Goal: Use online tool/utility: Utilize a website feature to perform a specific function

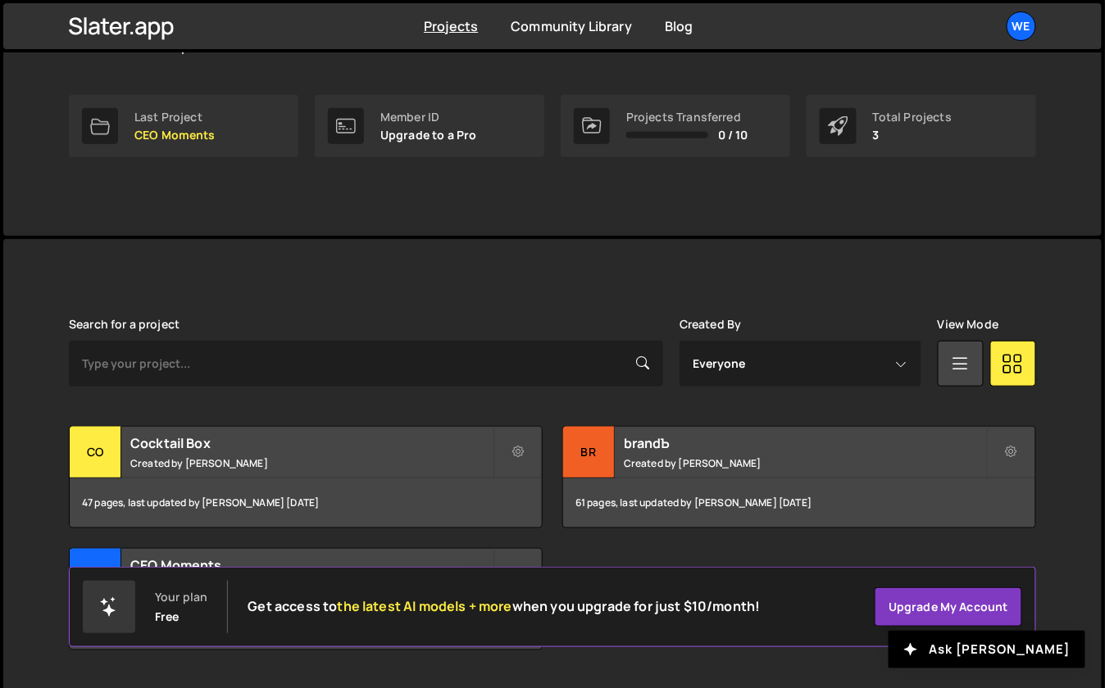
scroll to position [276, 0]
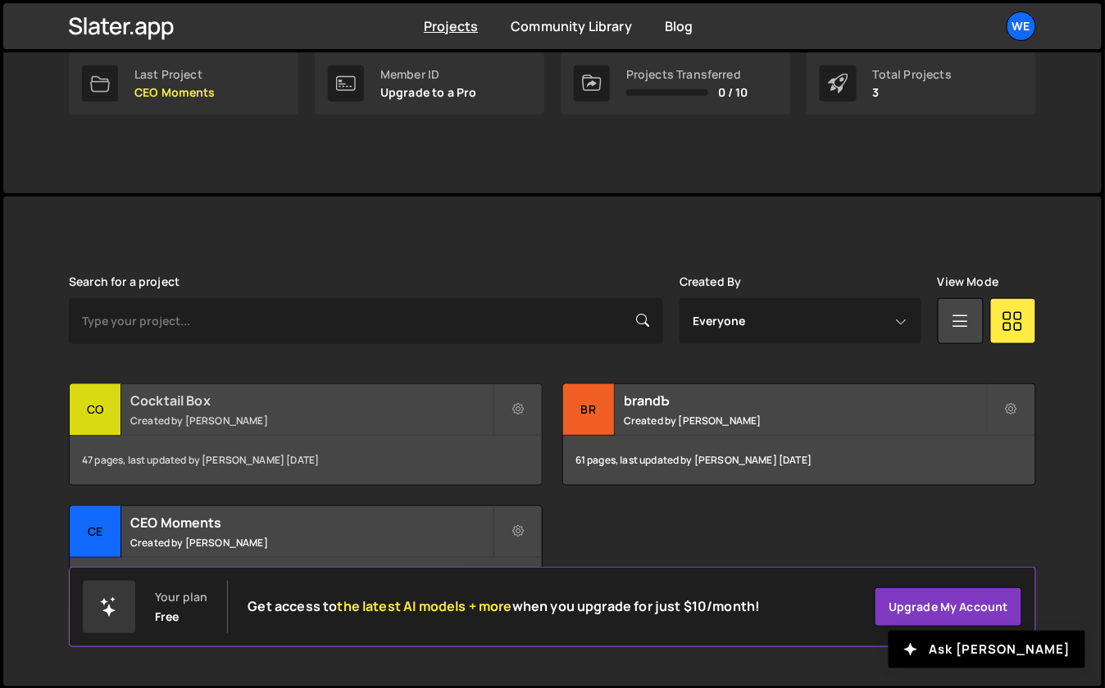
click at [279, 407] on h2 "Cocktail Box" at bounding box center [311, 401] width 362 height 18
click at [127, 419] on div "Cocktail Box Created by Georgi Tsonev" at bounding box center [306, 409] width 472 height 51
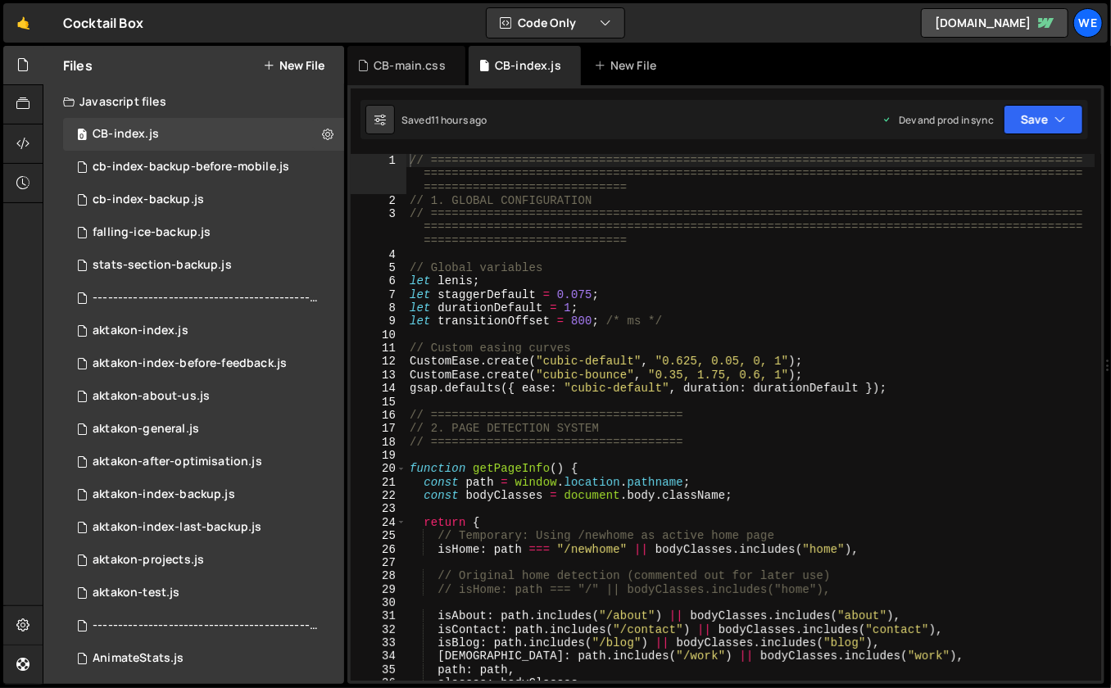
click at [721, 337] on div "// ============================================================================…" at bounding box center [751, 444] width 689 height 581
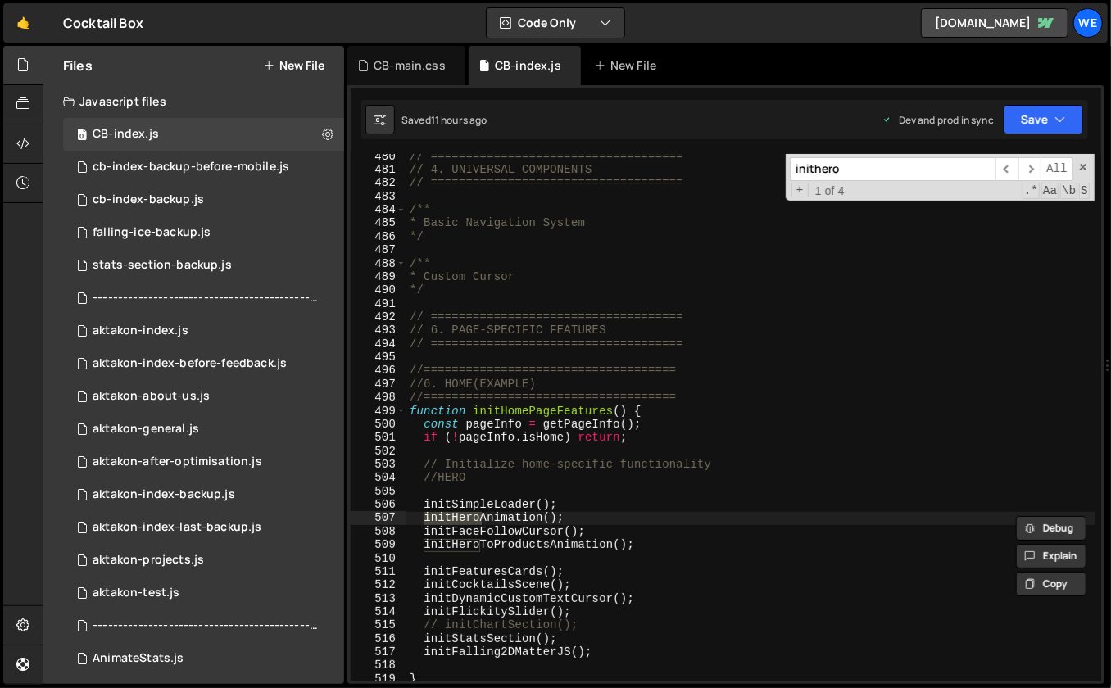
scroll to position [5532, 0]
type input "inithero"
click at [1031, 166] on span "​" at bounding box center [1030, 169] width 23 height 24
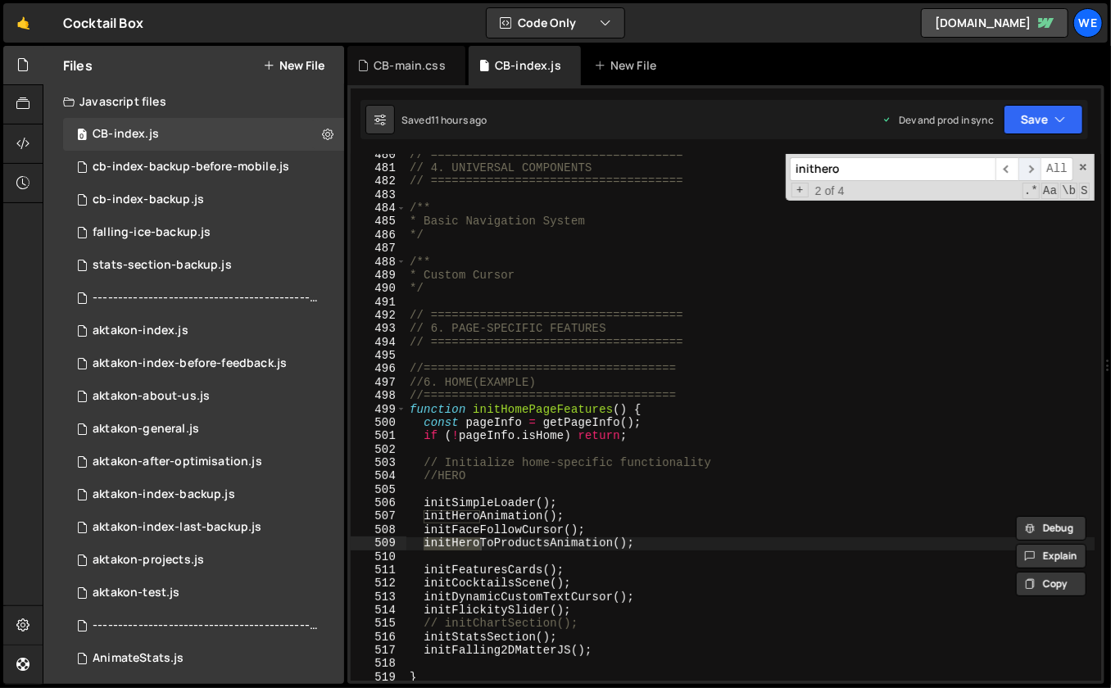
click at [1031, 166] on span "​" at bounding box center [1030, 169] width 23 height 24
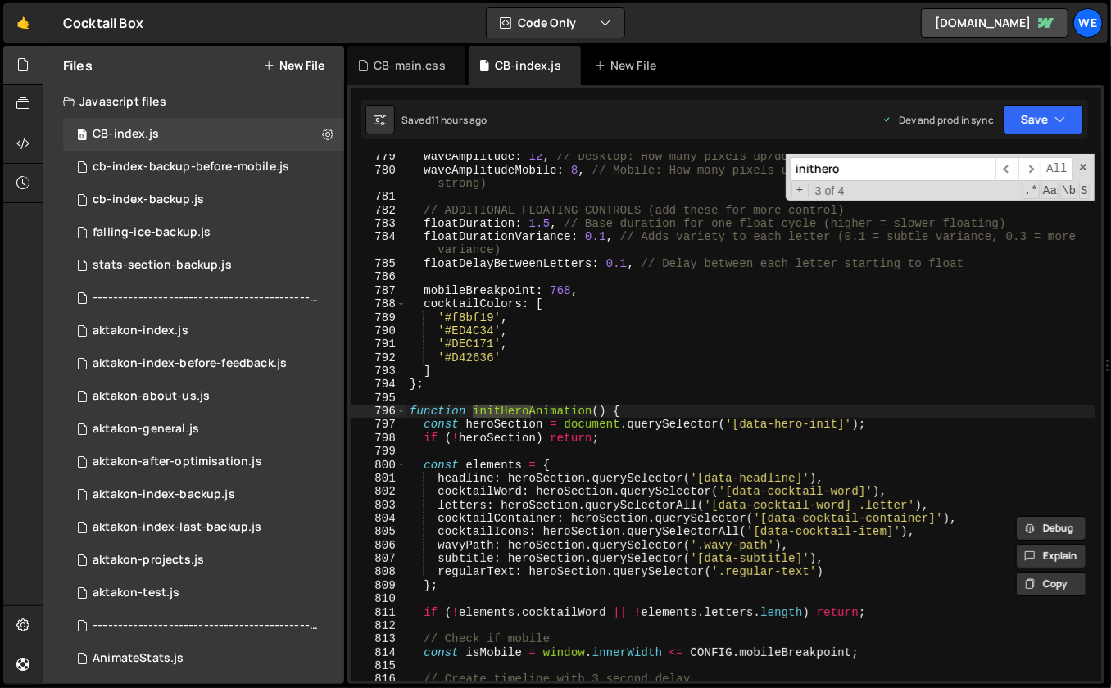
type textarea "const heroSection = document.querySelector('[data-hero-init]');"
click at [729, 429] on div "waveAmplitude : 12 , // Desktop: How many pixels up/down (8 = subtle, 15 = medi…" at bounding box center [751, 427] width 689 height 555
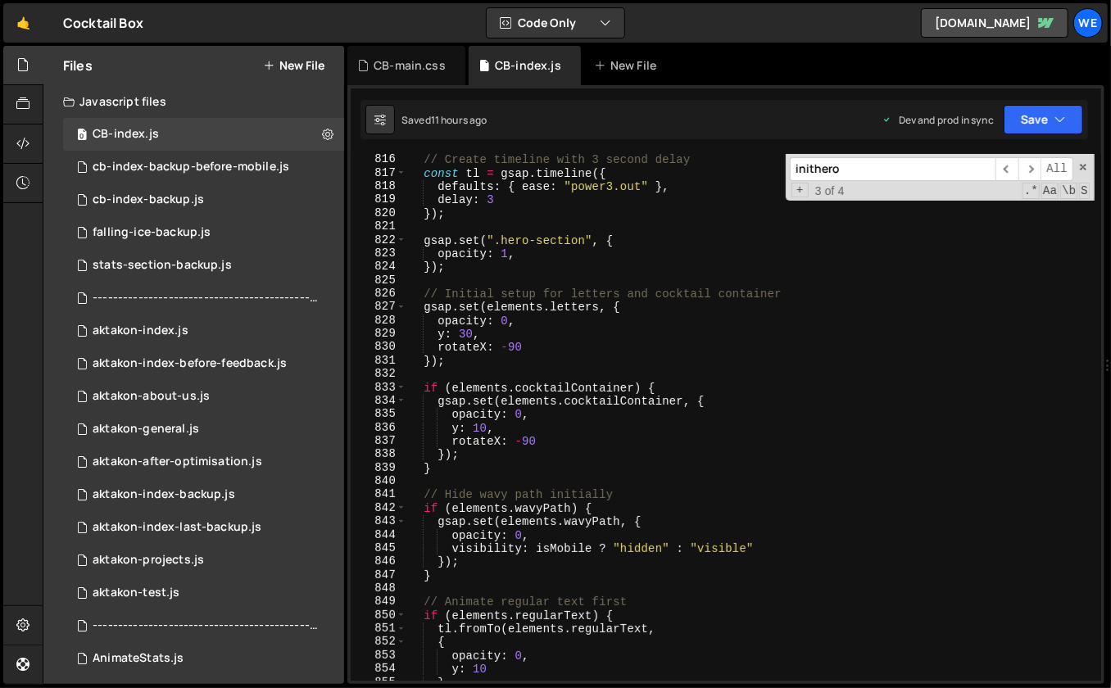
scroll to position [9658, 0]
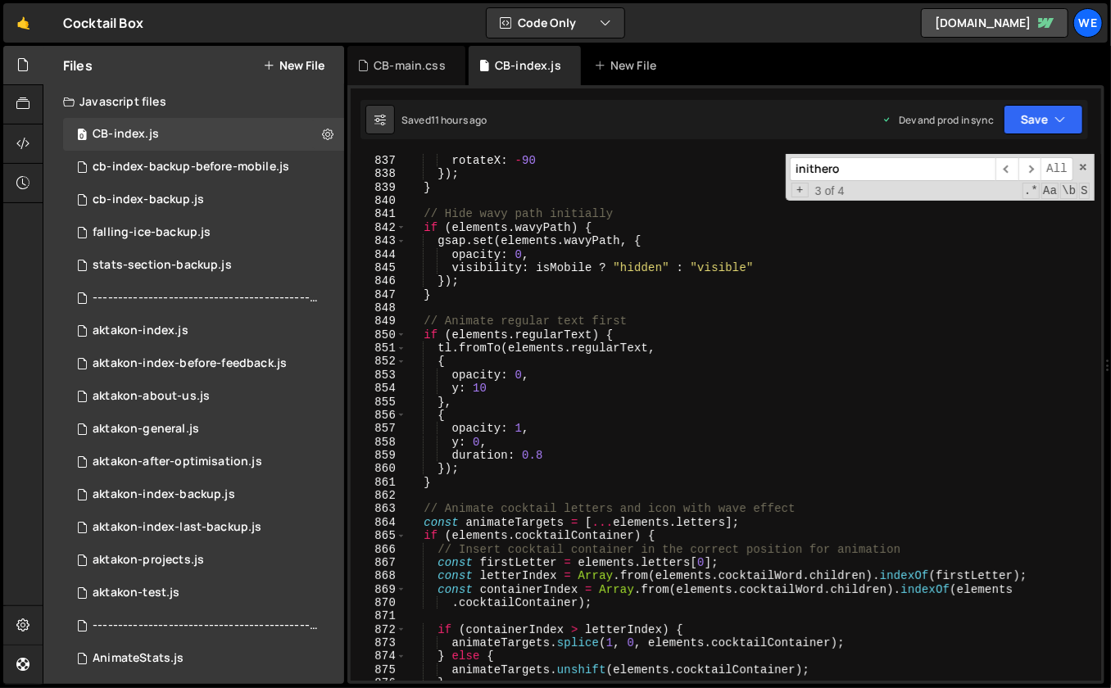
click at [862, 170] on input "inithero" at bounding box center [893, 169] width 206 height 24
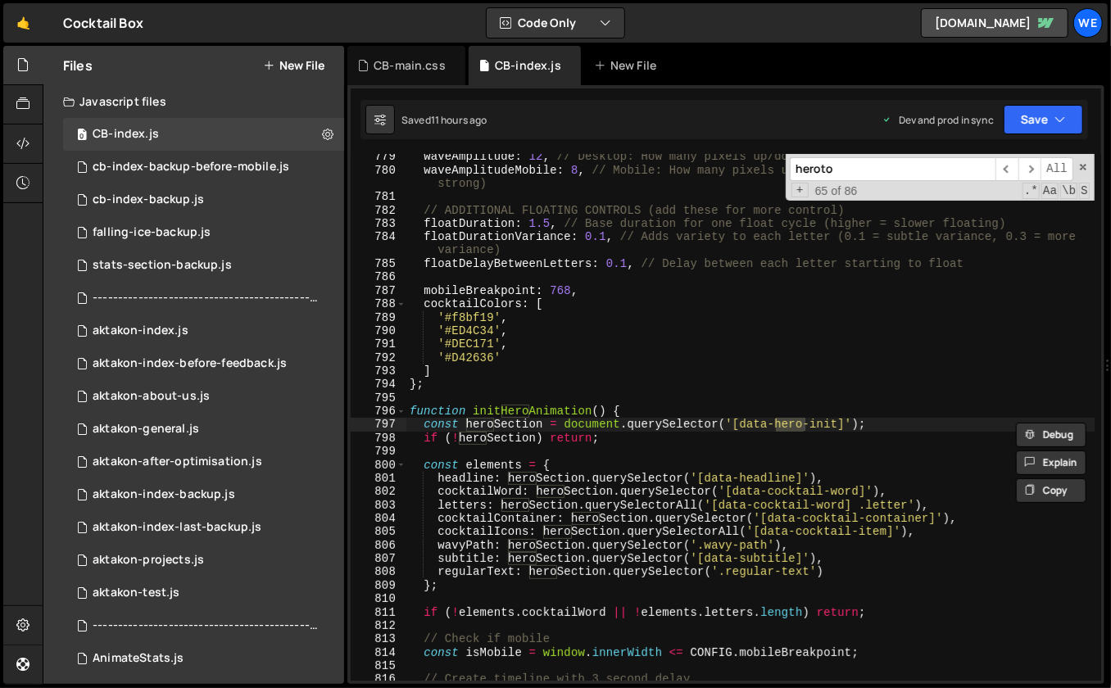
scroll to position [13048, 0]
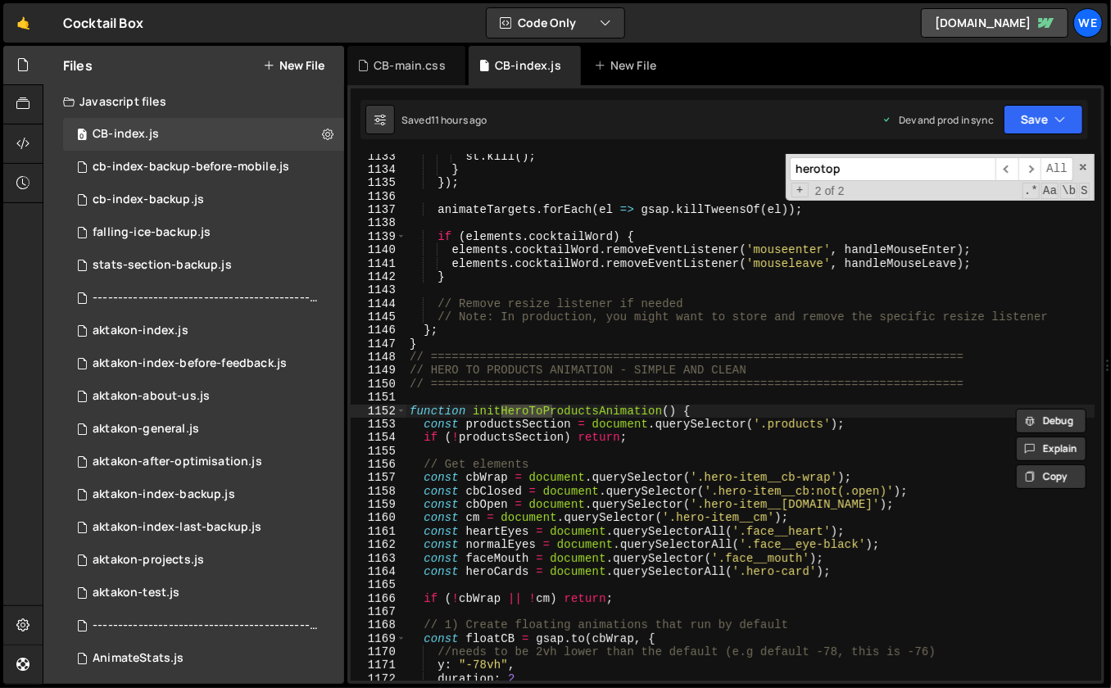
type input "herotop"
click at [661, 457] on div "st . kill ( ) ; } }) ; animateTargets . forEach ( el => gsap . killTweensOf ( e…" at bounding box center [751, 427] width 689 height 555
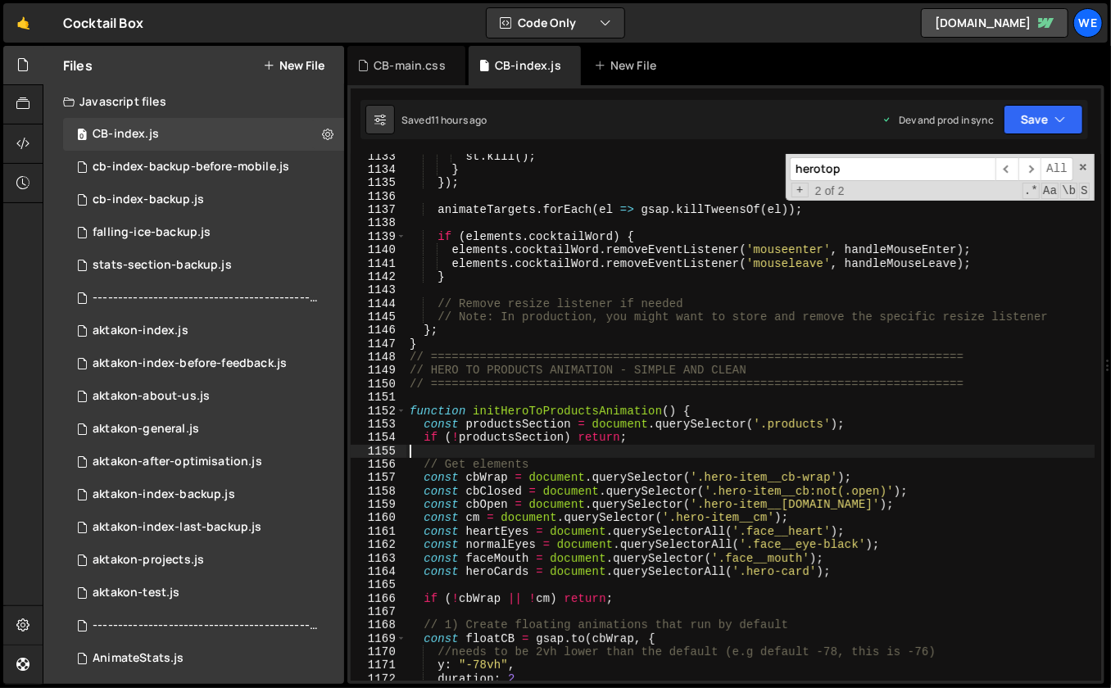
scroll to position [13313, 0]
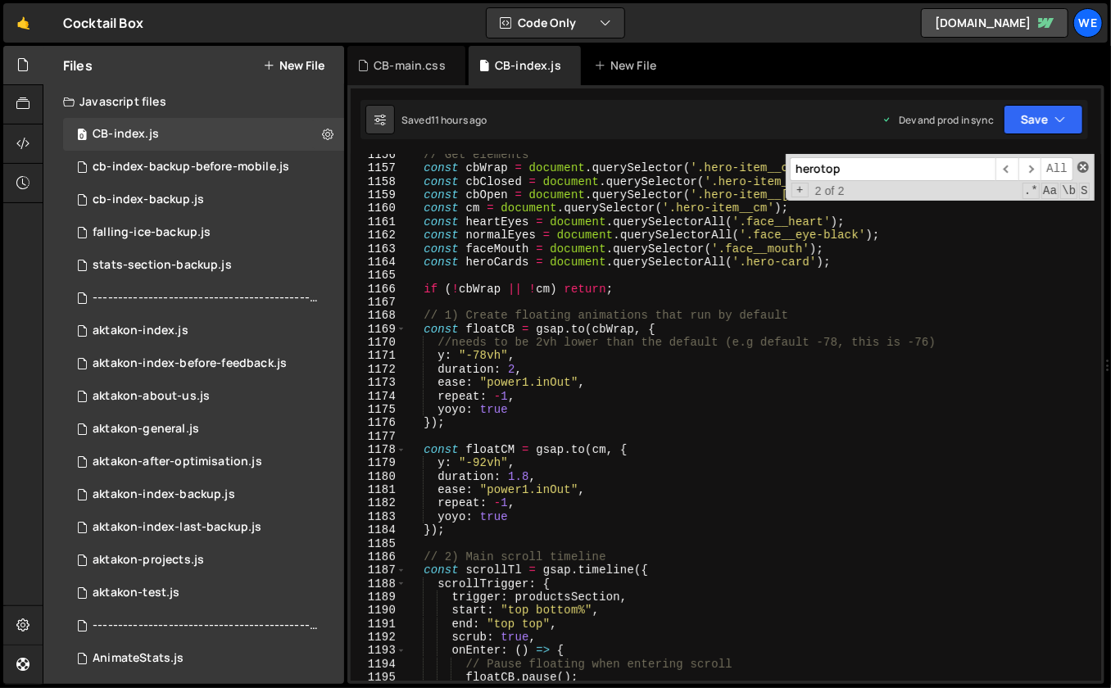
click at [1081, 168] on span at bounding box center [1083, 166] width 11 height 11
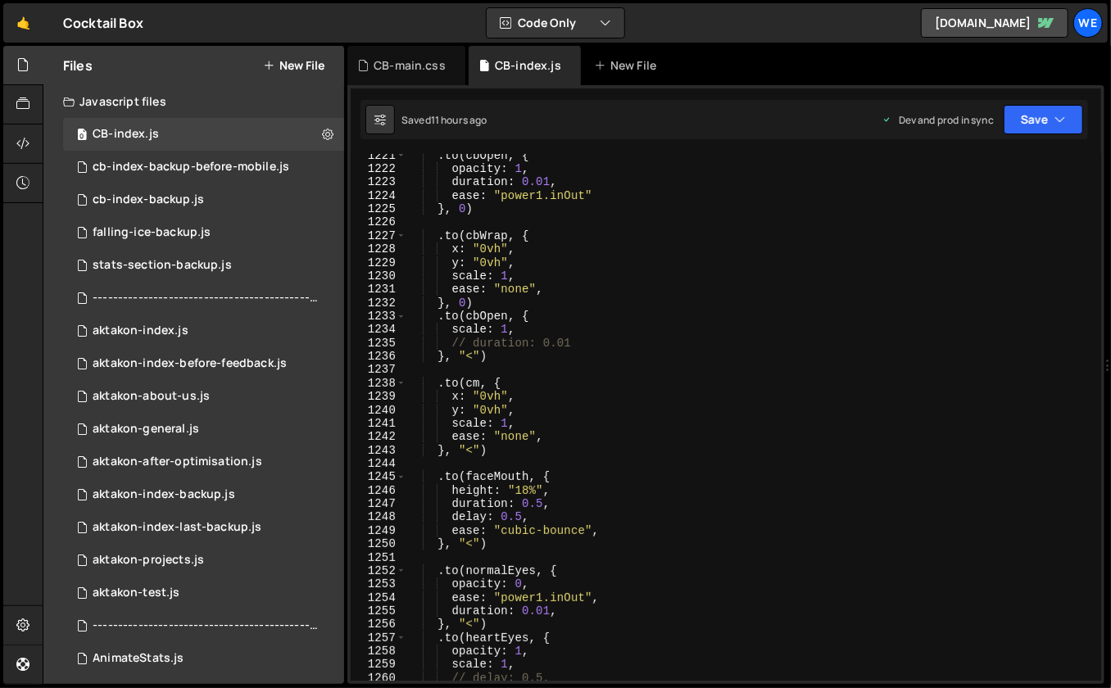
scroll to position [14431, 0]
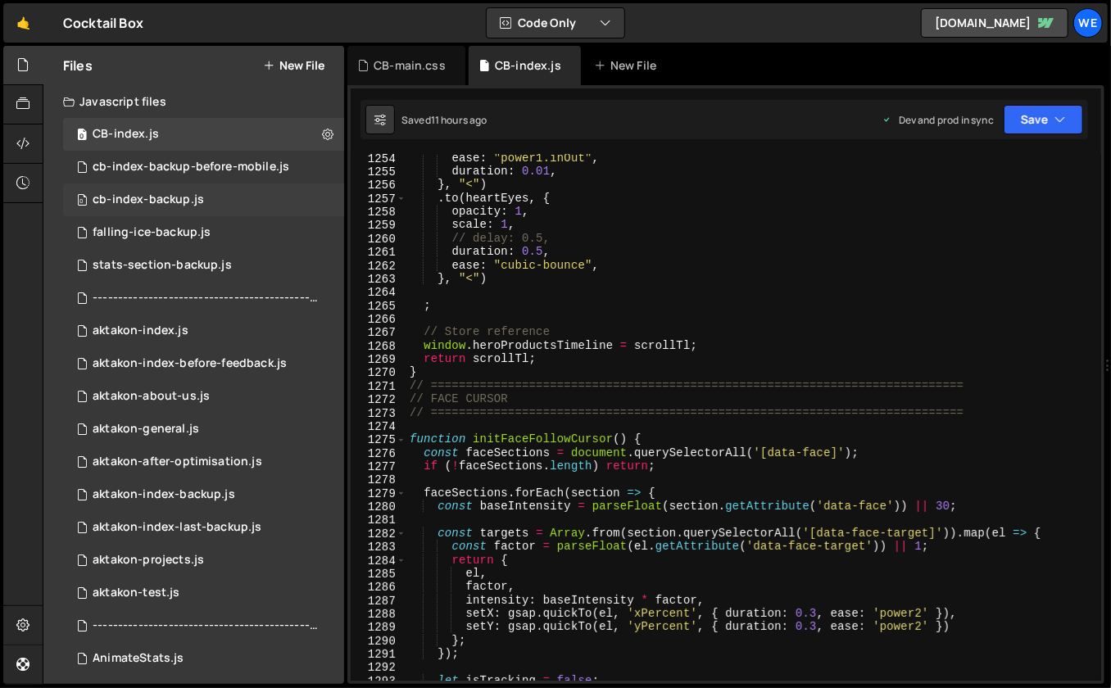
click at [152, 199] on div "cb-index-backup.js" at bounding box center [148, 200] width 111 height 15
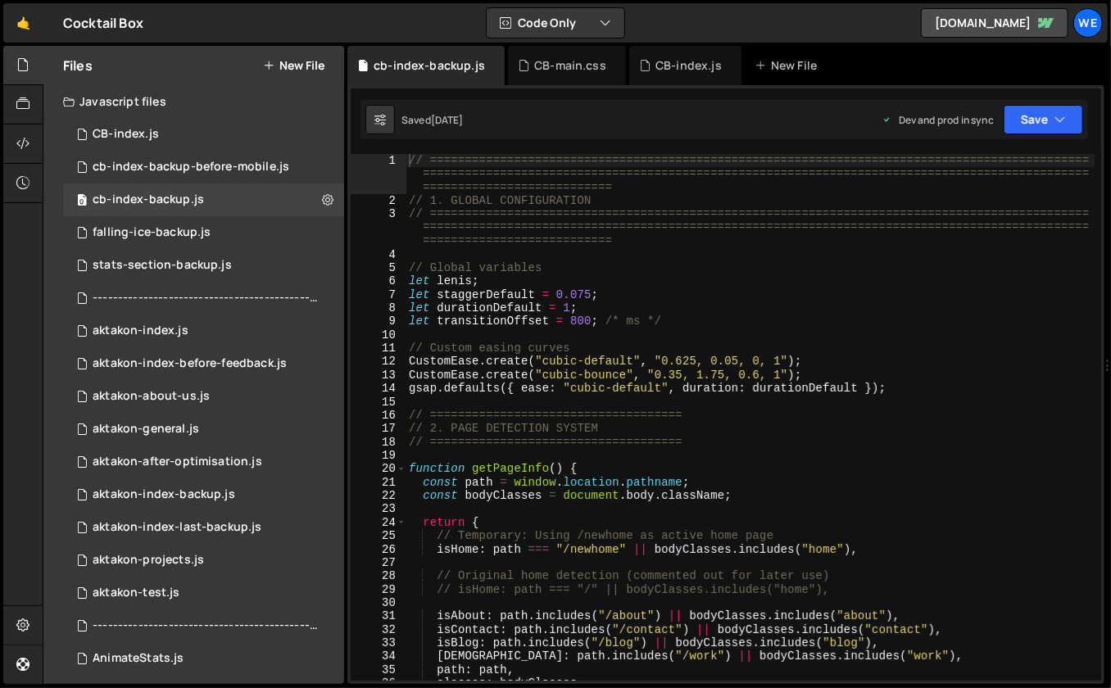
type textarea "let transitionOffset = 800; /* ms */"
click at [758, 317] on div "// ============================================================================…" at bounding box center [751, 444] width 690 height 581
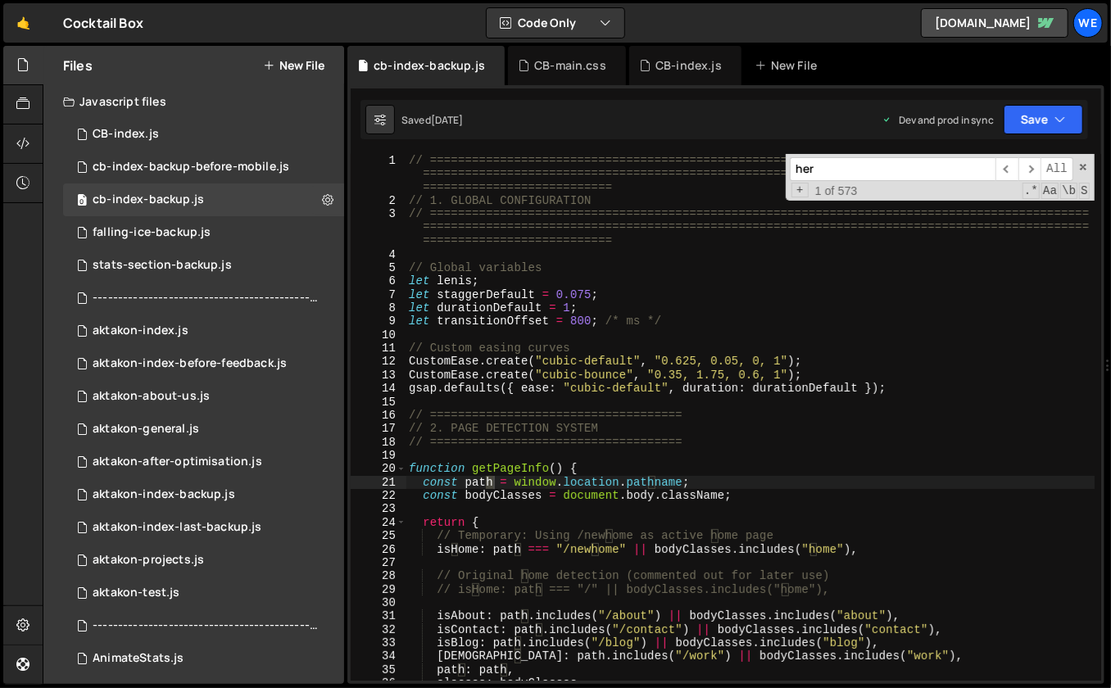
scroll to position [4055, 0]
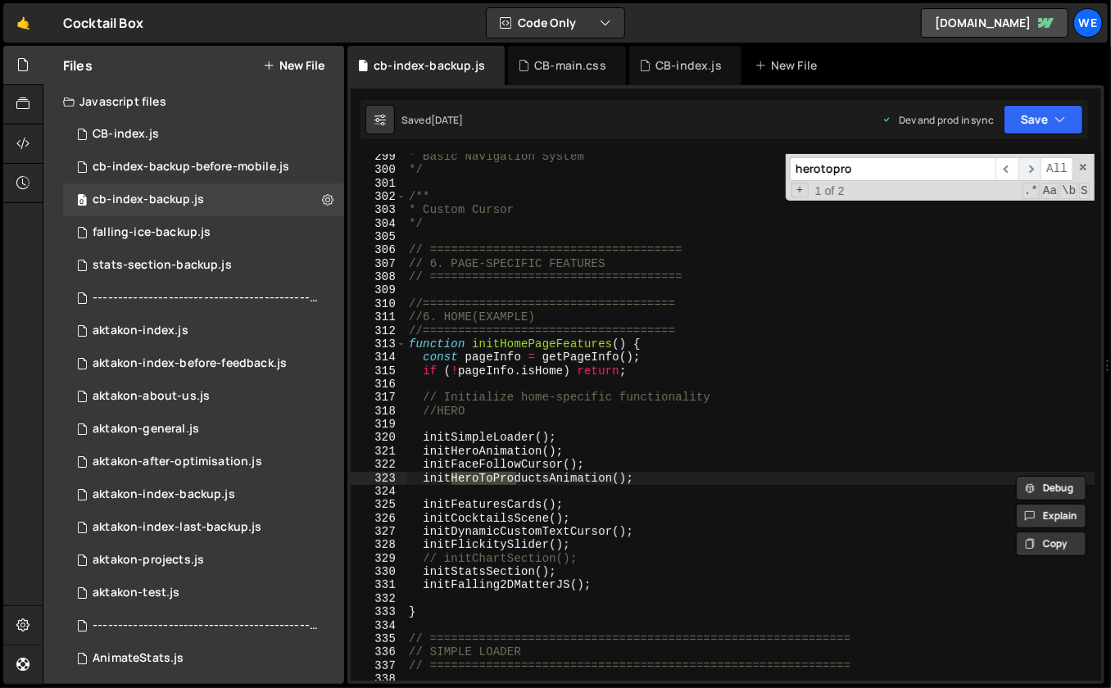
type input "herotopro"
click at [1036, 168] on span "​" at bounding box center [1030, 169] width 23 height 24
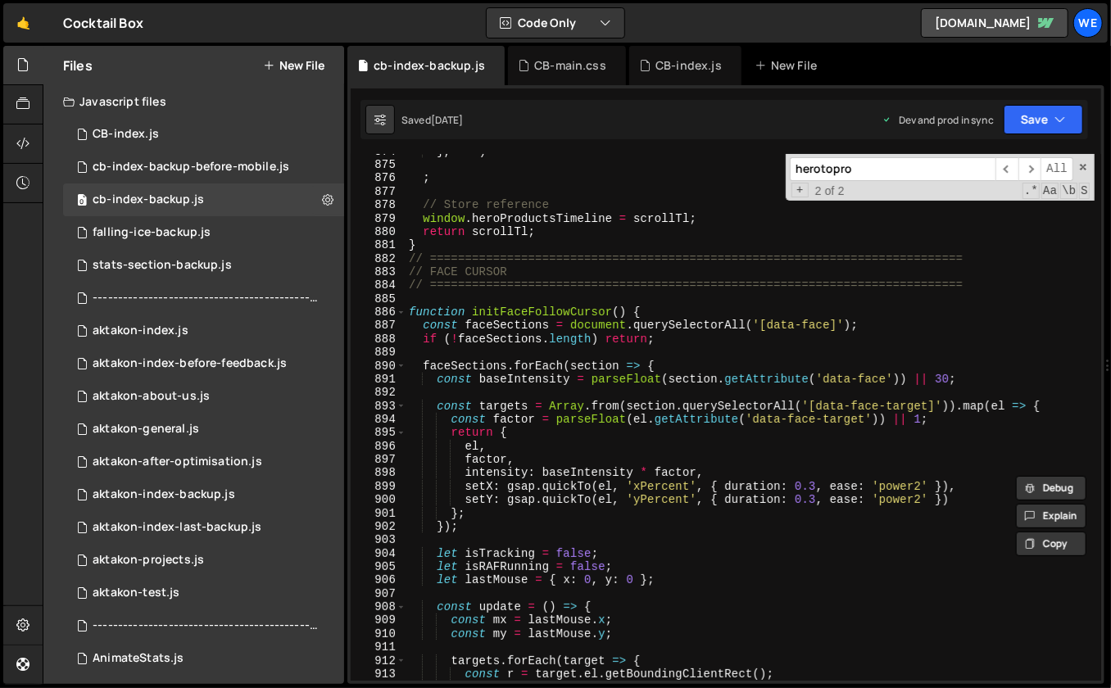
scroll to position [11483, 0]
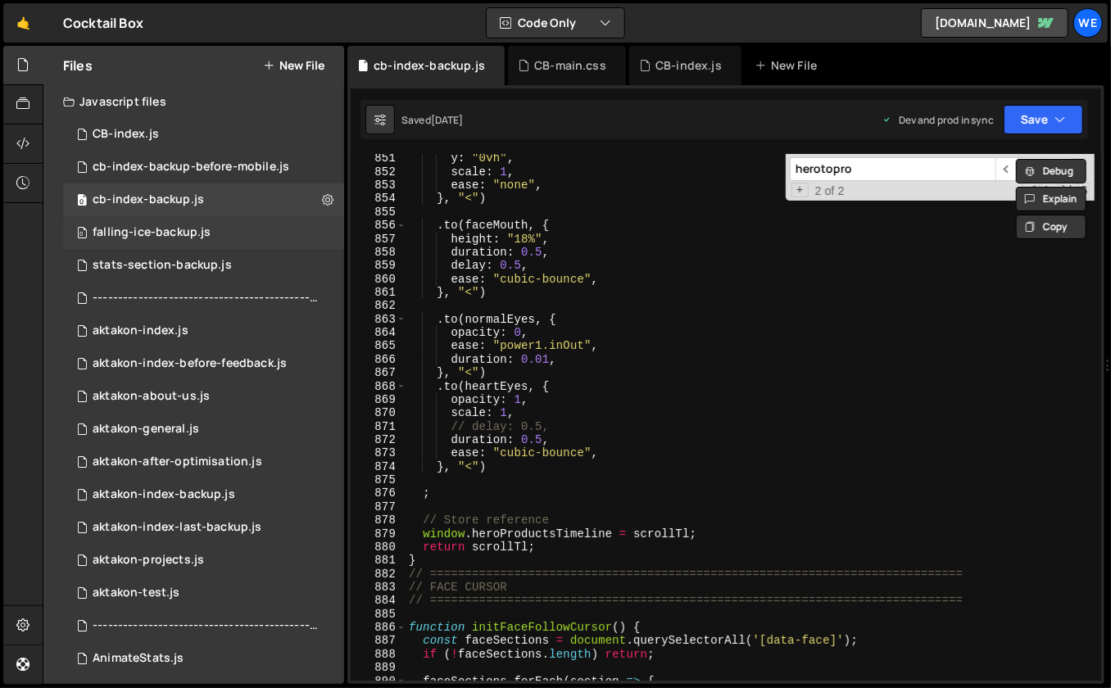
click at [193, 225] on div "0 falling-ice-backup.js 0" at bounding box center [203, 232] width 281 height 33
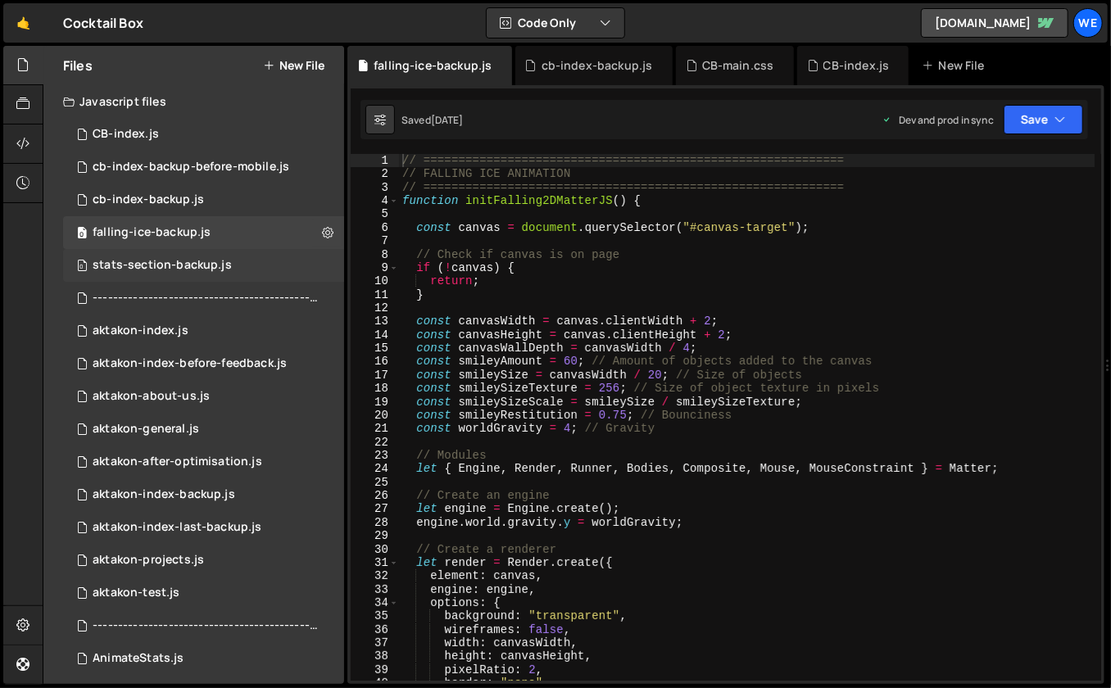
click at [202, 252] on div "0 stats-section-backup.js 0" at bounding box center [203, 265] width 281 height 33
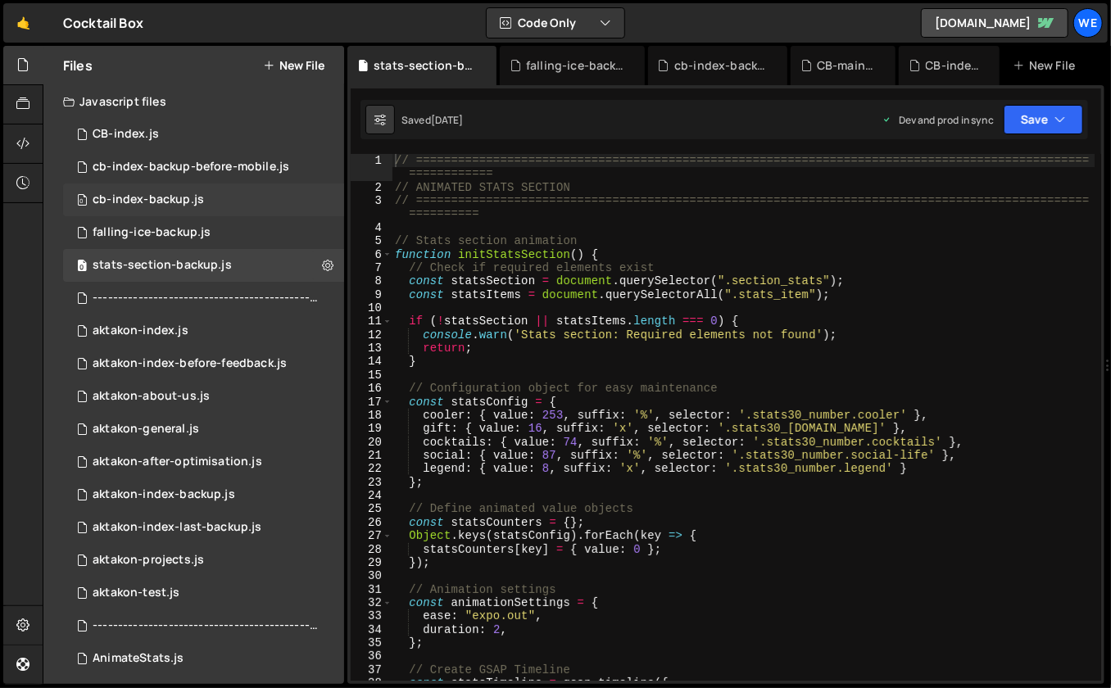
click at [192, 200] on div "cb-index-backup.js" at bounding box center [148, 200] width 111 height 15
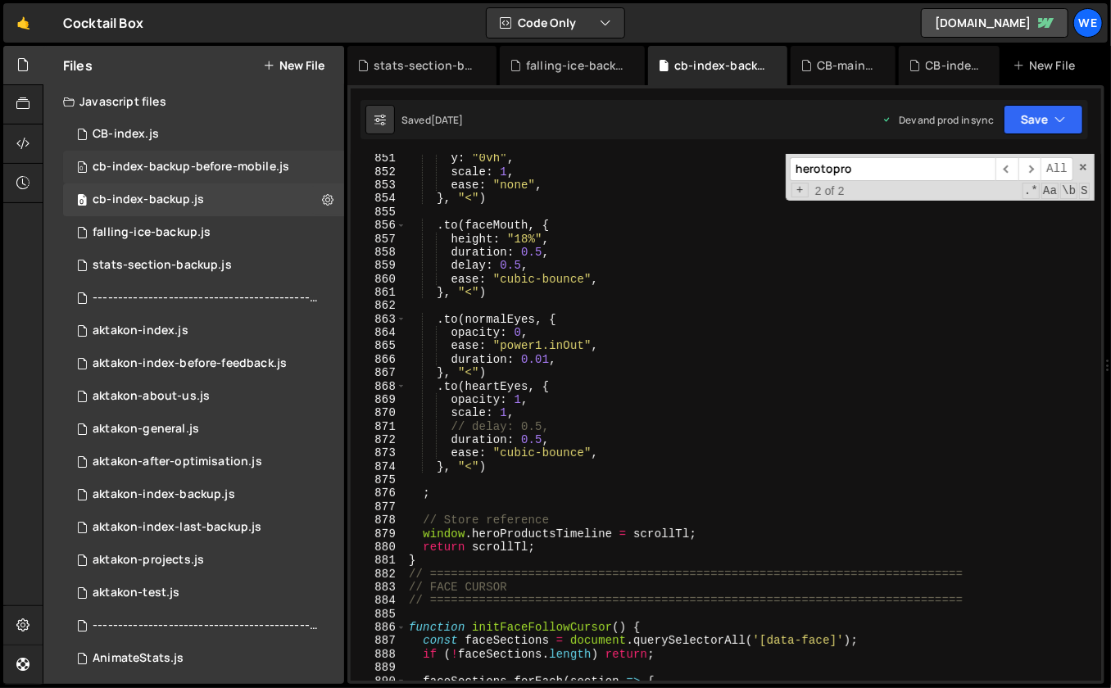
click at [203, 171] on div "cb-index-backup-before-mobile.js" at bounding box center [191, 167] width 197 height 15
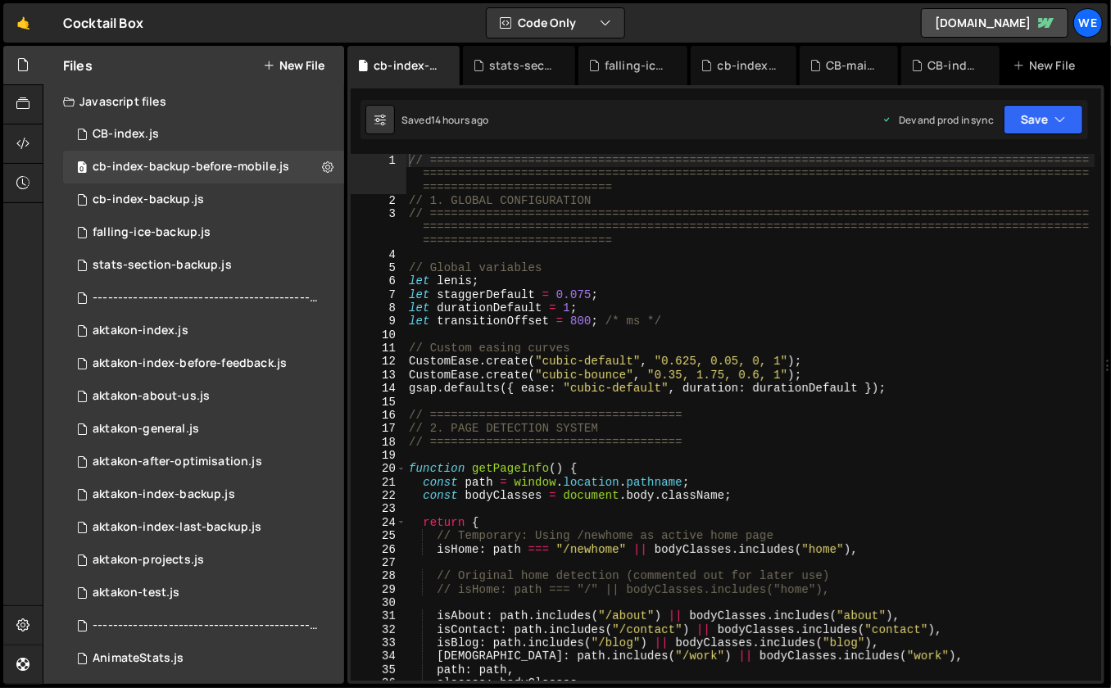
type textarea "// ============================================================================…"
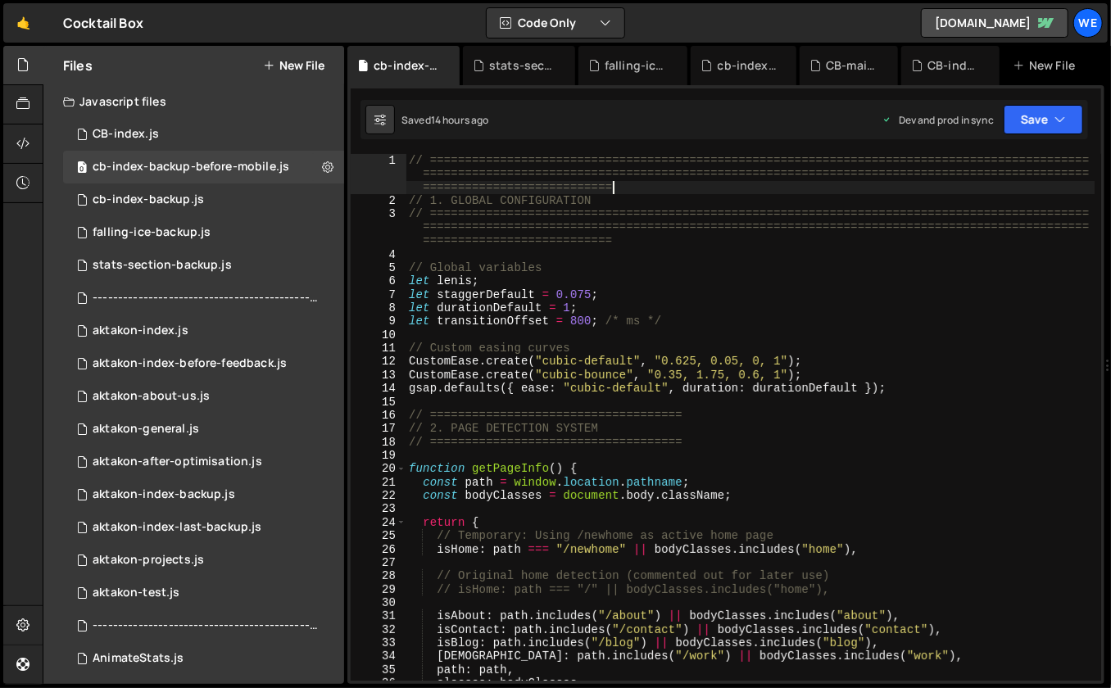
click at [909, 191] on div "// ============================================================================…" at bounding box center [751, 444] width 690 height 581
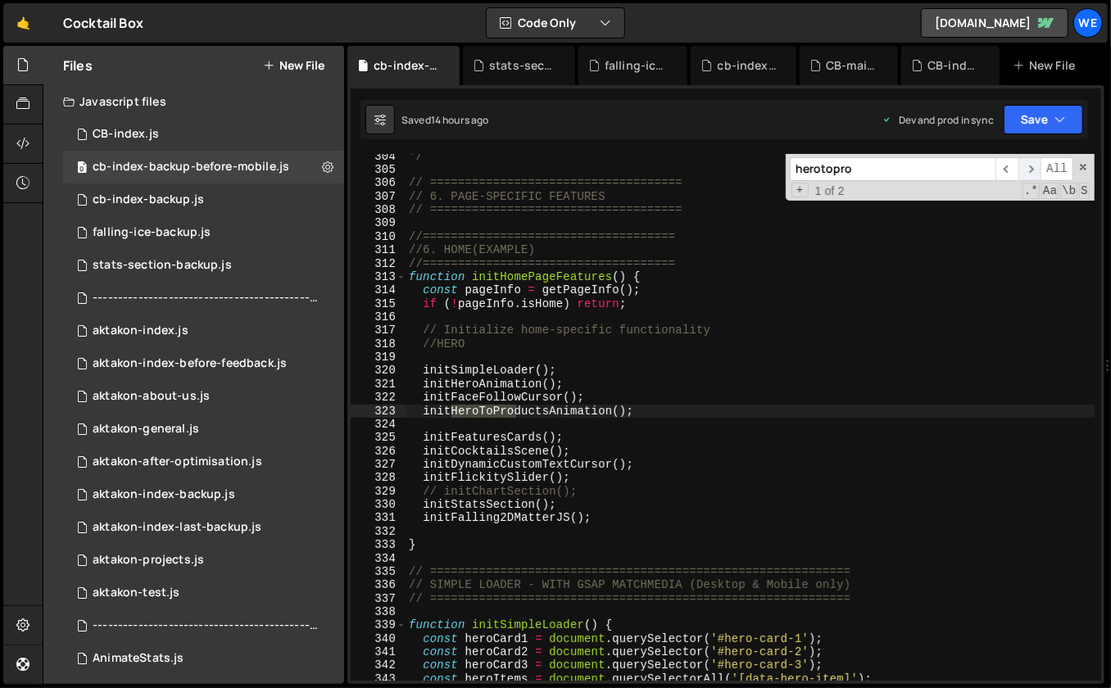
type input "herotopro"
click at [1030, 171] on span "​" at bounding box center [1030, 169] width 23 height 24
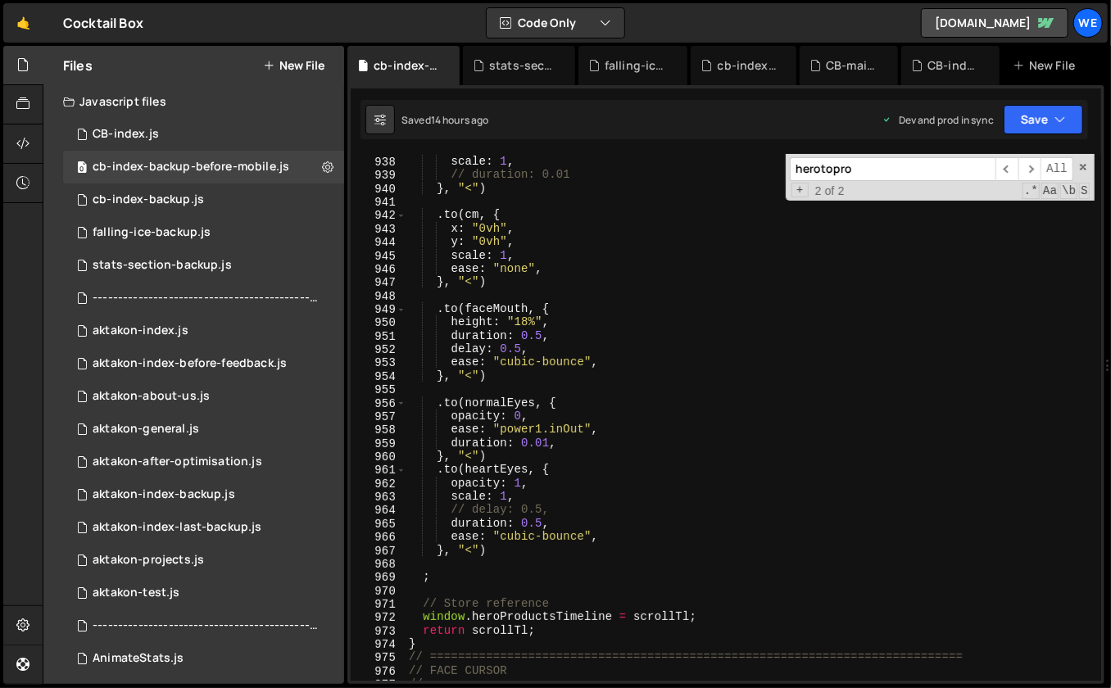
scroll to position [12073, 0]
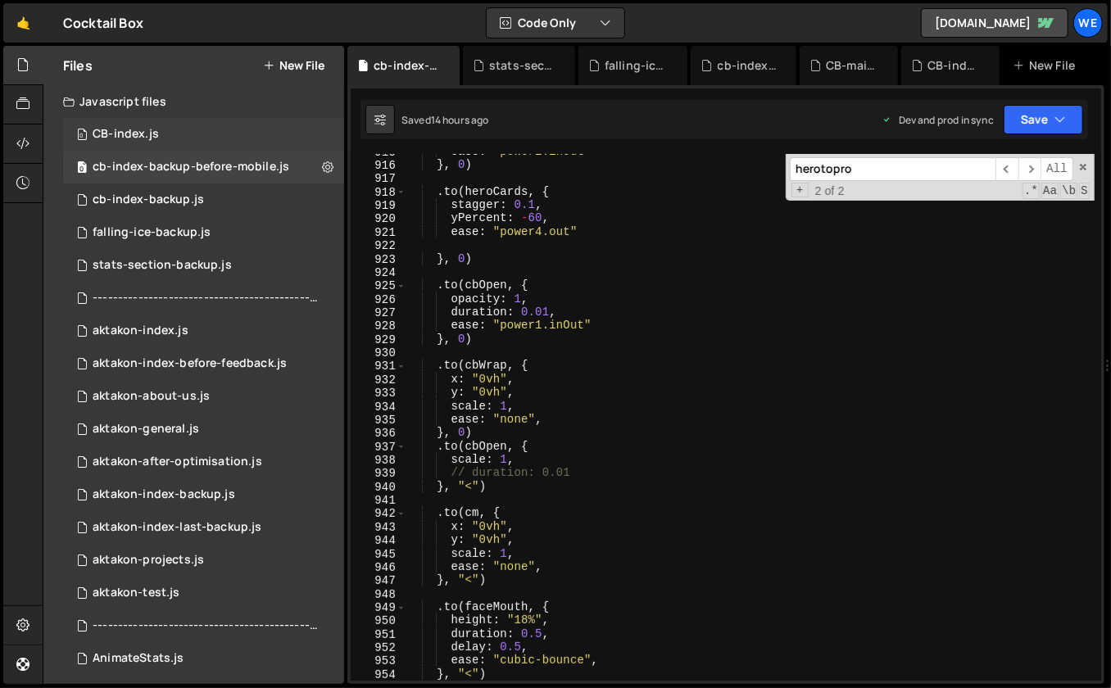
click at [183, 133] on div "0 CB-index.js 0" at bounding box center [203, 134] width 281 height 33
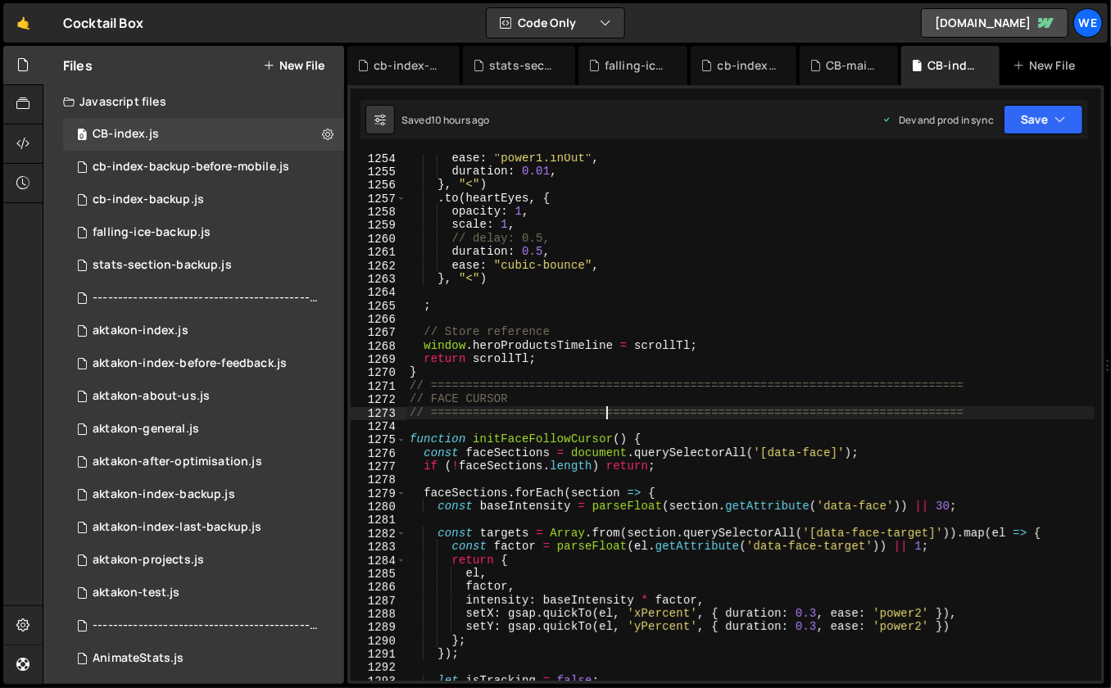
click at [607, 407] on div "ease : "power1.inOut" , duration : 0.01 , } , "<" ) . to ( heartEyes , { opacit…" at bounding box center [751, 429] width 689 height 555
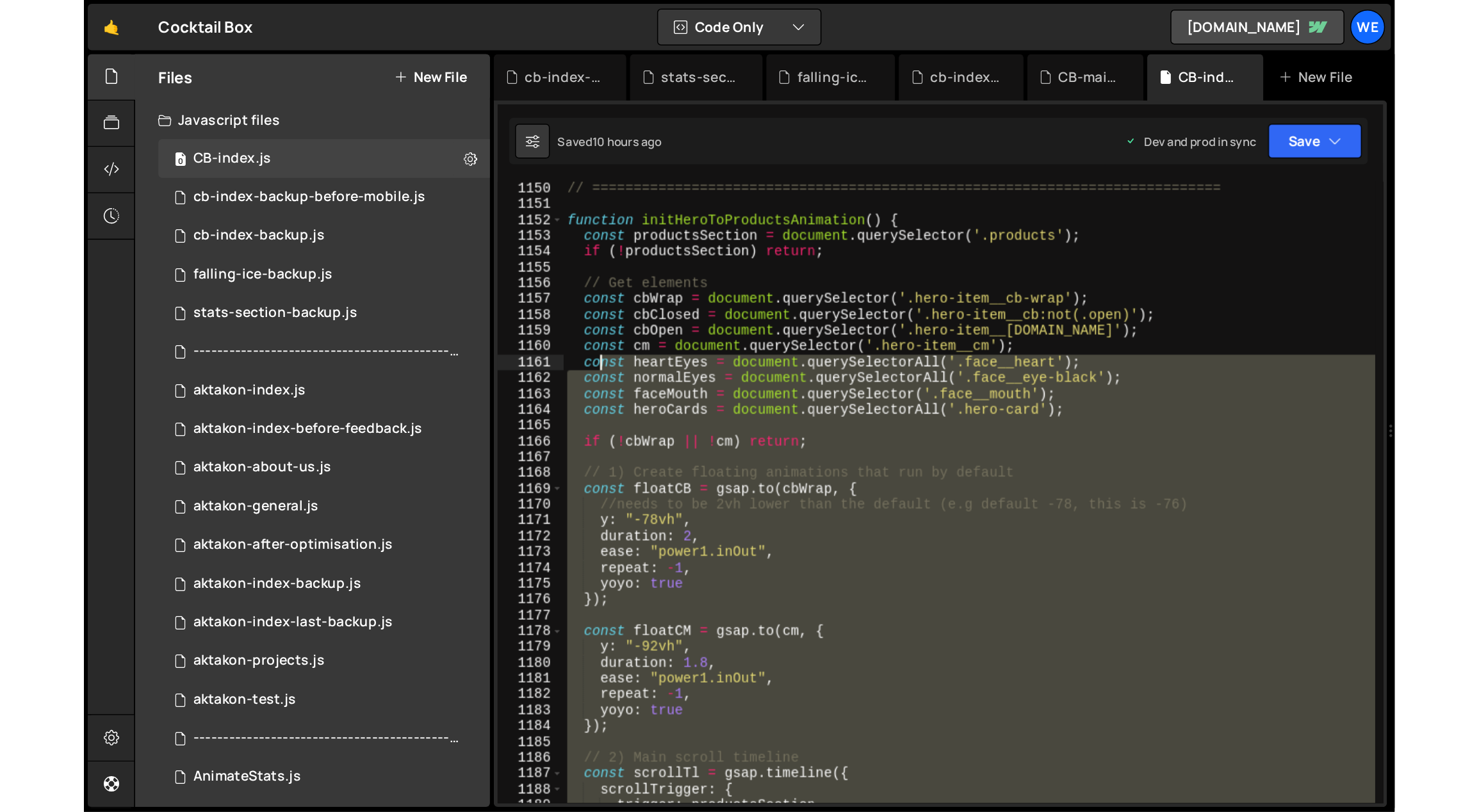
scroll to position [10247, 0]
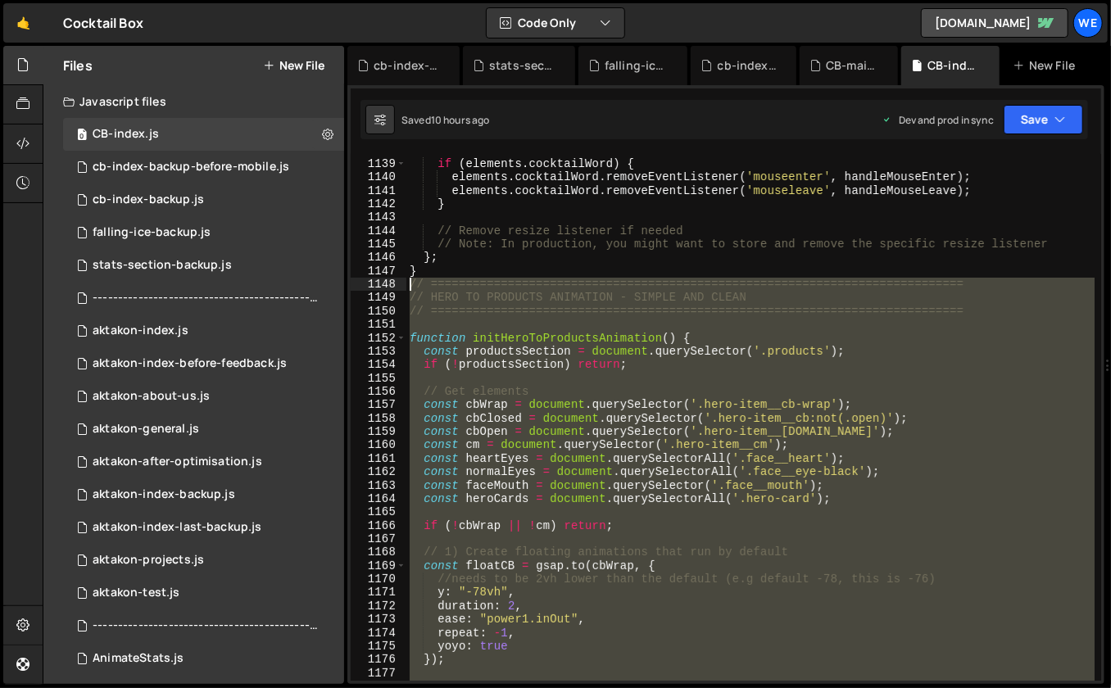
drag, startPoint x: 451, startPoint y: 375, endPoint x: 411, endPoint y: 284, distance: 99.4
click at [411, 284] on div "if ( elements . cocktailWord ) { elements . cocktailWord . removeEventListener …" at bounding box center [751, 420] width 689 height 555
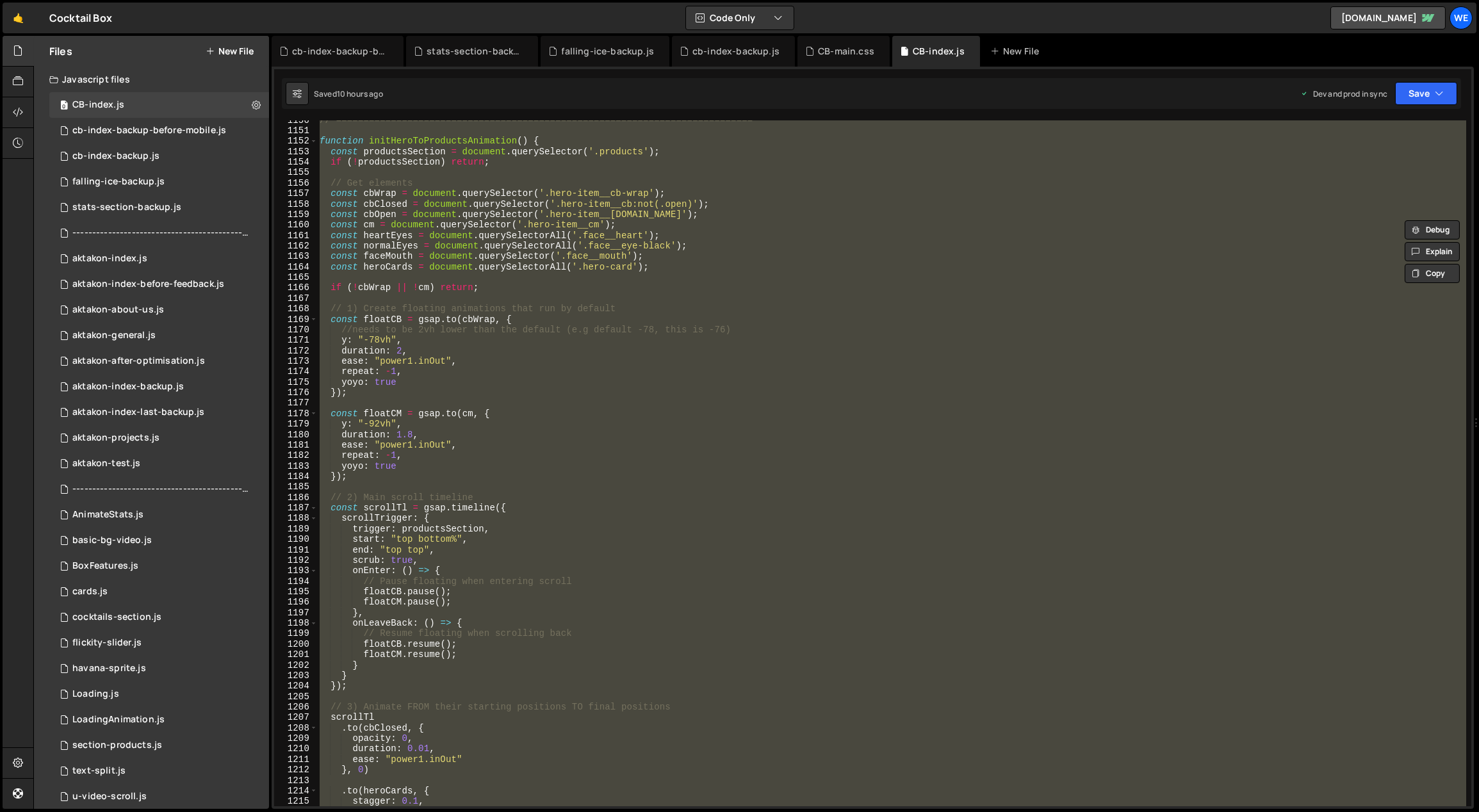
scroll to position [10382, 0]
click at [804, 474] on div "// ============================================================================…" at bounding box center [892, 463] width 1149 height 686
type textarea "});"
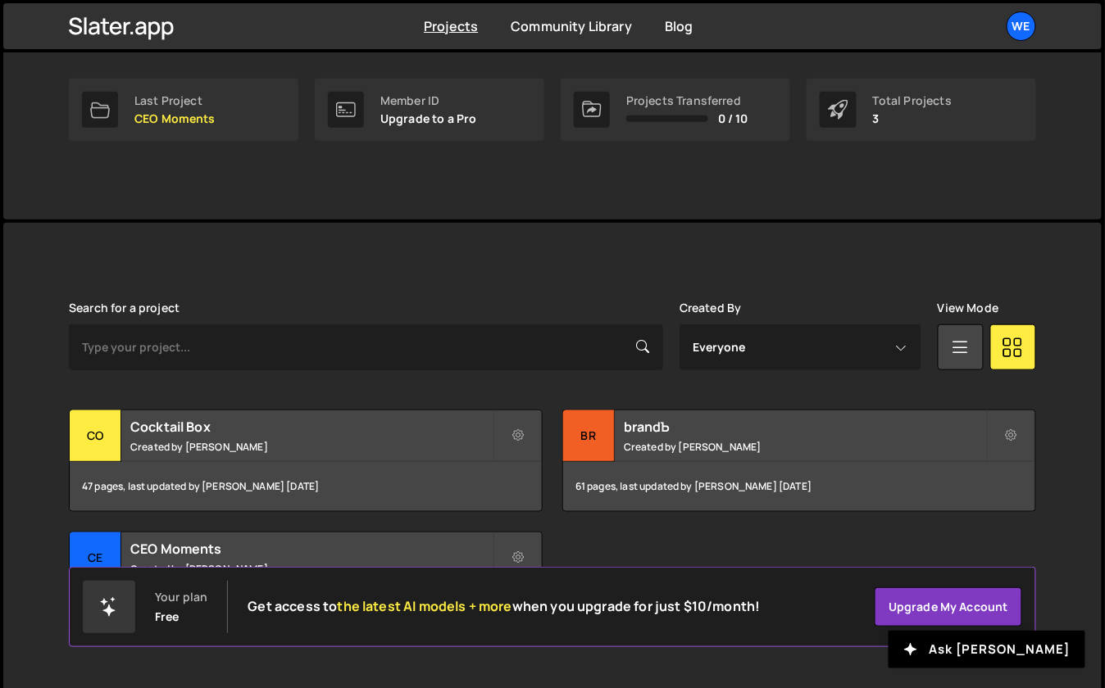
scroll to position [276, 0]
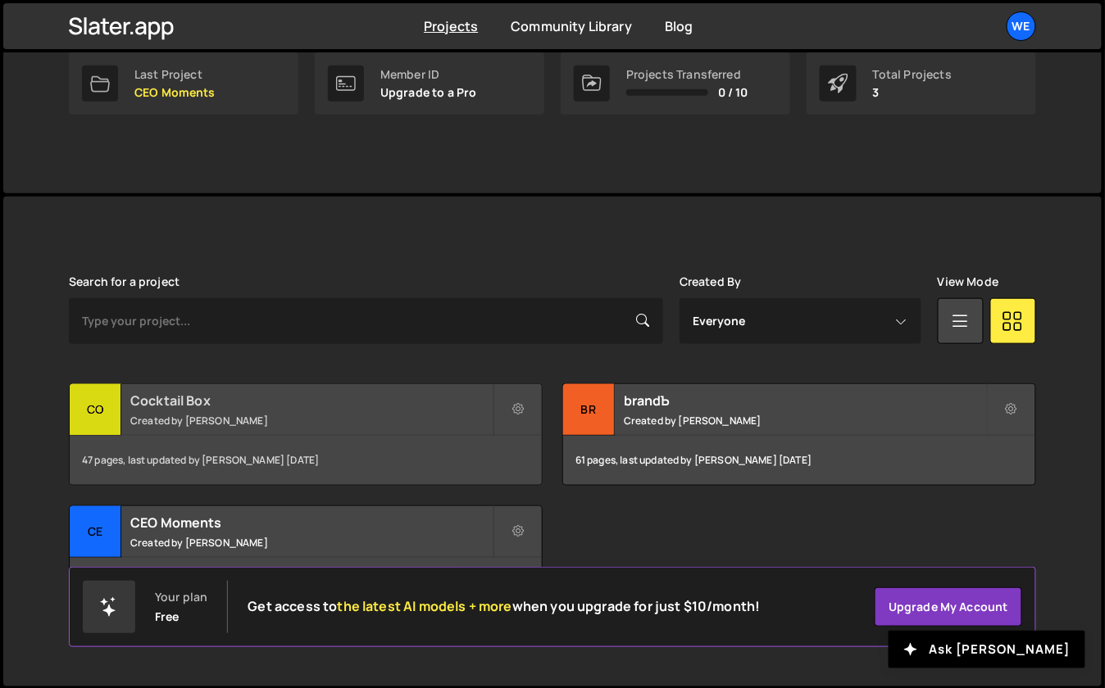
click at [352, 410] on div "Cocktail Box Created by Georgi Tsonev" at bounding box center [306, 409] width 472 height 51
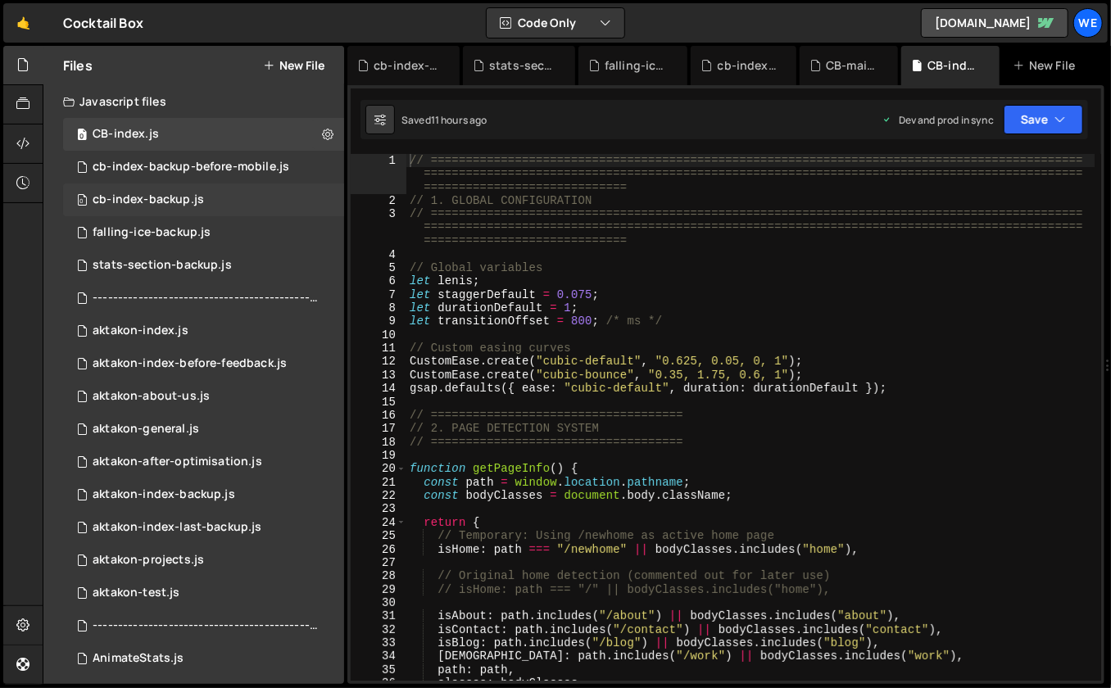
click at [220, 184] on div "0 cb-index-backup.js 0" at bounding box center [203, 200] width 281 height 33
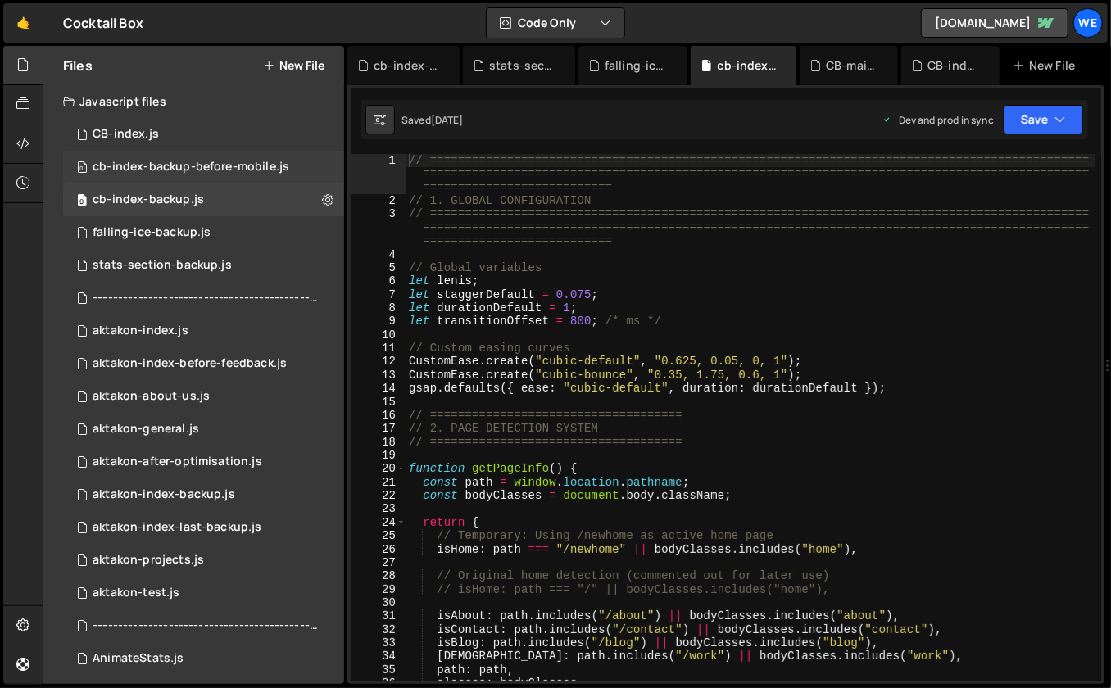
click at [210, 170] on div "cb-index-backup-before-mobile.js" at bounding box center [191, 167] width 197 height 15
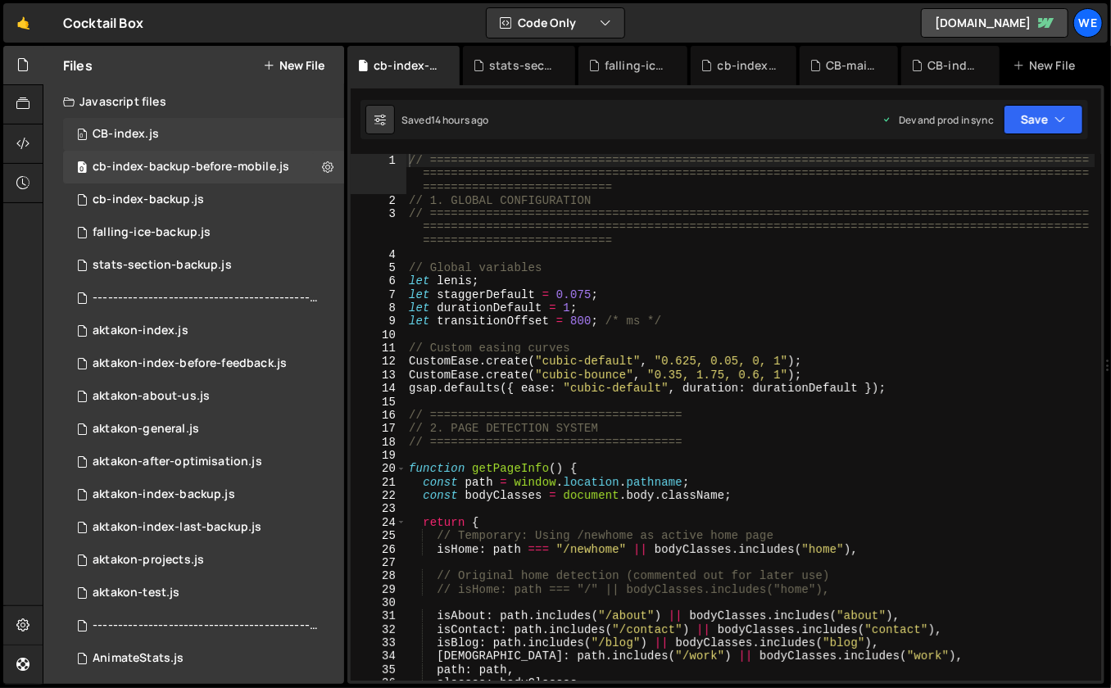
click at [197, 139] on div "0 CB-index.js 0" at bounding box center [203, 134] width 281 height 33
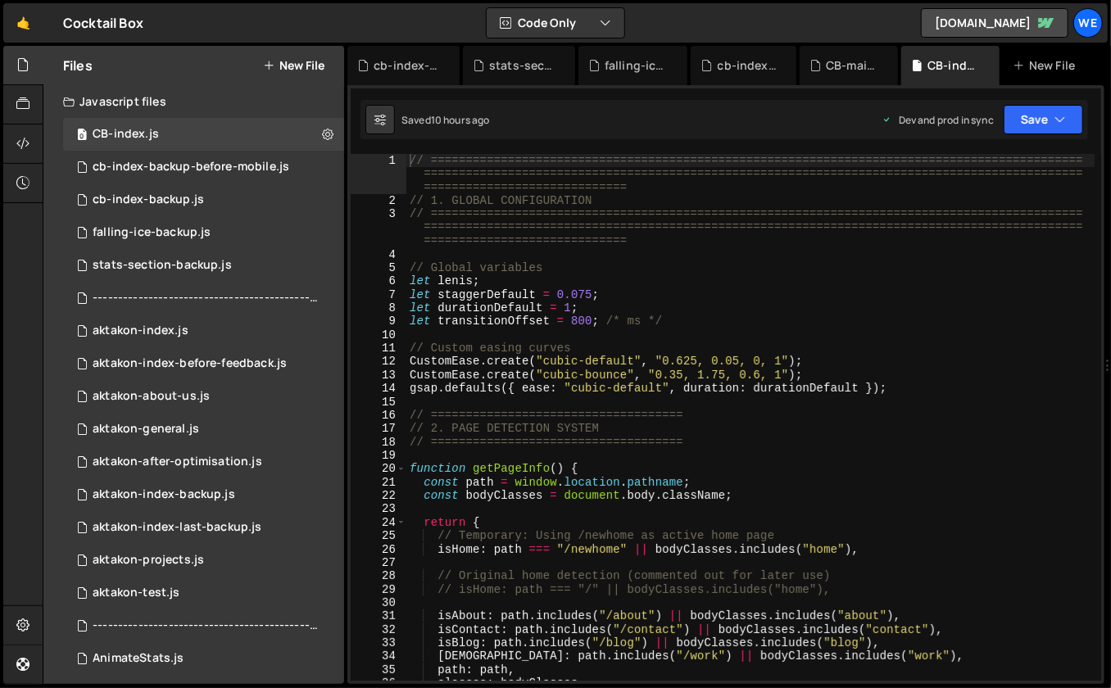
click at [774, 261] on div "// ============================================================================…" at bounding box center [751, 444] width 689 height 581
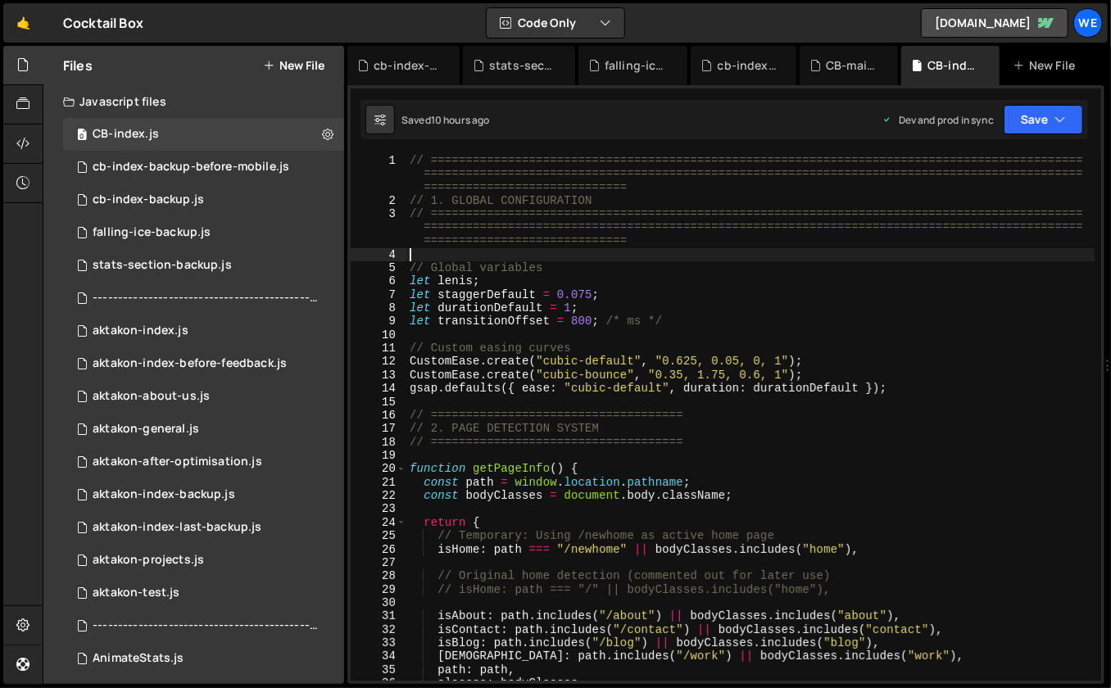
type textarea "initScript();"
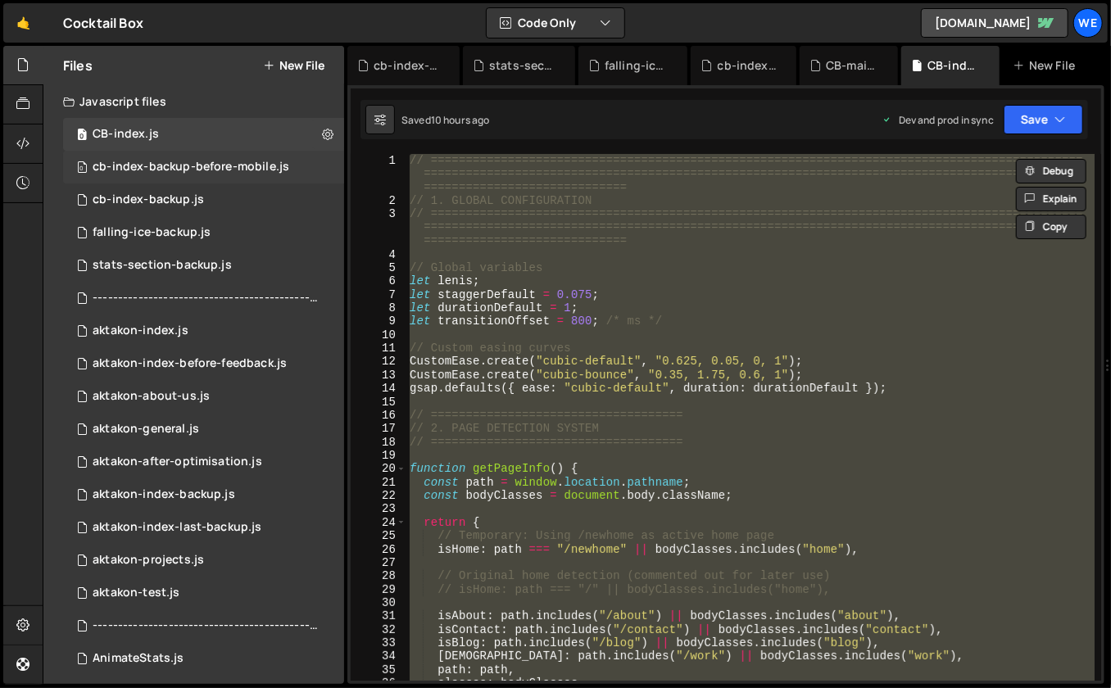
click at [217, 167] on div "cb-index-backup-before-mobile.js" at bounding box center [191, 167] width 197 height 15
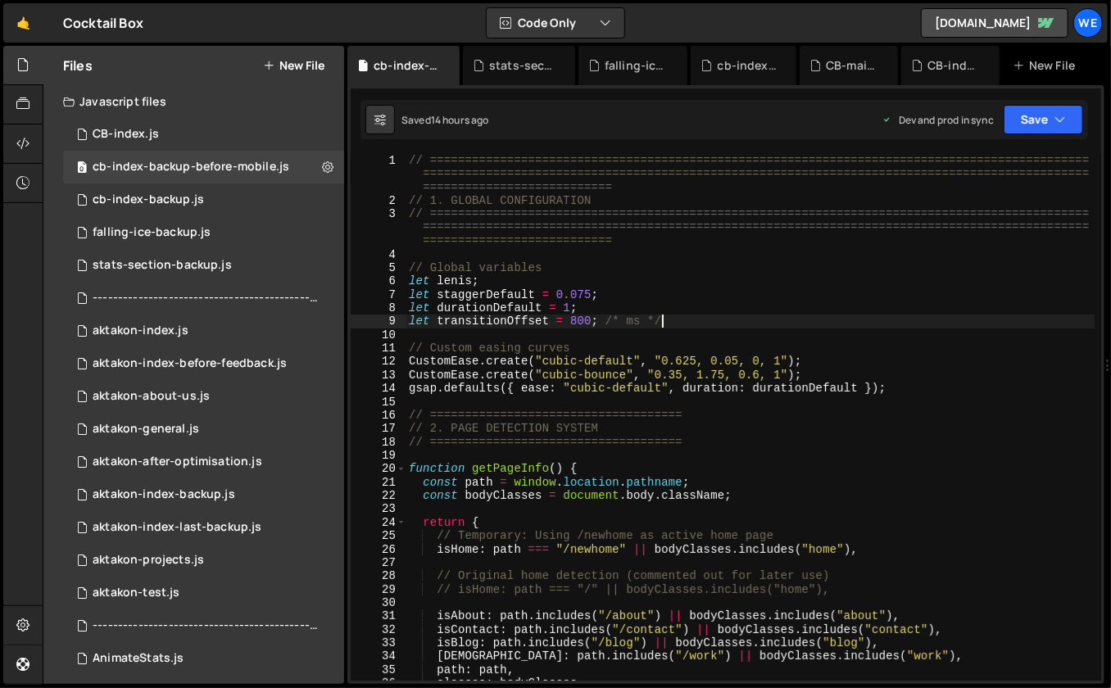
click at [738, 316] on div "// ============================================================================…" at bounding box center [751, 444] width 690 height 581
type textarea "initScript();"
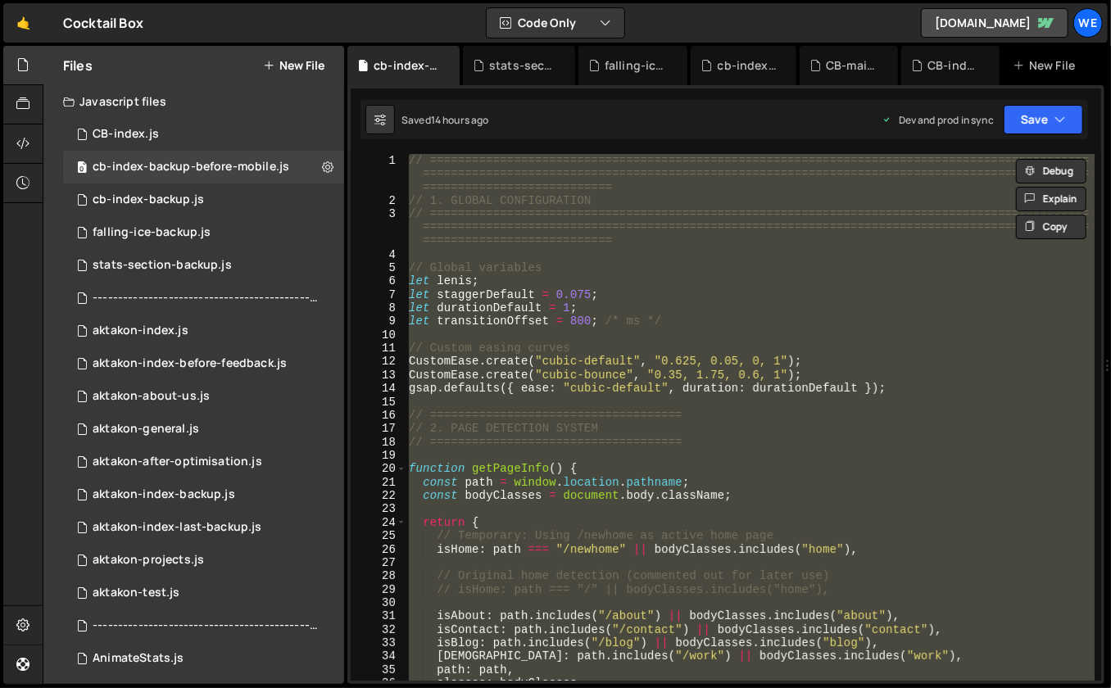
paste textarea
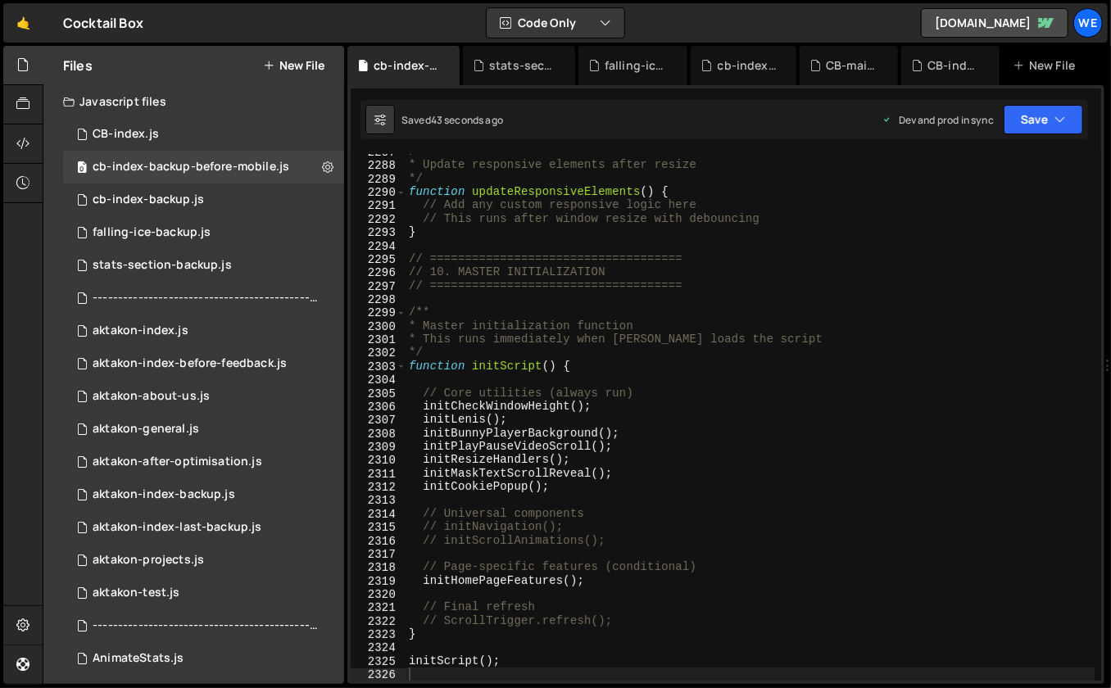
click at [974, 379] on div "/** * Update responsive elements after resize */ function updateResponsiveEleme…" at bounding box center [751, 422] width 690 height 555
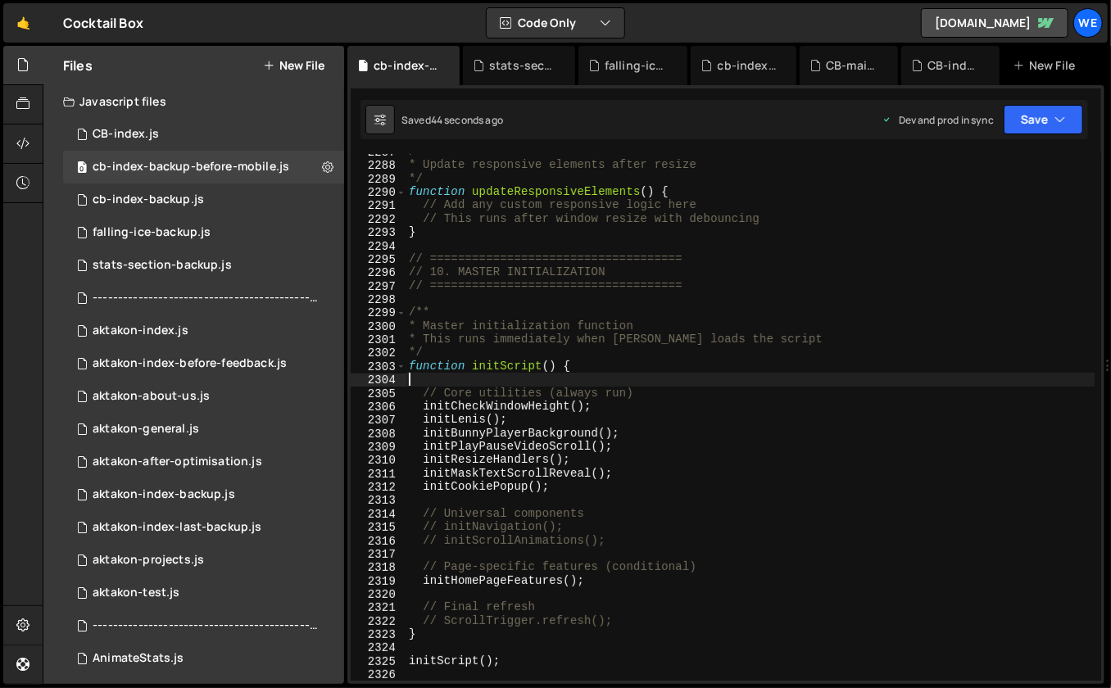
click at [974, 379] on div "/** * Update responsive elements after resize */ function updateResponsiveEleme…" at bounding box center [751, 422] width 690 height 555
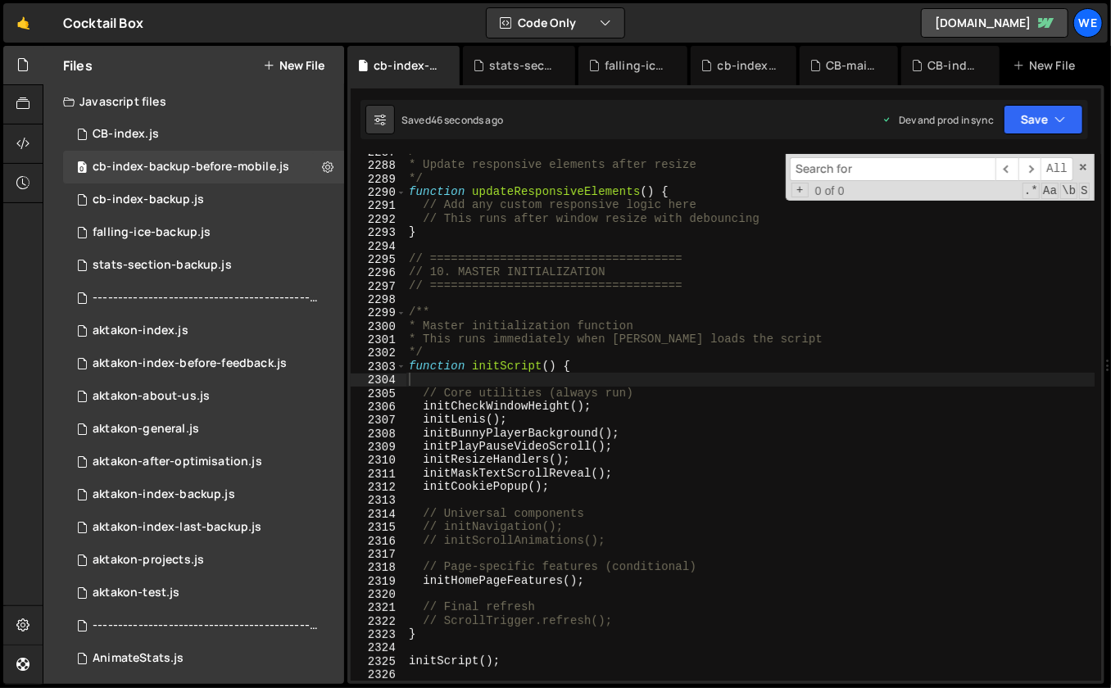
type input "h"
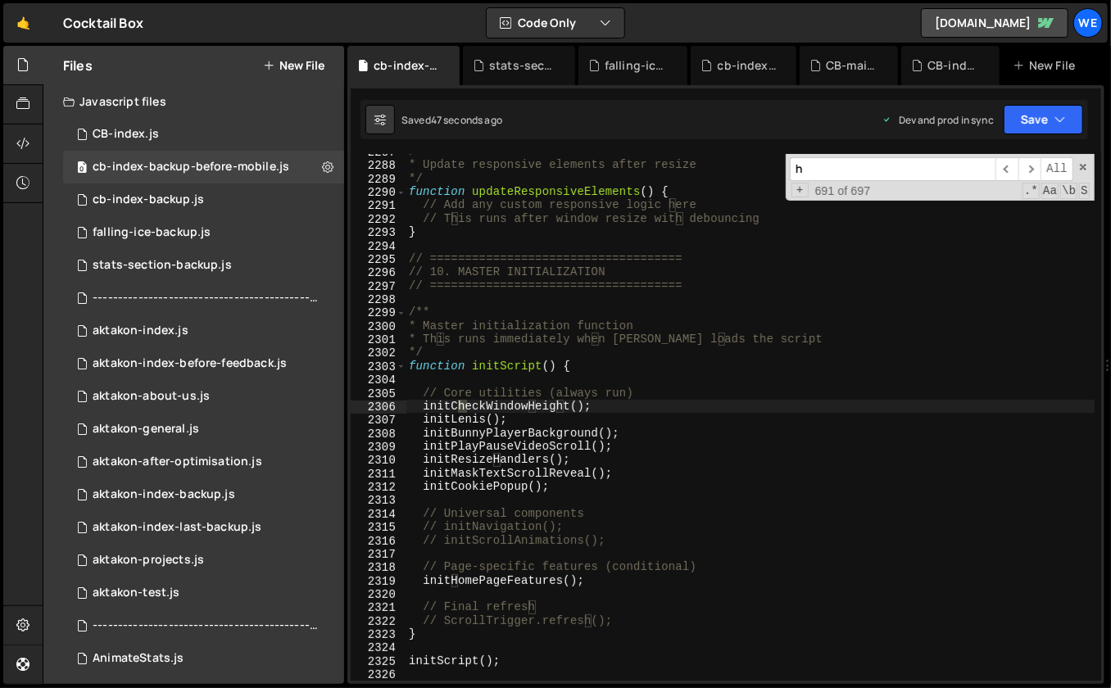
type textarea "initCheckWindowHeight();"
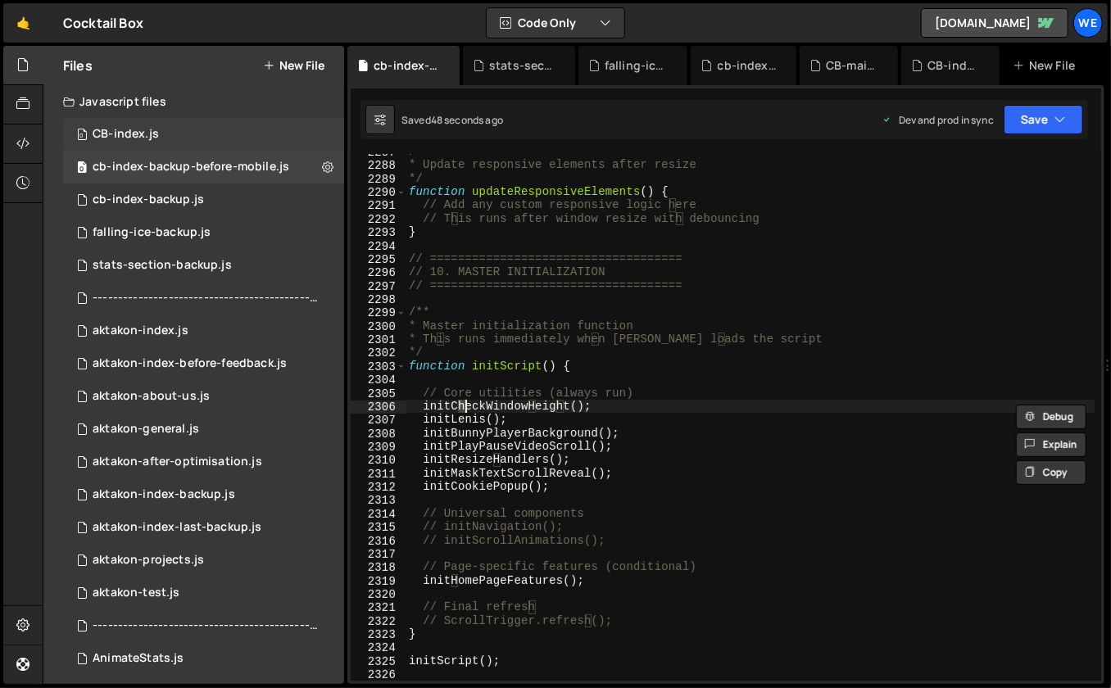
click at [187, 137] on div "0 CB-index.js 0" at bounding box center [203, 134] width 281 height 33
click at [0, 0] on div "// ============================================================================…" at bounding box center [0, 0] width 0 height 0
type textarea "// ============================================================================…"
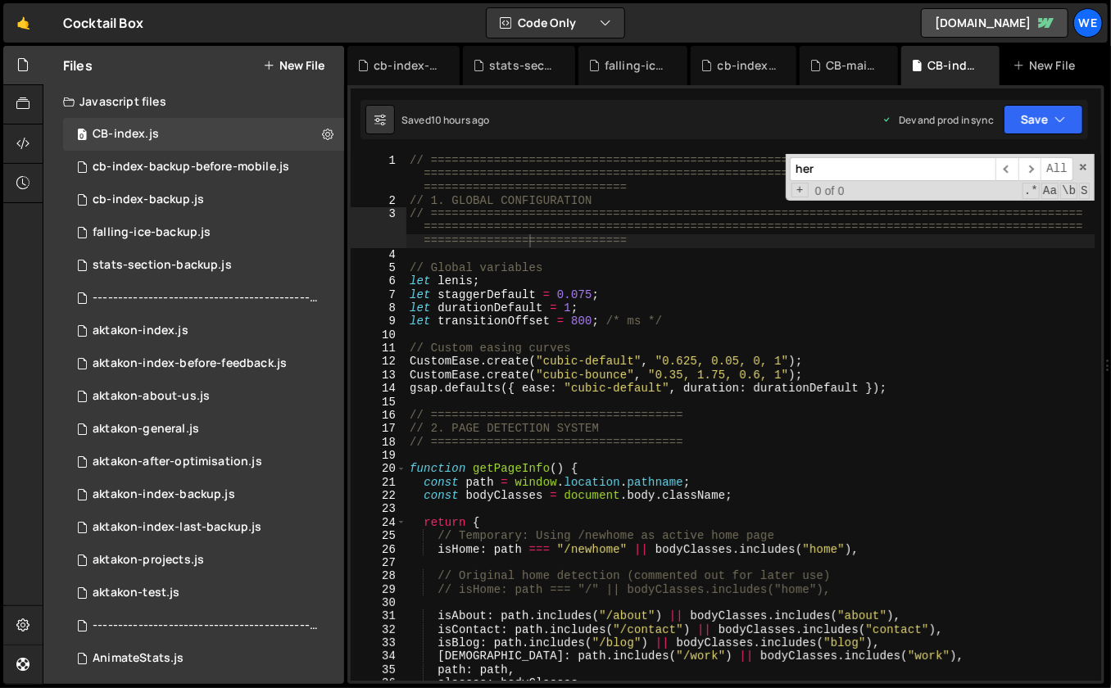
scroll to position [5587, 0]
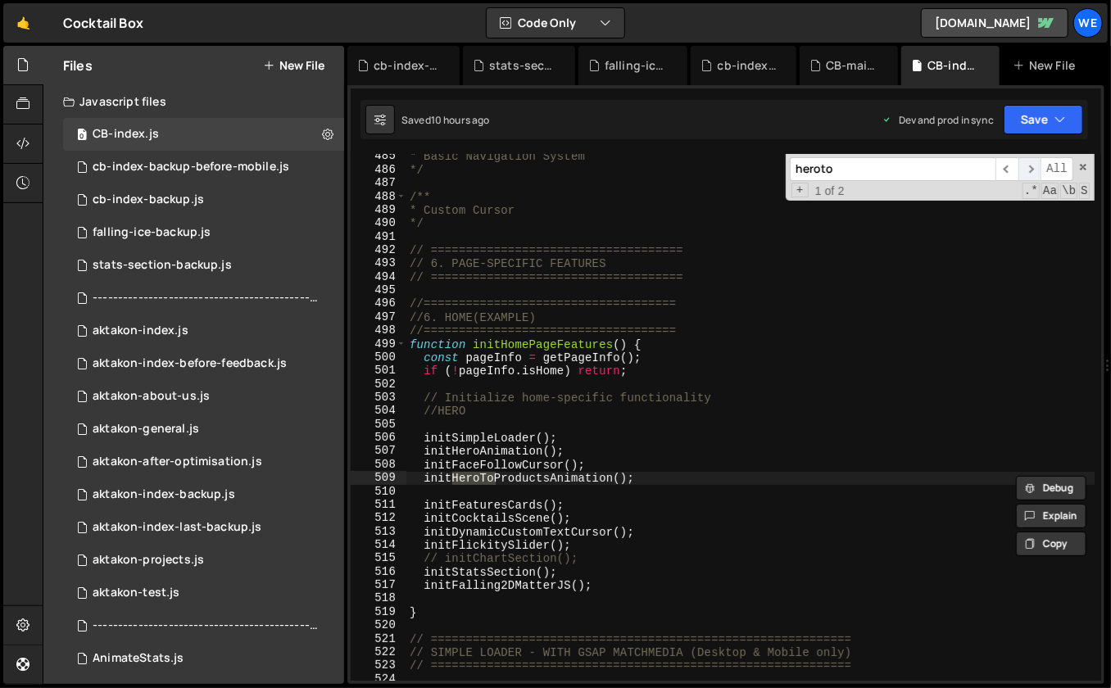
type input "heroto"
click at [1037, 171] on span "​" at bounding box center [1030, 169] width 23 height 24
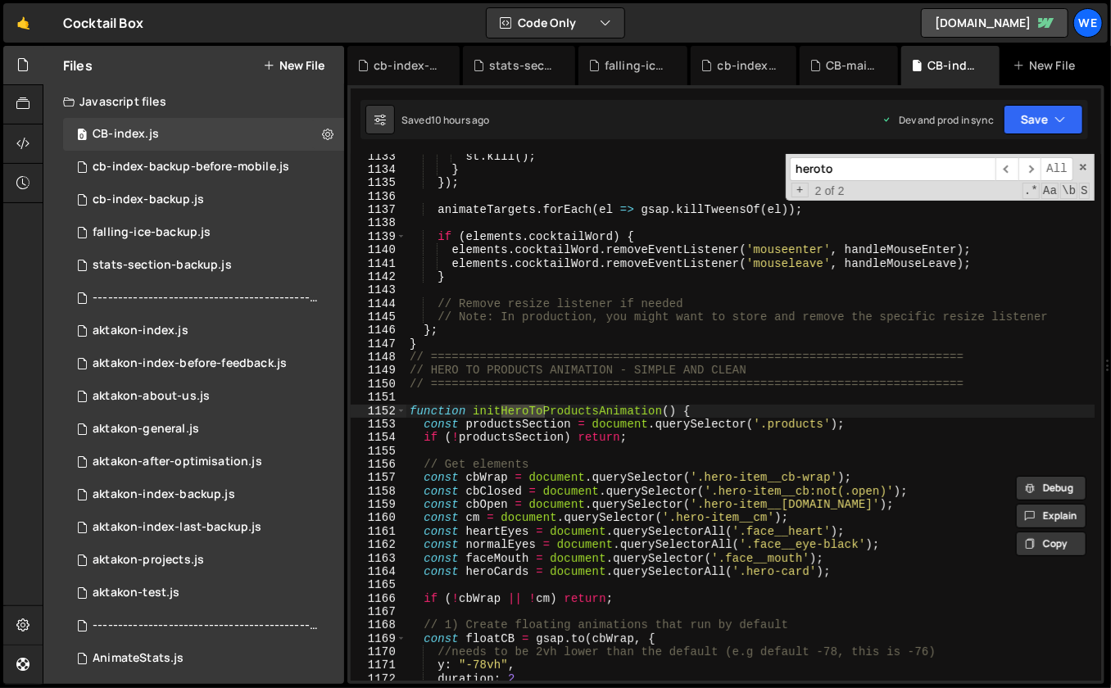
click at [436, 410] on div "st . kill ( ) ; } }) ; animateTargets . forEach ( el => gsap . killTweensOf ( e…" at bounding box center [751, 427] width 689 height 555
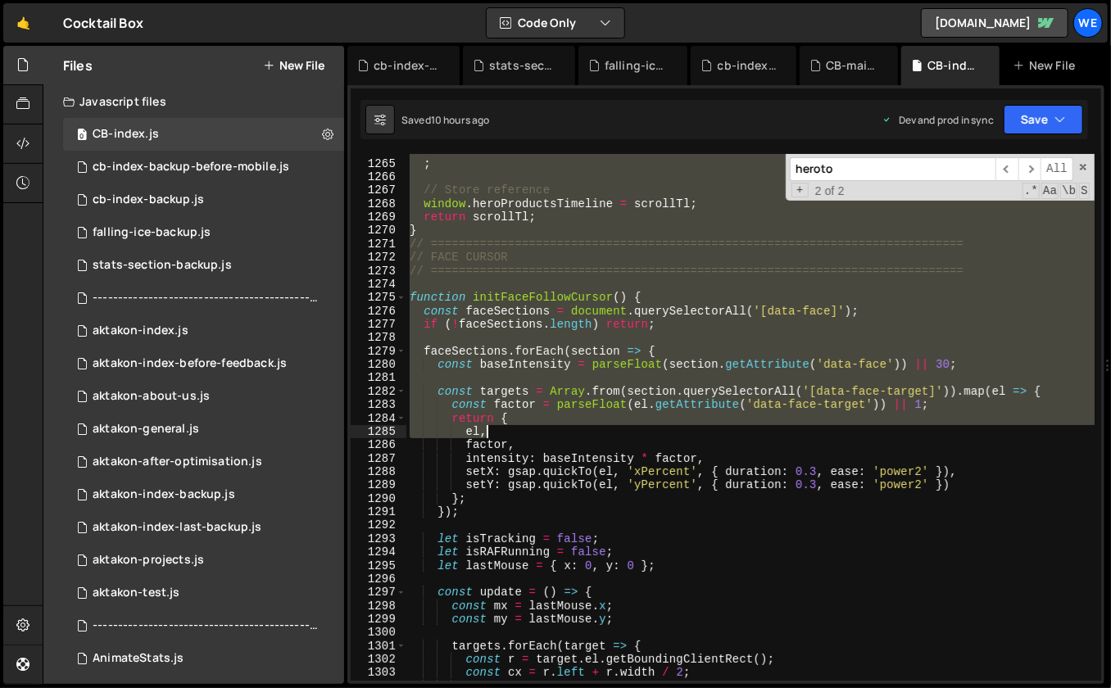
scroll to position [14485, 0]
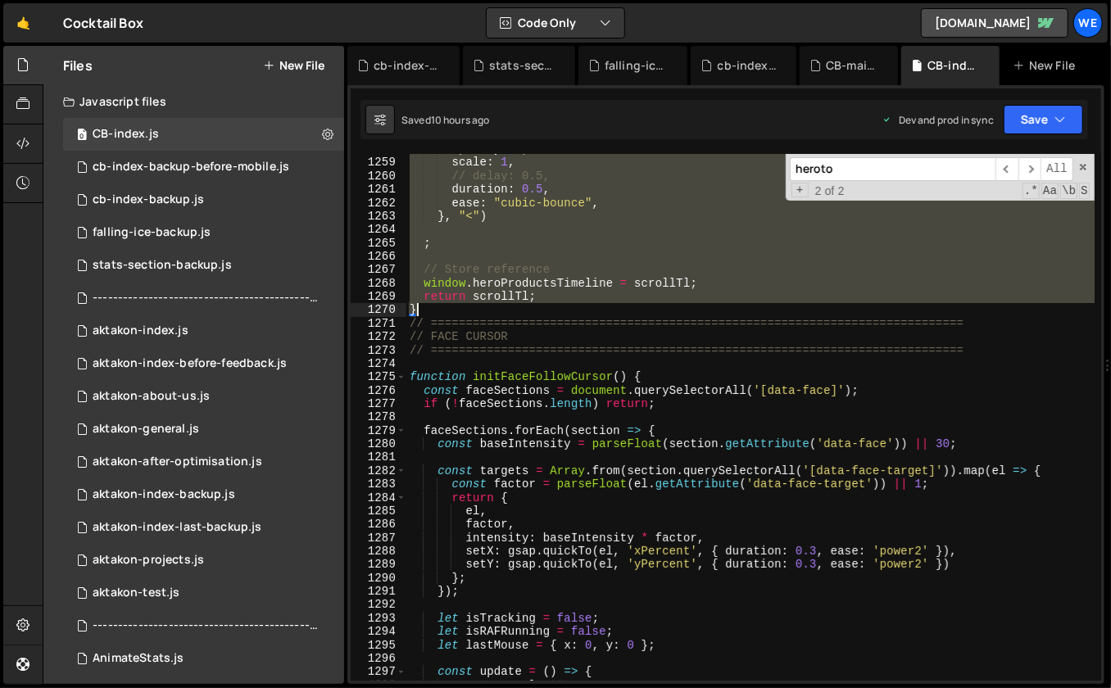
drag, startPoint x: 424, startPoint y: 413, endPoint x: 472, endPoint y: 306, distance: 117.8
click at [475, 309] on div "opacity : 1 , scale : 1 , // delay: 0.5, duration : 0.5 , ease : "cubic-bounce"…" at bounding box center [751, 420] width 689 height 555
paste textarea
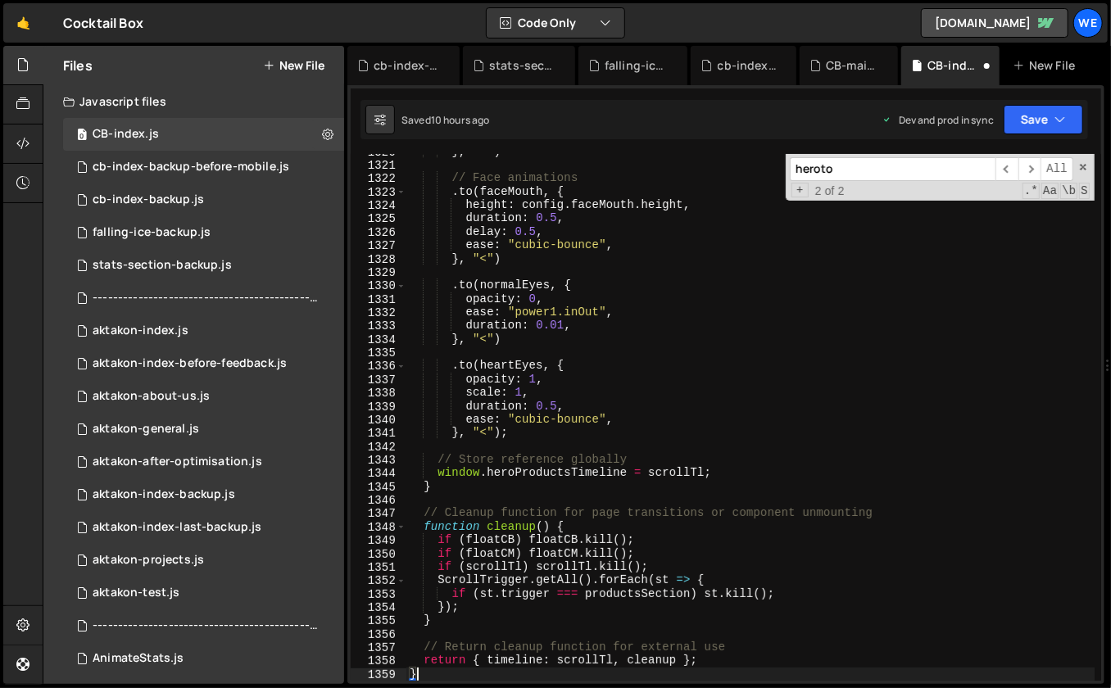
scroll to position [14703, 0]
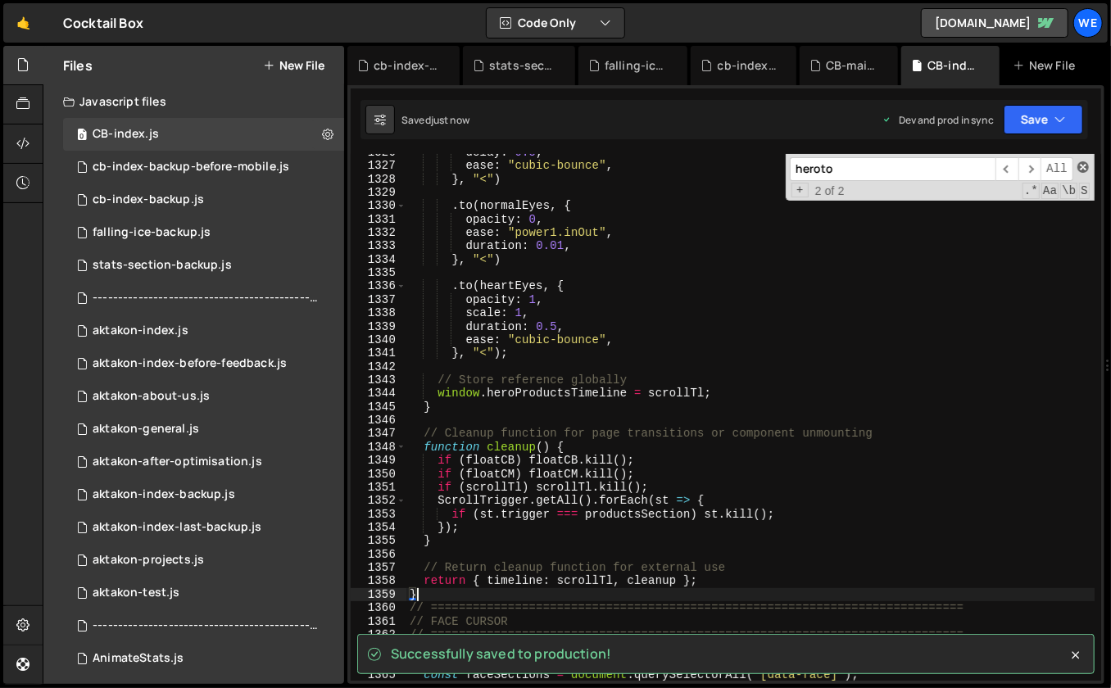
click at [1084, 165] on span at bounding box center [1083, 166] width 11 height 11
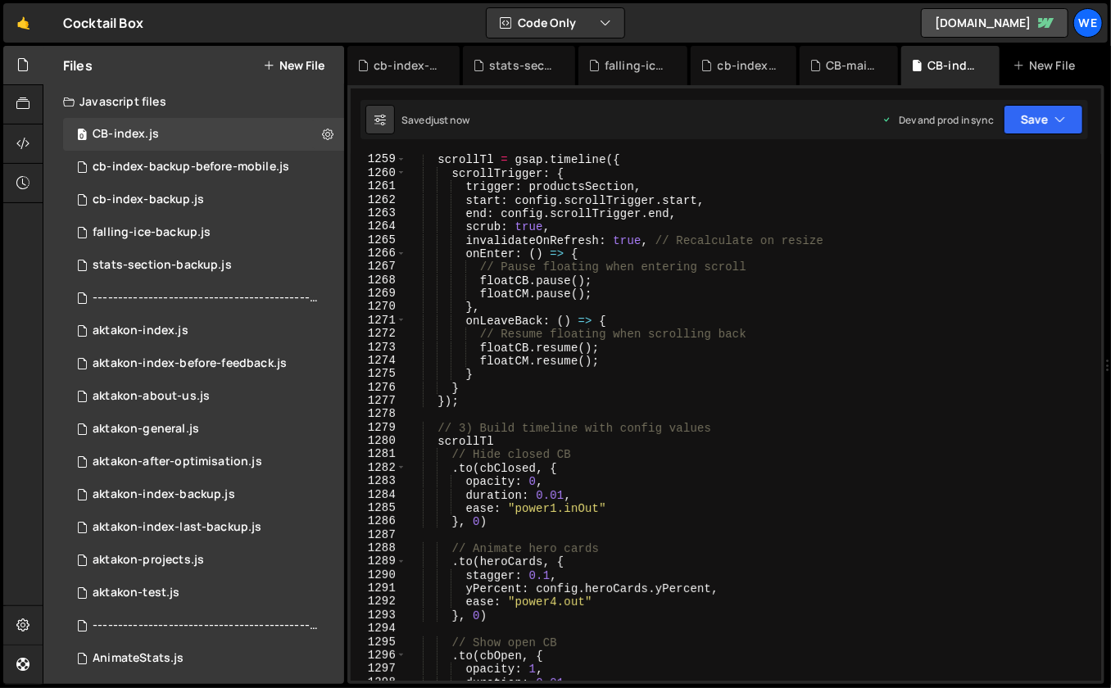
scroll to position [13479, 0]
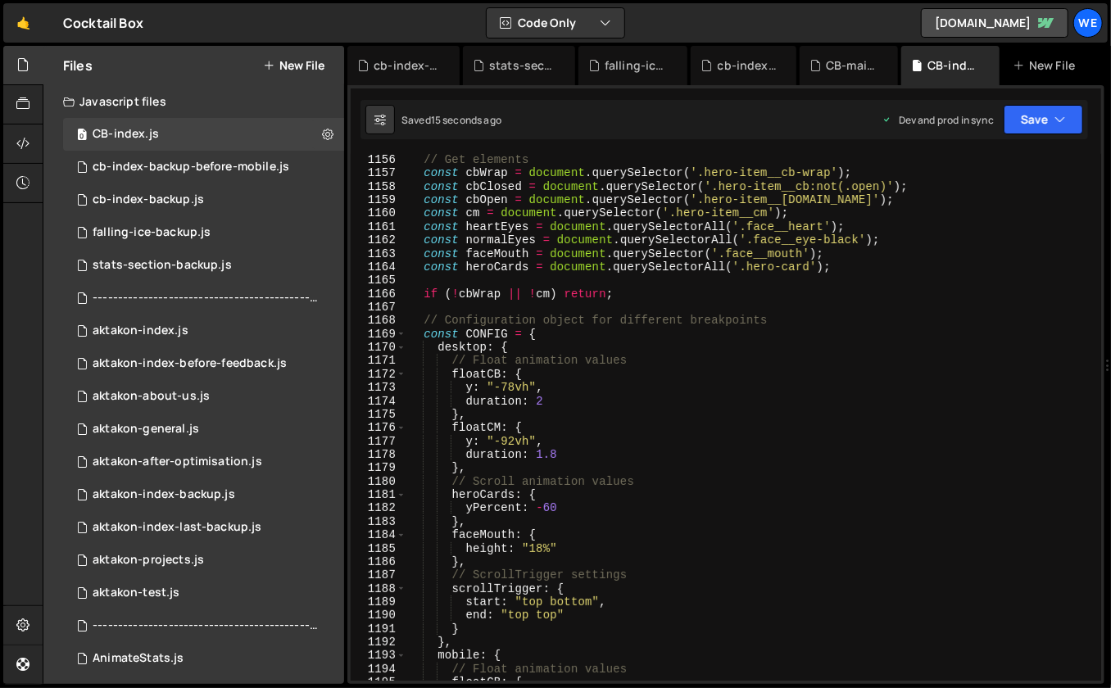
click at [641, 419] on div "// Get elements const cbWrap = document . querySelector ( '.hero-item__cb-wrap'…" at bounding box center [751, 430] width 689 height 555
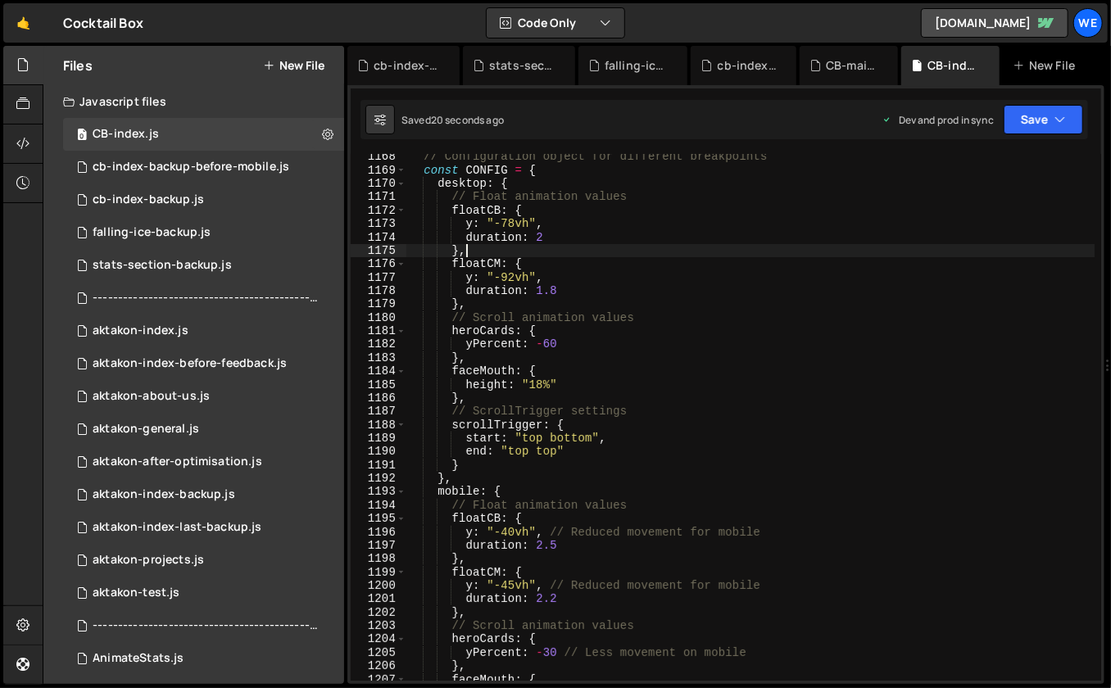
scroll to position [13102, 0]
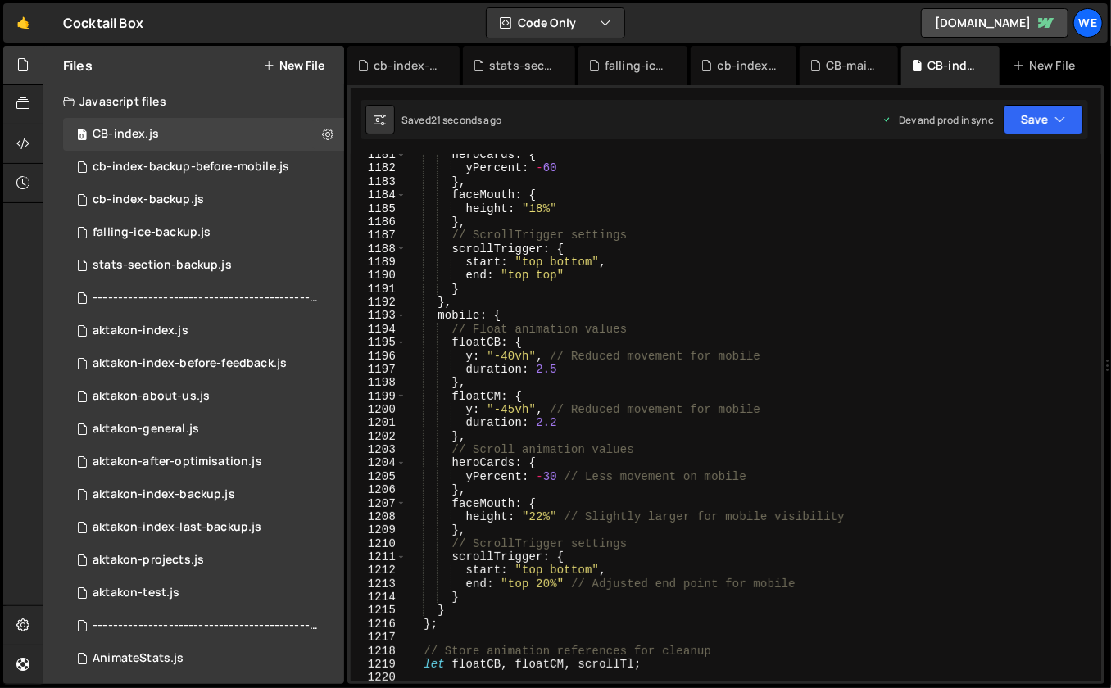
click at [537, 367] on div "heroCards : { yPercent : - 60 } , faceMouth : { height : "18%" } , // ScrollTri…" at bounding box center [751, 425] width 689 height 555
click at [519, 358] on div "heroCards : { yPercent : - 60 } , faceMouth : { height : "18%" } , // ScrollTri…" at bounding box center [751, 425] width 689 height 555
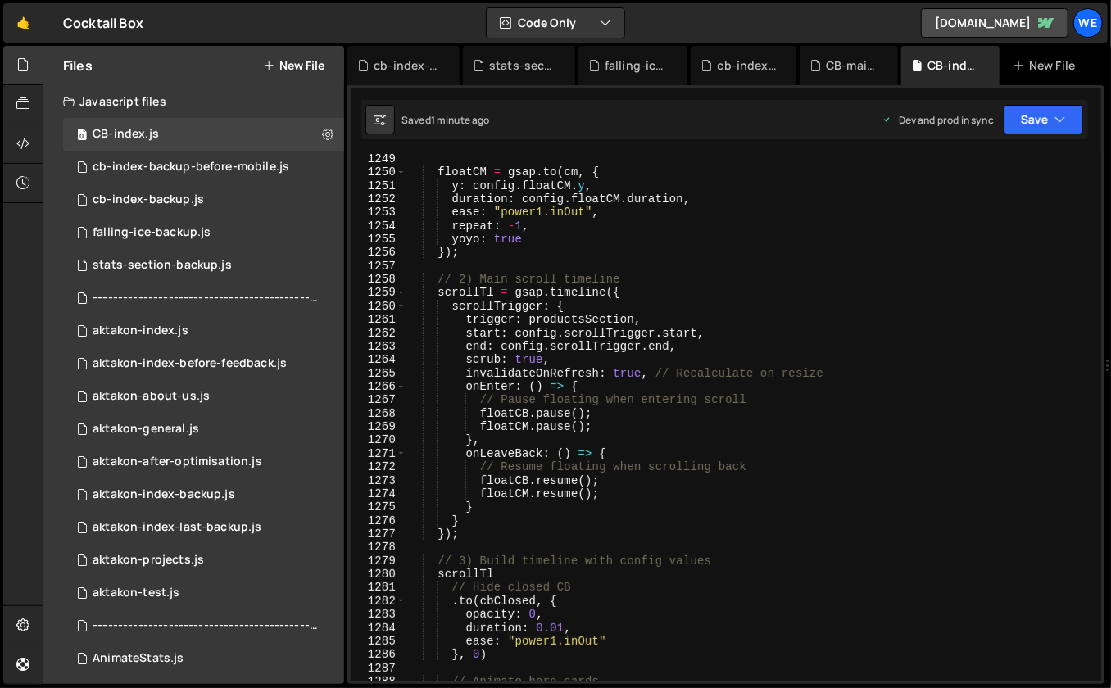
scroll to position [13706, 0]
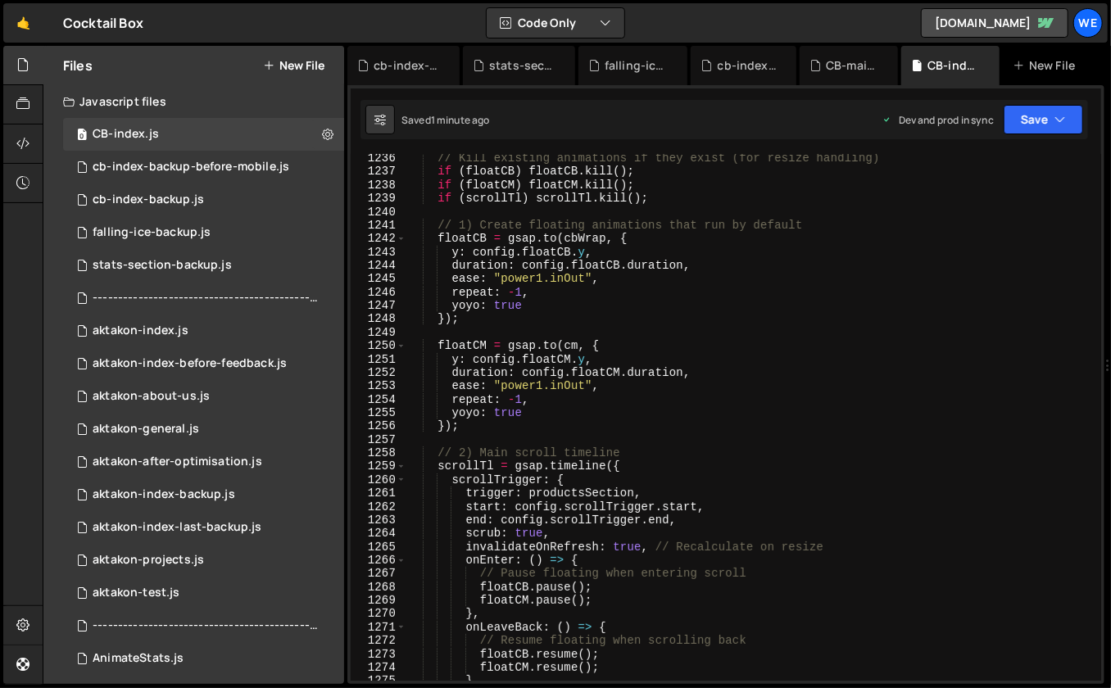
click at [726, 424] on div "// Kill existing animations if they exist (for resize handling) if ( floatCB ) …" at bounding box center [751, 429] width 689 height 555
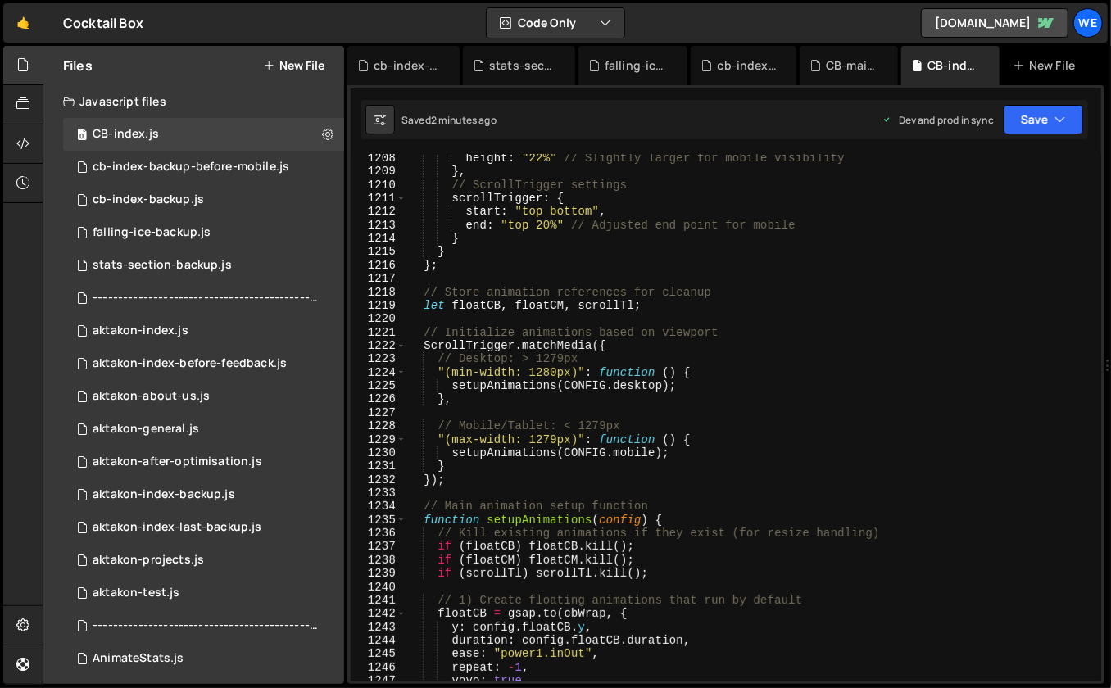
scroll to position [13179, 0]
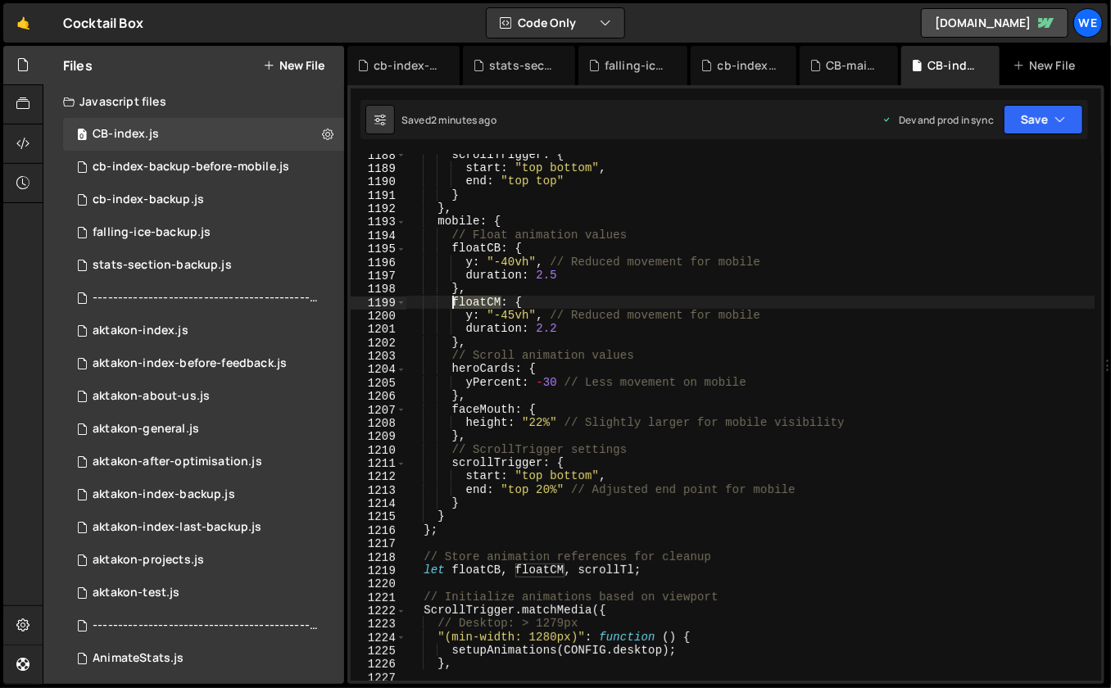
drag, startPoint x: 501, startPoint y: 302, endPoint x: 453, endPoint y: 302, distance: 47.5
click at [453, 302] on div "scrollTrigger : { start : "top bottom" , end : "top top" } } , mobile : { // Fl…" at bounding box center [751, 425] width 689 height 555
type textarea "floatCM: {"
type input "floatCM"
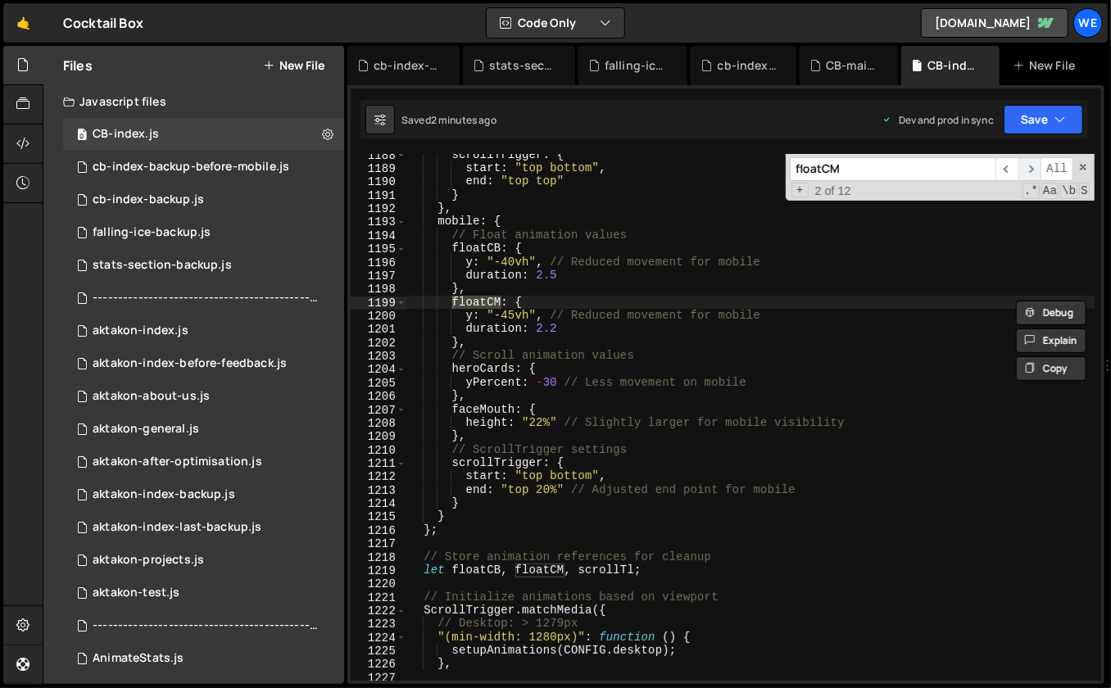
click at [1026, 169] on span "​" at bounding box center [1030, 169] width 23 height 24
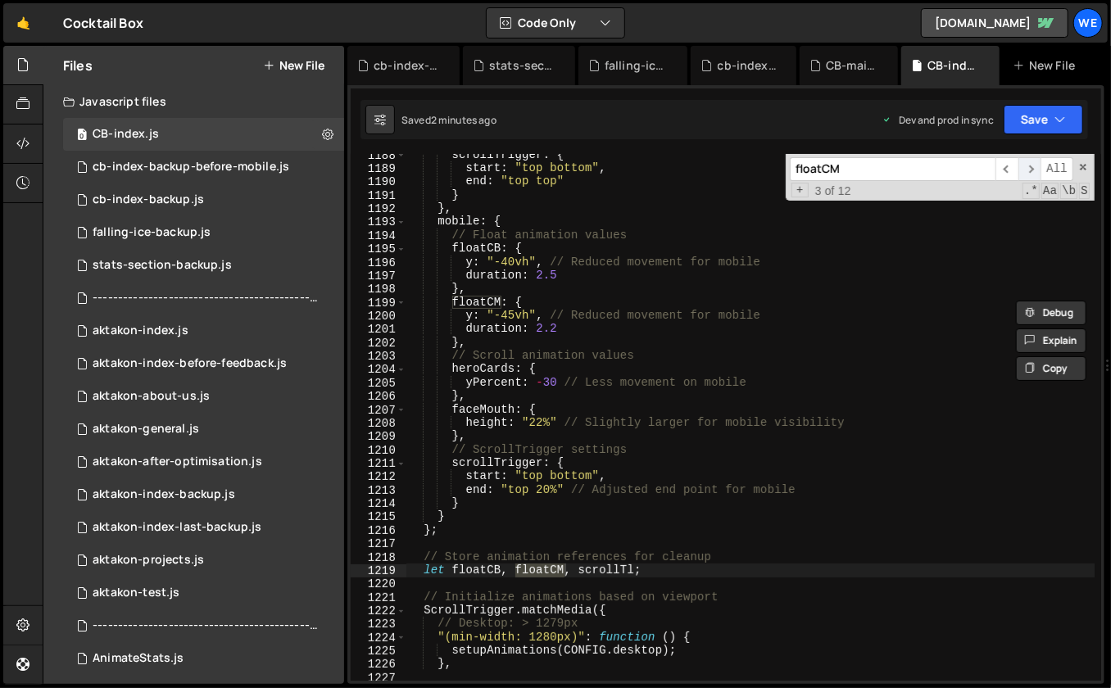
click at [1026, 169] on span "​" at bounding box center [1030, 169] width 23 height 24
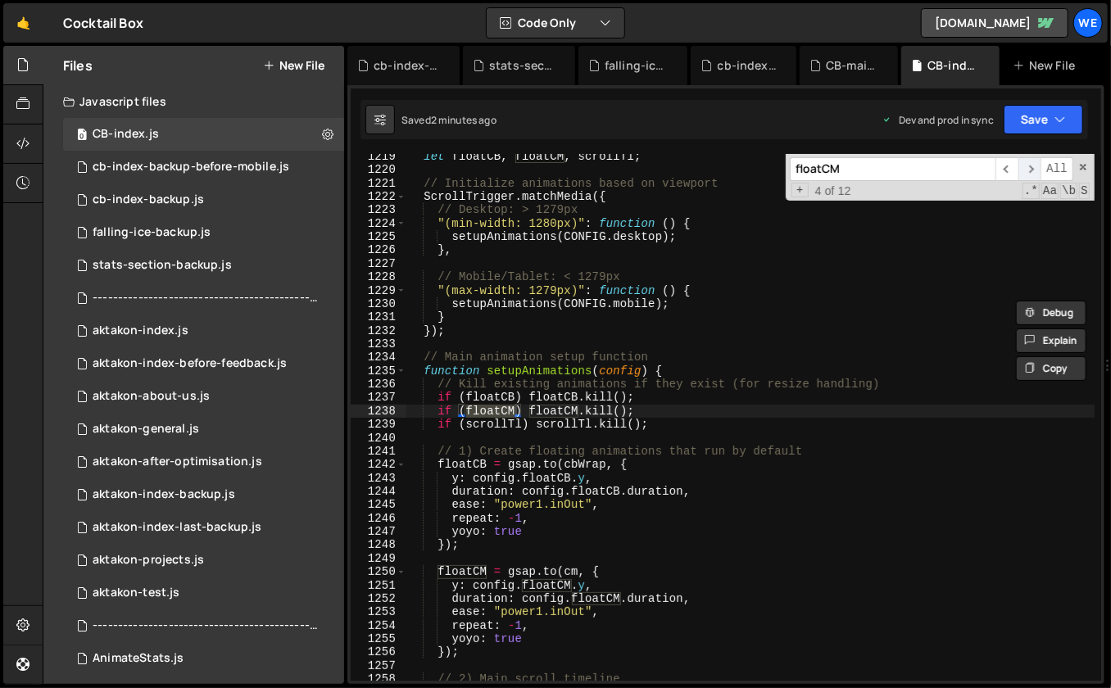
click at [1026, 169] on span "​" at bounding box center [1030, 169] width 23 height 24
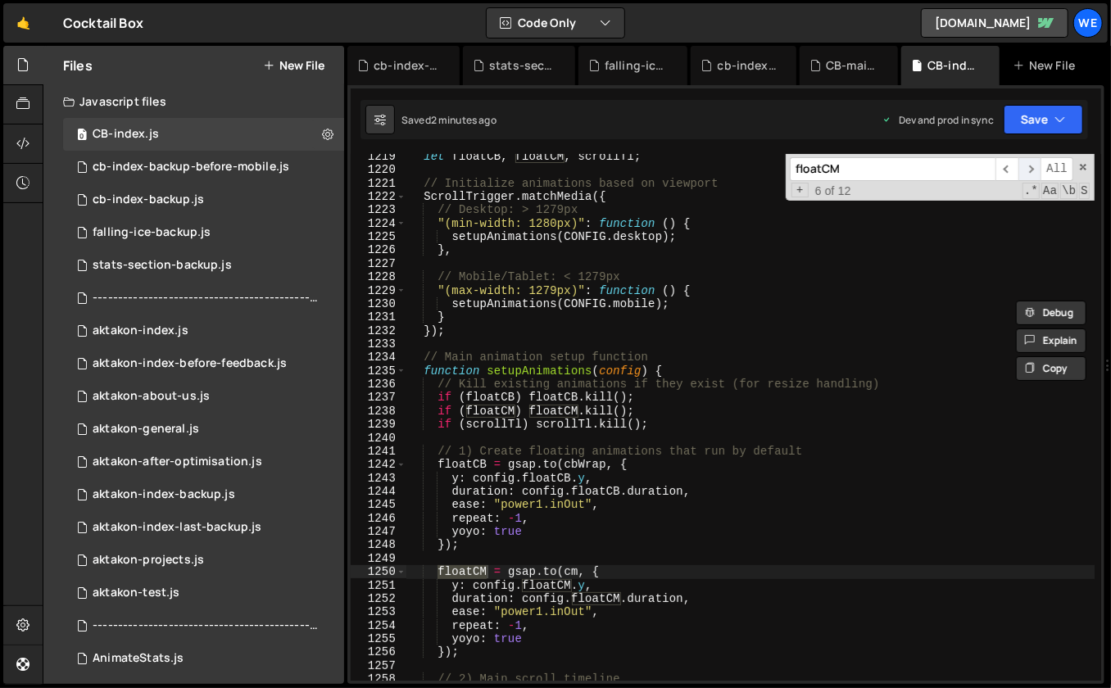
click at [1026, 169] on span "​" at bounding box center [1030, 169] width 23 height 24
click at [1014, 166] on span "​" at bounding box center [1007, 169] width 23 height 24
type textarea "y: config.floatCM.y,"
drag, startPoint x: 482, startPoint y: 587, endPoint x: 511, endPoint y: 587, distance: 29.5
click at [511, 587] on div "let floatCB , floatCM , scrollTl ; // Initialize animations based on viewport S…" at bounding box center [751, 427] width 689 height 555
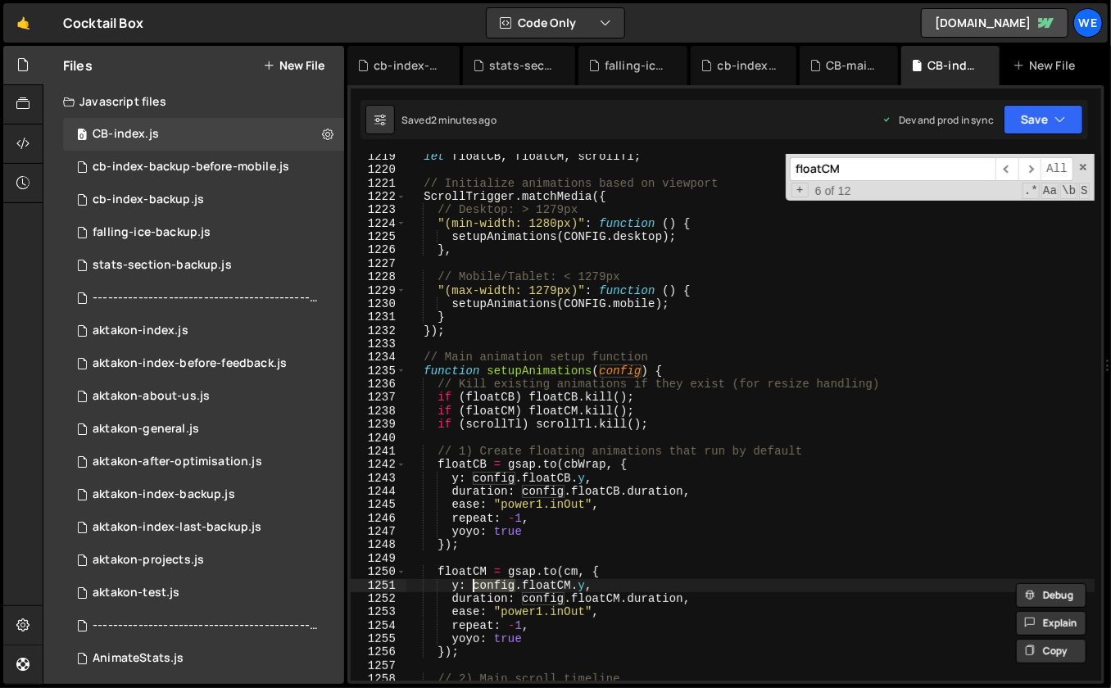
drag, startPoint x: 505, startPoint y: 585, endPoint x: 473, endPoint y: 586, distance: 32.0
click at [473, 586] on div "let floatCB , floatCM , scrollTl ; // Initialize animations based on viewport S…" at bounding box center [751, 427] width 689 height 555
type input "config"
click at [1011, 170] on span "​" at bounding box center [1007, 169] width 23 height 24
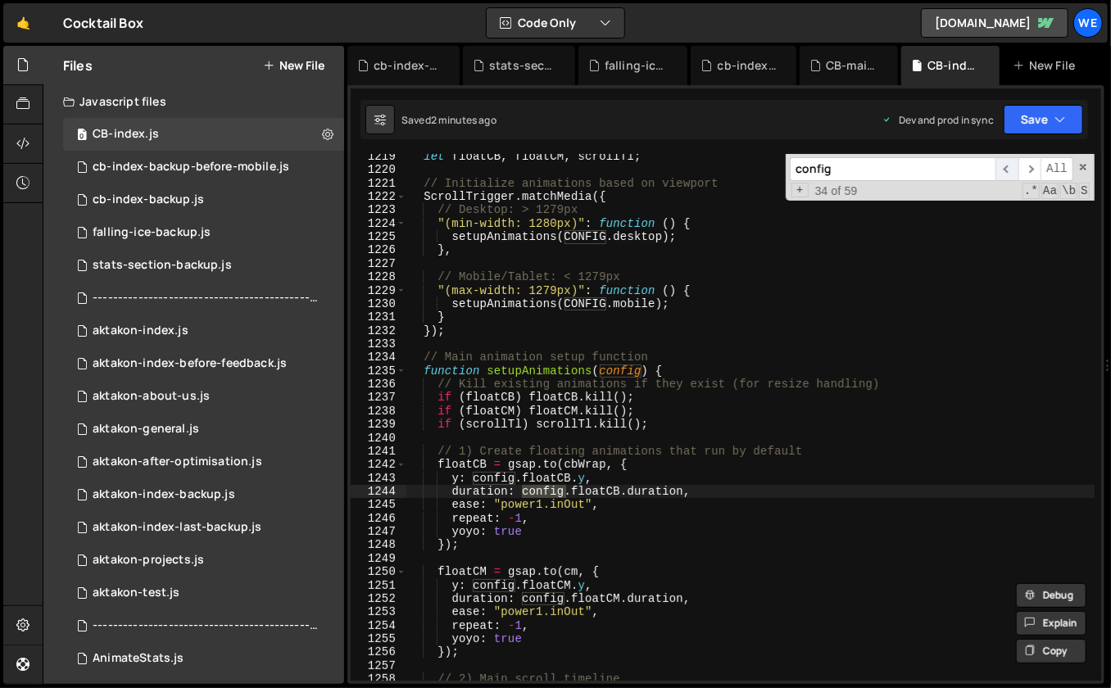
click at [1011, 170] on span "​" at bounding box center [1007, 169] width 23 height 24
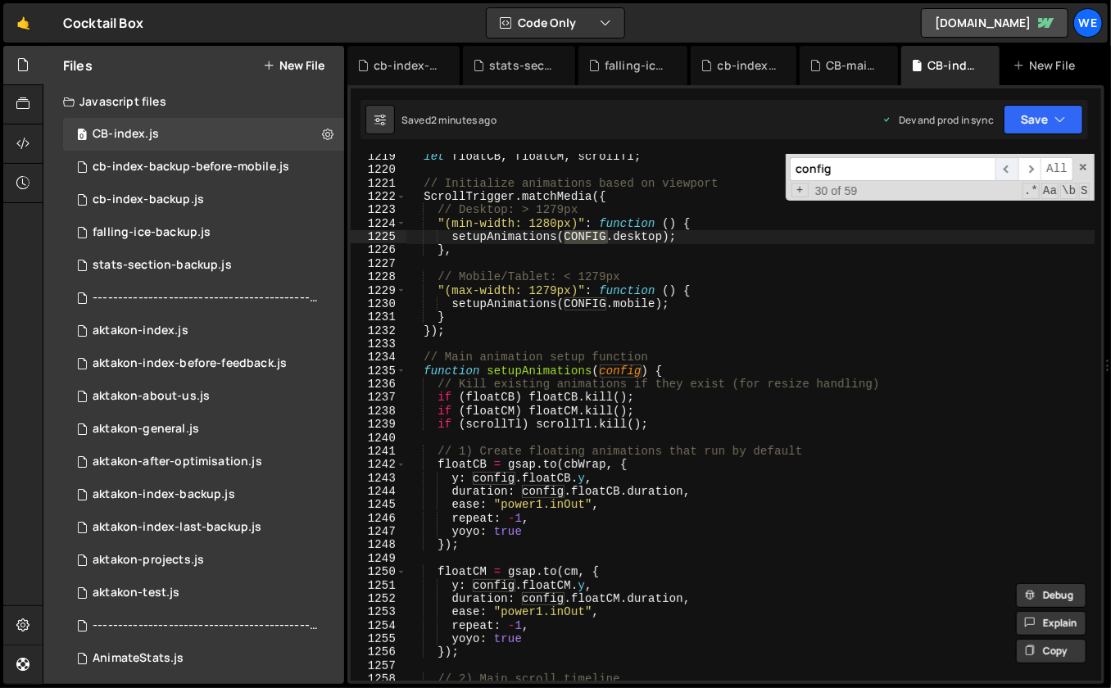
click at [1011, 170] on span "​" at bounding box center [1007, 169] width 23 height 24
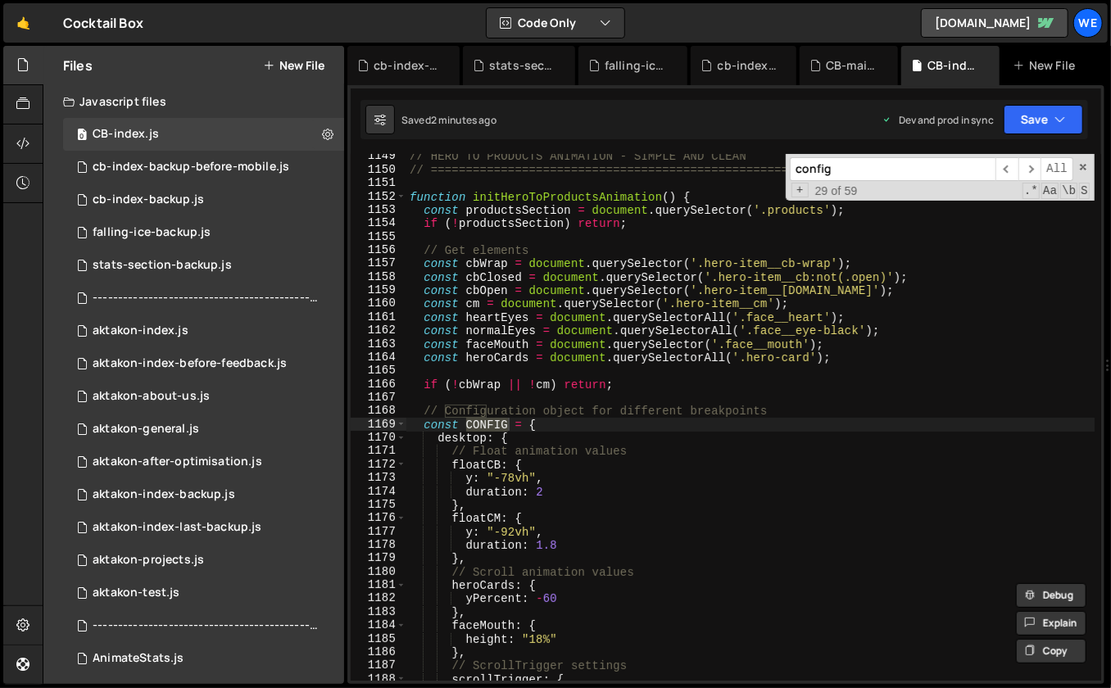
scroll to position [12888, 0]
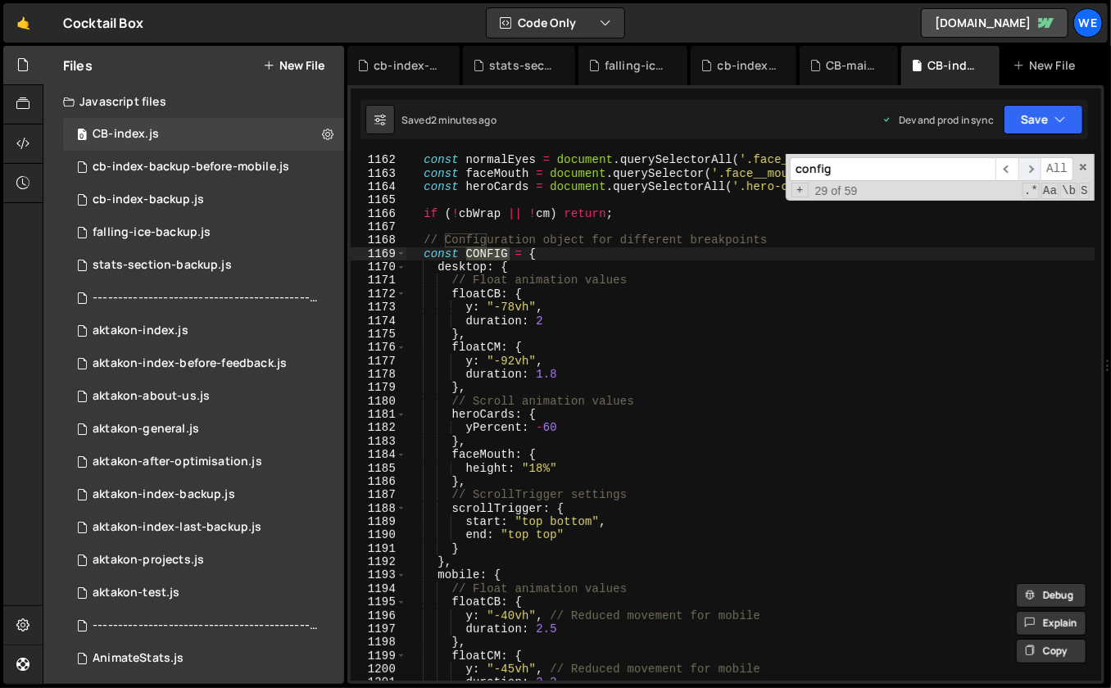
click at [1036, 166] on span "​" at bounding box center [1030, 169] width 23 height 24
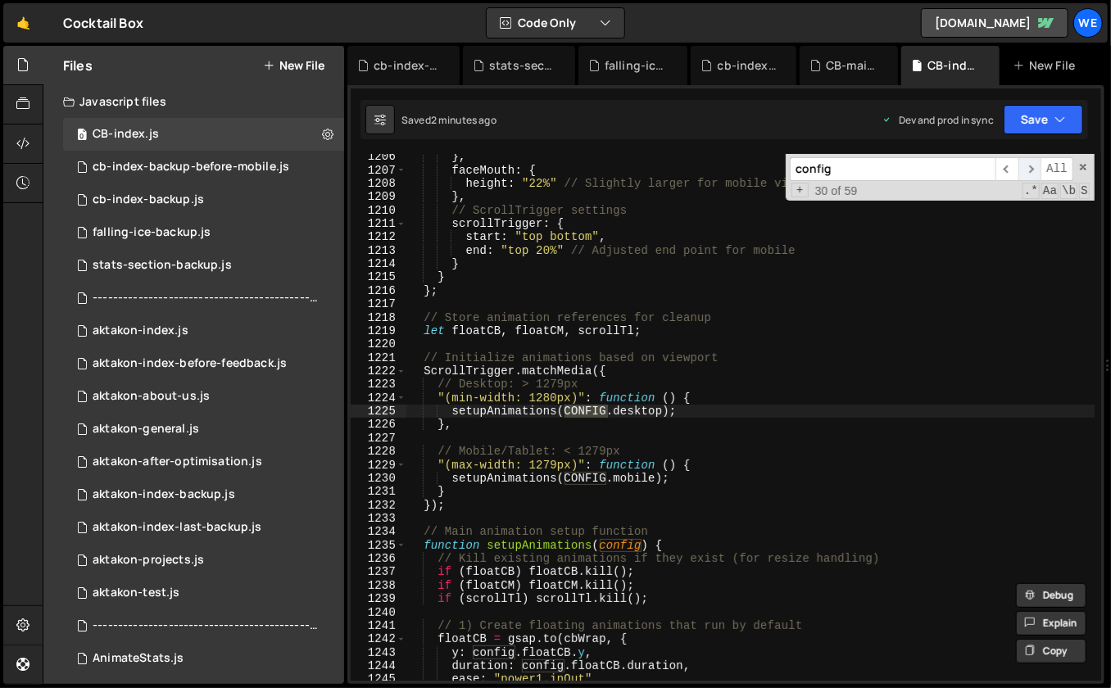
scroll to position [13376, 0]
click at [1035, 166] on span "​" at bounding box center [1030, 169] width 23 height 24
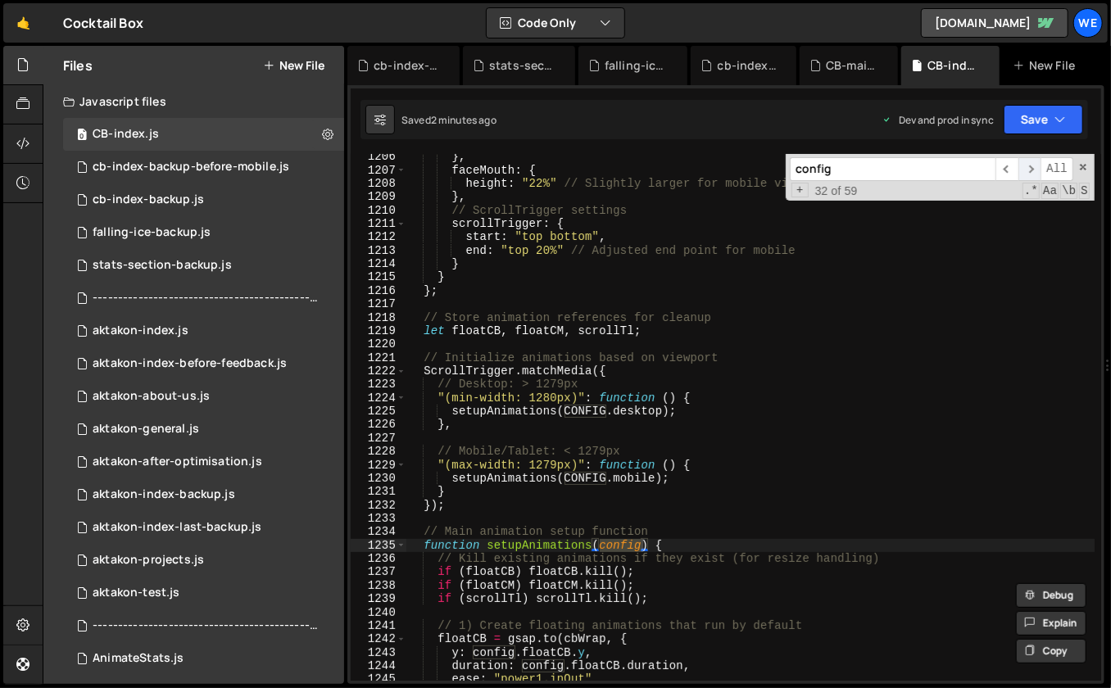
click at [1035, 166] on span "​" at bounding box center [1030, 169] width 23 height 24
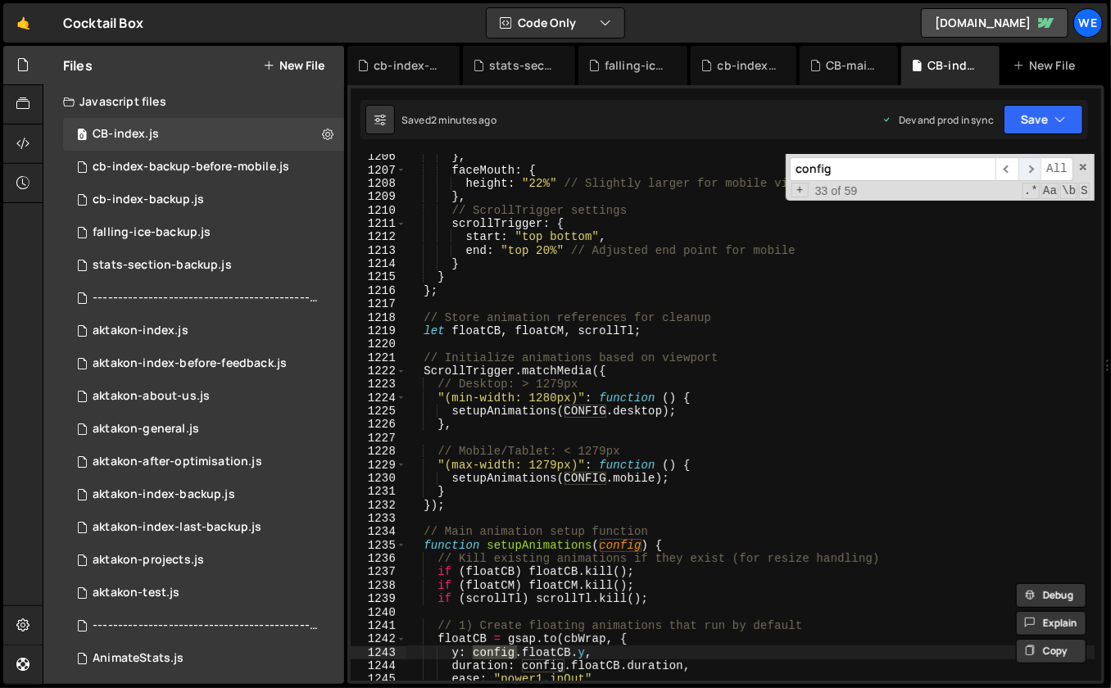
click at [1035, 166] on span "​" at bounding box center [1030, 169] width 23 height 24
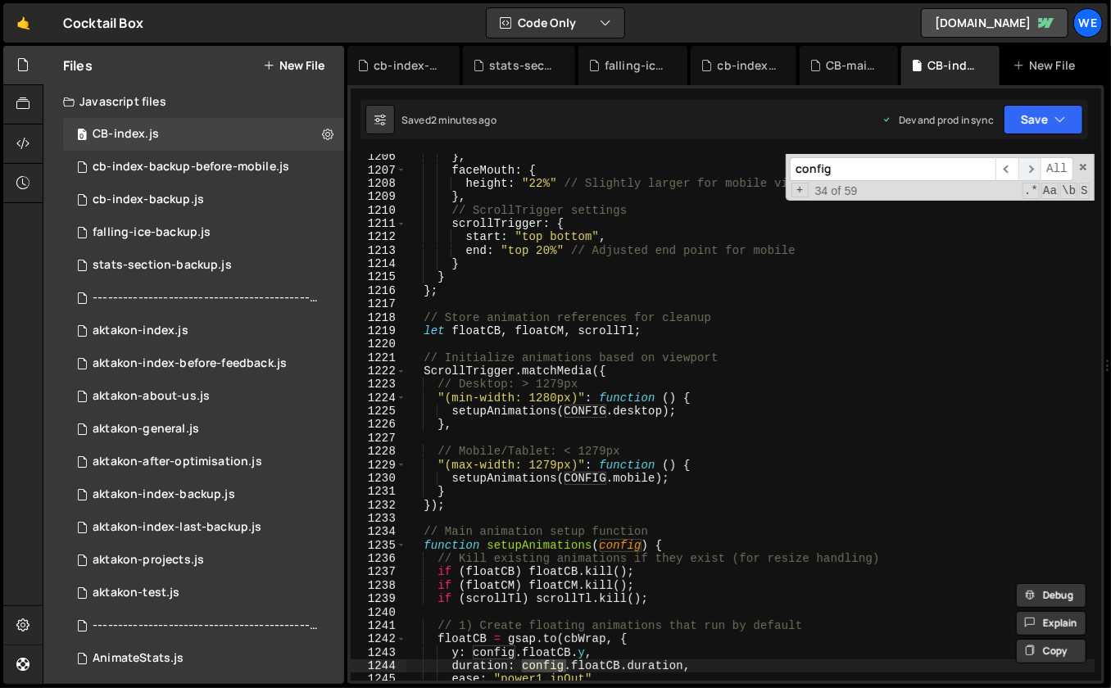
click at [1035, 166] on span "​" at bounding box center [1030, 169] width 23 height 24
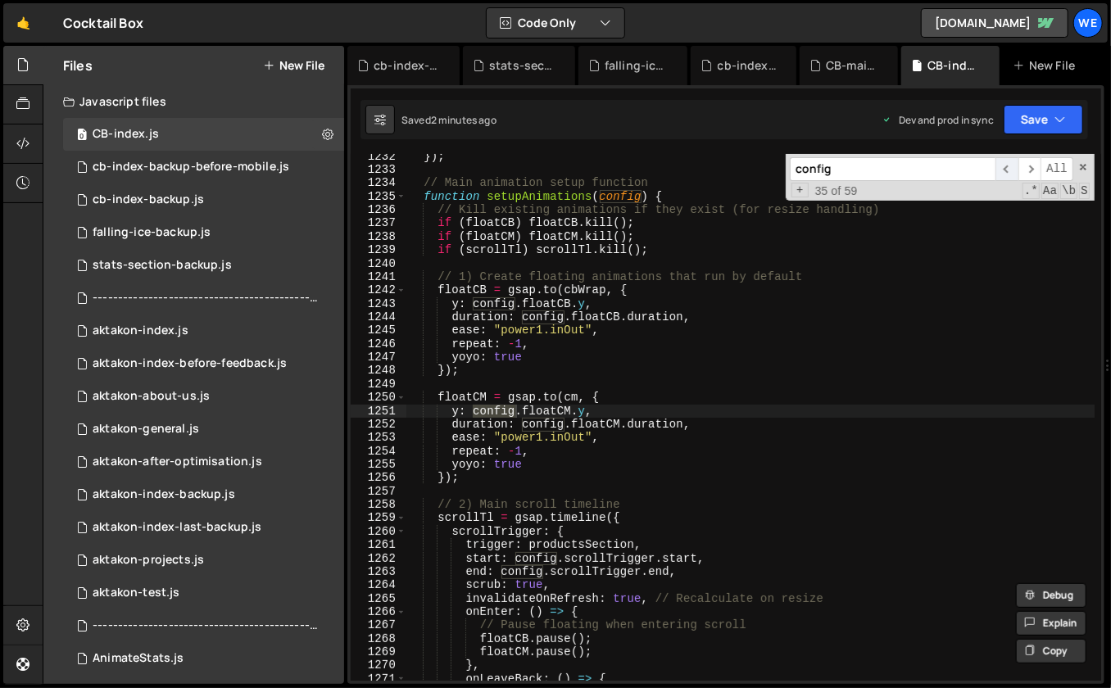
click at [1015, 167] on span "​" at bounding box center [1007, 169] width 23 height 24
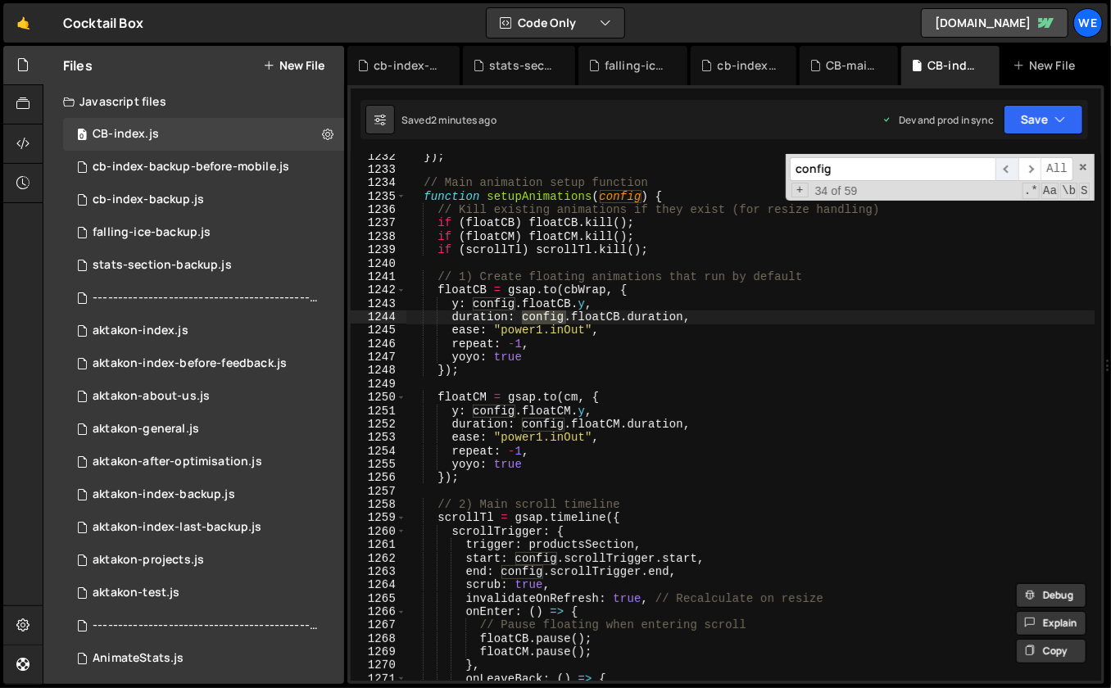
click at [1011, 169] on span "​" at bounding box center [1007, 169] width 23 height 24
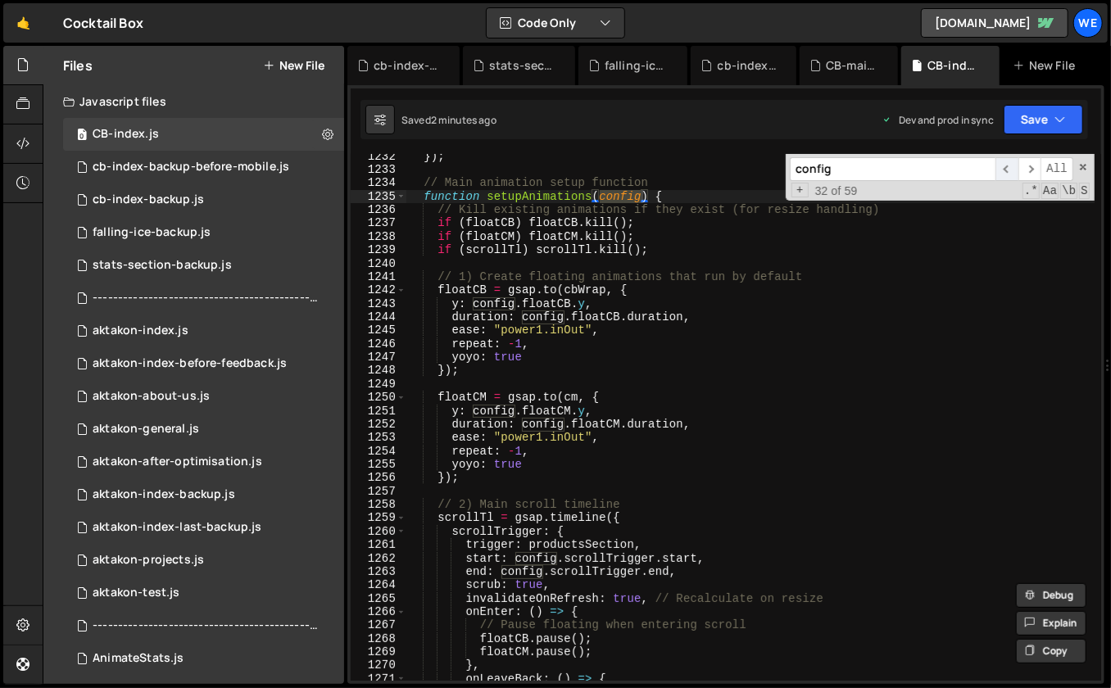
click at [1011, 169] on span "​" at bounding box center [1007, 169] width 23 height 24
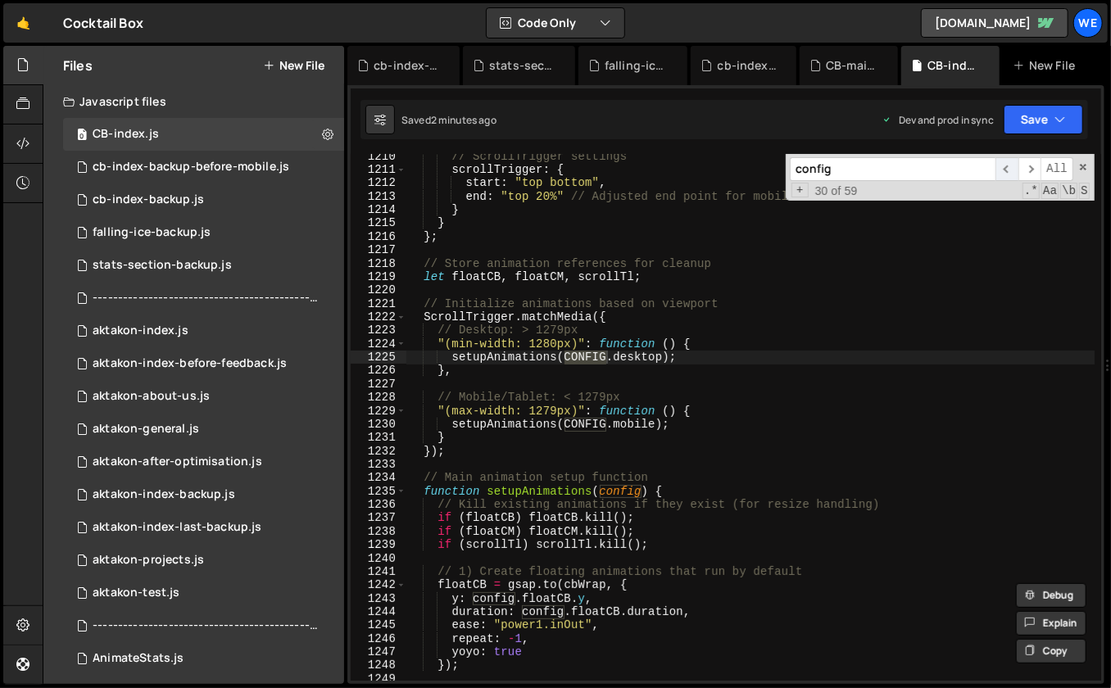
click at [1011, 169] on span "​" at bounding box center [1007, 169] width 23 height 24
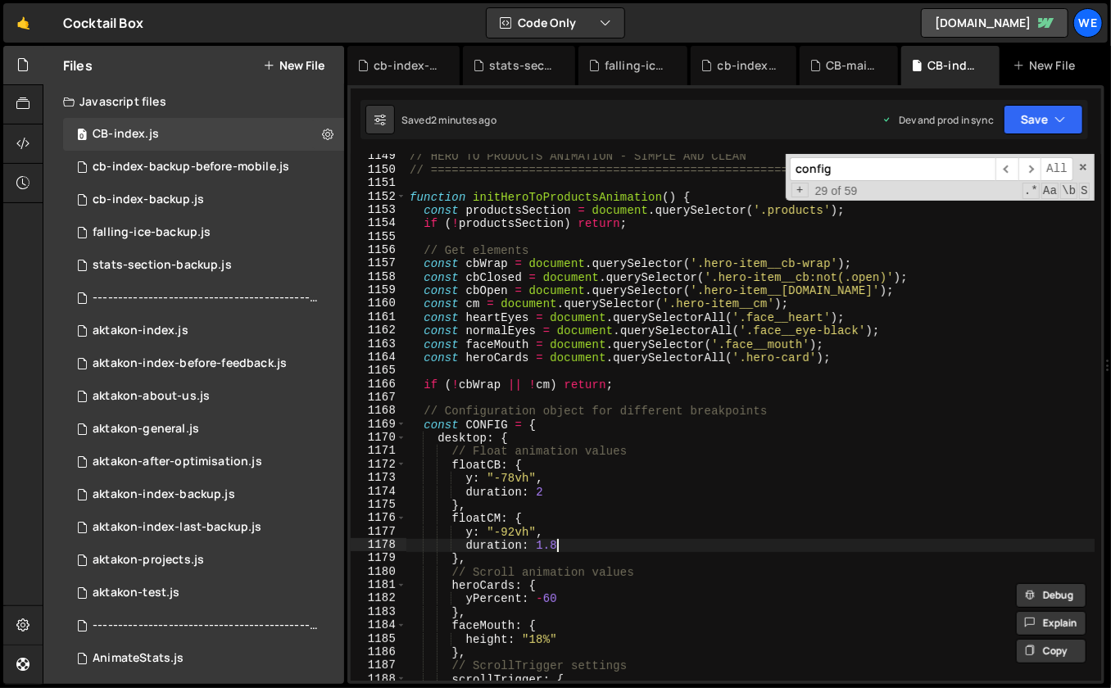
click at [581, 543] on div "// HERO TO PRODUCTS ANIMATION - SIMPLE AND CLEAN // ===========================…" at bounding box center [751, 427] width 689 height 555
click at [576, 523] on div "// HERO TO PRODUCTS ANIMATION - SIMPLE AND CLEAN // ===========================…" at bounding box center [751, 427] width 689 height 555
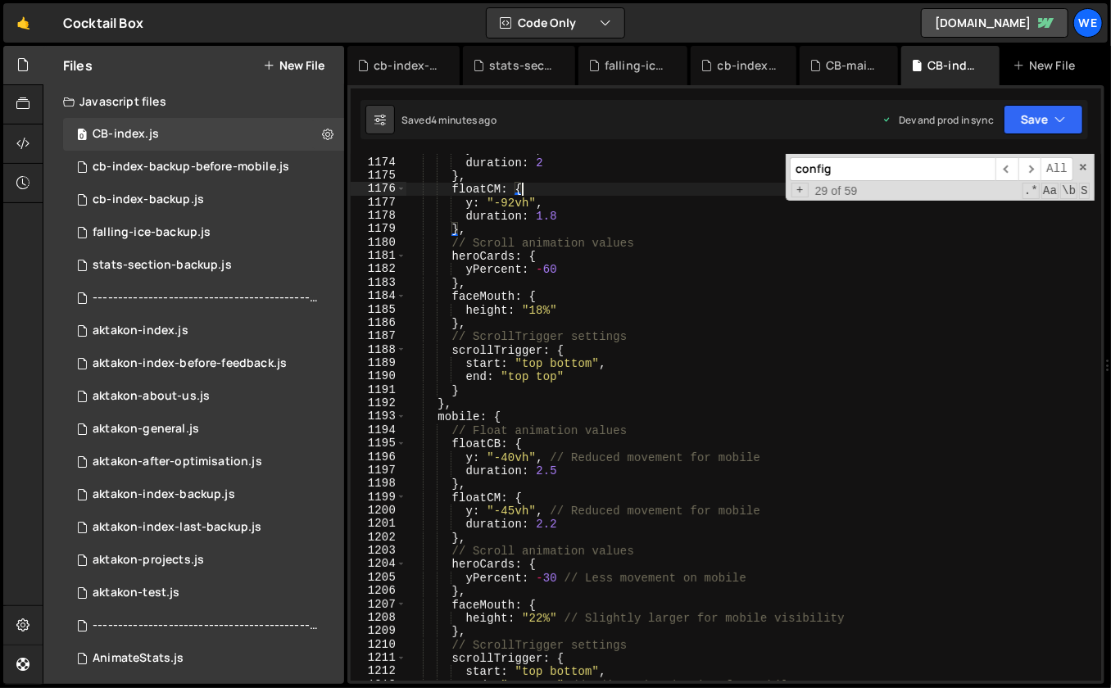
scroll to position [13079, 0]
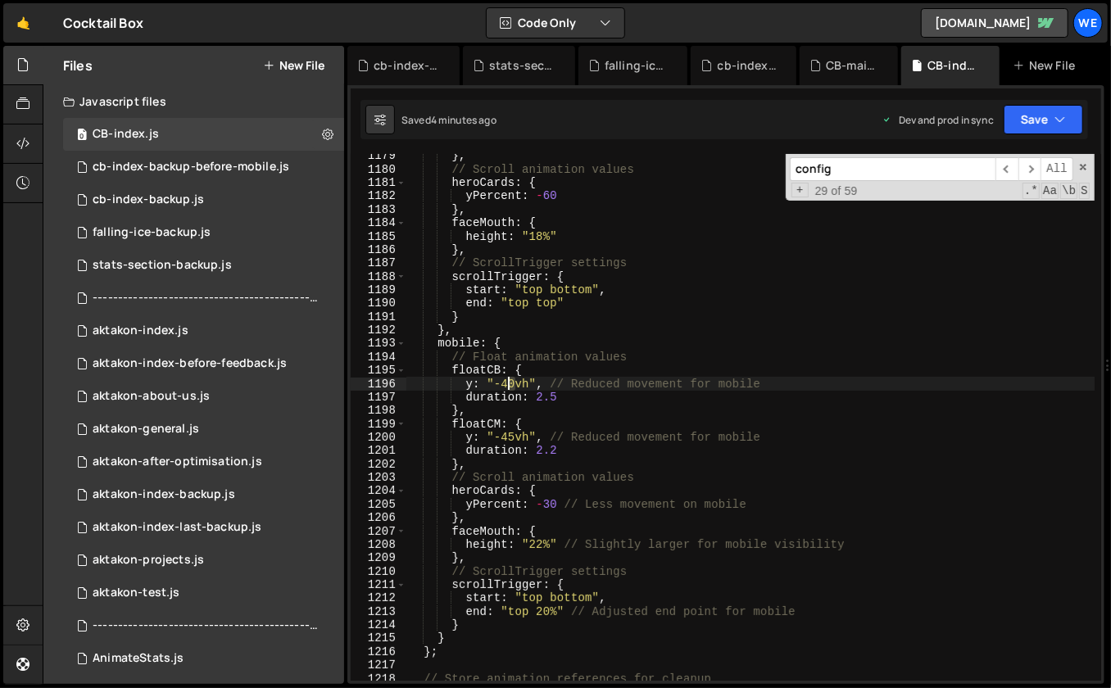
drag, startPoint x: 514, startPoint y: 383, endPoint x: 506, endPoint y: 384, distance: 8.2
click at [506, 384] on div "} , // Scroll animation values heroCards : { yPercent : - 60 } , faceMouth : { …" at bounding box center [751, 426] width 689 height 555
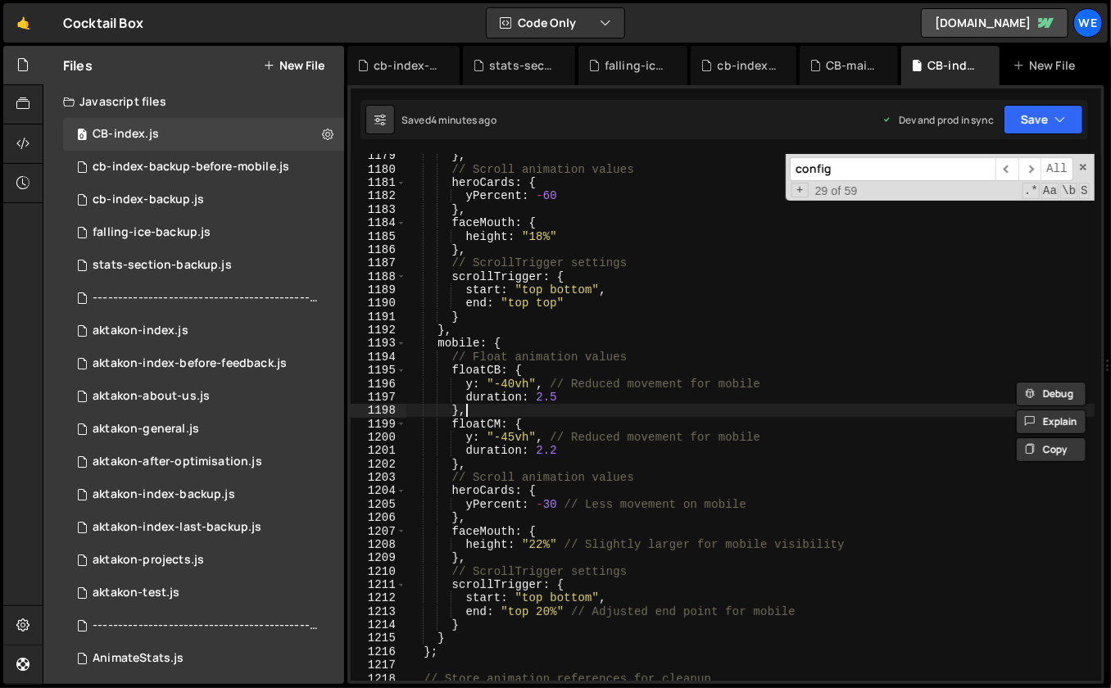
click at [542, 415] on div "} , // Scroll animation values heroCards : { yPercent : - 60 } , faceMouth : { …" at bounding box center [751, 426] width 689 height 555
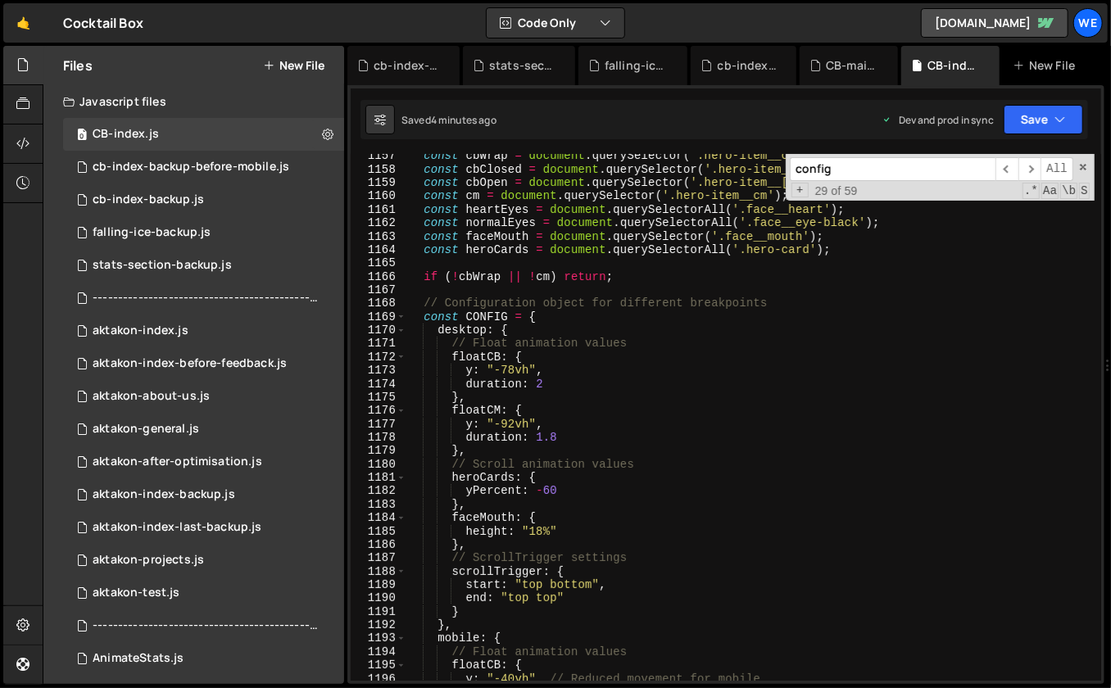
scroll to position [12837, 0]
click at [629, 429] on div "const cbWrap = document . querySelector ( '.hero-item__cb-wrap' ) ; const cbClo…" at bounding box center [751, 426] width 689 height 555
drag, startPoint x: 514, startPoint y: 421, endPoint x: 504, endPoint y: 422, distance: 9.9
click at [504, 422] on div "const cbWrap = document . querySelector ( '.hero-item__cb-wrap' ) ; const cbClo…" at bounding box center [751, 426] width 689 height 555
click at [737, 411] on div "const cbWrap = document . querySelector ( '.hero-item__cb-wrap' ) ; const cbClo…" at bounding box center [751, 426] width 689 height 555
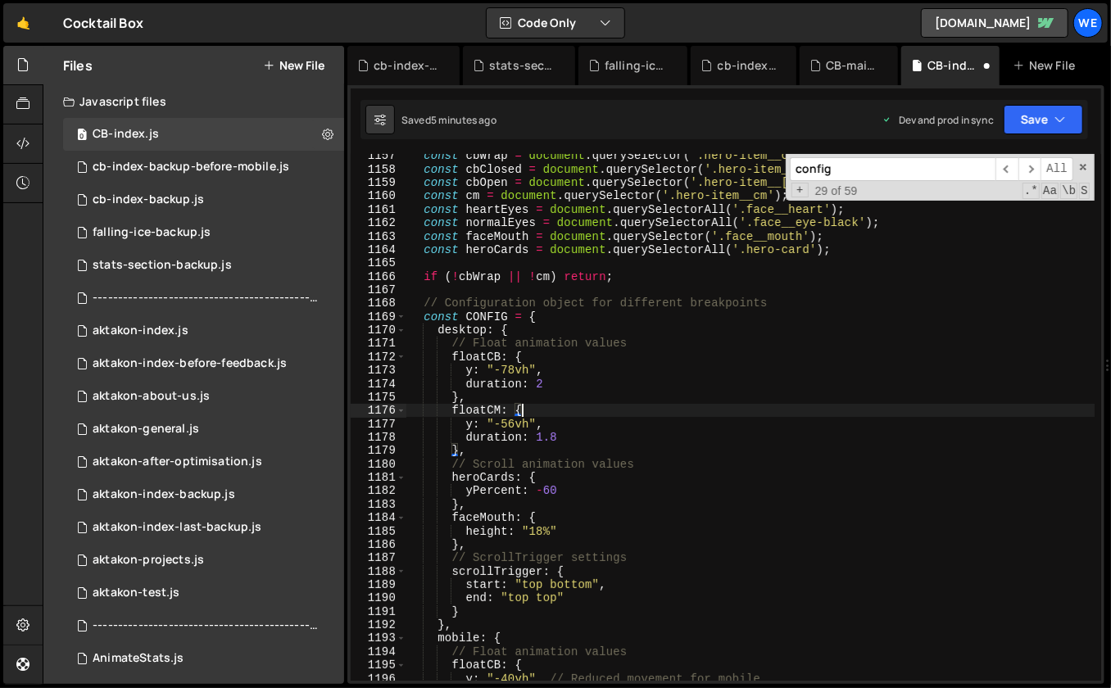
scroll to position [0, 7]
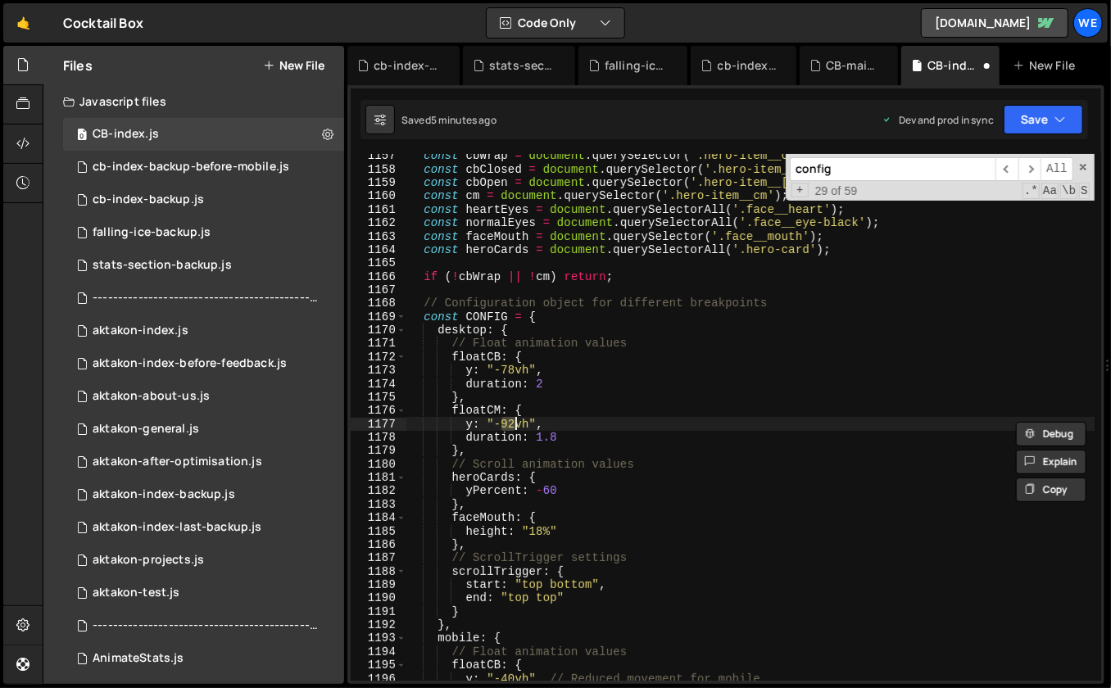
click at [563, 517] on div "const cbWrap = document . querySelector ( '.hero-item__cb-wrap' ) ; const cbClo…" at bounding box center [751, 426] width 689 height 555
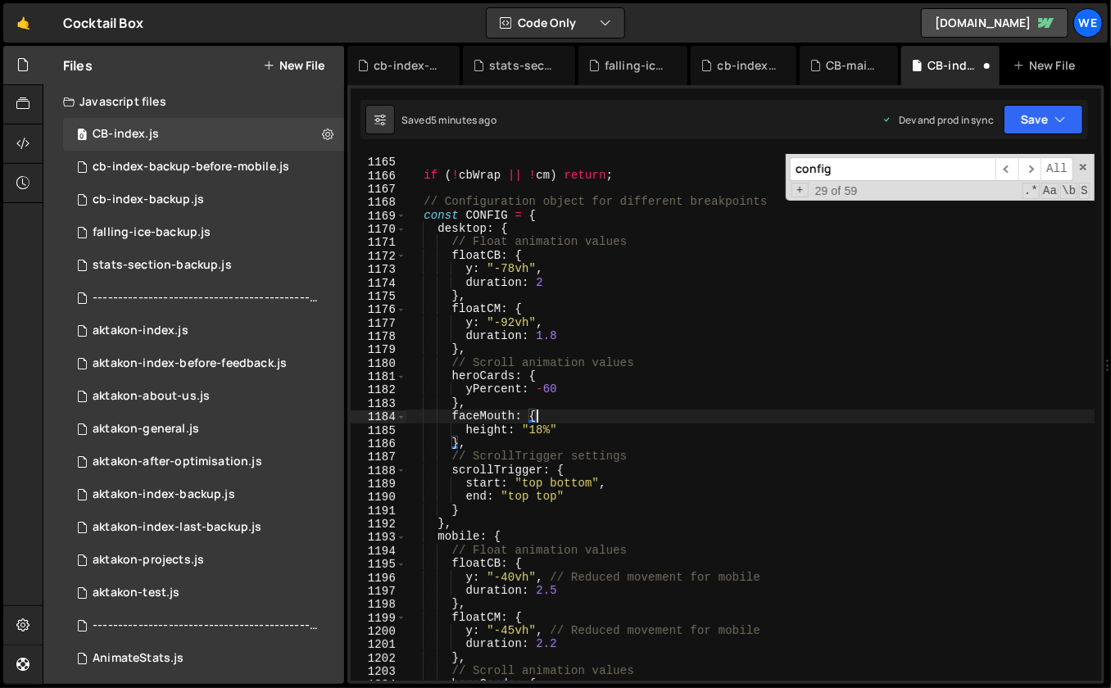
scroll to position [12923, 0]
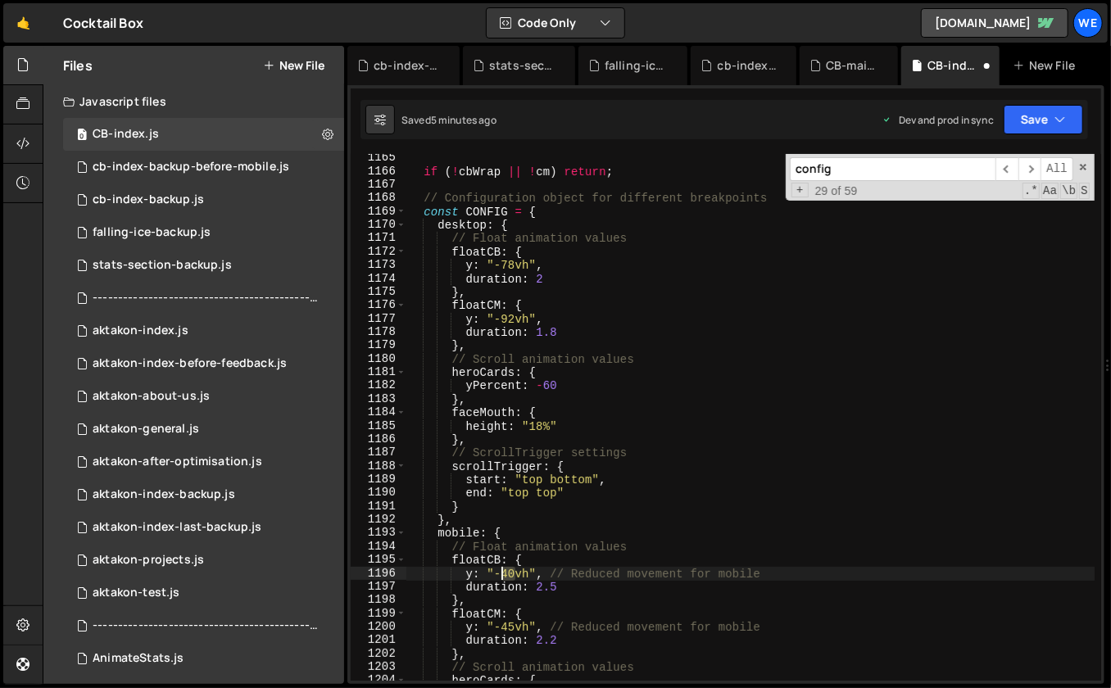
drag, startPoint x: 511, startPoint y: 571, endPoint x: 547, endPoint y: 588, distance: 38.9
click at [502, 573] on div "if ( ! cbWrap || ! cm ) return ; // Configuration object for different breakpoi…" at bounding box center [751, 429] width 689 height 555
click at [714, 529] on div "if ( ! cbWrap || ! cm ) return ; // Configuration object for different breakpoi…" at bounding box center [751, 429] width 689 height 555
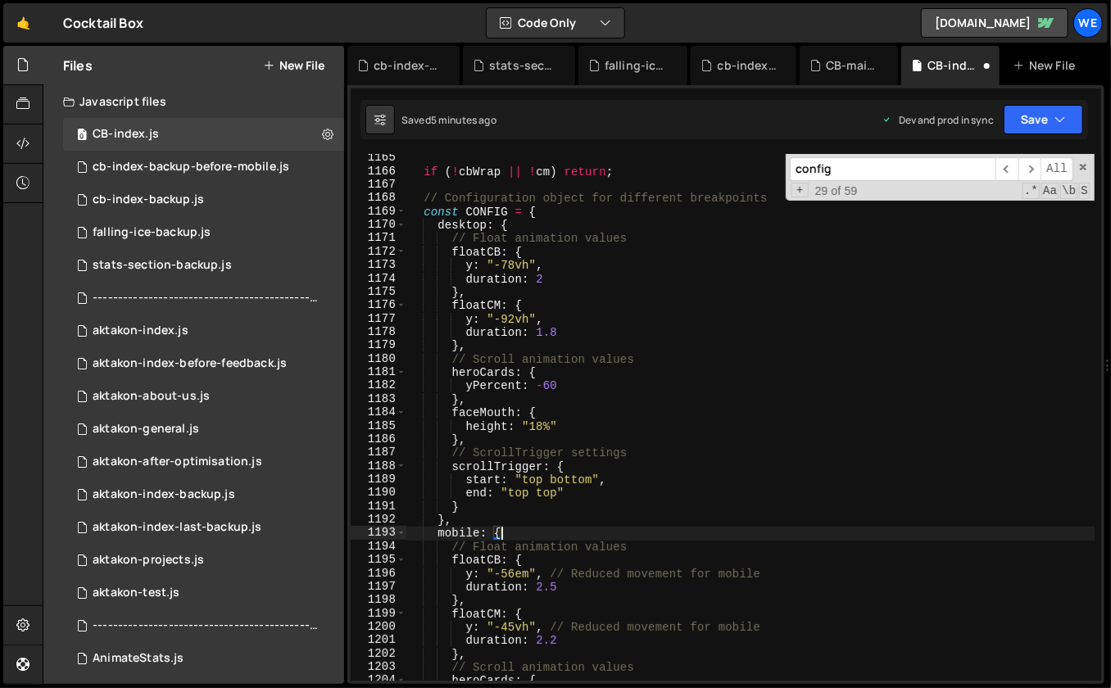
scroll to position [0, 5]
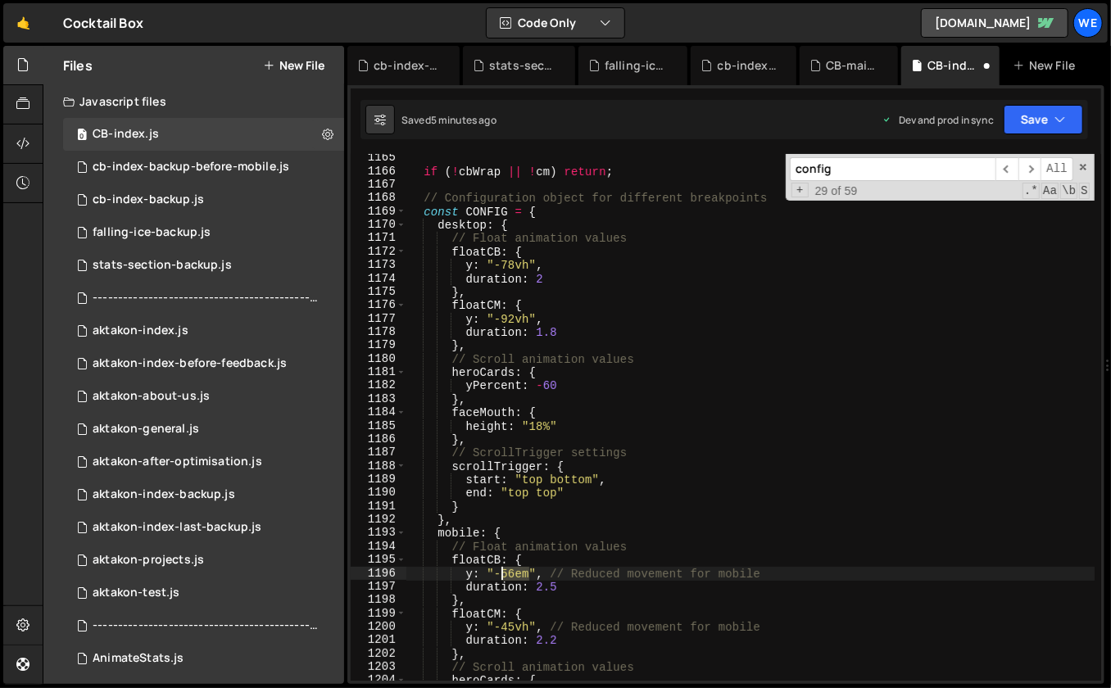
drag, startPoint x: 528, startPoint y: 574, endPoint x: 502, endPoint y: 573, distance: 26.2
click at [502, 573] on div "if ( ! cbWrap || ! cm ) return ; // Configuration object for different breakpoi…" at bounding box center [751, 429] width 689 height 555
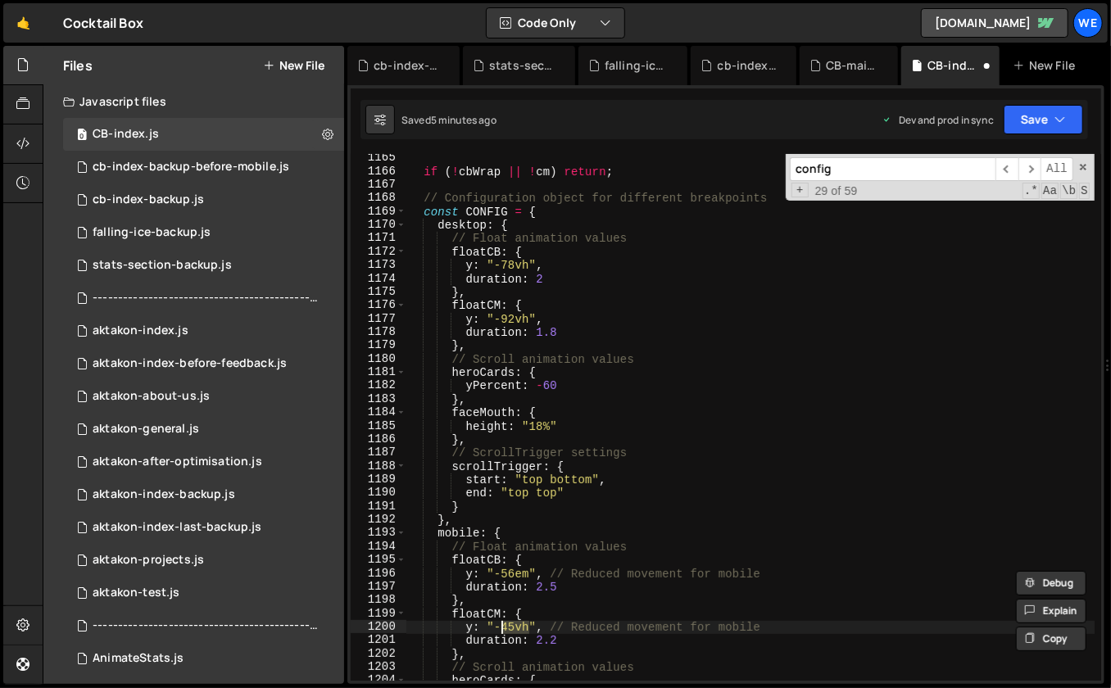
drag, startPoint x: 529, startPoint y: 629, endPoint x: 513, endPoint y: 627, distance: 15.8
click at [504, 625] on div "if ( ! cbWrap || ! cm ) return ; // Configuration object for different breakpoi…" at bounding box center [751, 429] width 689 height 555
paste textarea "56em"
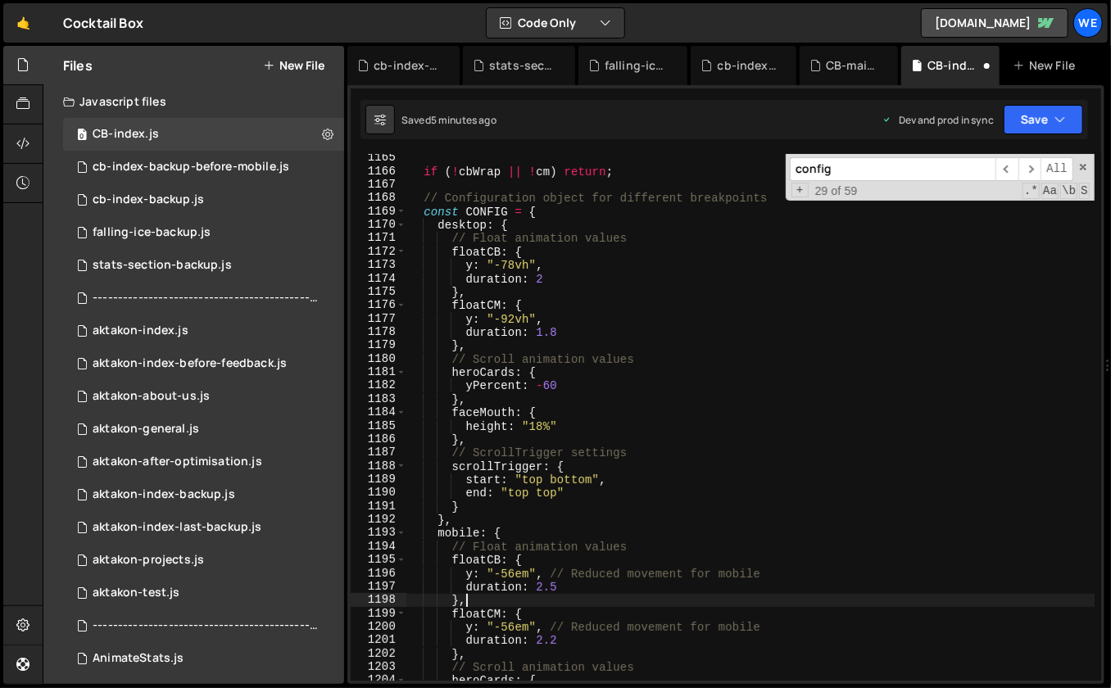
click at [579, 602] on div "if ( ! cbWrap || ! cm ) return ; // Configuration object for different breakpoi…" at bounding box center [751, 429] width 689 height 555
click at [518, 629] on div "if ( ! cbWrap || ! cm ) return ; // Configuration object for different breakpoi…" at bounding box center [751, 429] width 689 height 555
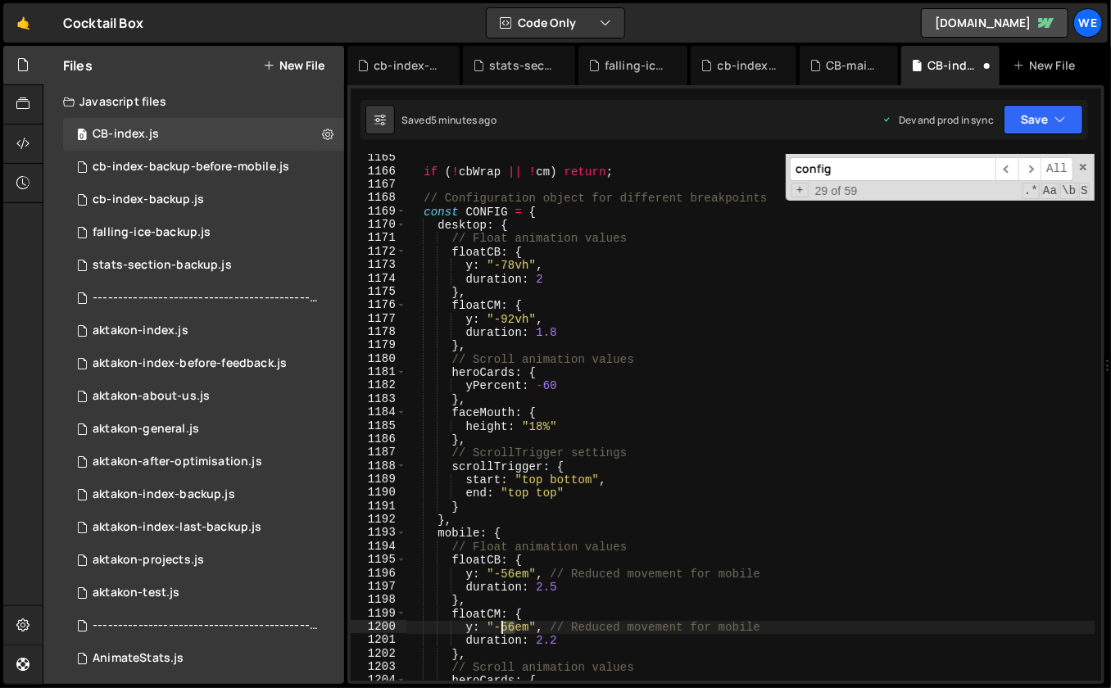
drag, startPoint x: 513, startPoint y: 629, endPoint x: 501, endPoint y: 626, distance: 12.5
click at [501, 626] on div "if ( ! cbWrap || ! cm ) return ; // Configuration object for different breakpoi…" at bounding box center [751, 429] width 689 height 555
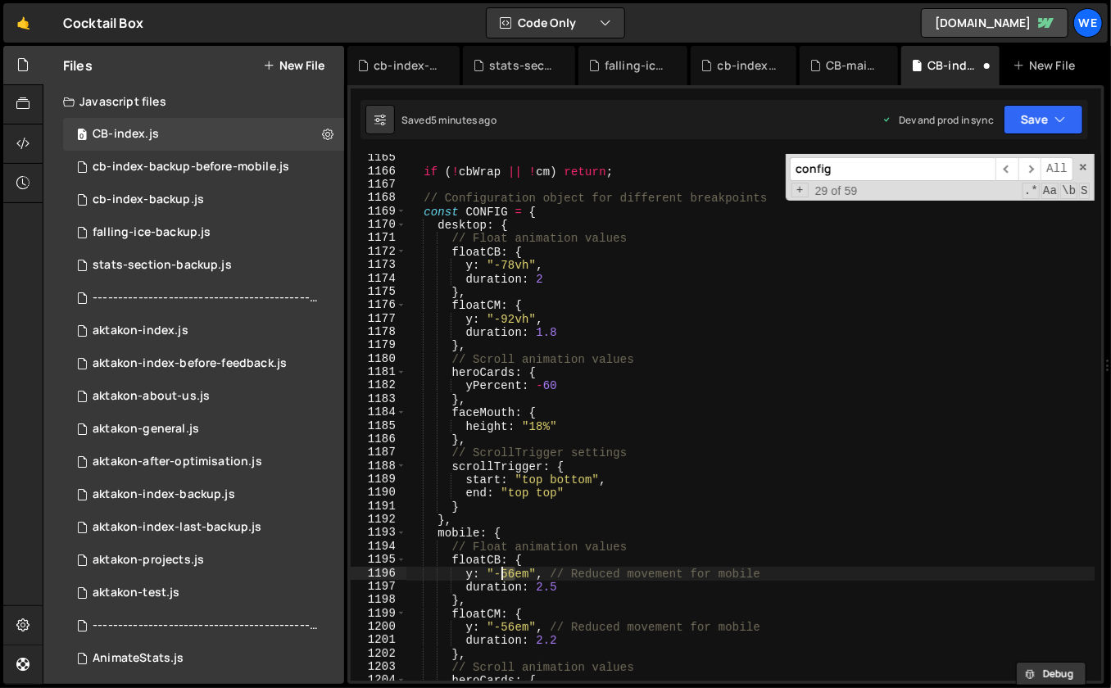
drag, startPoint x: 513, startPoint y: 573, endPoint x: 503, endPoint y: 572, distance: 9.9
click at [503, 572] on div "if ( ! cbWrap || ! cm ) return ; // Configuration object for different breakpoi…" at bounding box center [751, 429] width 689 height 555
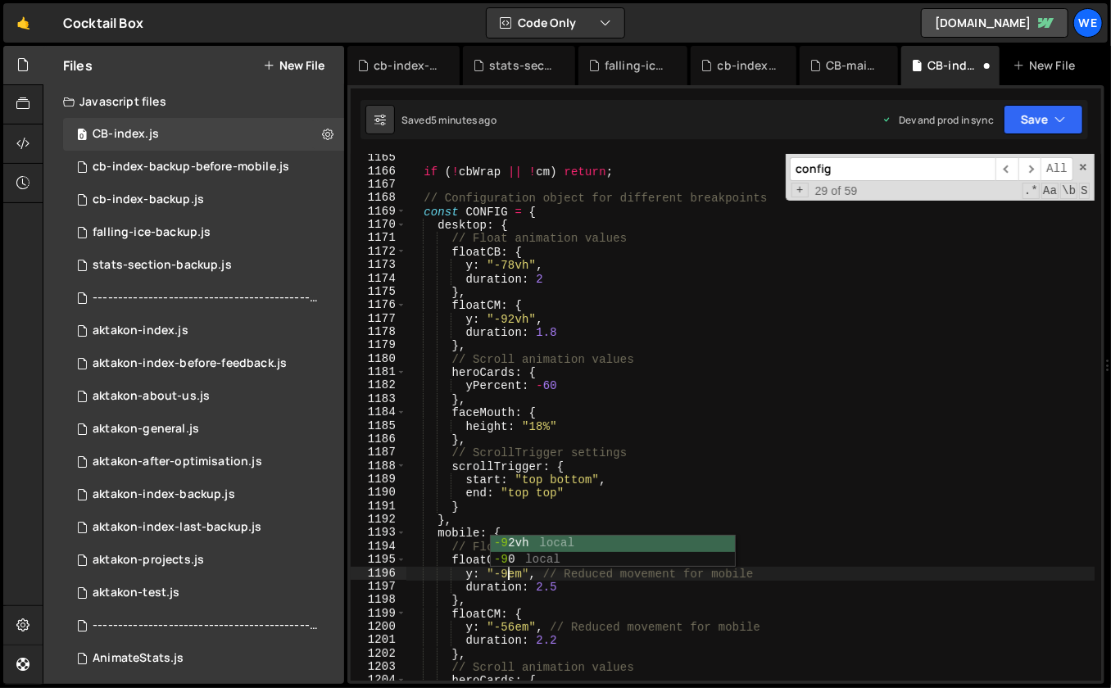
scroll to position [0, 7]
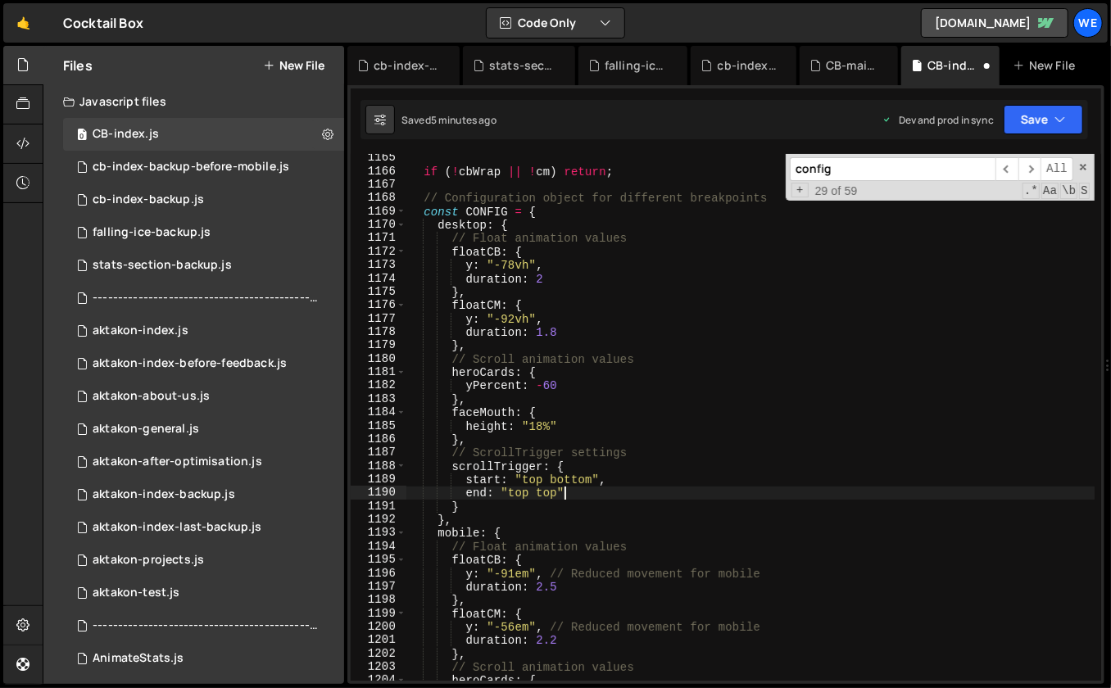
click at [721, 494] on div "if ( ! cbWrap || ! cm ) return ; // Configuration object for different breakpoi…" at bounding box center [751, 429] width 689 height 555
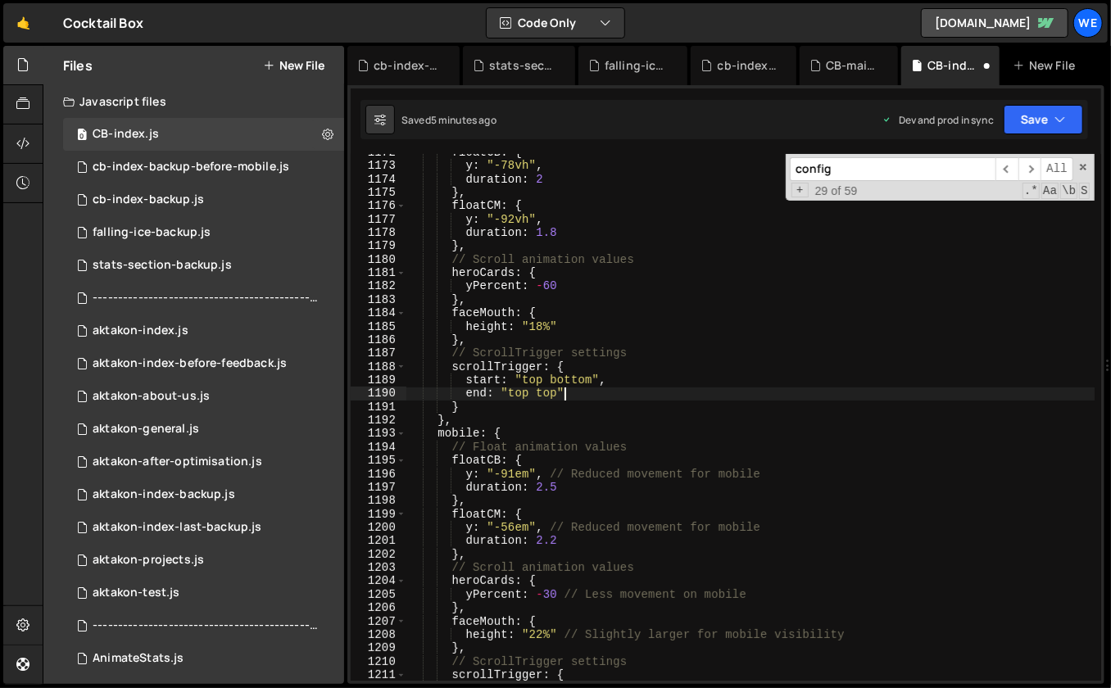
scroll to position [13005, 0]
click at [903, 463] on div "floatCB : { y : "-78vh" , duration : 2 } , floatCM : { y : "-92vh" , duration :…" at bounding box center [751, 423] width 689 height 555
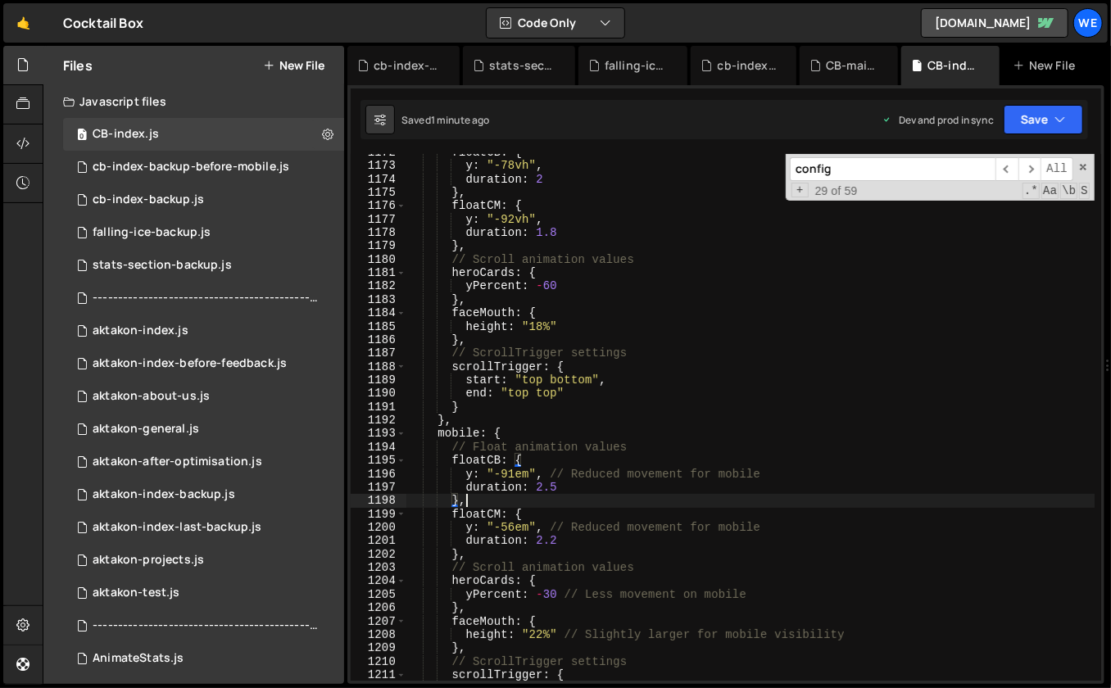
click at [590, 497] on div "floatCB : { y : "-78vh" , duration : 2 } , floatCM : { y : "-92vh" , duration :…" at bounding box center [751, 423] width 689 height 555
click at [1083, 165] on span at bounding box center [1083, 166] width 11 height 11
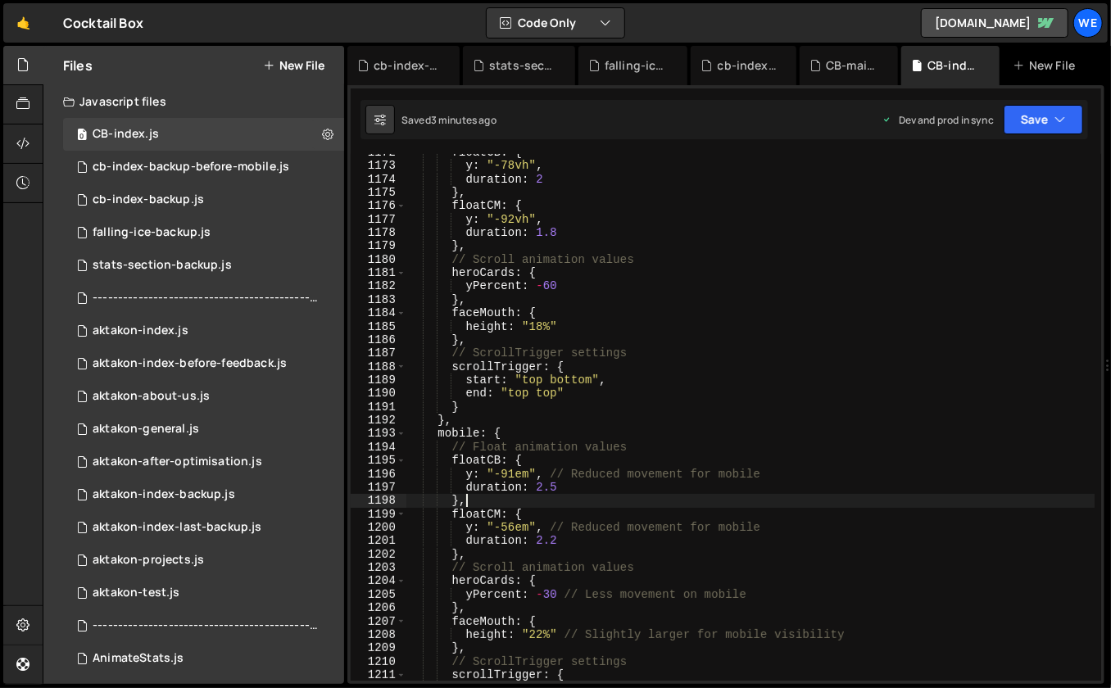
click at [567, 538] on div "floatCB : { y : "-78vh" , duration : 2 } , floatCM : { y : "-92vh" , duration :…" at bounding box center [751, 423] width 689 height 555
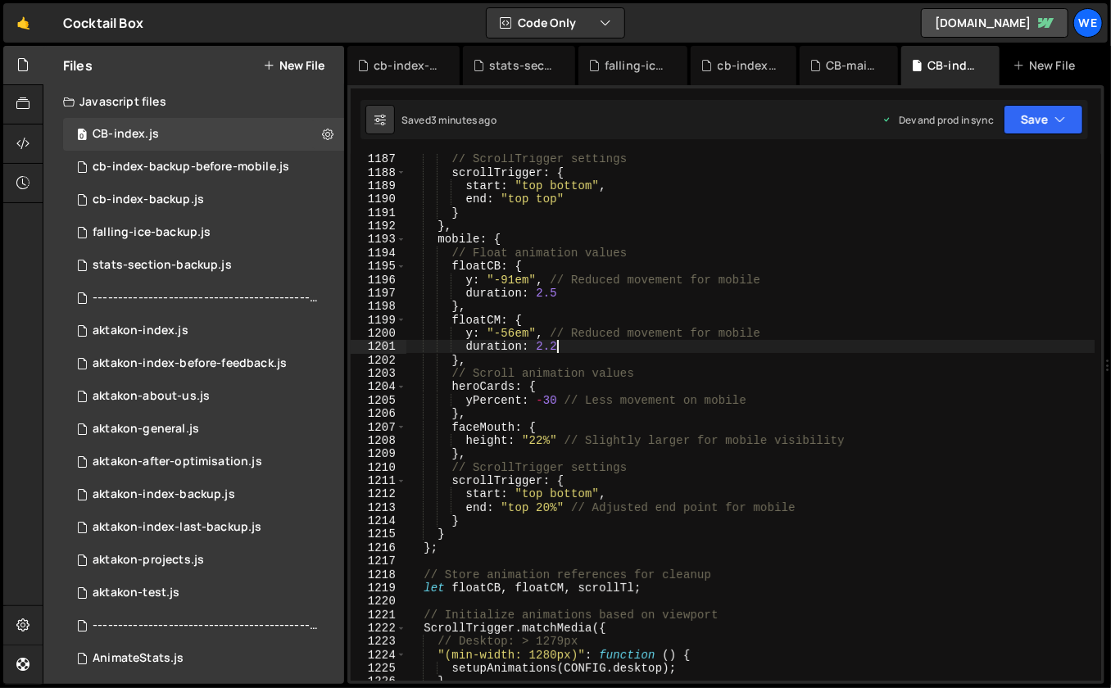
scroll to position [13159, 0]
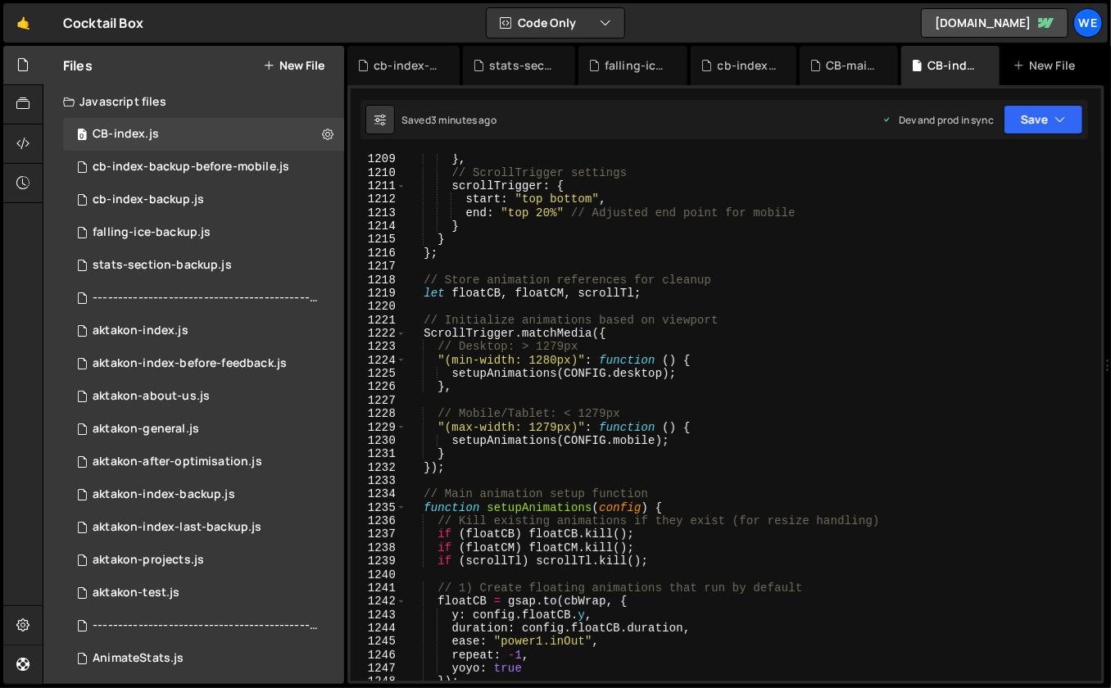
click at [529, 418] on div "} , // ScrollTrigger settings scrollTrigger : { start : "top bottom" , end : "t…" at bounding box center [751, 429] width 689 height 555
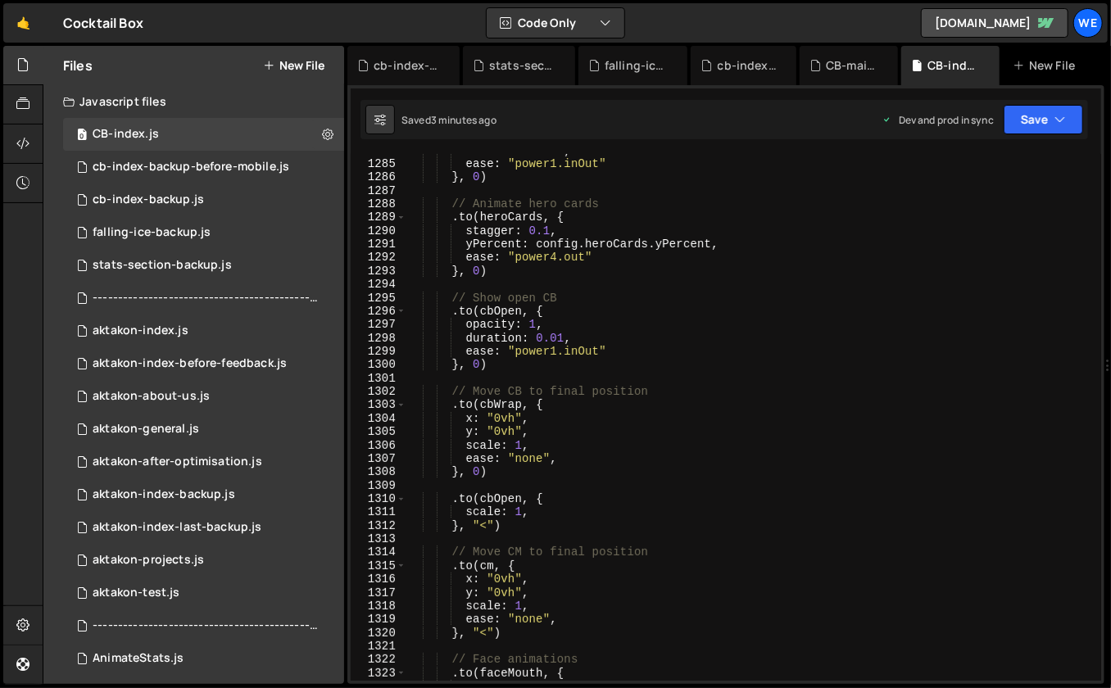
scroll to position [14243, 0]
drag, startPoint x: 514, startPoint y: 579, endPoint x: 505, endPoint y: 576, distance: 9.6
click at [505, 576] on div "duration : 0.01 , ease : "power1.inOut" } , 0 ) // Animate hero cards . to ( he…" at bounding box center [751, 419] width 689 height 555
type textarea "x: "0vh","
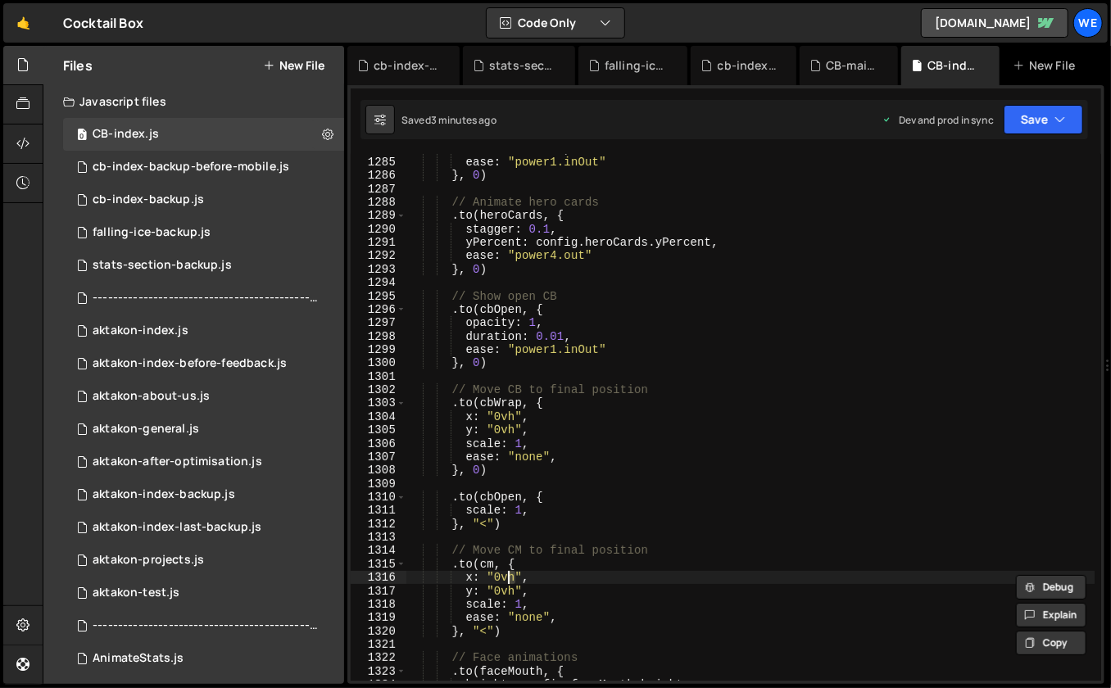
click at [613, 536] on div "duration : 0.01 , ease : "power1.inOut" } , 0 ) // Animate hero cards . to ( he…" at bounding box center [751, 419] width 689 height 555
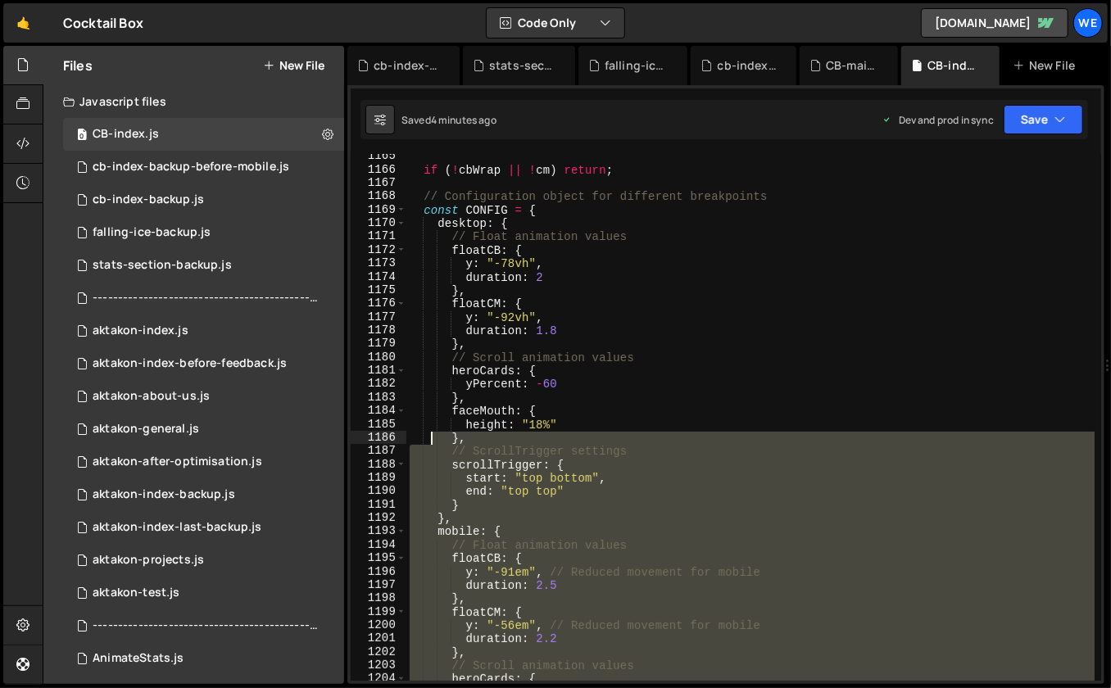
scroll to position [12678, 0]
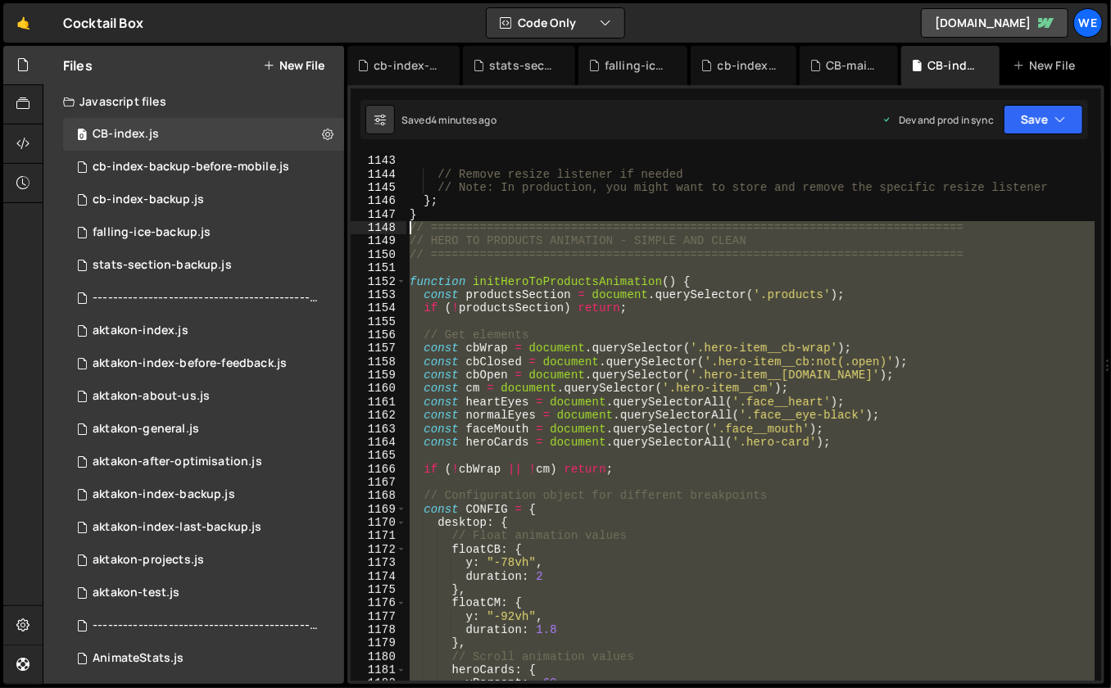
drag, startPoint x: 425, startPoint y: 632, endPoint x: 402, endPoint y: 230, distance: 402.2
click at [402, 230] on div "1143 1144 1145 1146 1147 1148 1149 1150 1151 1152 1153 1154 1155 1156 1157 1158…" at bounding box center [726, 417] width 751 height 527
click at [586, 329] on div "// Remove resize listener if needed // Note: In production, you might want to s…" at bounding box center [751, 417] width 688 height 527
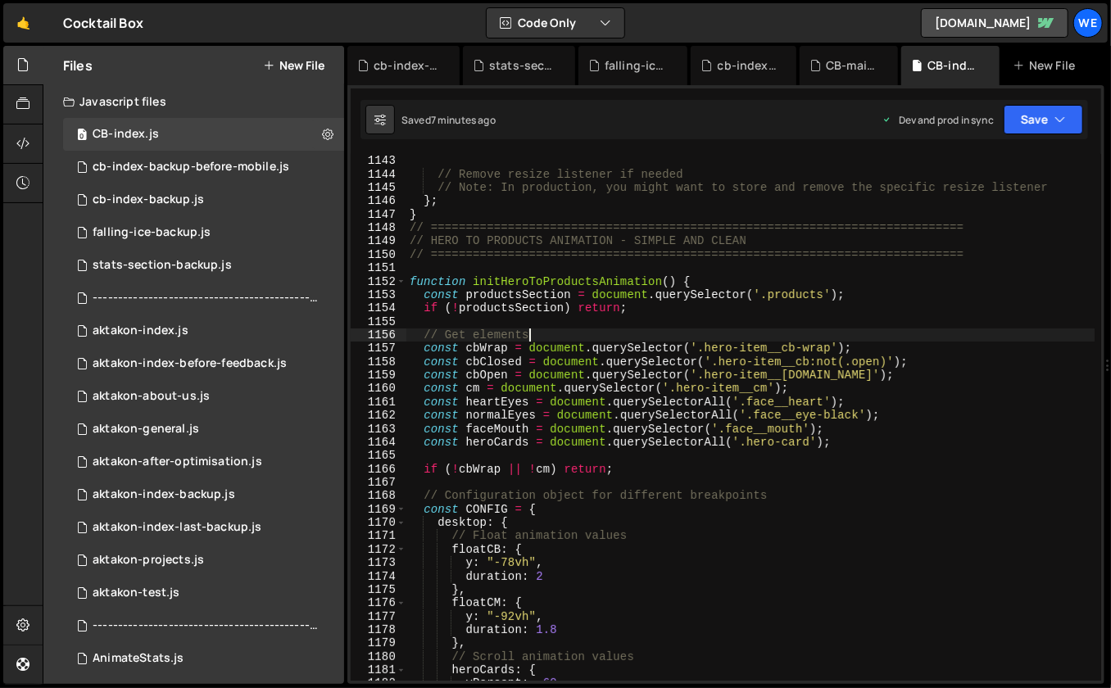
drag, startPoint x: 425, startPoint y: 229, endPoint x: 388, endPoint y: 225, distance: 37.9
click at [443, 241] on div "// Get elements 1143 1144 1145 1146 1147 1148 1149 1150 1151 1152 1153 1154 115…" at bounding box center [726, 417] width 751 height 527
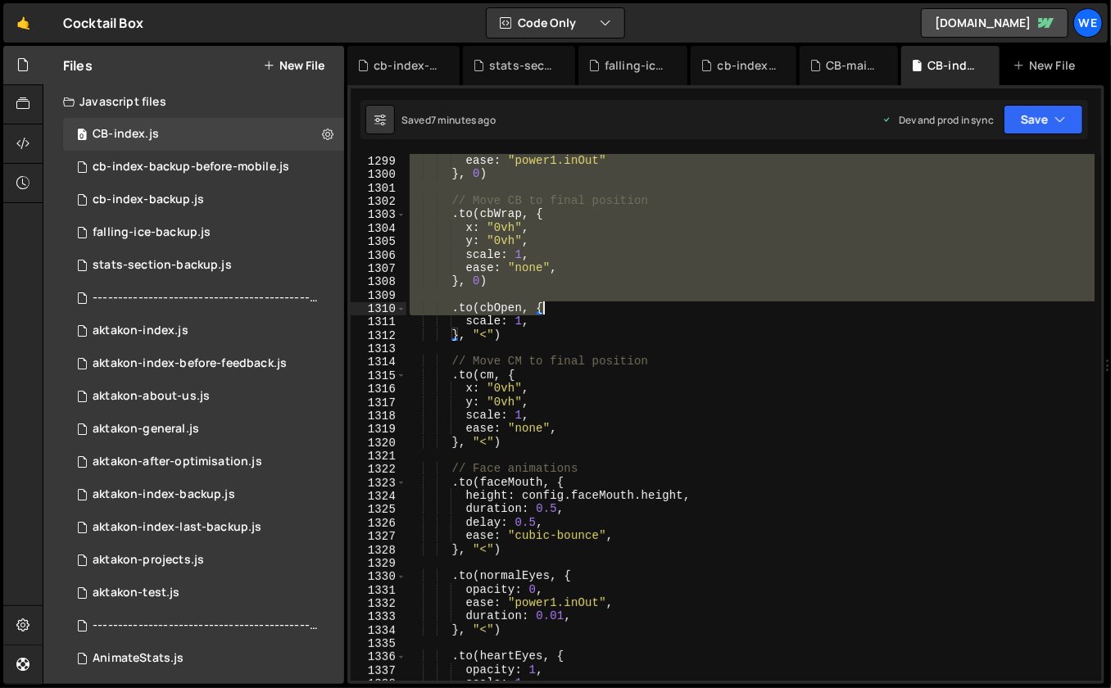
scroll to position [14767, 0]
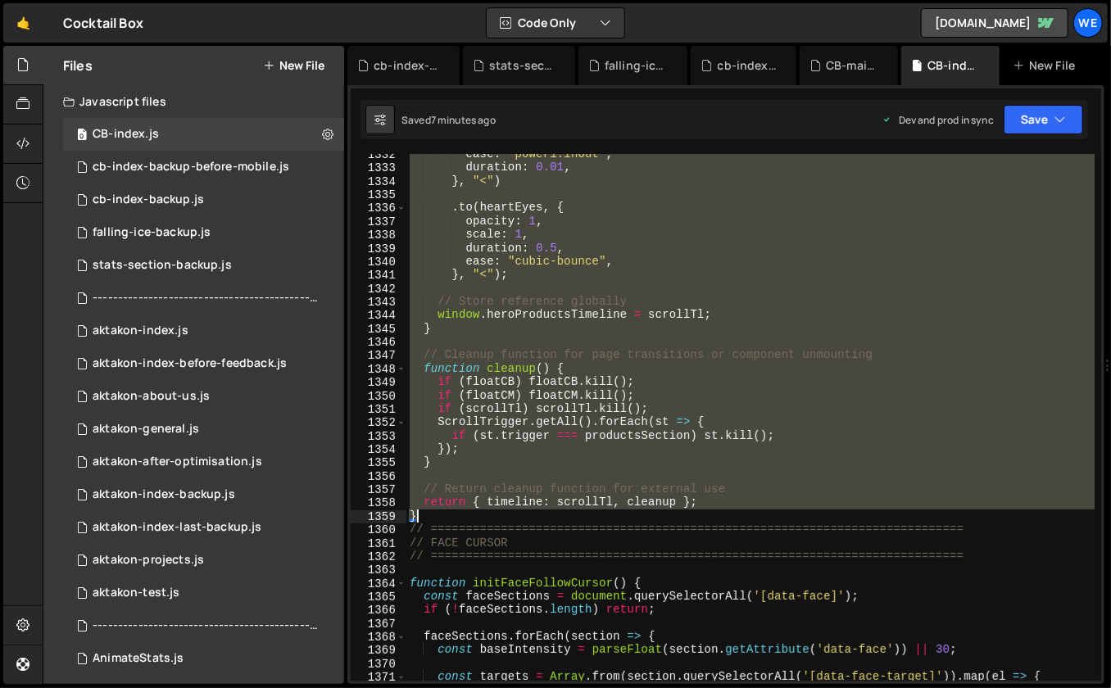
drag, startPoint x: 409, startPoint y: 224, endPoint x: 461, endPoint y: 513, distance: 293.9
click at [463, 512] on div "ease : "power1.inOut" , duration : 0.01 , } , "<" ) . to ( heartEyes , { opacit…" at bounding box center [751, 425] width 689 height 555
paste textarea
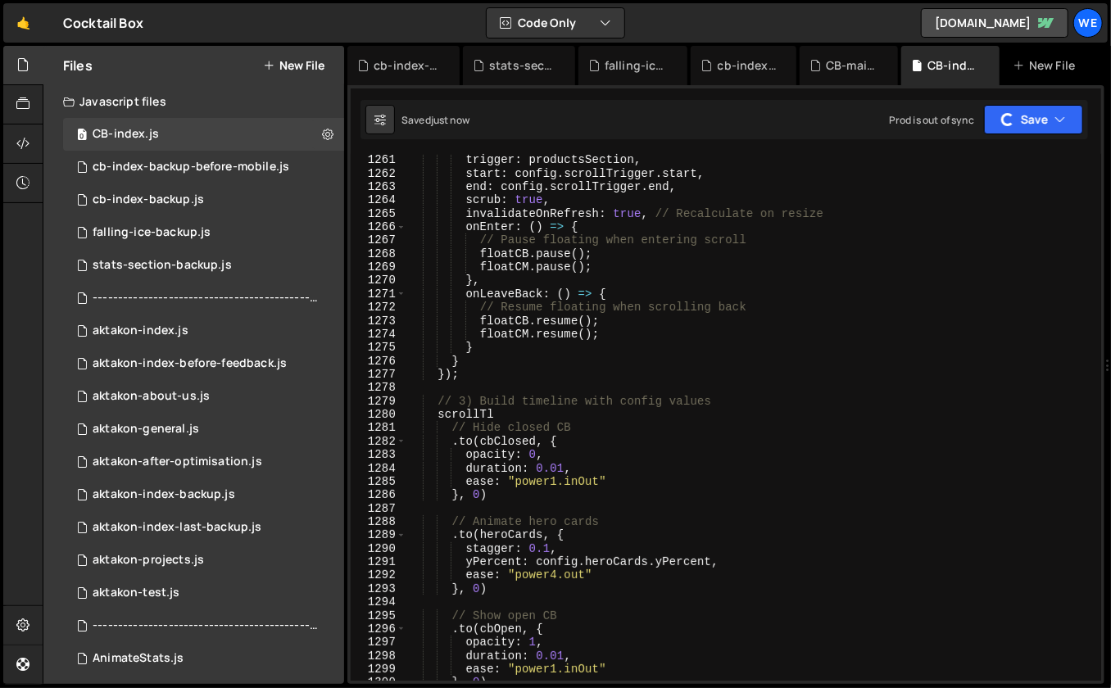
scroll to position [13720, 0]
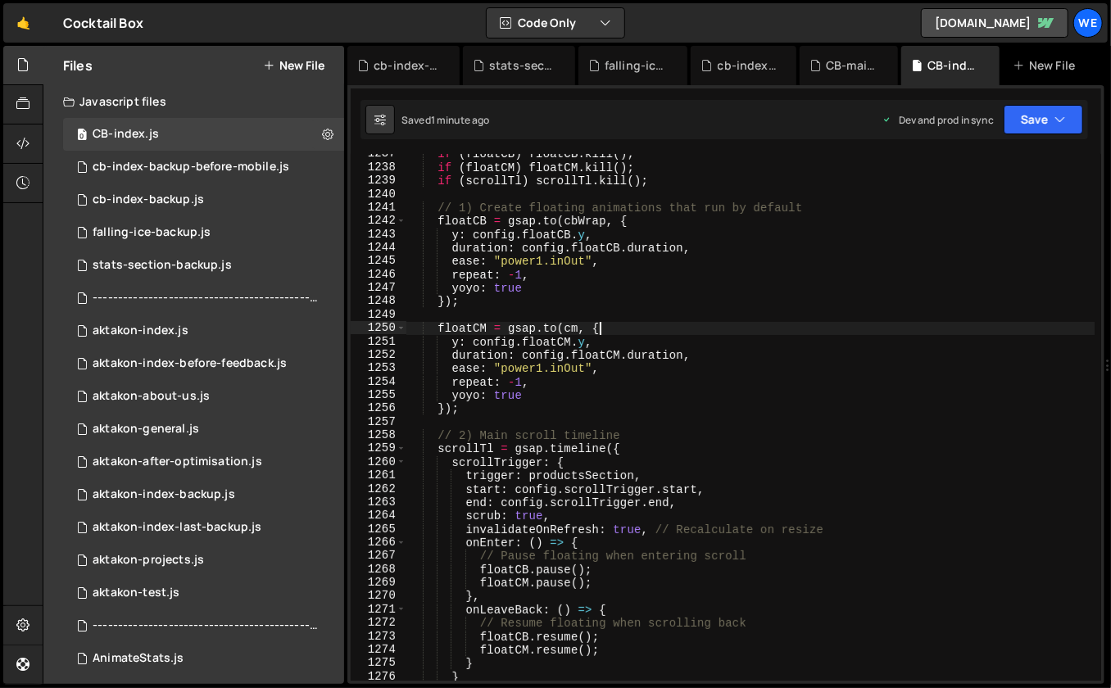
click at [615, 326] on div "if ( floatCB ) floatCB . kill ( ) ; if ( floatCM ) floatCM . kill ( ) ; if ( sc…" at bounding box center [751, 425] width 689 height 555
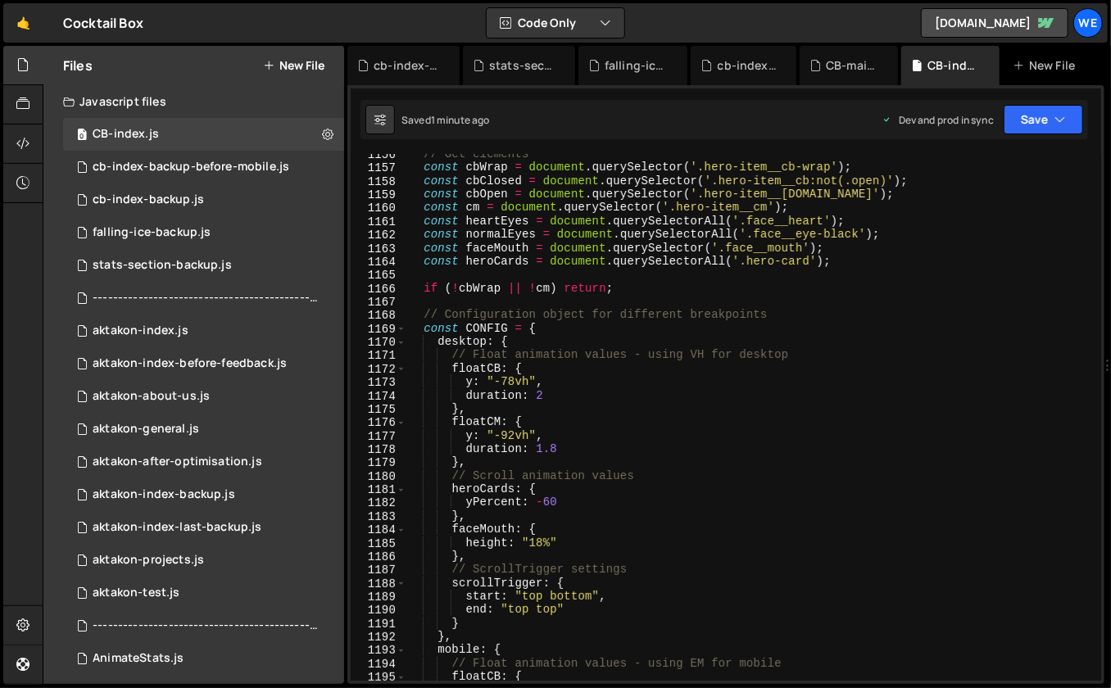
scroll to position [12794, 0]
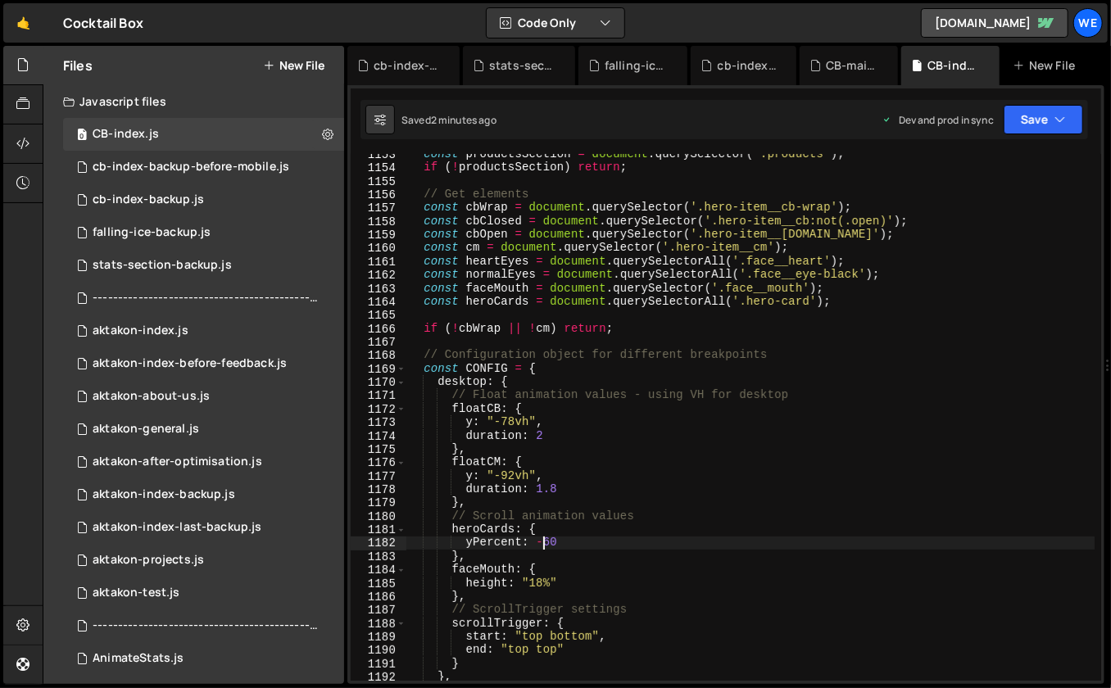
click at [544, 546] on div "const productsSection = document . querySelector ( '.products' ) ; if ( ! produ…" at bounding box center [751, 425] width 689 height 555
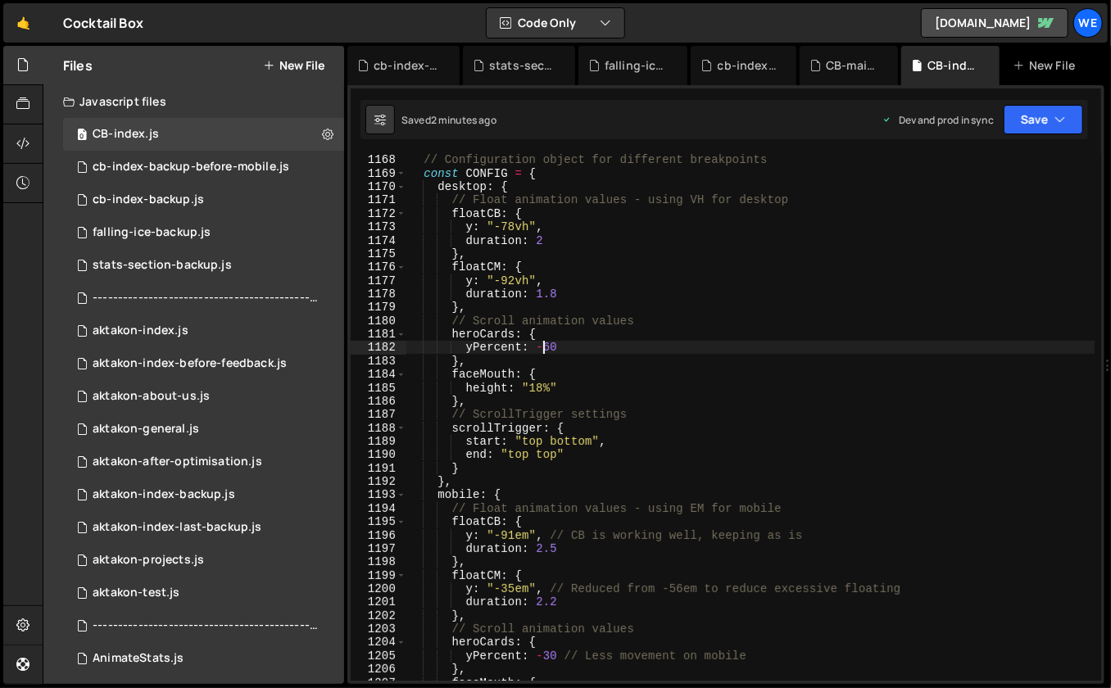
scroll to position [12968, 0]
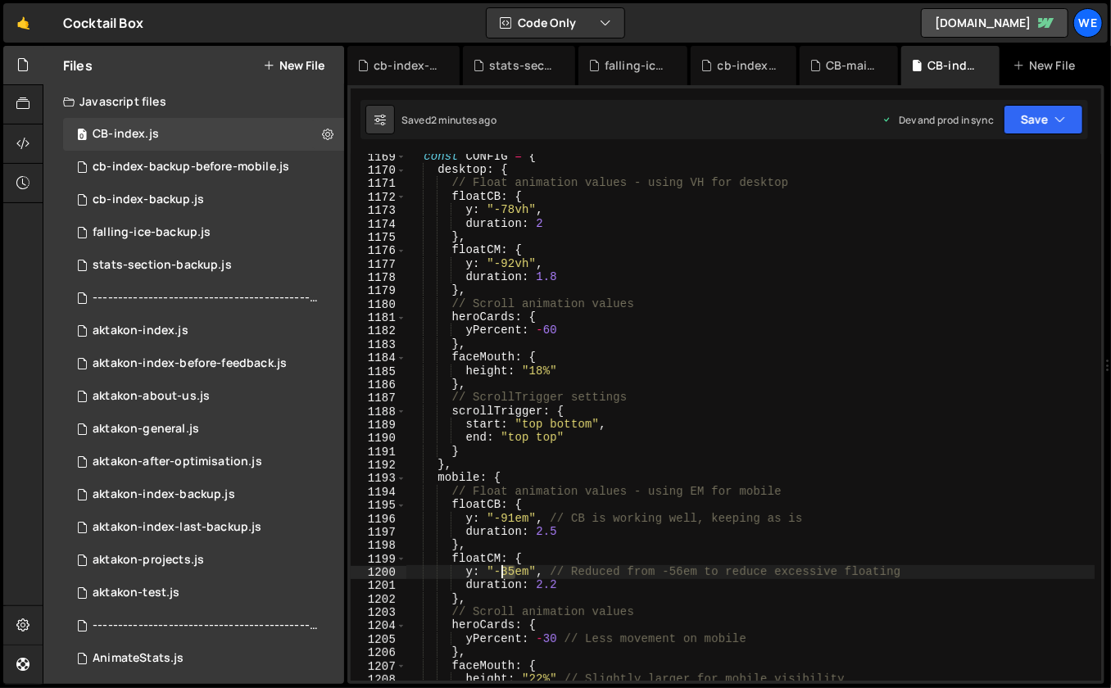
click at [502, 567] on div "const CONFIG = { desktop : { // Float animation values - using VH for desktop f…" at bounding box center [751, 427] width 689 height 555
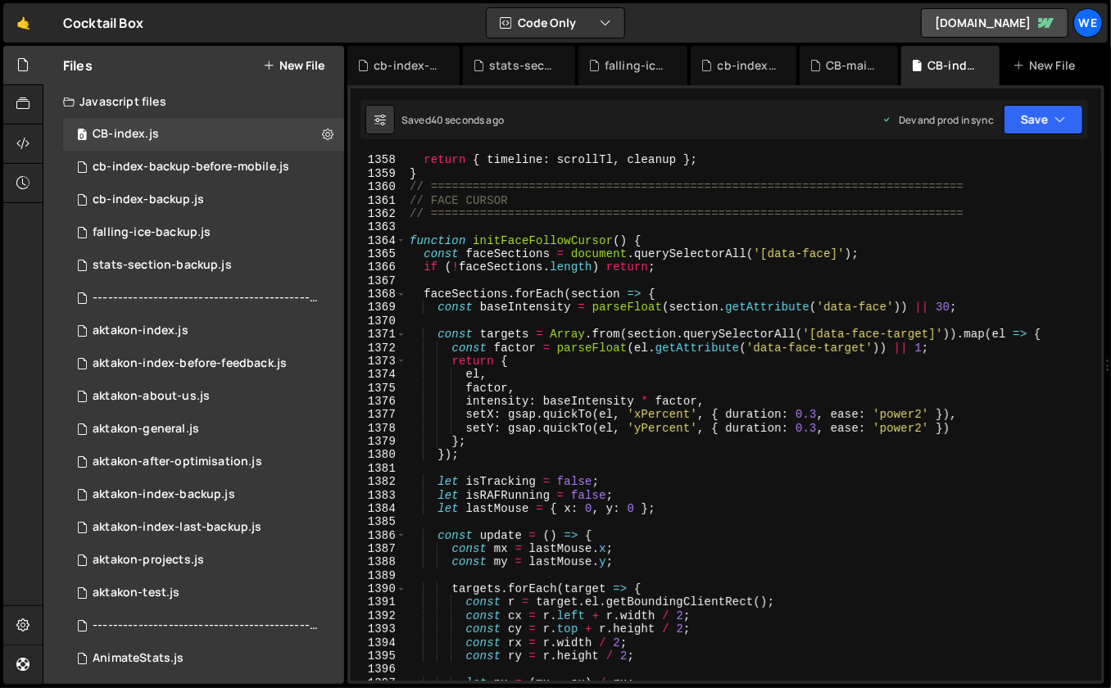
scroll to position [15160, 0]
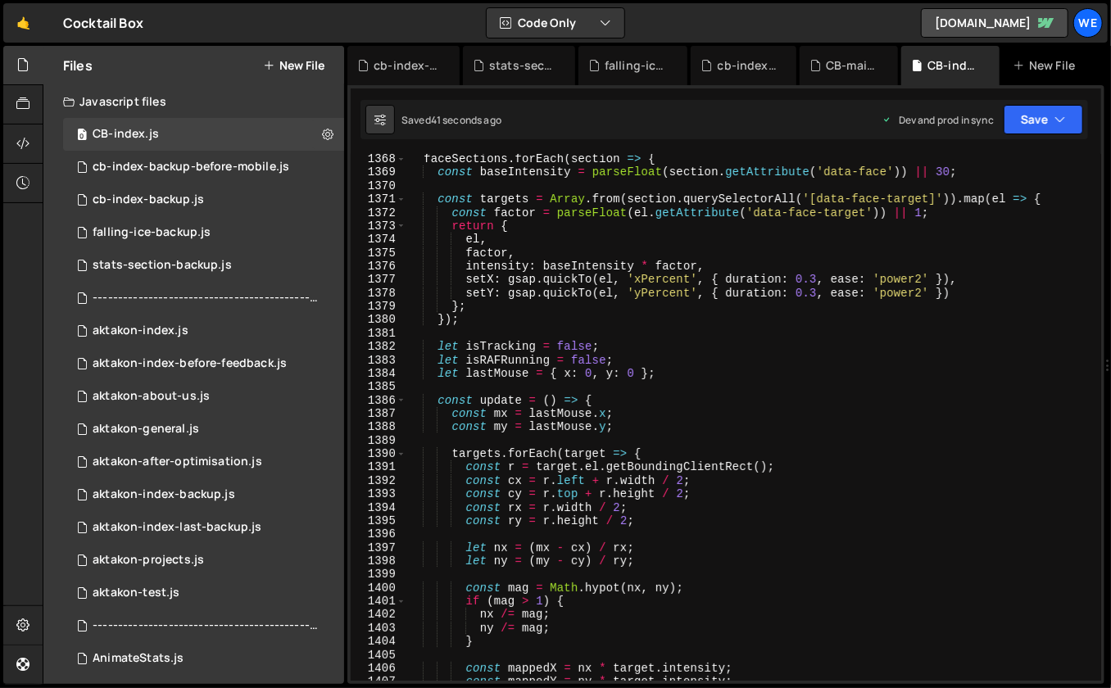
click at [647, 403] on div "faceSections . forEach ( section => { const baseIntensity = parseFloat ( sectio…" at bounding box center [751, 429] width 689 height 555
type textarea "const update = () => {"
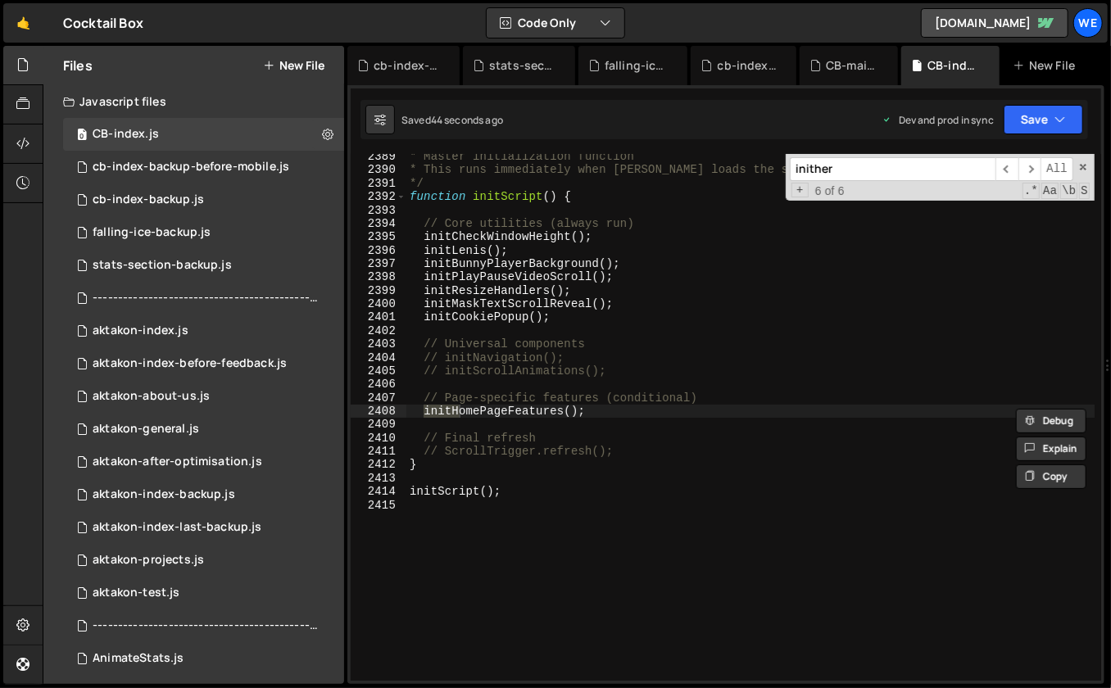
scroll to position [5405, 0]
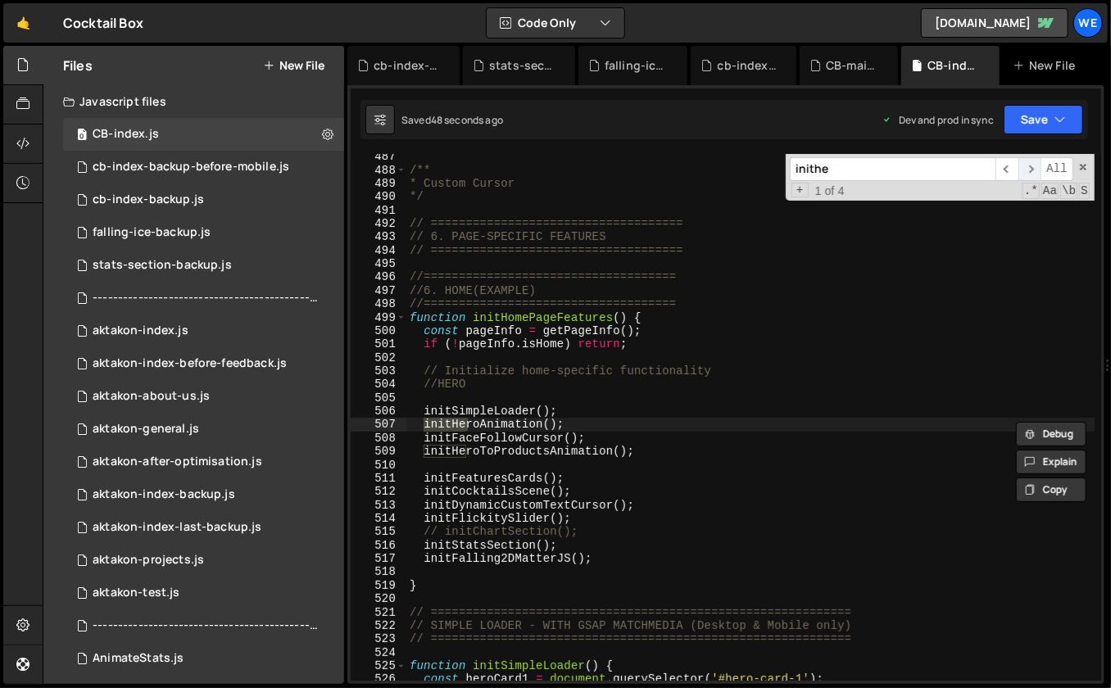
type input "inithe"
click at [1034, 166] on span "​" at bounding box center [1030, 169] width 23 height 24
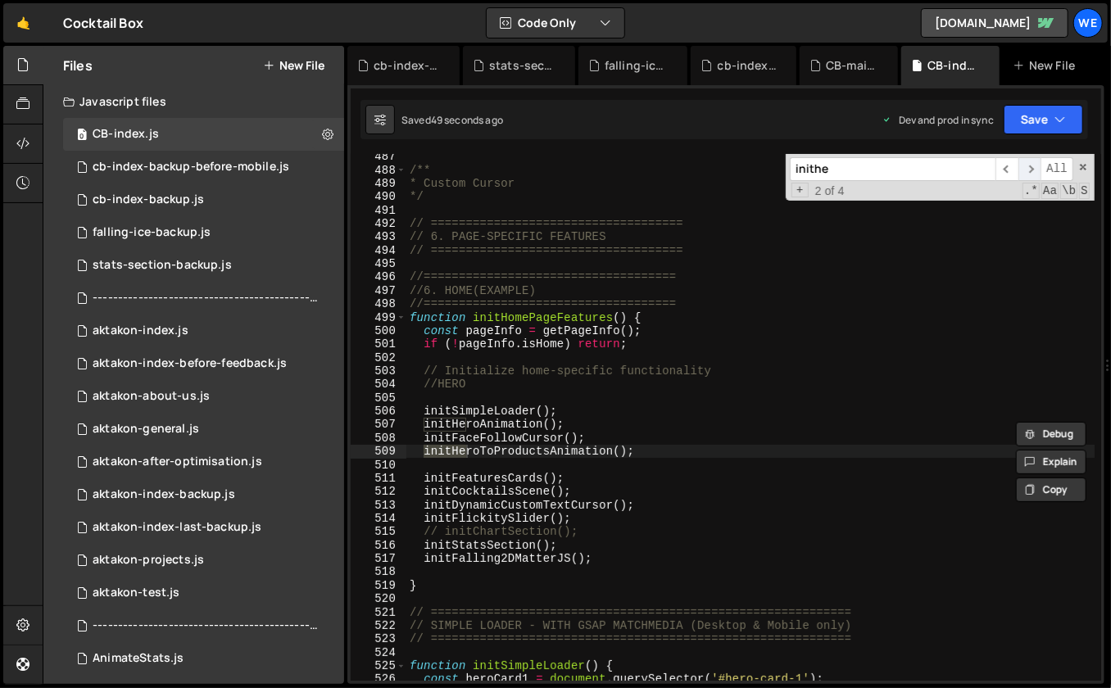
click at [1034, 166] on span "​" at bounding box center [1030, 169] width 23 height 24
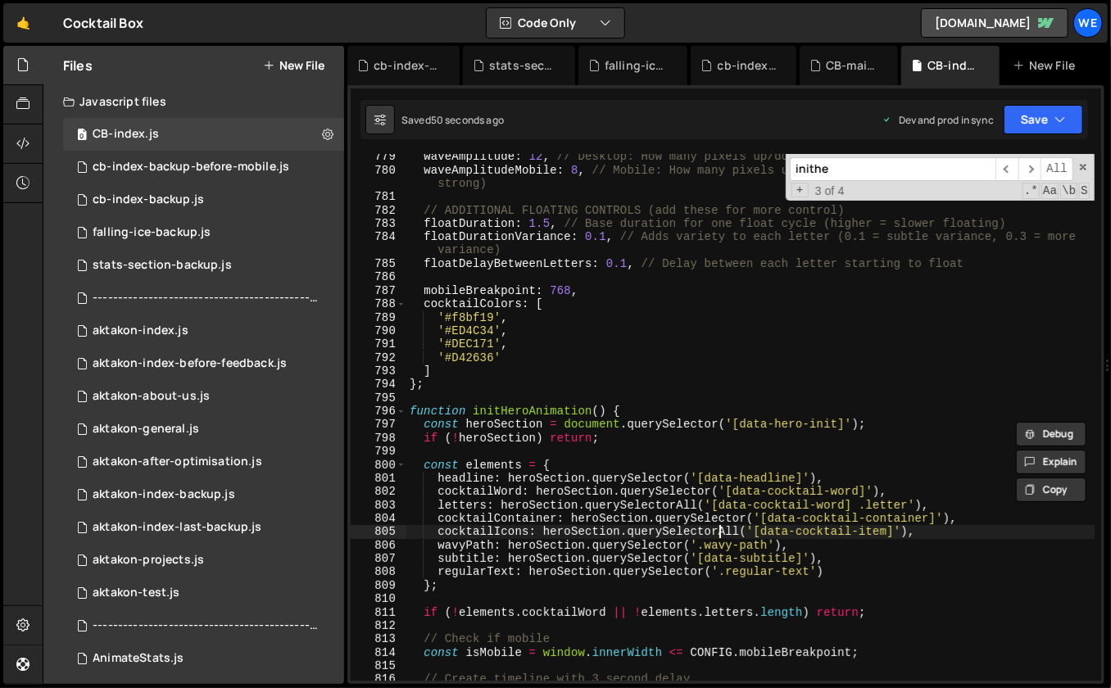
click at [720, 525] on div "waveAmplitude : 12 , // Desktop: How many pixels up/down (8 = subtle, 15 = medi…" at bounding box center [751, 427] width 689 height 555
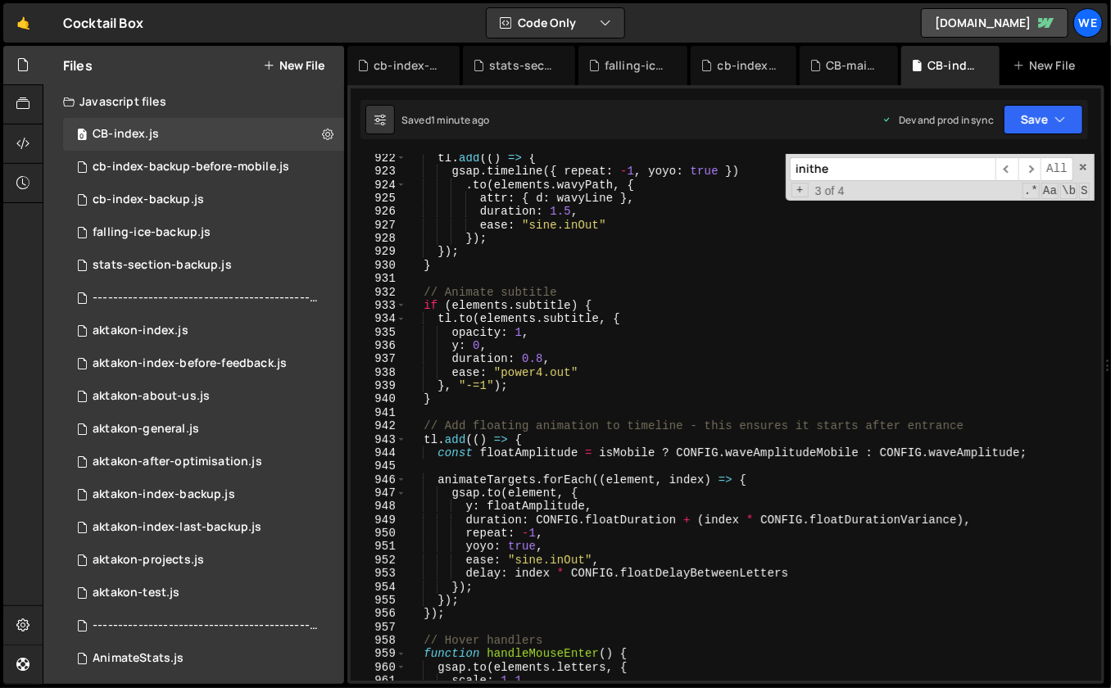
scroll to position [10288, 0]
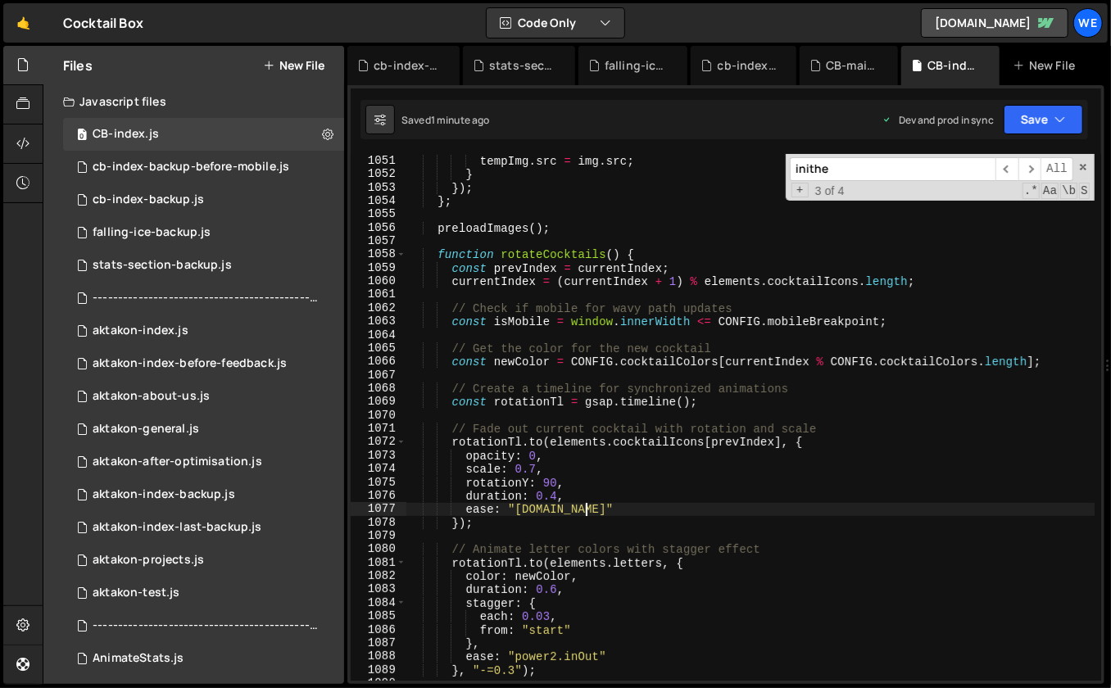
click at [651, 506] on div "const tempImg = new Image ( ) ; tempImg . src = img . src ; } }) ; } ; preloadI…" at bounding box center [751, 418] width 689 height 555
type textarea "ease: "power2.in""
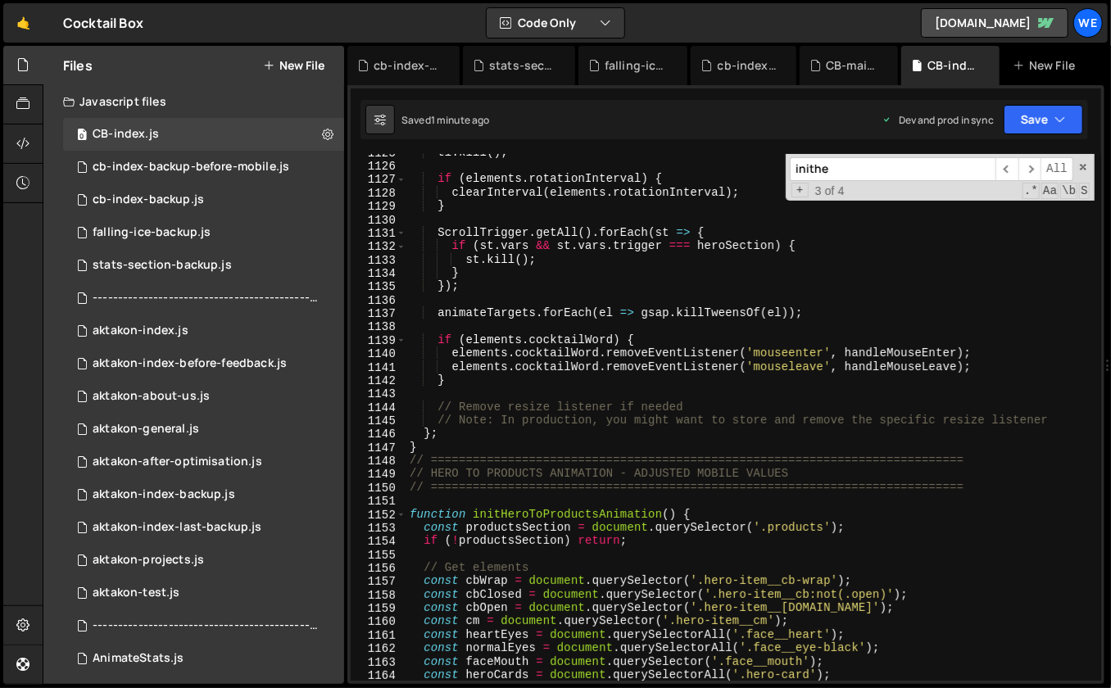
scroll to position [12487, 0]
click at [979, 166] on input "inithe" at bounding box center [893, 169] width 206 height 24
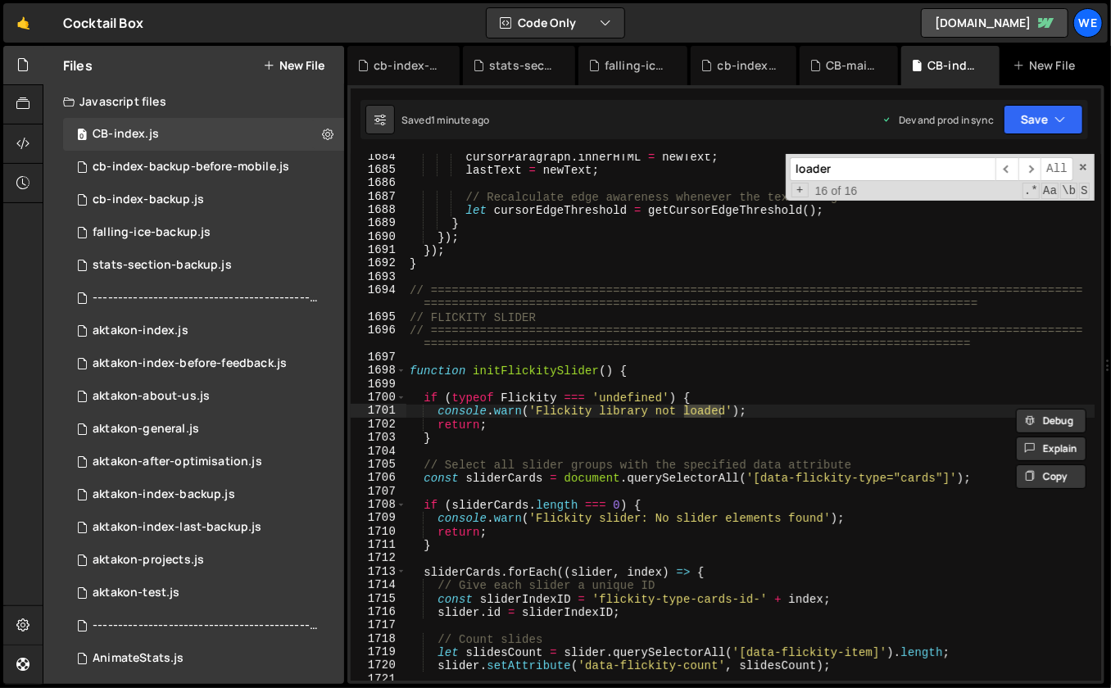
scroll to position [5395, 0]
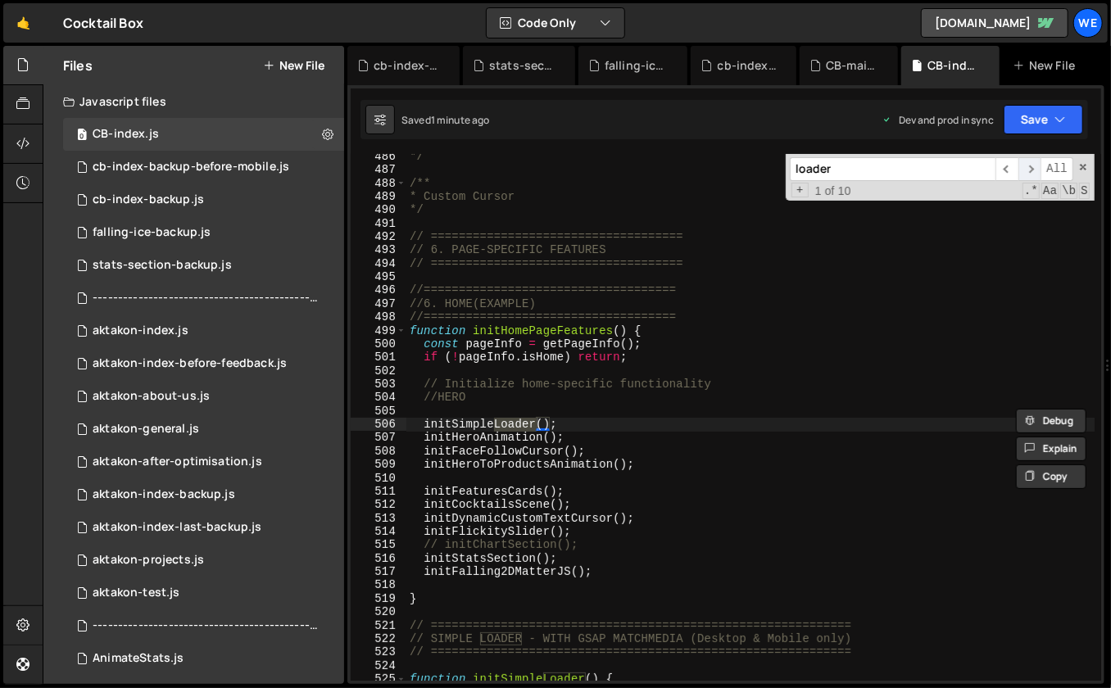
type input "loader"
click at [1029, 162] on span "​" at bounding box center [1030, 169] width 23 height 24
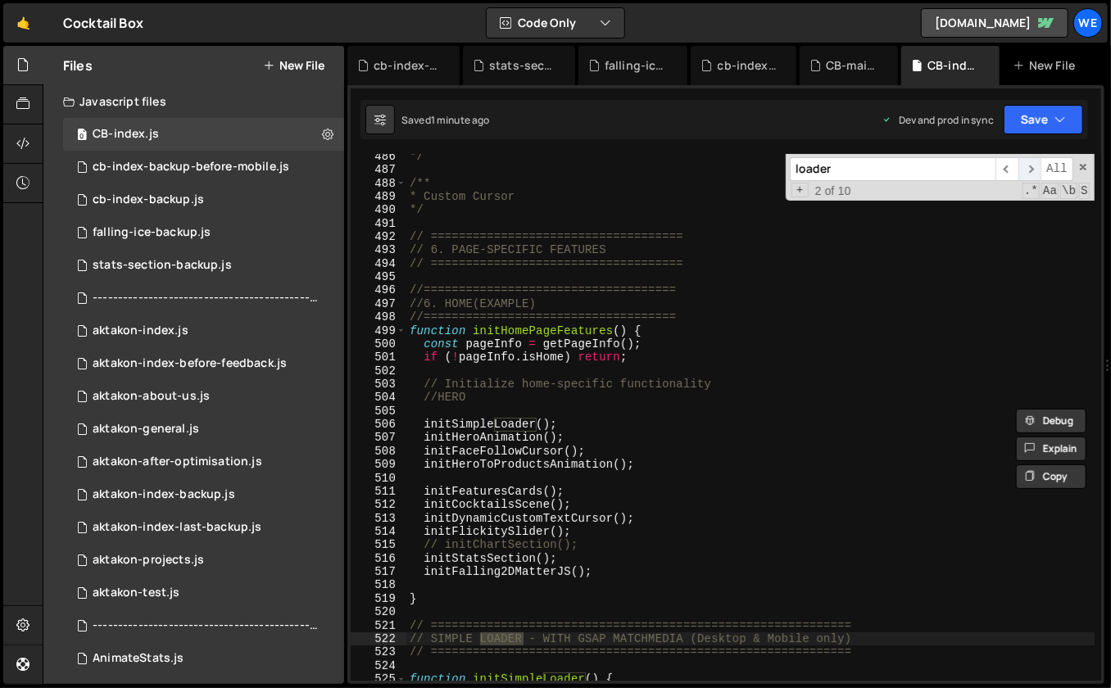
click at [1032, 163] on span "​" at bounding box center [1030, 169] width 23 height 24
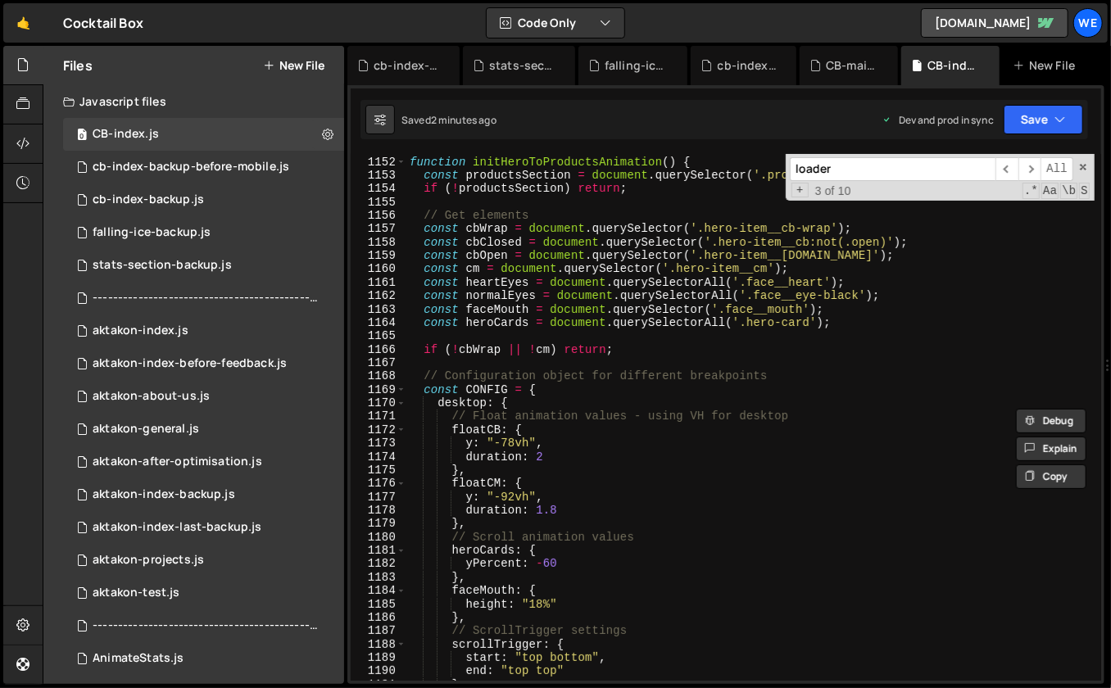
scroll to position [12779, 0]
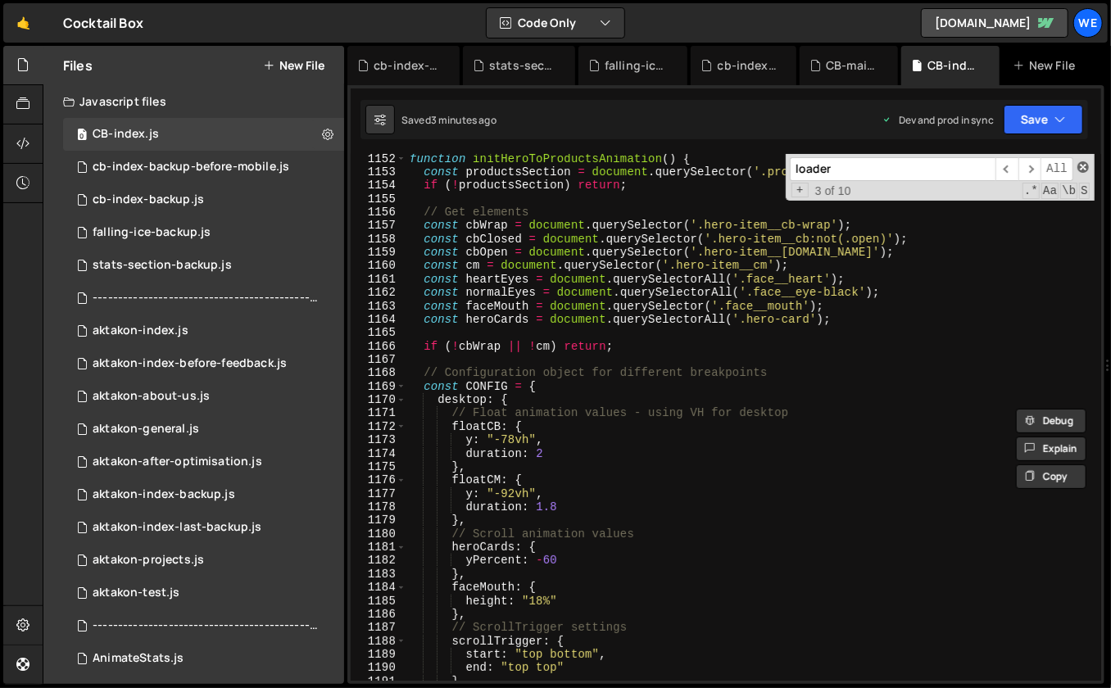
click at [1085, 167] on span at bounding box center [1083, 166] width 11 height 11
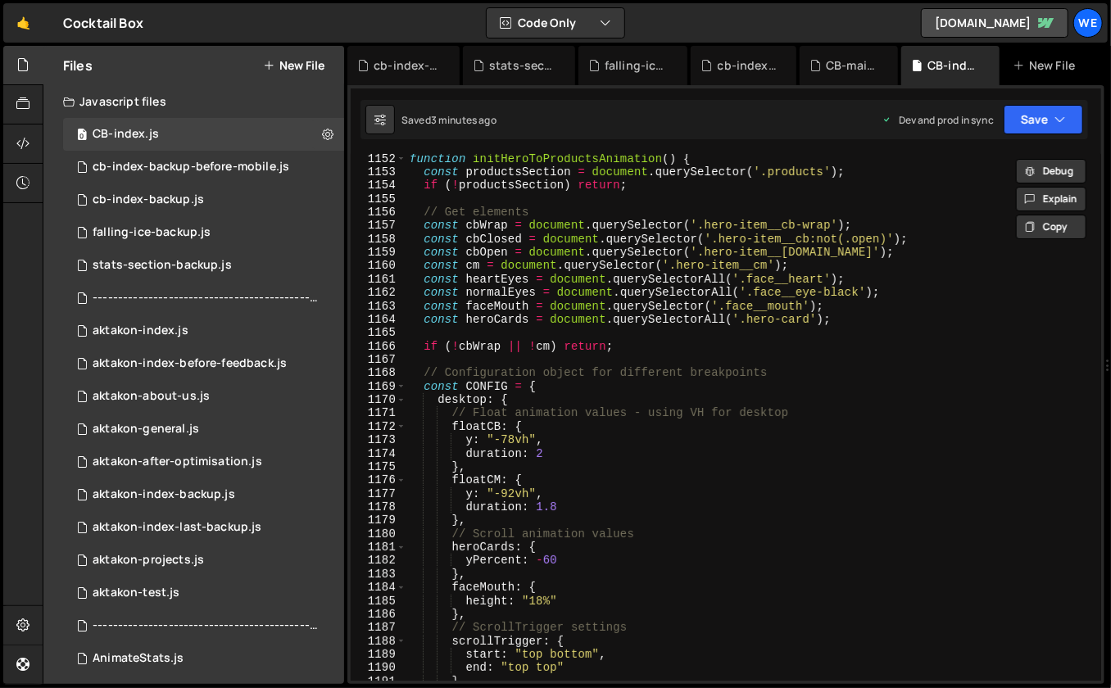
click at [726, 544] on div "function initHeroToProductsAnimation ( ) { const productsSection = document . q…" at bounding box center [751, 429] width 689 height 555
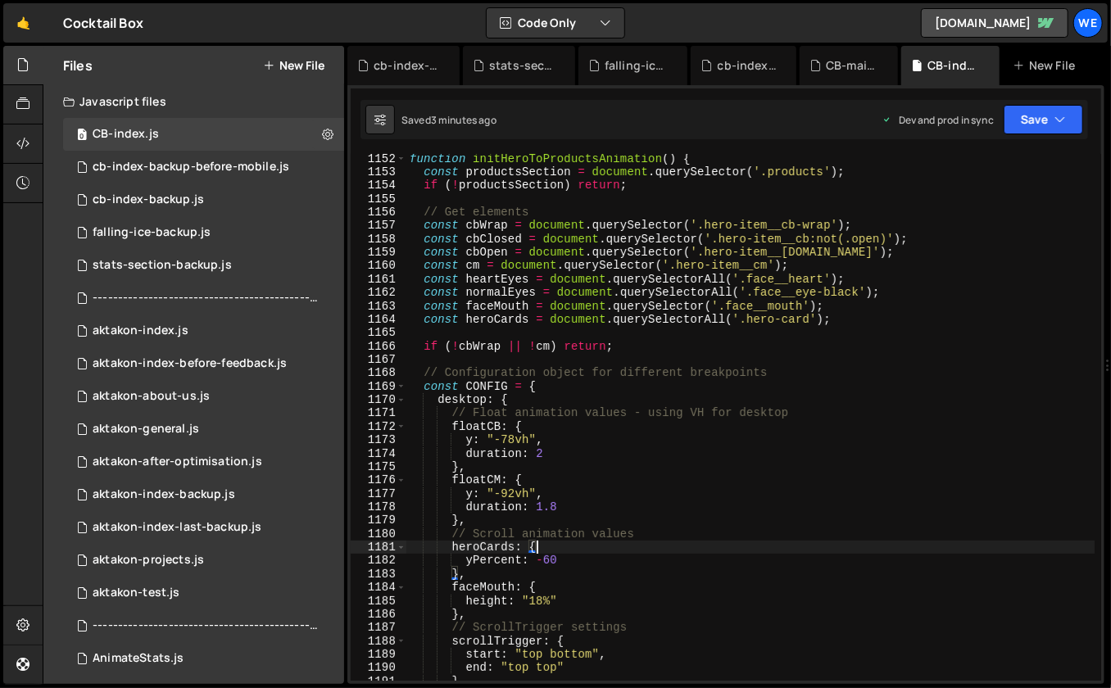
scroll to position [12716, 0]
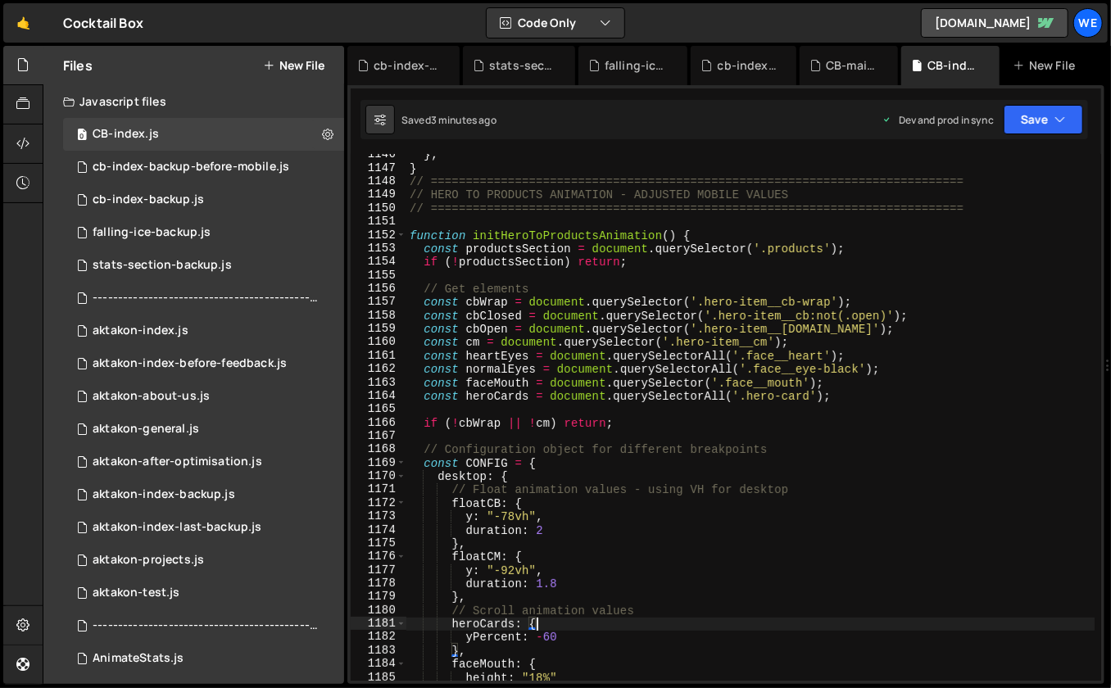
click at [675, 484] on div "} ; } // ======================================================================…" at bounding box center [751, 425] width 689 height 555
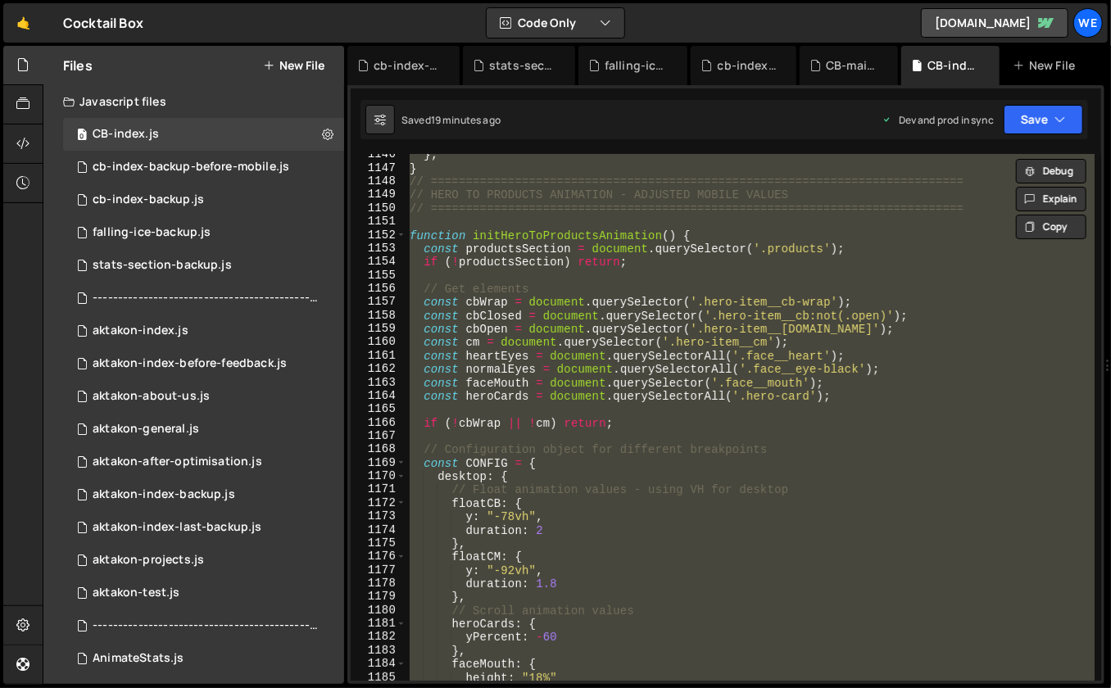
click at [816, 552] on div "} ; } // ======================================================================…" at bounding box center [751, 417] width 688 height 527
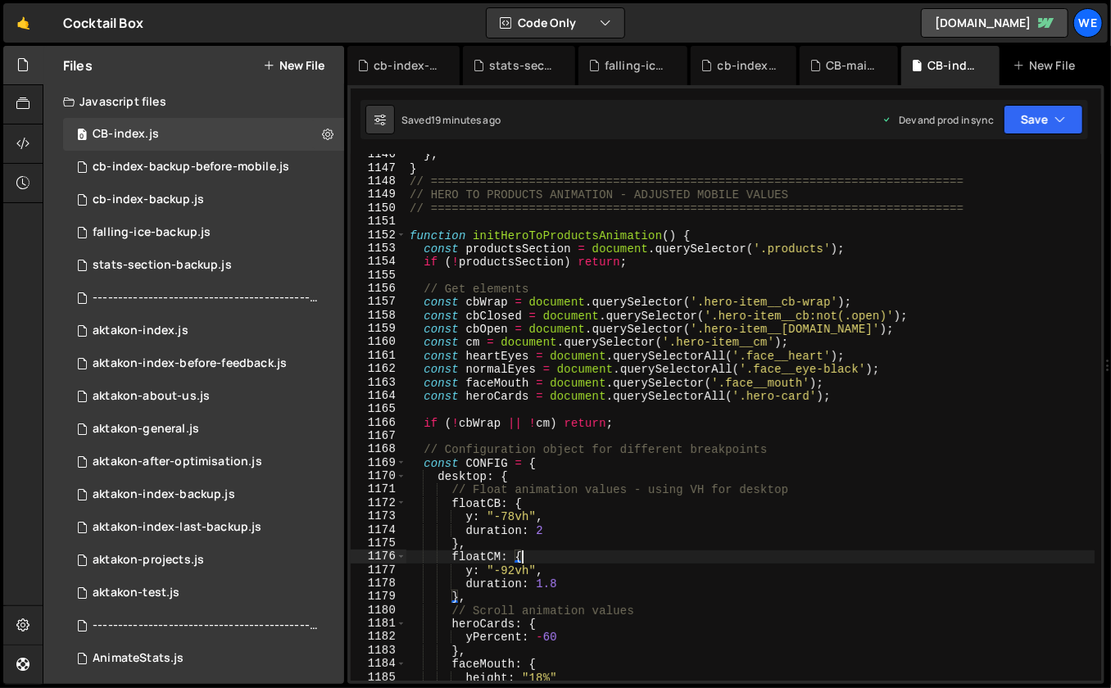
click at [868, 505] on div "} ; } // ======================================================================…" at bounding box center [751, 425] width 689 height 555
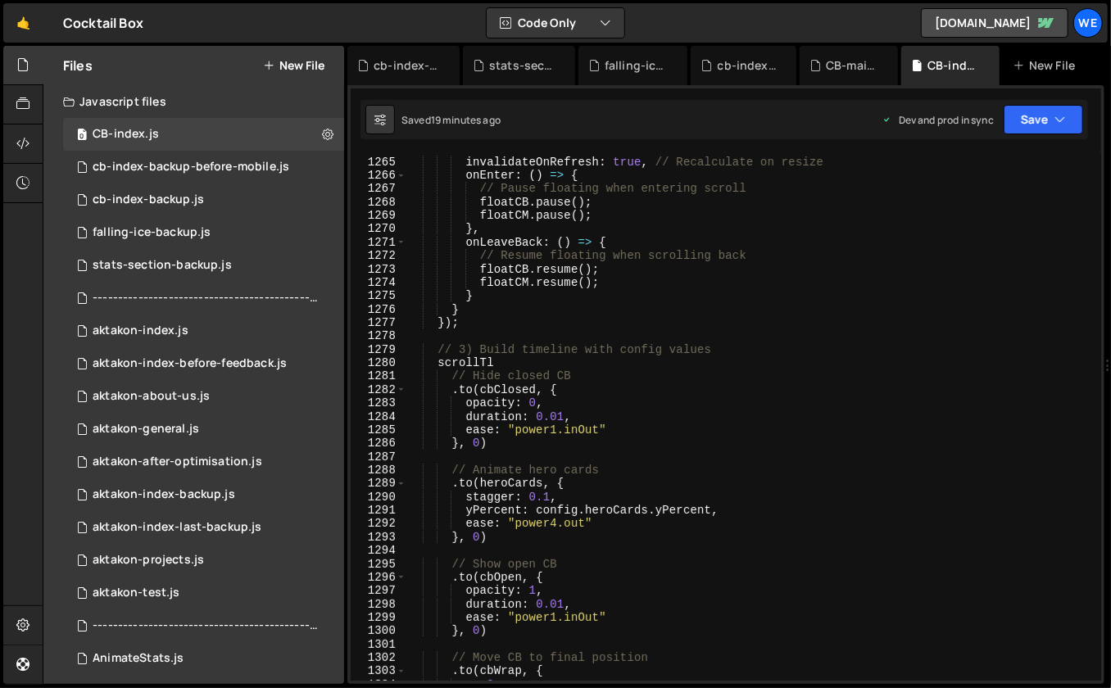
scroll to position [14103, 0]
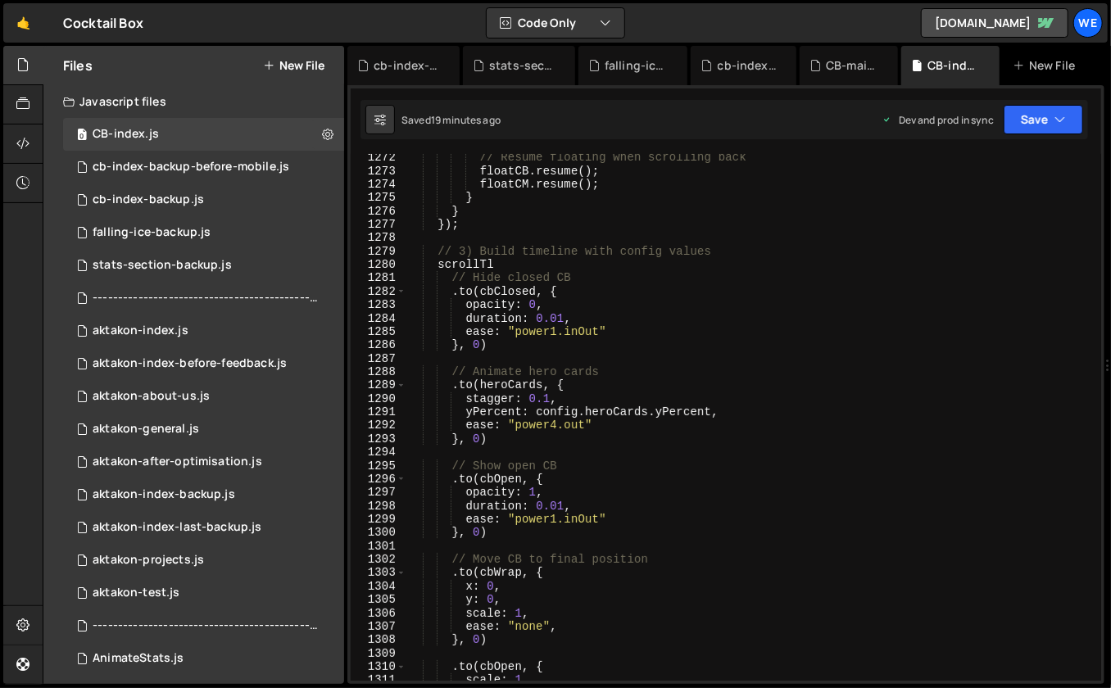
click at [622, 470] on div "// Resume floating when scrolling back floatCB . resume ( ) ; floatCM . resume …" at bounding box center [751, 428] width 689 height 555
type textarea "// Show open CB"
click at [647, 460] on div "// Resume floating when scrolling back floatCB . resume ( ) ; floatCM . resume …" at bounding box center [751, 428] width 689 height 555
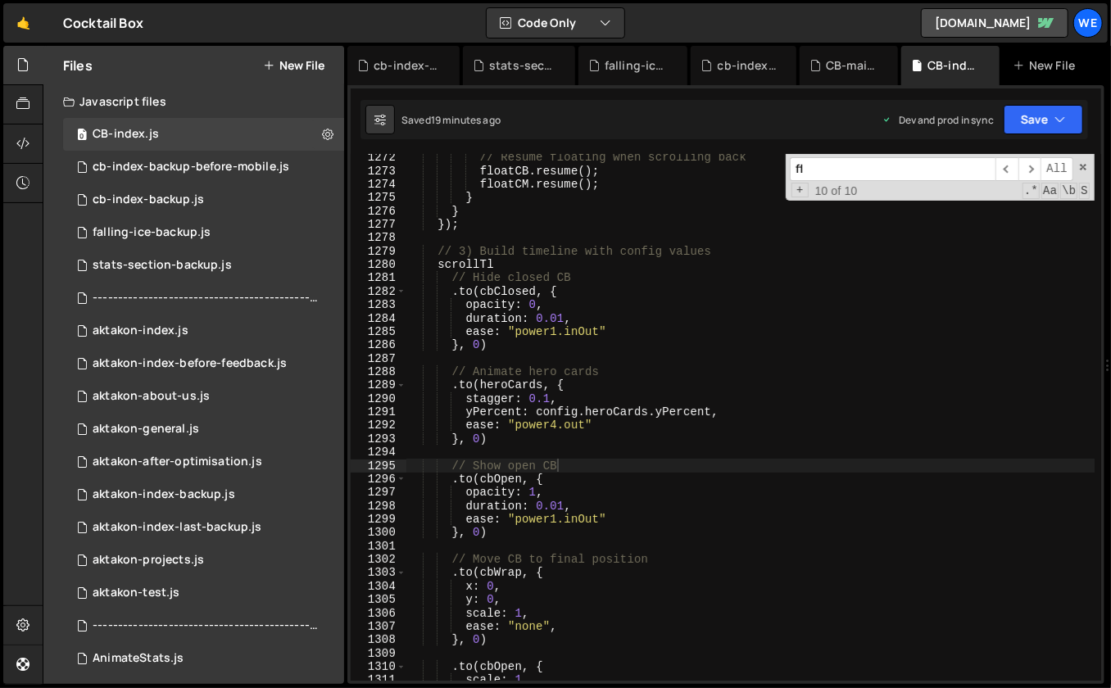
scroll to position [14744, 0]
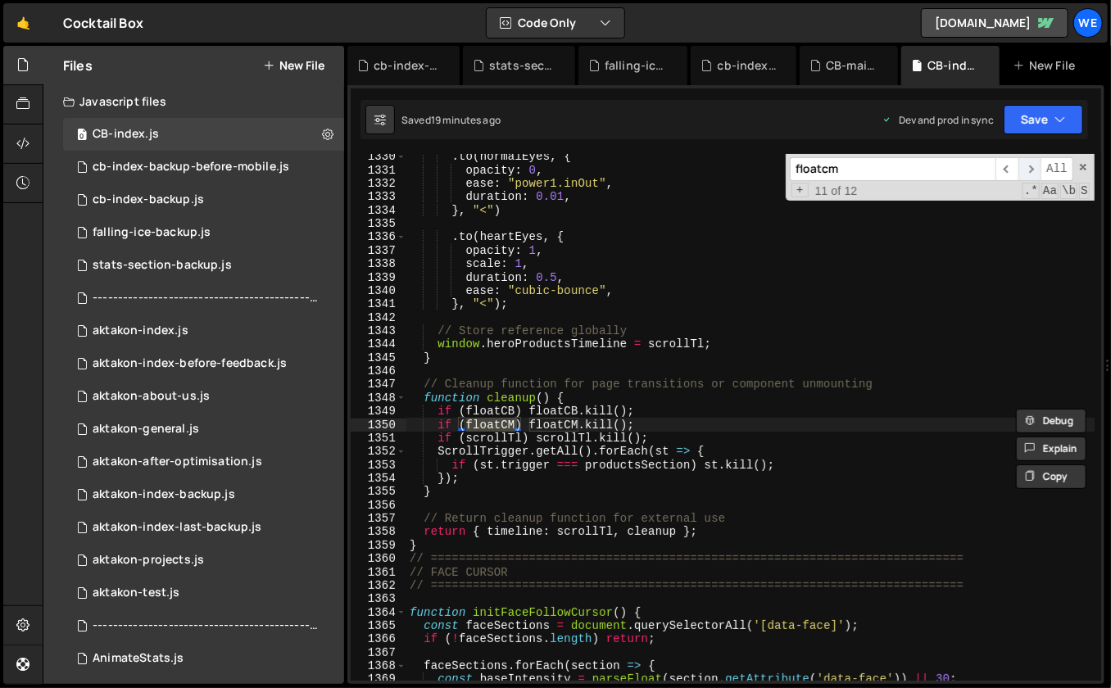
type input "floatcm"
click at [1029, 165] on span "​" at bounding box center [1030, 169] width 23 height 24
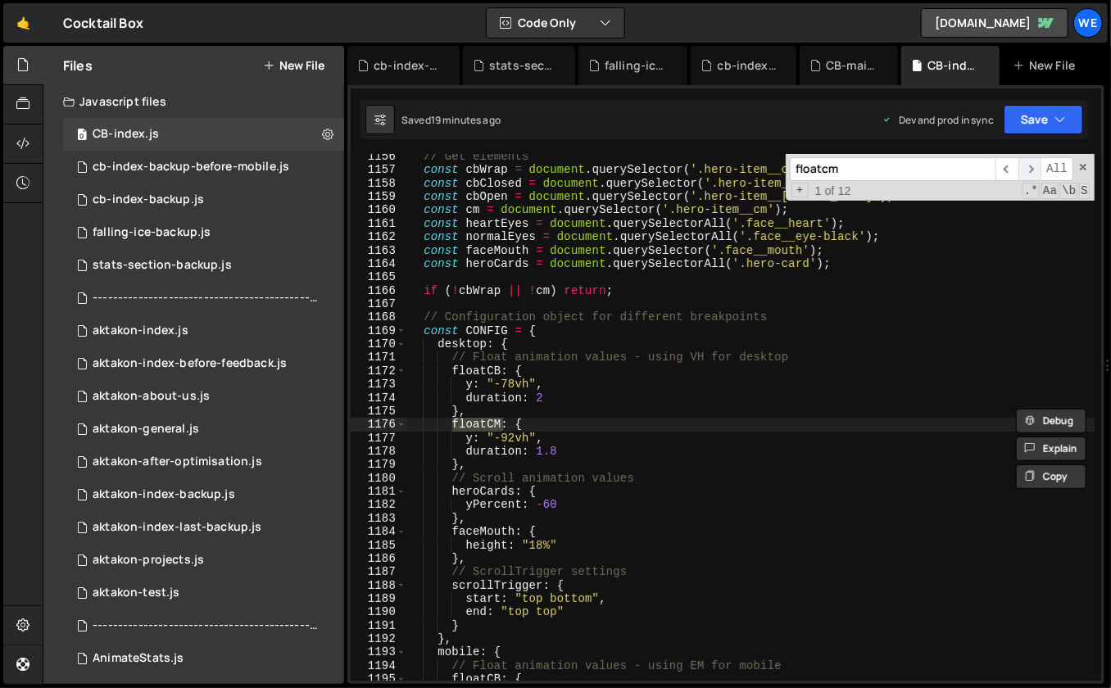
scroll to position [12825, 0]
click at [1029, 165] on span "​" at bounding box center [1030, 169] width 23 height 24
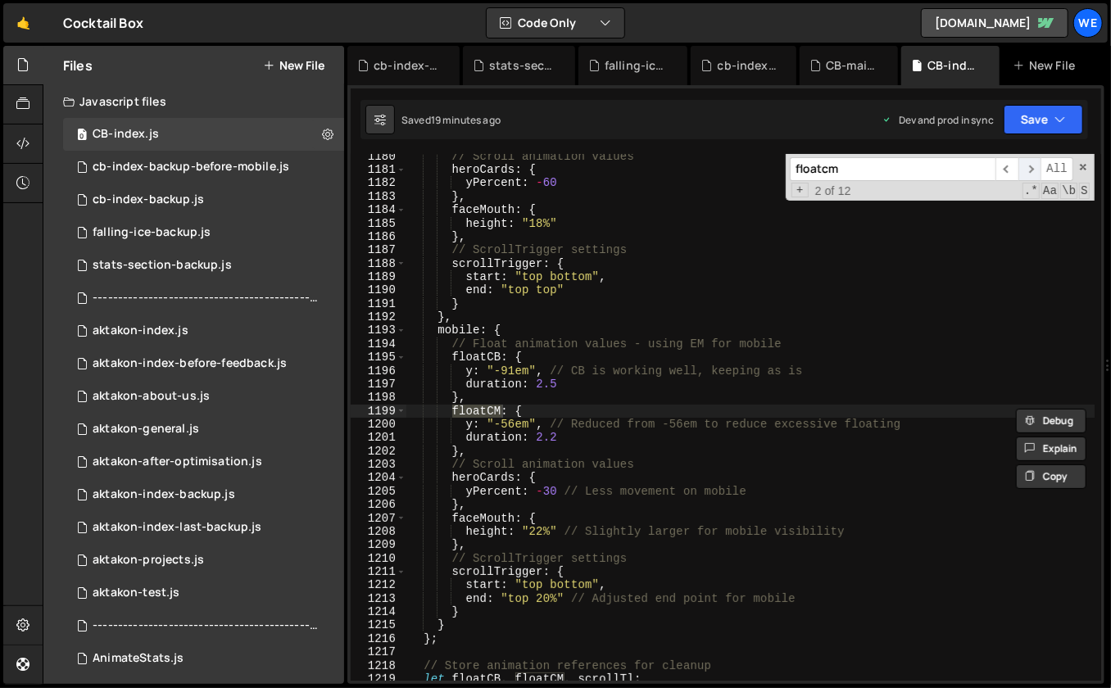
click at [1029, 165] on span "​" at bounding box center [1030, 169] width 23 height 24
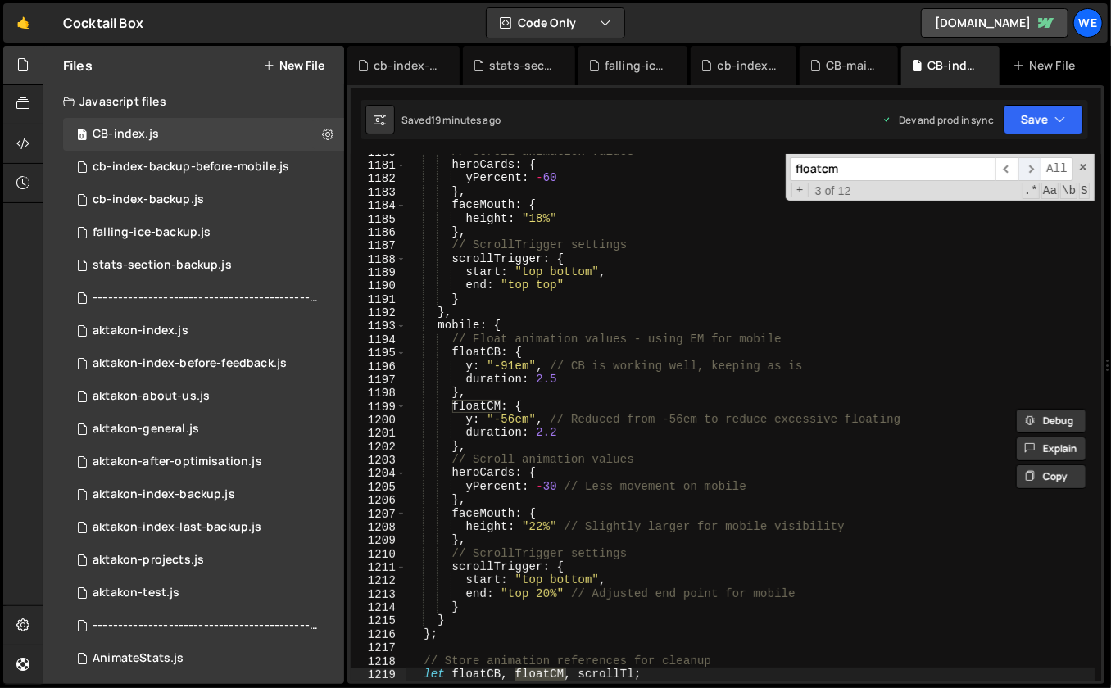
click at [1029, 165] on span "​" at bounding box center [1030, 169] width 23 height 24
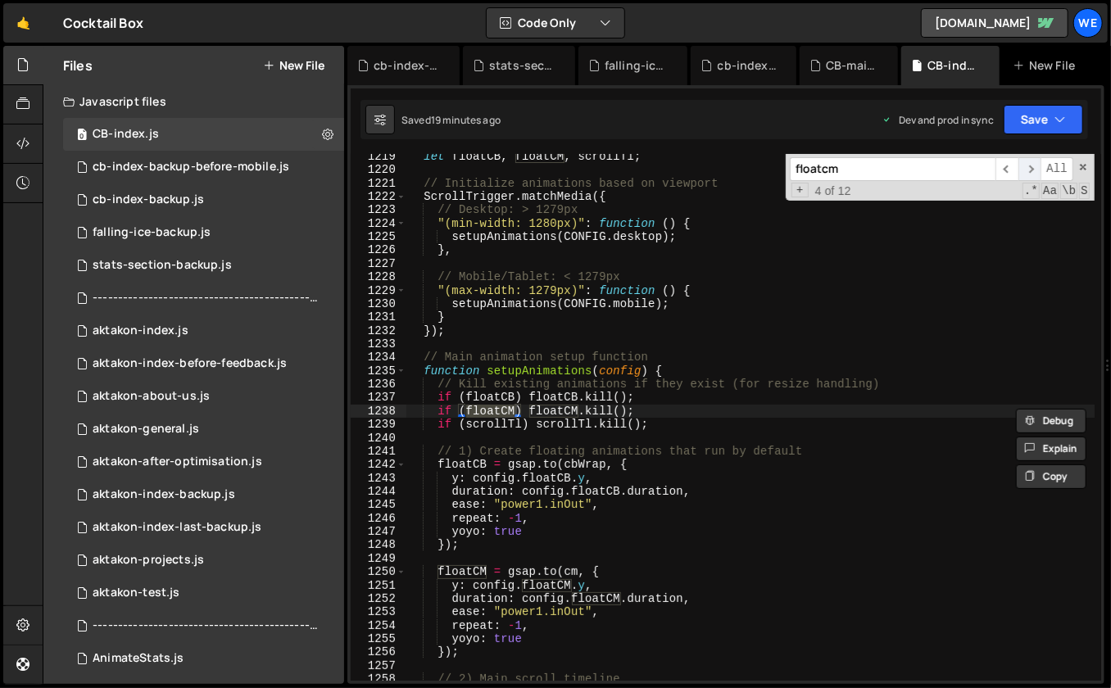
click at [1029, 165] on span "​" at bounding box center [1030, 169] width 23 height 24
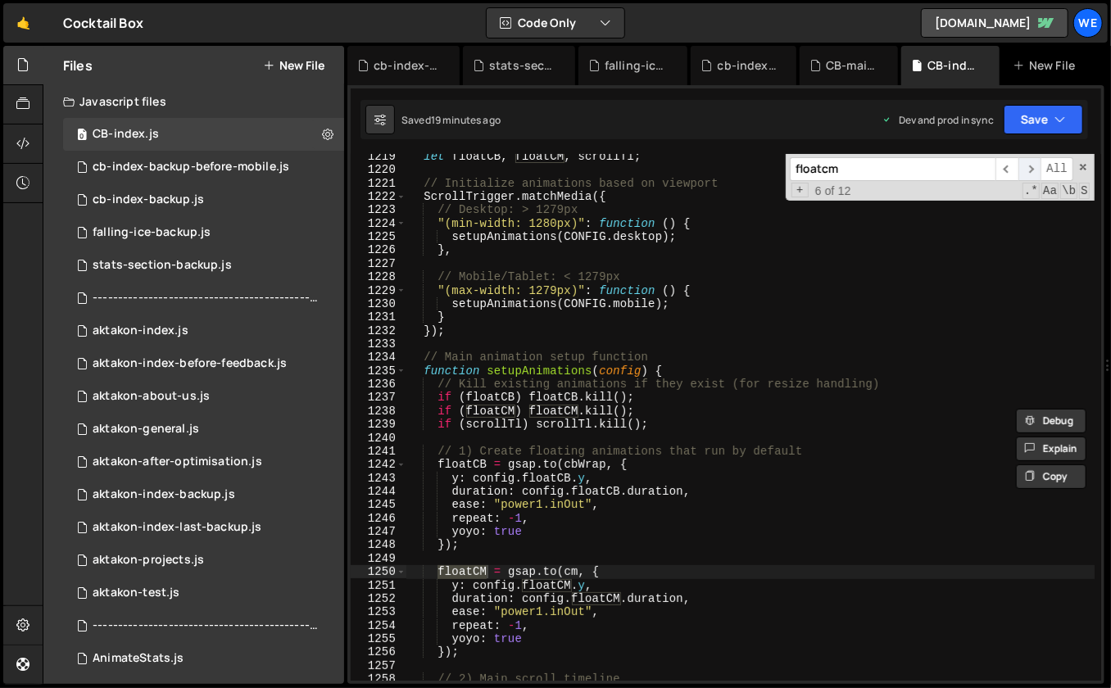
click at [1029, 165] on span "​" at bounding box center [1030, 169] width 23 height 24
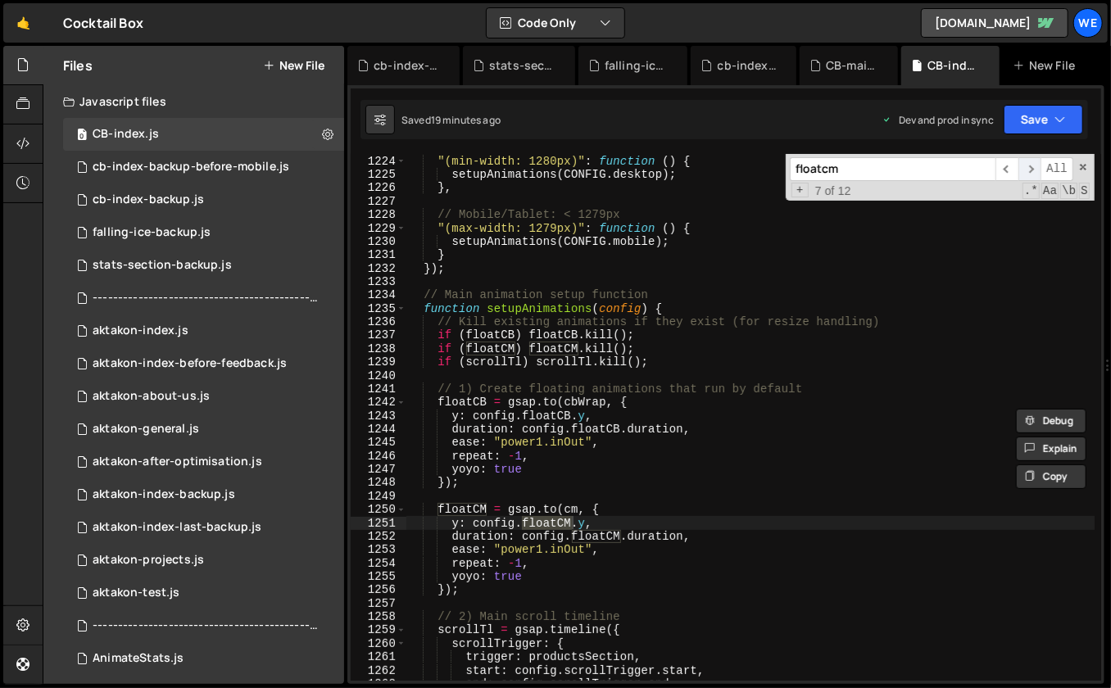
click at [1035, 168] on span "​" at bounding box center [1030, 169] width 23 height 24
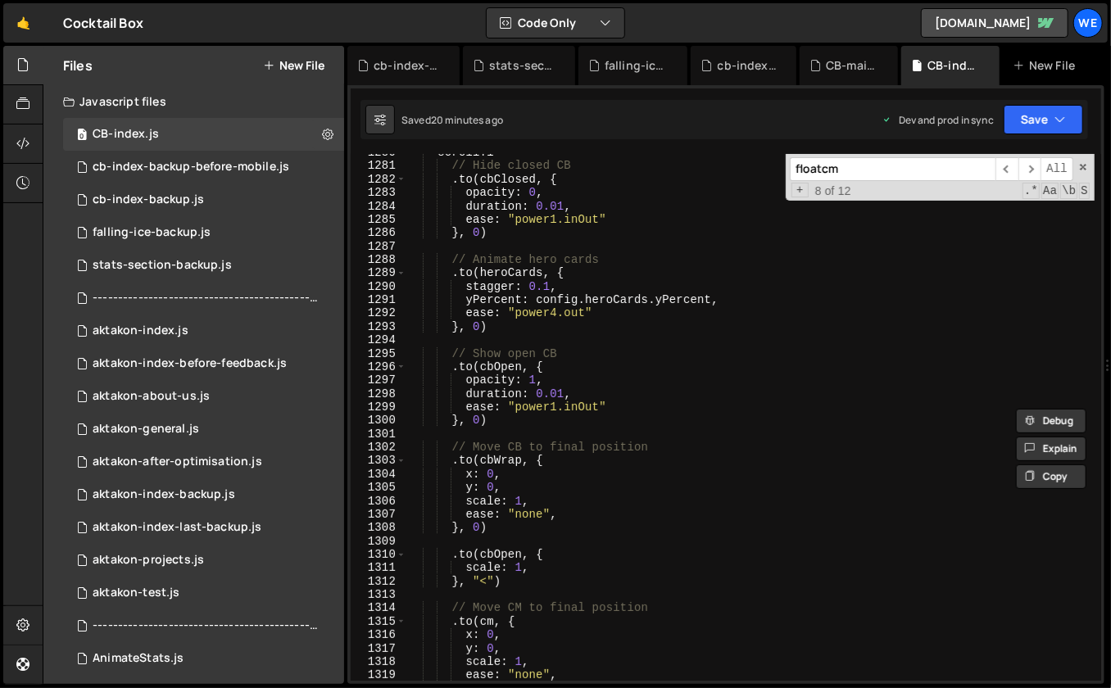
scroll to position [14564, 0]
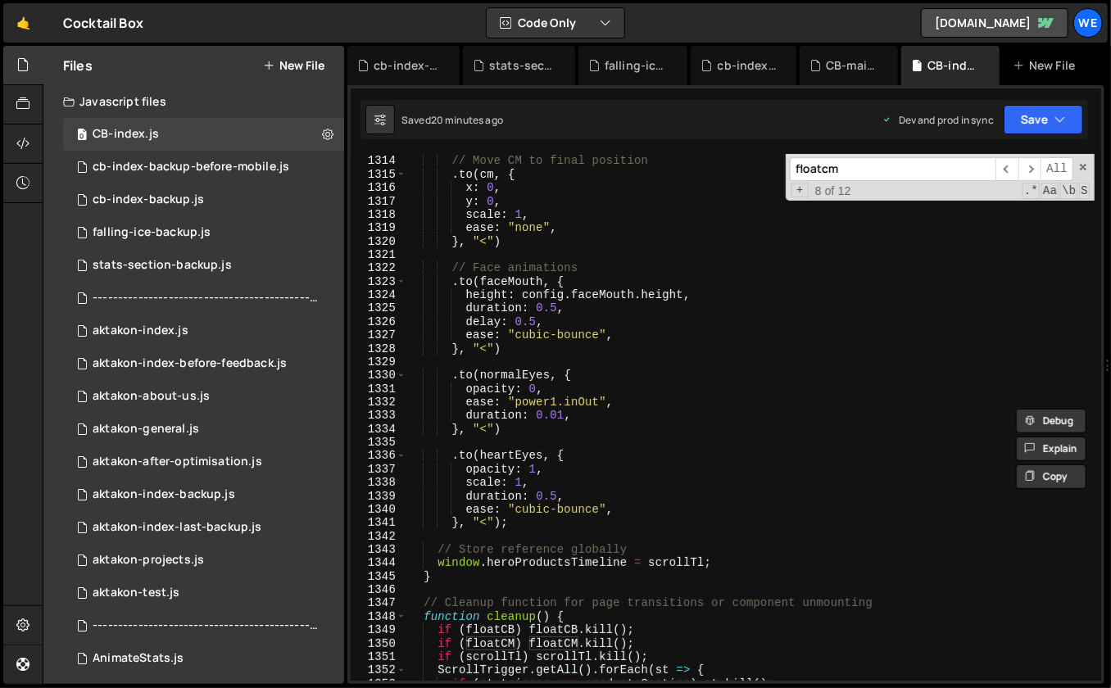
click at [1084, 166] on span at bounding box center [1083, 166] width 11 height 11
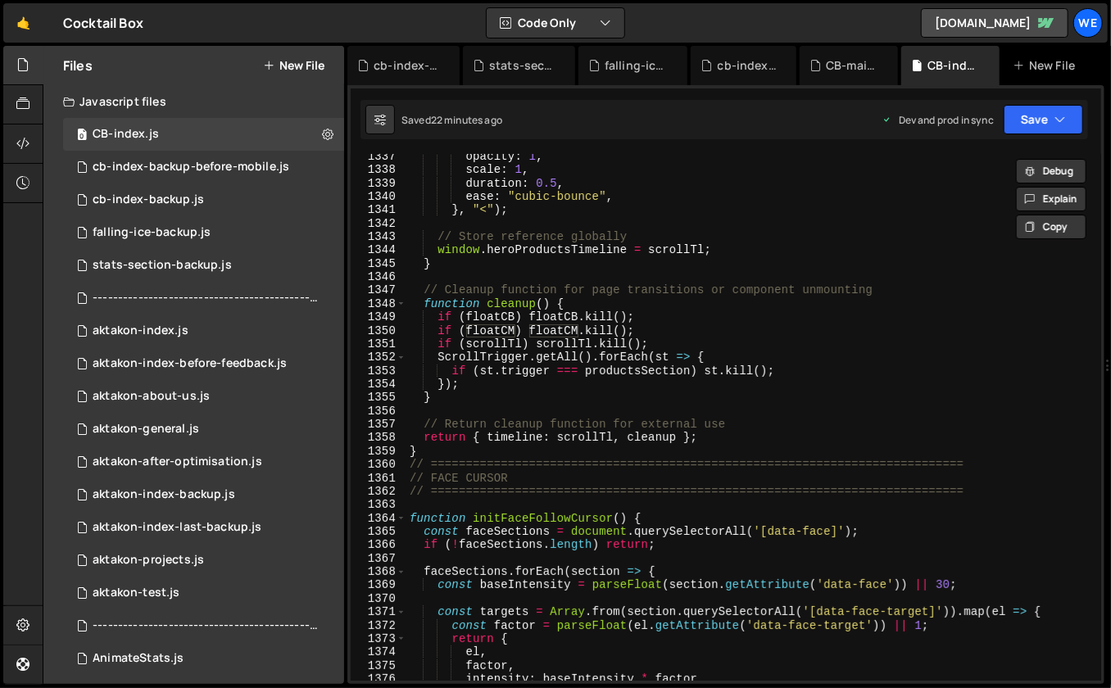
scroll to position [14821, 0]
click at [716, 491] on div "opacity : 1 , scale : 1 , duration : 0.5 , ease : "cubic-bounce" , } , "<" ) ; …" at bounding box center [751, 427] width 689 height 555
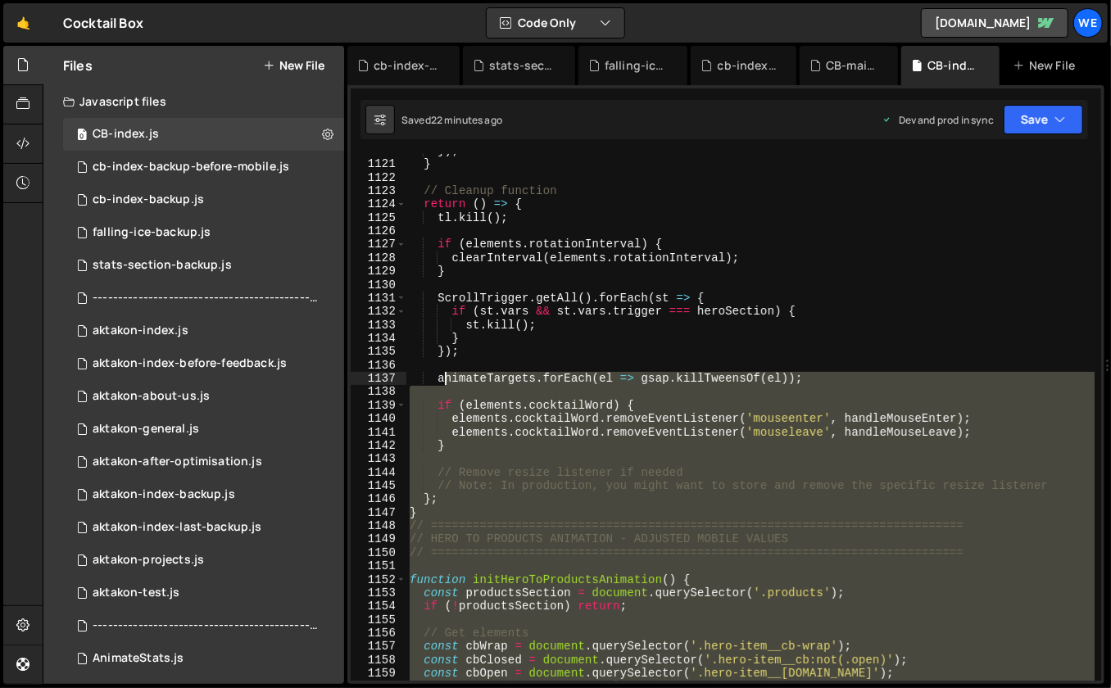
scroll to position [12571, 0]
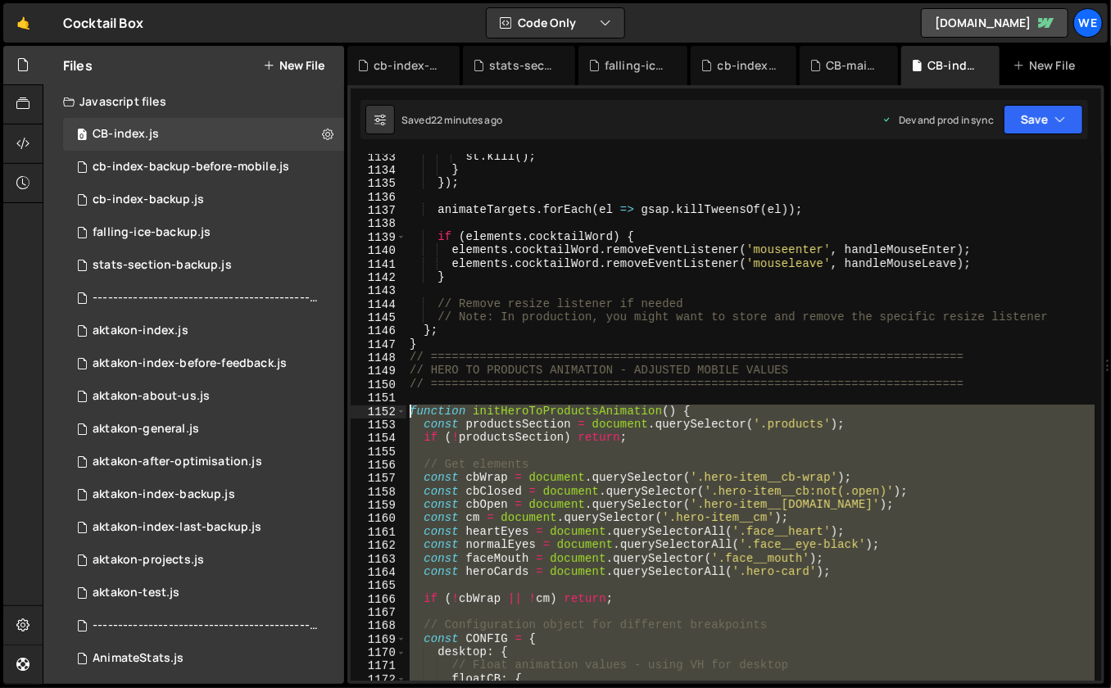
drag, startPoint x: 437, startPoint y: 457, endPoint x: 413, endPoint y: 406, distance: 56.1
click at [412, 406] on div "st . kill ( ) ; } }) ; animateTargets . forEach ( el => gsap . killTweensOf ( e…" at bounding box center [751, 427] width 689 height 555
paste textarea "}"
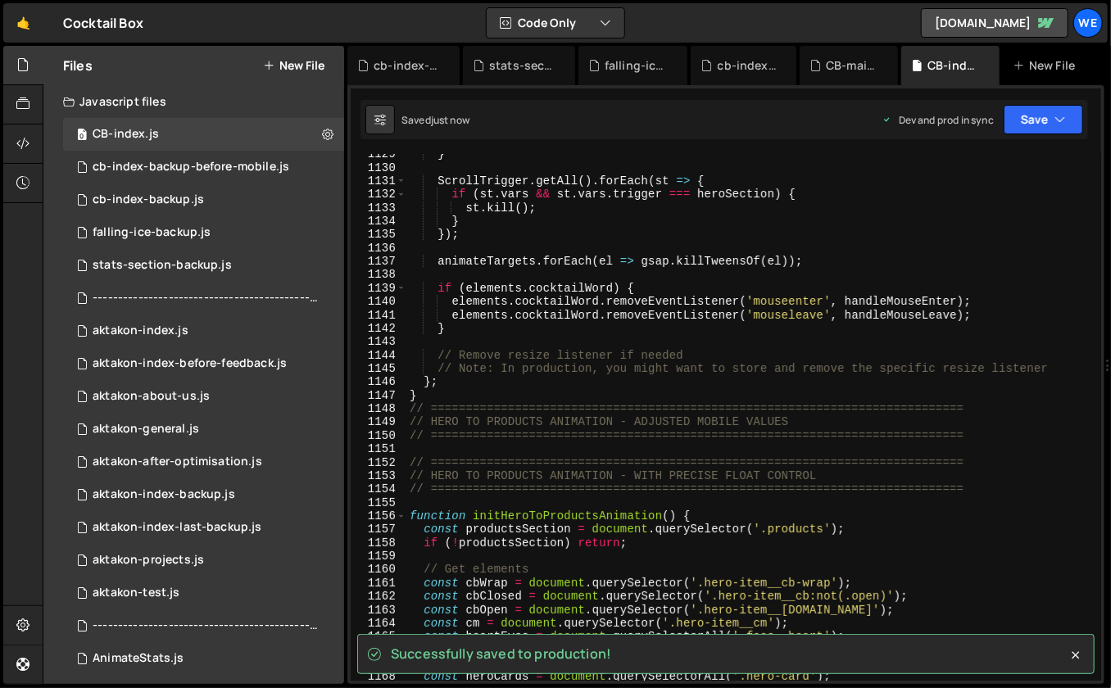
scroll to position [12687, 0]
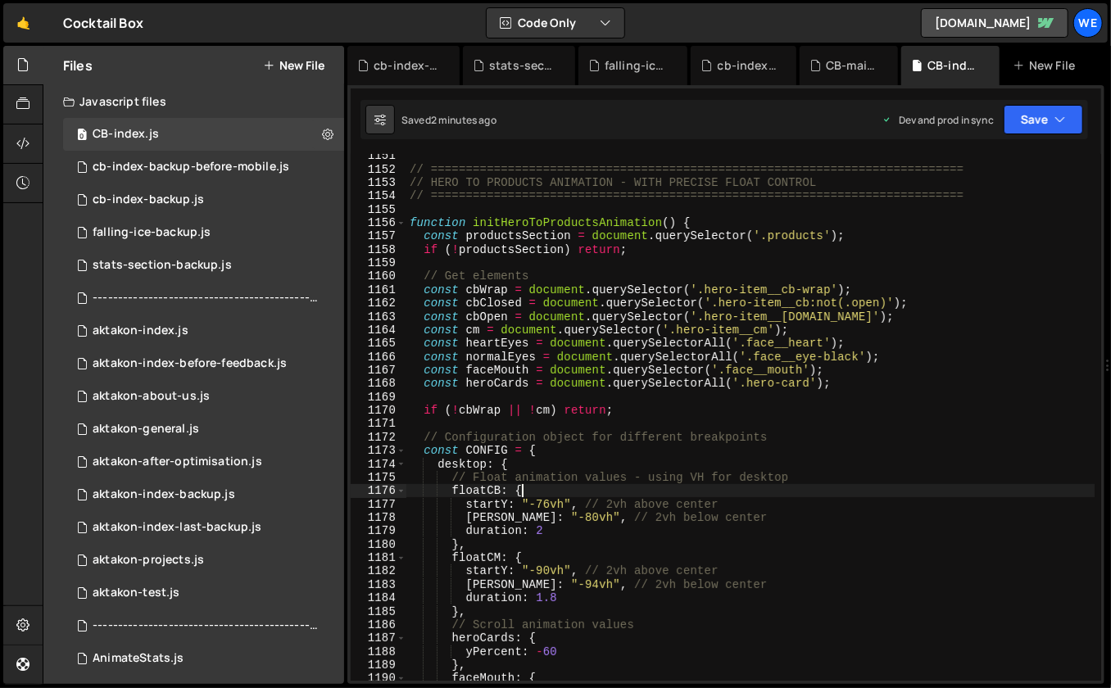
click at [766, 494] on div "// ============================================================================…" at bounding box center [751, 426] width 689 height 555
click at [669, 506] on div "// ============================================================================…" at bounding box center [751, 426] width 689 height 555
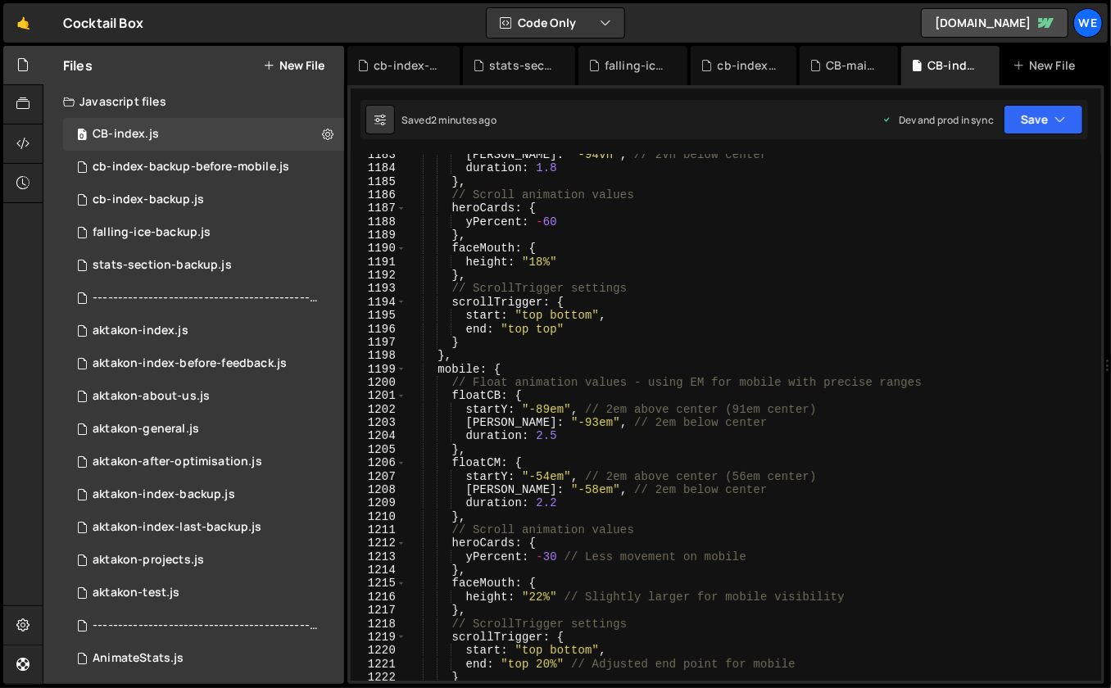
scroll to position [13039, 0]
click at [831, 561] on div "endY : "-94vh" , // 2vh below center duration : 1.8 } , // Scroll animation val…" at bounding box center [751, 425] width 689 height 555
click at [775, 520] on div "endY : "-94vh" , // 2vh below center duration : 1.8 } , // Scroll animation val…" at bounding box center [751, 425] width 689 height 555
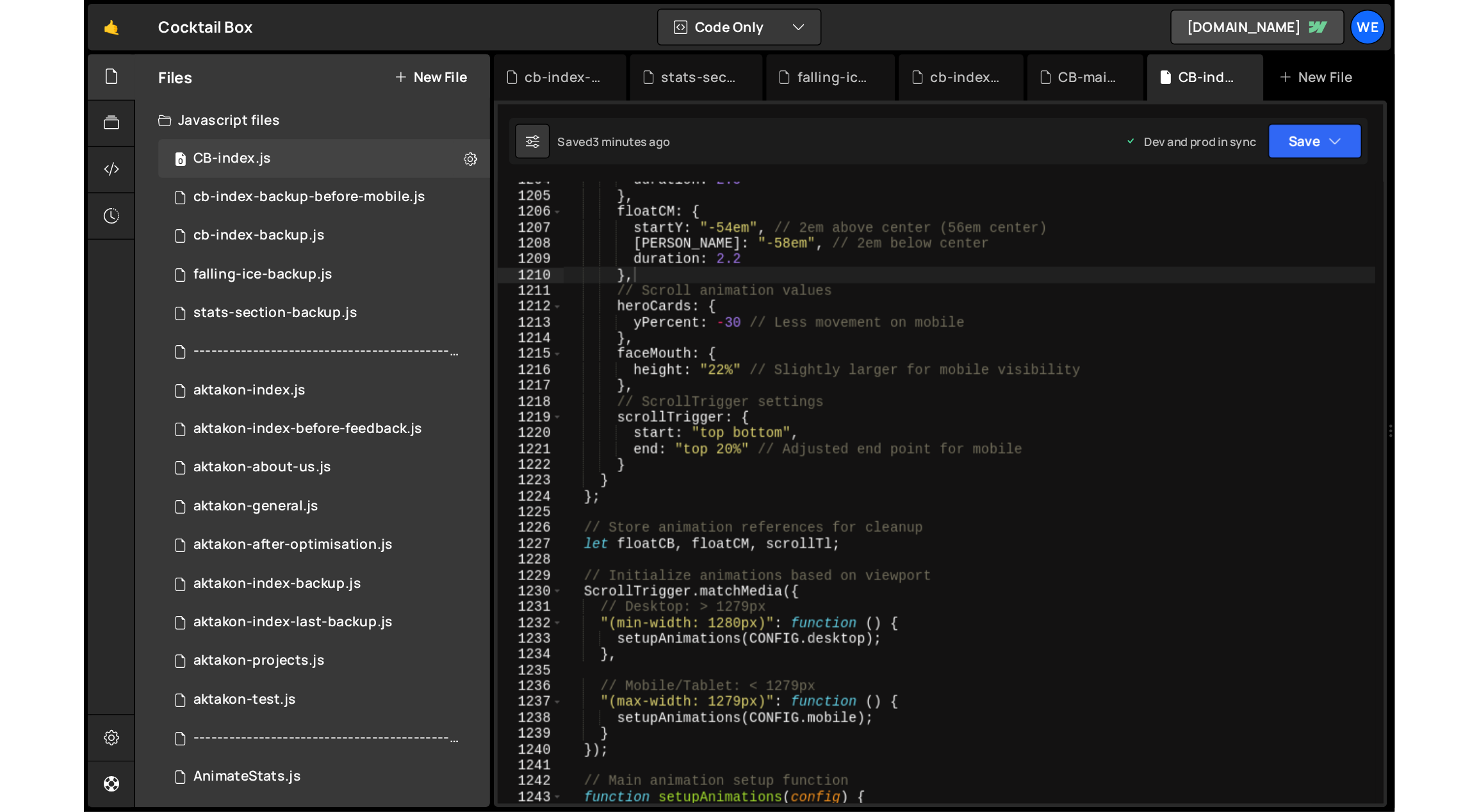
scroll to position [0, 0]
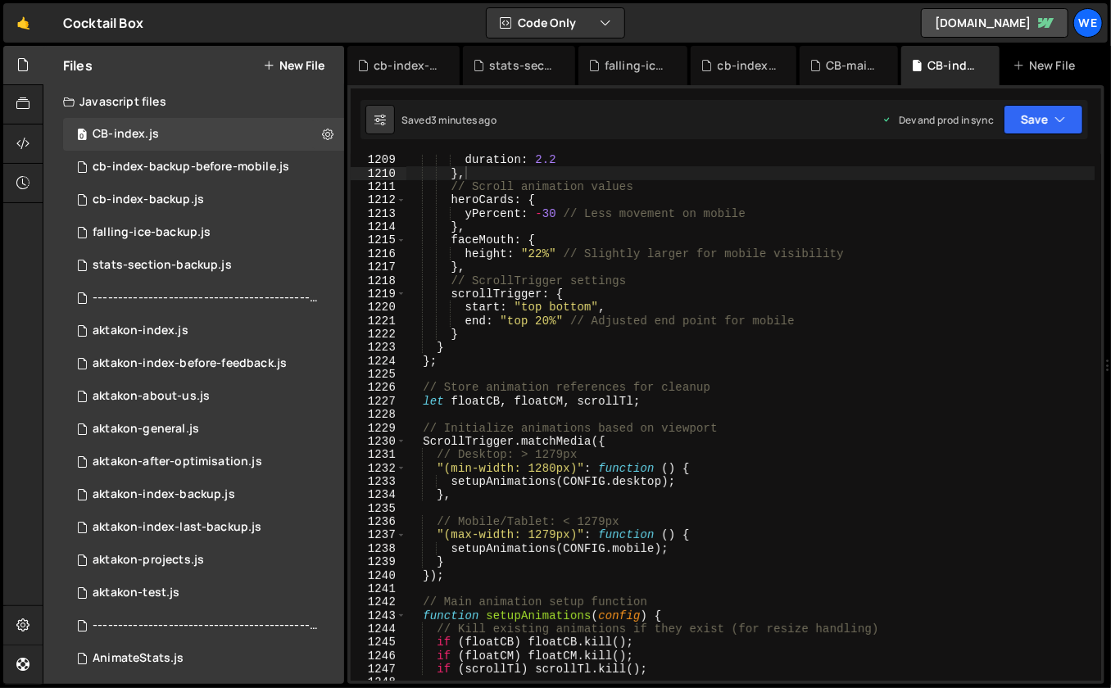
click at [738, 0] on div "Hold on a sec... Are you certain you wish to leave this page? Any changes you'v…" at bounding box center [555, 344] width 1111 height 688
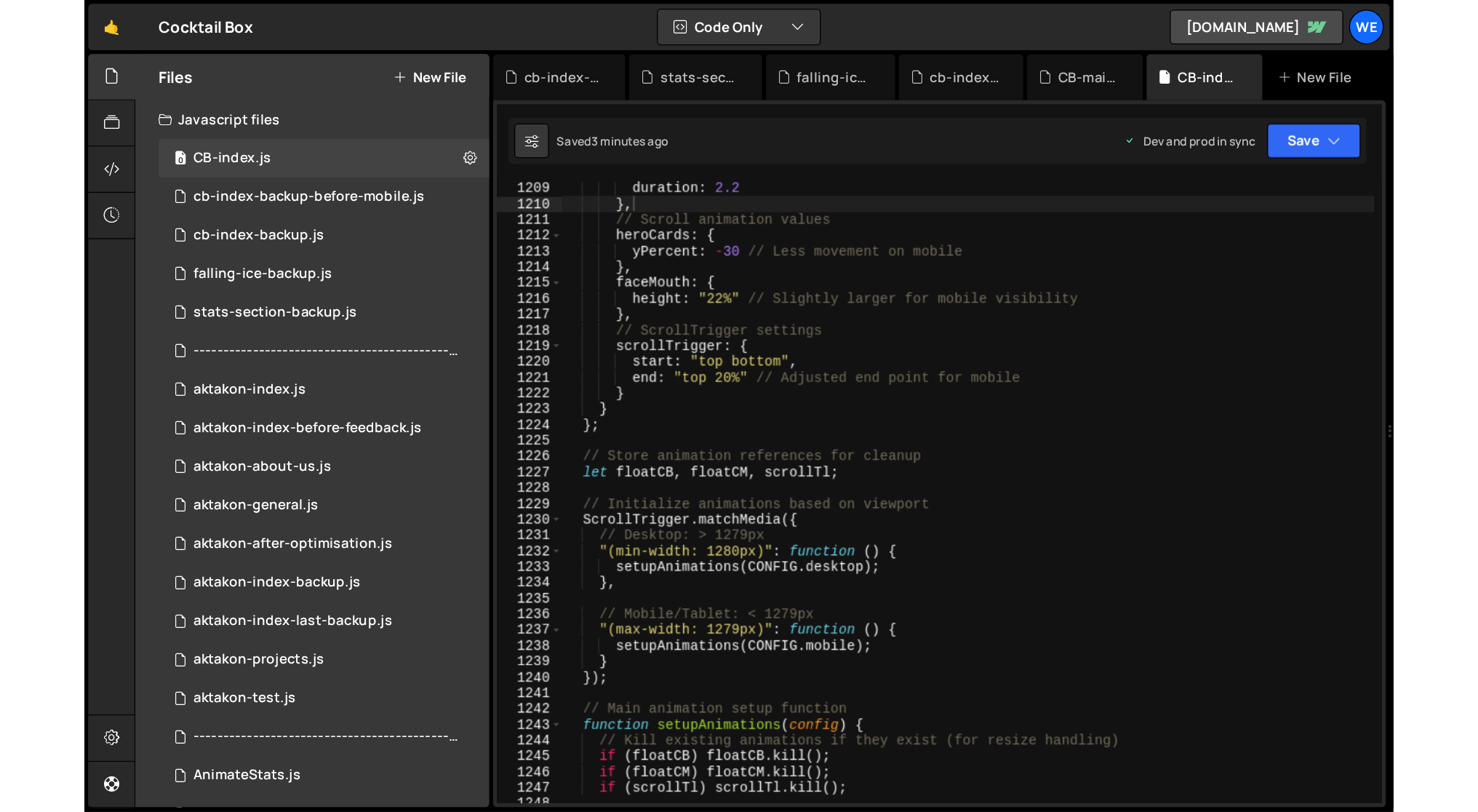
scroll to position [11853, 0]
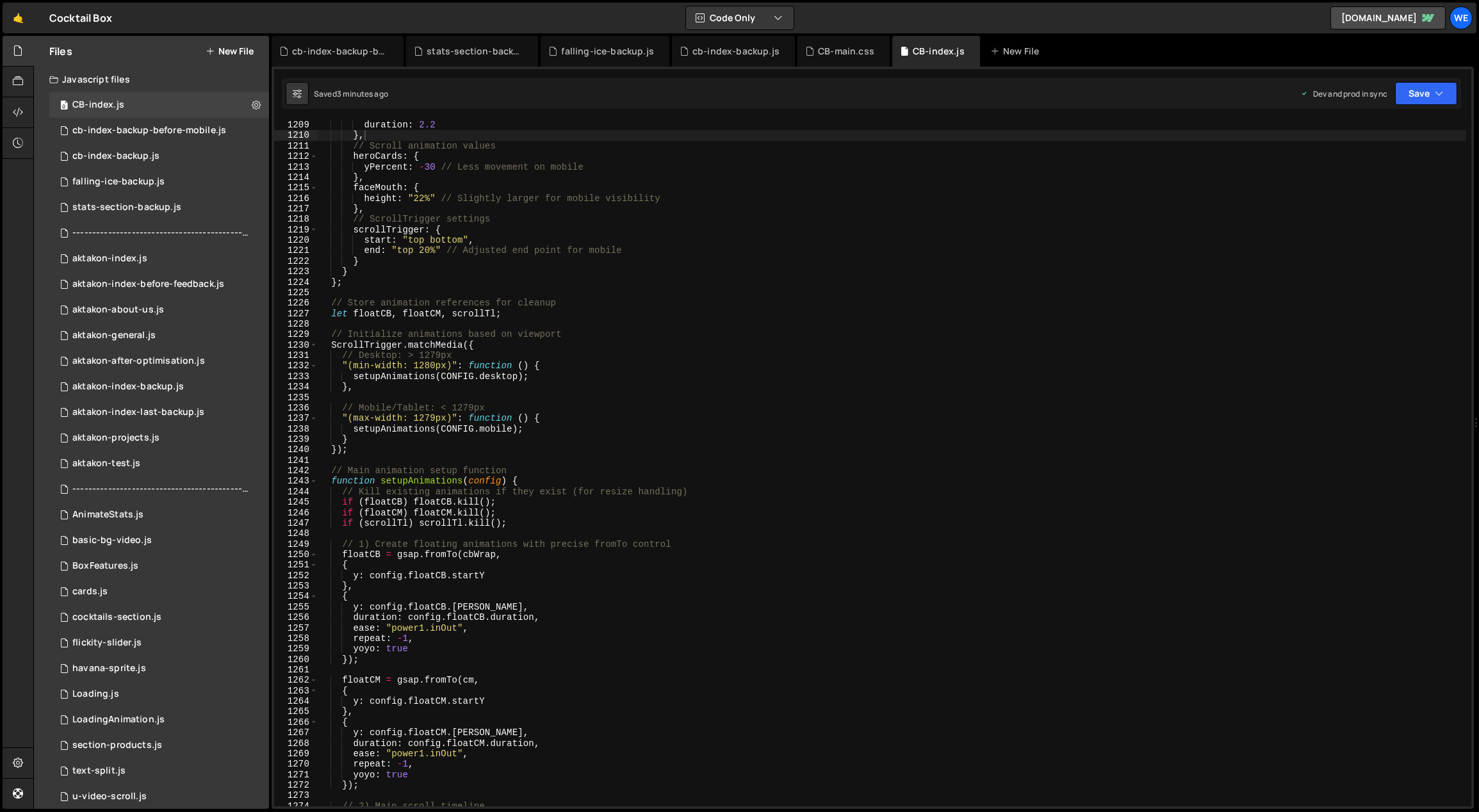
click at [726, 431] on div "duration : 2.2 } , // Scroll animation values heroCards : { yPercent : - 30 // …" at bounding box center [893, 474] width 1149 height 708
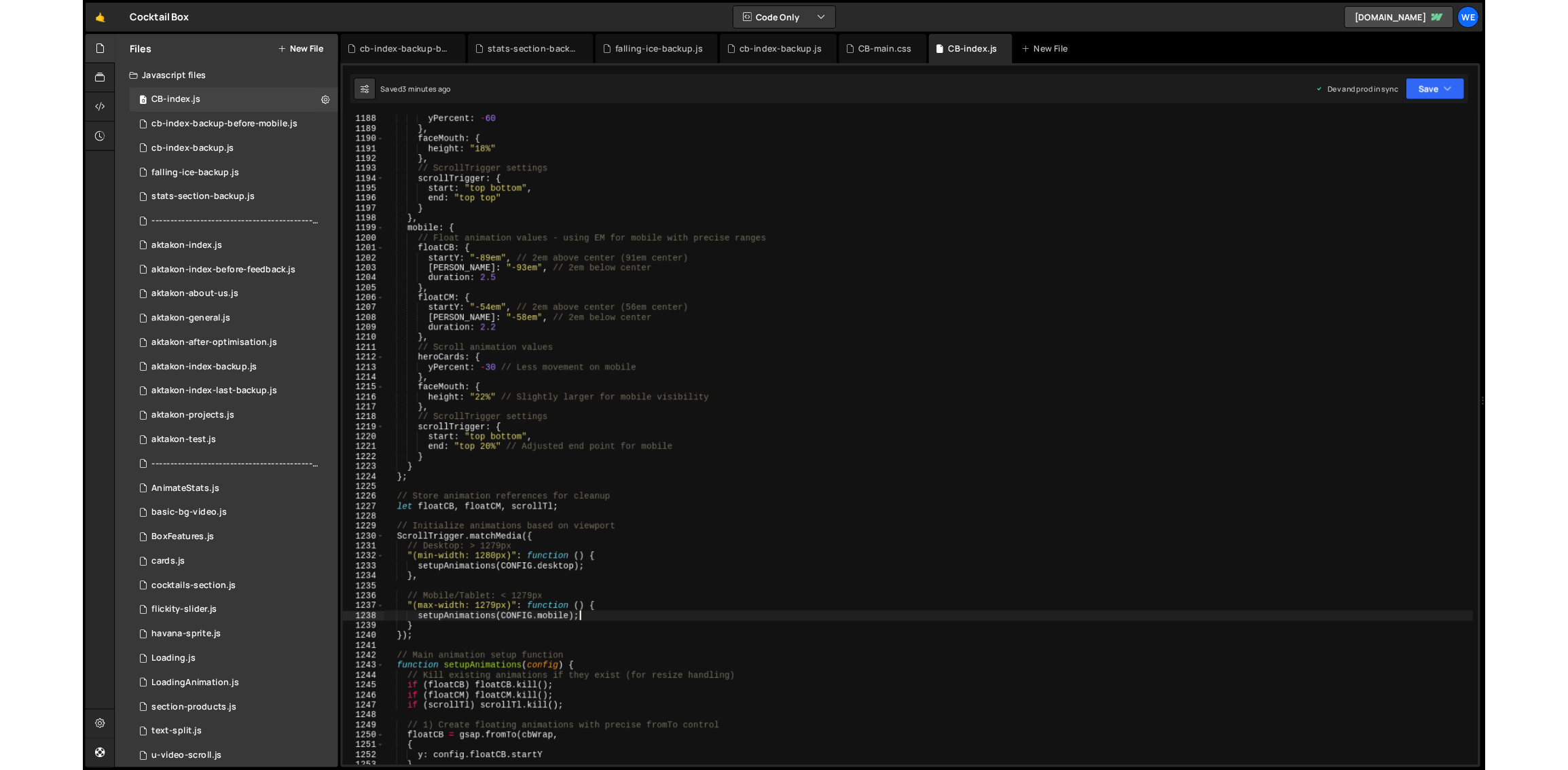
scroll to position [10879, 0]
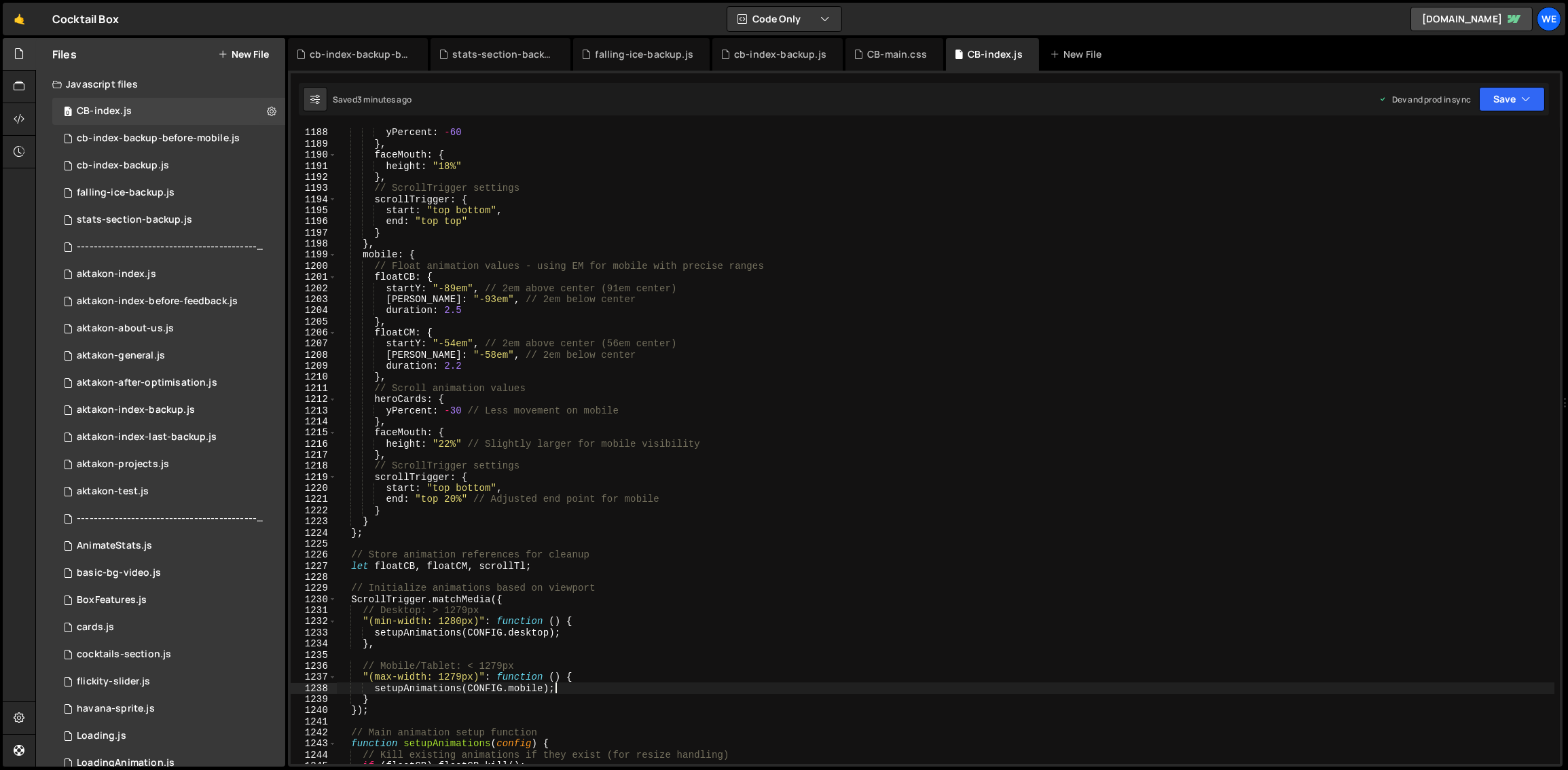
click at [453, 345] on div "yPercent : - 60 } , faceMouth : { height : "18%" } , // ScrollTrigger settings …" at bounding box center [946, 456] width 1218 height 659
click at [454, 288] on div "yPercent : - 60 } , faceMouth : { height : "18%" } , // ScrollTrigger settings …" at bounding box center [946, 456] width 1218 height 659
click at [439, 352] on div "yPercent : - 60 } , faceMouth : { height : "18%" } , // ScrollTrigger settings …" at bounding box center [946, 456] width 1218 height 659
click at [454, 288] on div "yPercent : - 60 } , faceMouth : { height : "18%" } , // ScrollTrigger settings …" at bounding box center [946, 456] width 1218 height 659
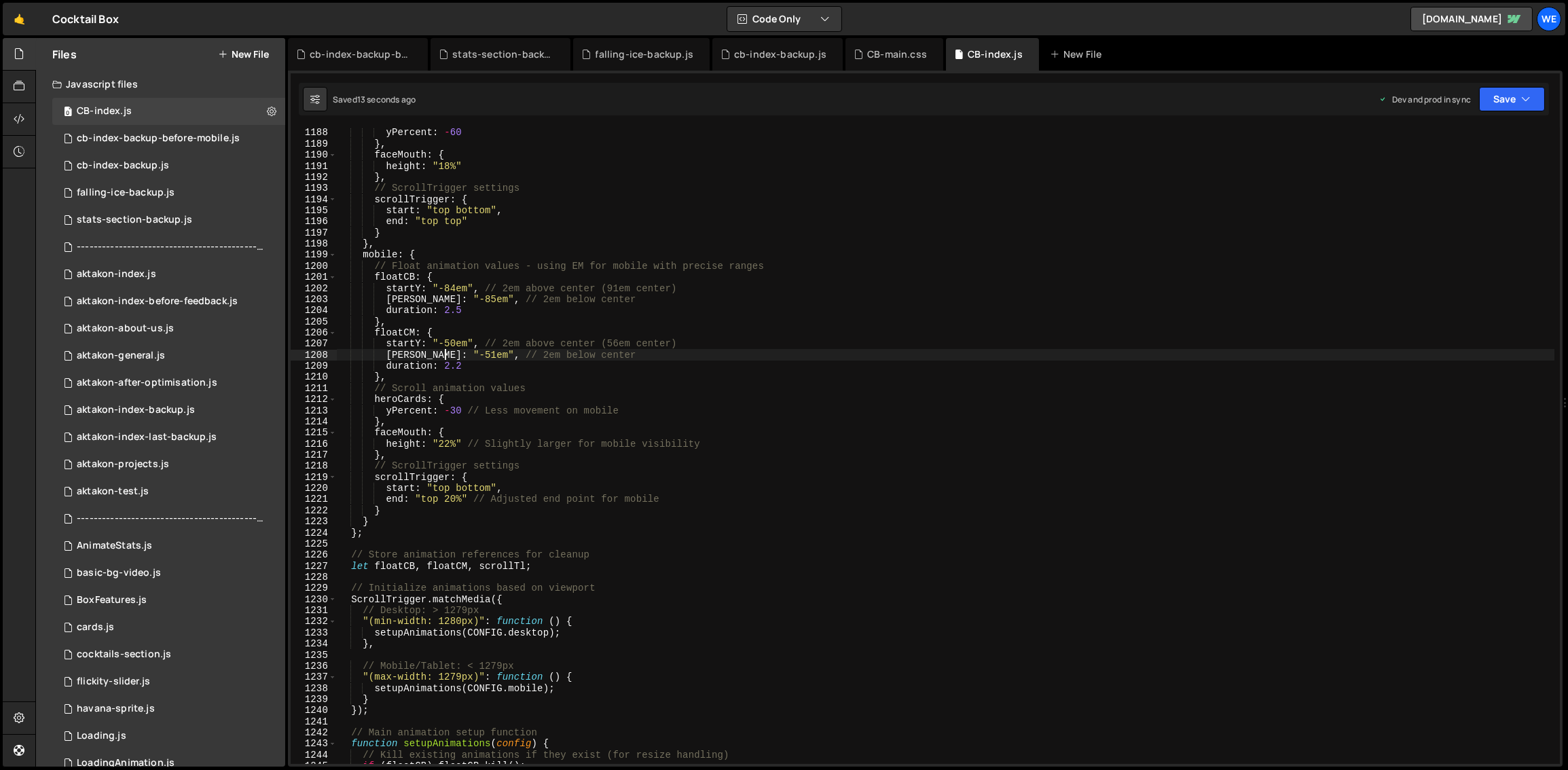
click at [455, 341] on div "yPercent : - 60 } , faceMouth : { height : "18%" } , // ScrollTrigger settings …" at bounding box center [946, 456] width 1218 height 659
click at [455, 287] on div "yPercent : - 60 } , faceMouth : { height : "18%" } , // ScrollTrigger settings …" at bounding box center [946, 456] width 1218 height 659
click at [741, 511] on div "yPercent : - 60 } , faceMouth : { height : "18%" } , // ScrollTrigger settings …" at bounding box center [946, 456] width 1218 height 659
type textarea "}"
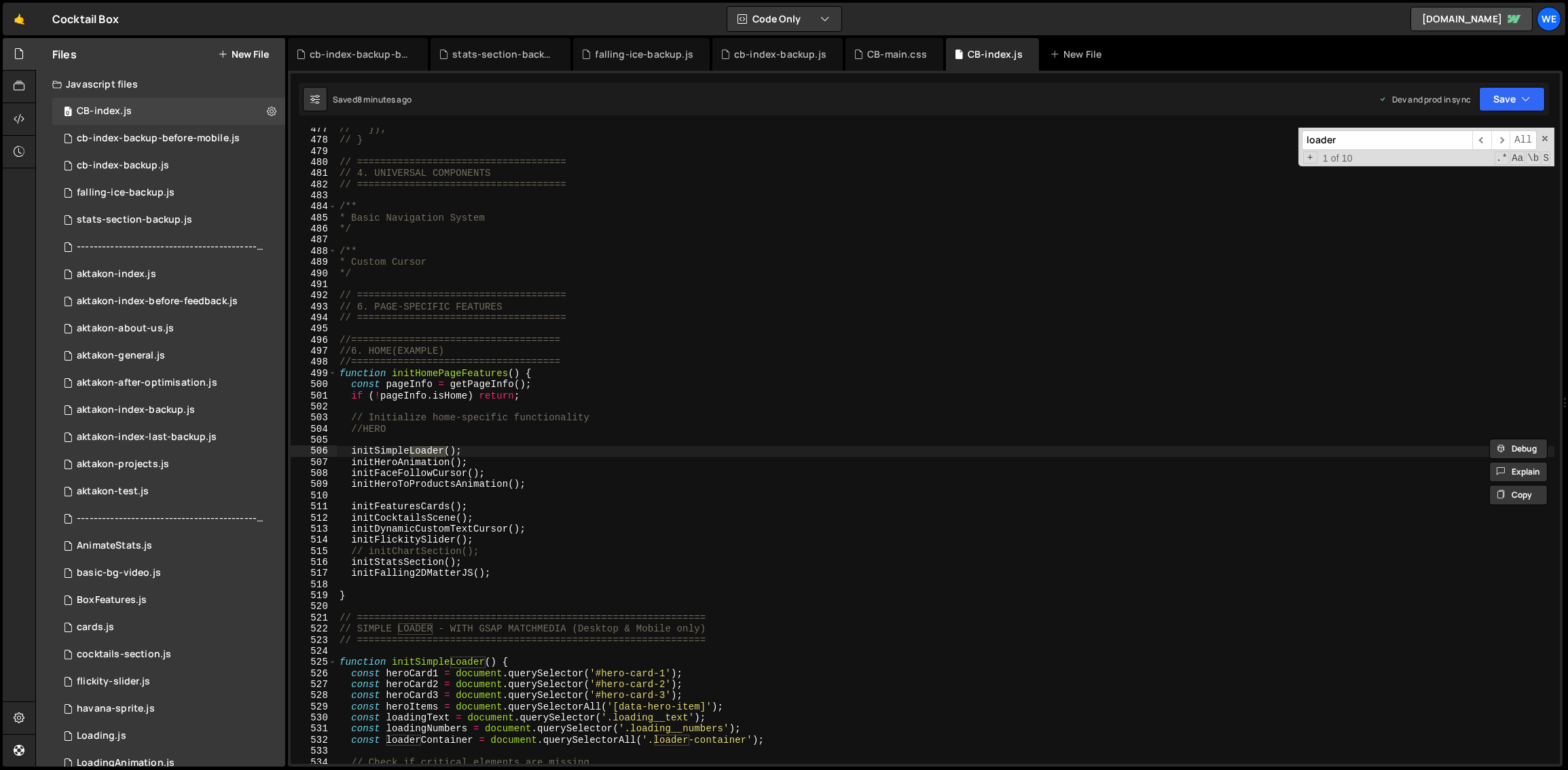
scroll to position [4376, 0]
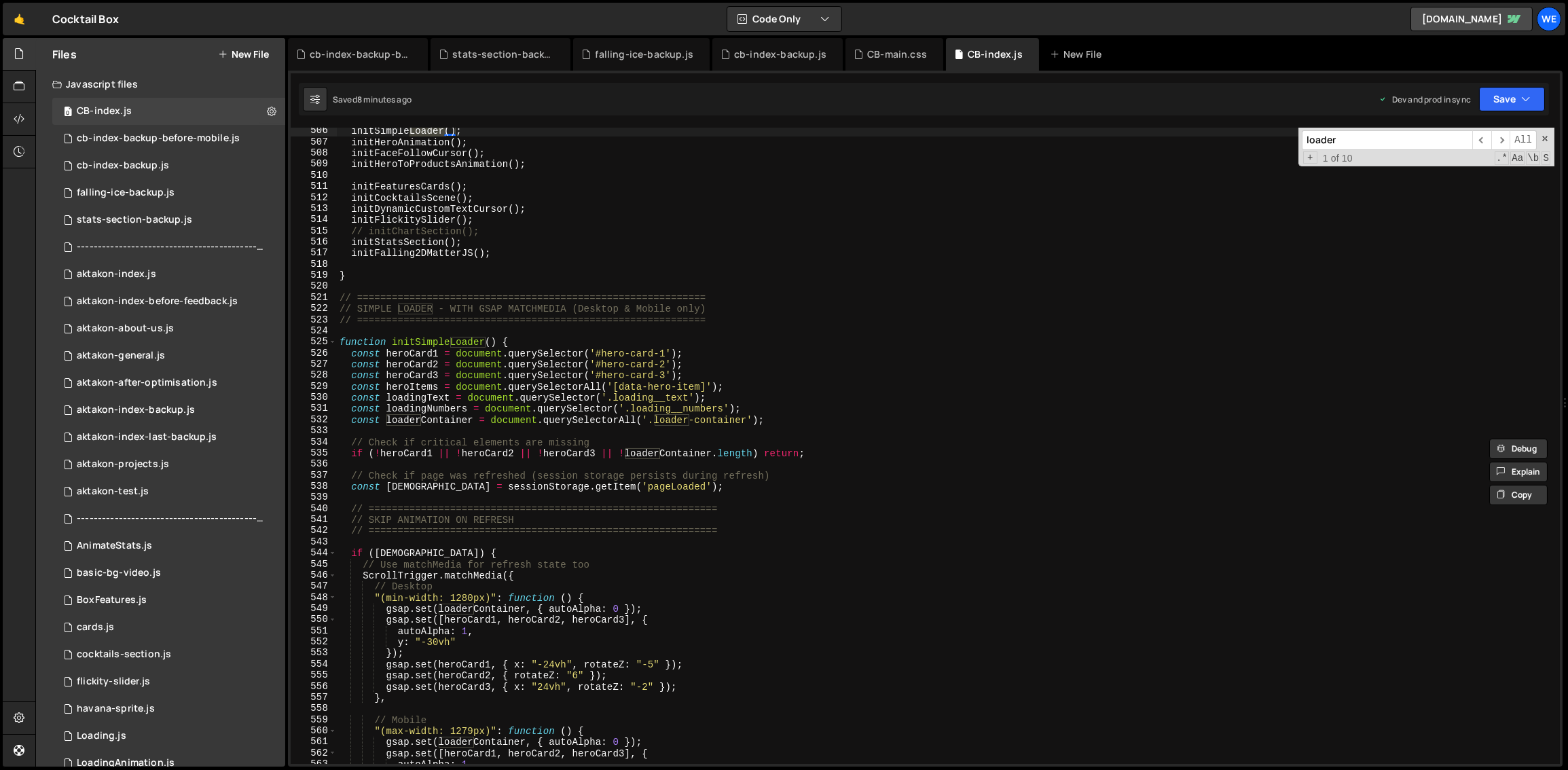
type input "loader"
click at [782, 394] on div "initSimpleLoader ( ) ; initHeroAnimation ( ) ; initFaceFollowCursor ( ) ; initH…" at bounding box center [946, 455] width 1218 height 659
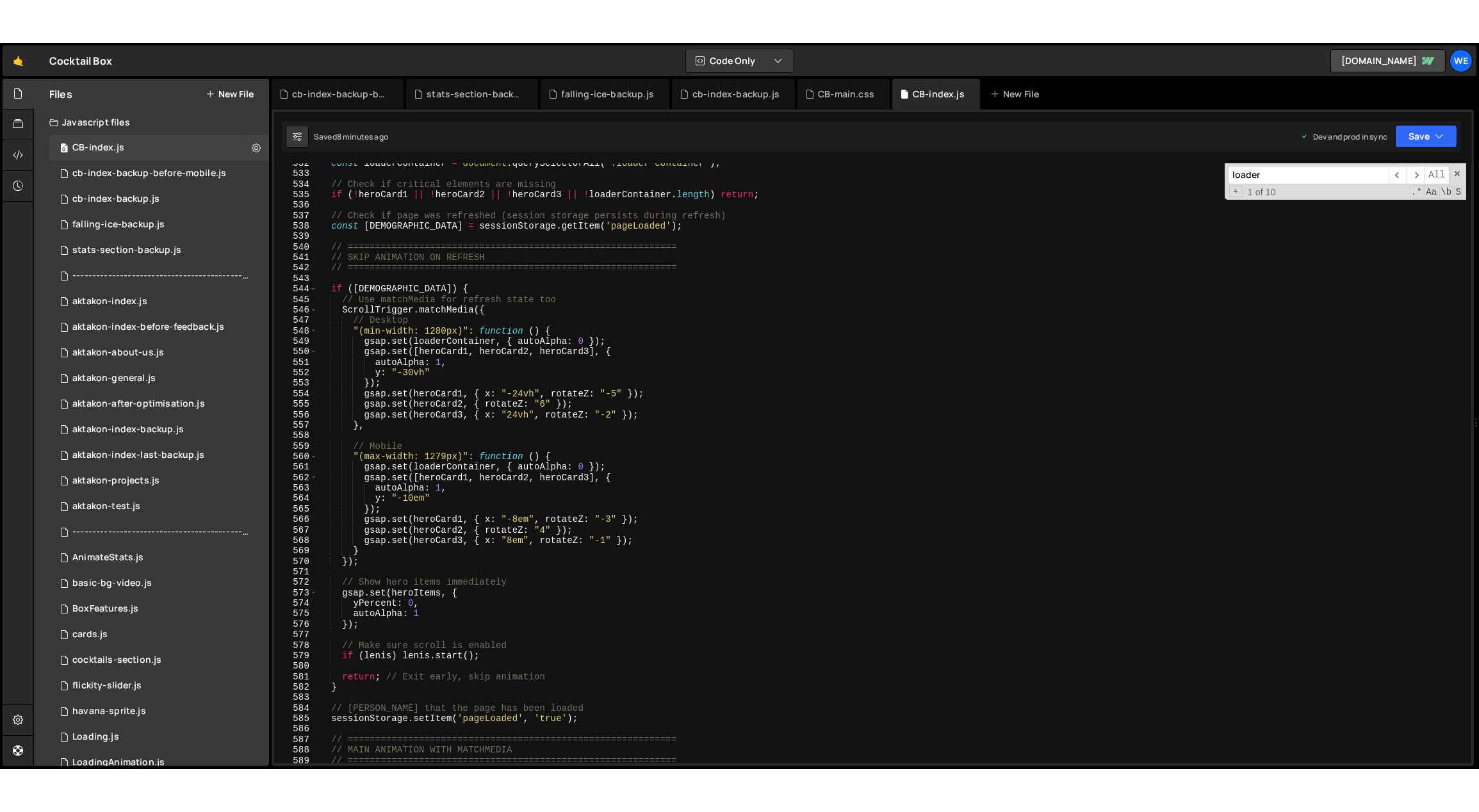
scroll to position [4607, 0]
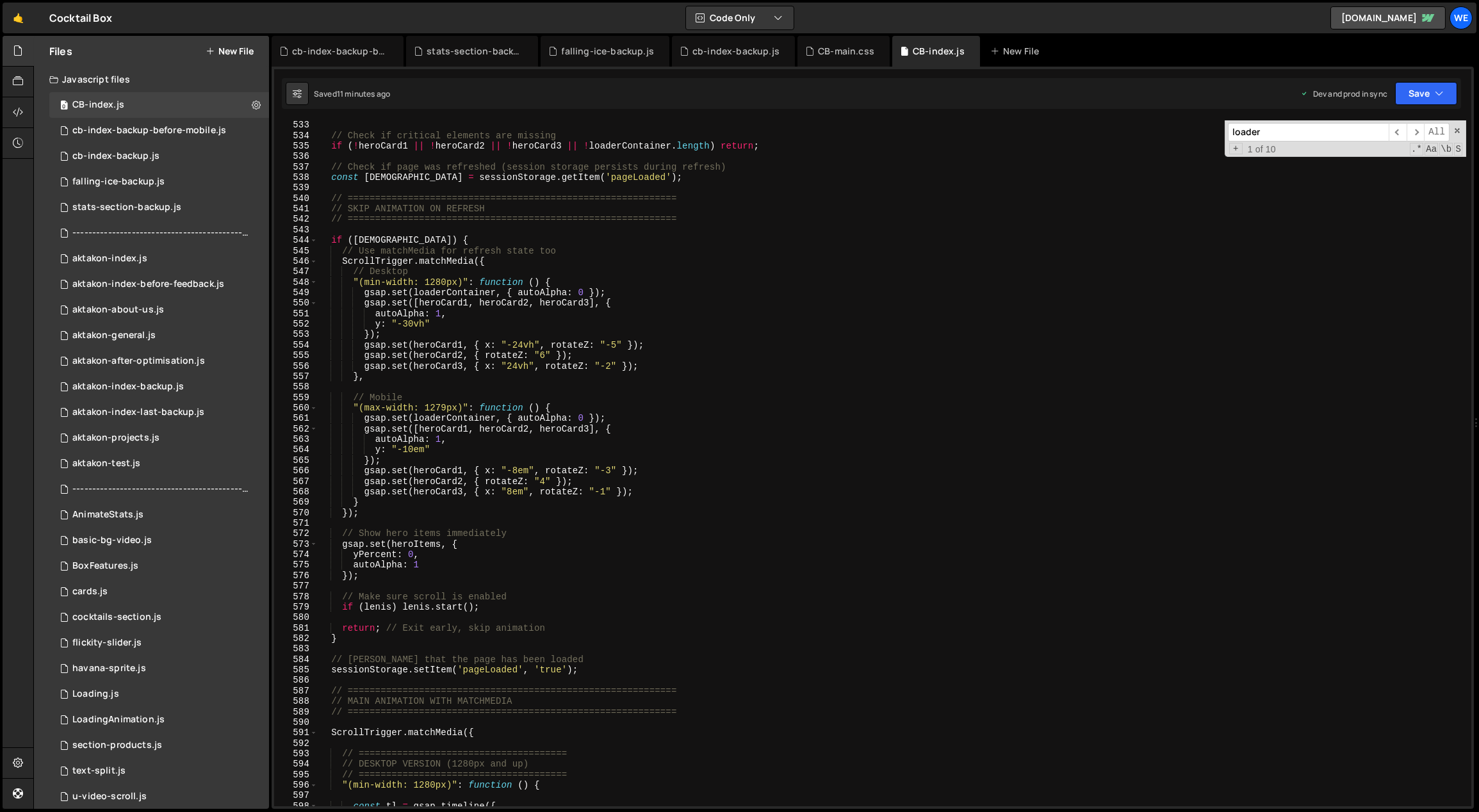
click at [696, 538] on div "// Check if critical elements are missing if ( ! heroCard1 || ! heroCard2 || ! …" at bounding box center [893, 474] width 1149 height 708
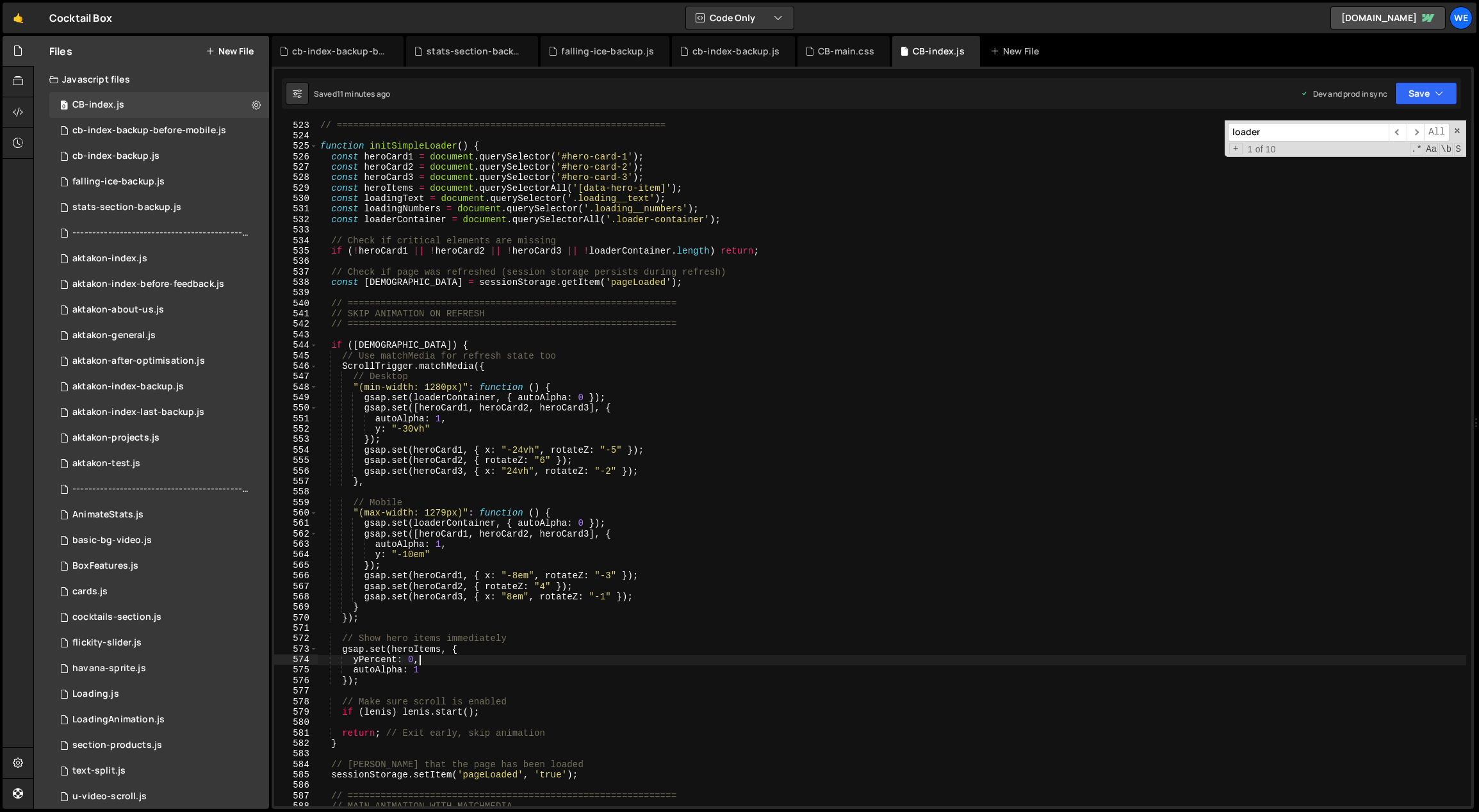
scroll to position [4520, 0]
click at [868, 385] on div "// ============================================================ function initSi…" at bounding box center [893, 474] width 1149 height 708
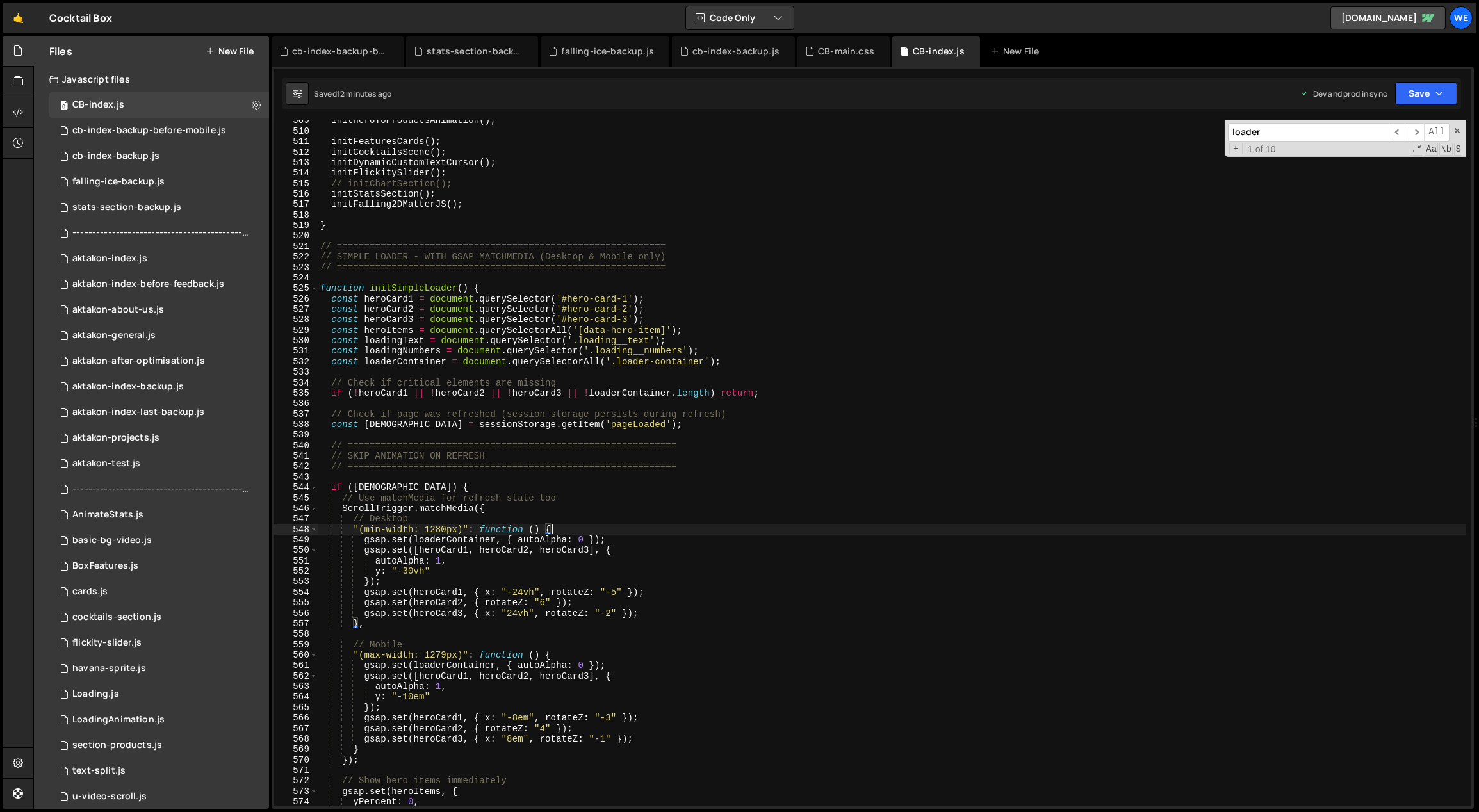
click at [806, 444] on div "initHeroToProductsAnimation ( ) ; initFeaturesCards ( ) ; initCocktailsScene ( …" at bounding box center [893, 470] width 1149 height 708
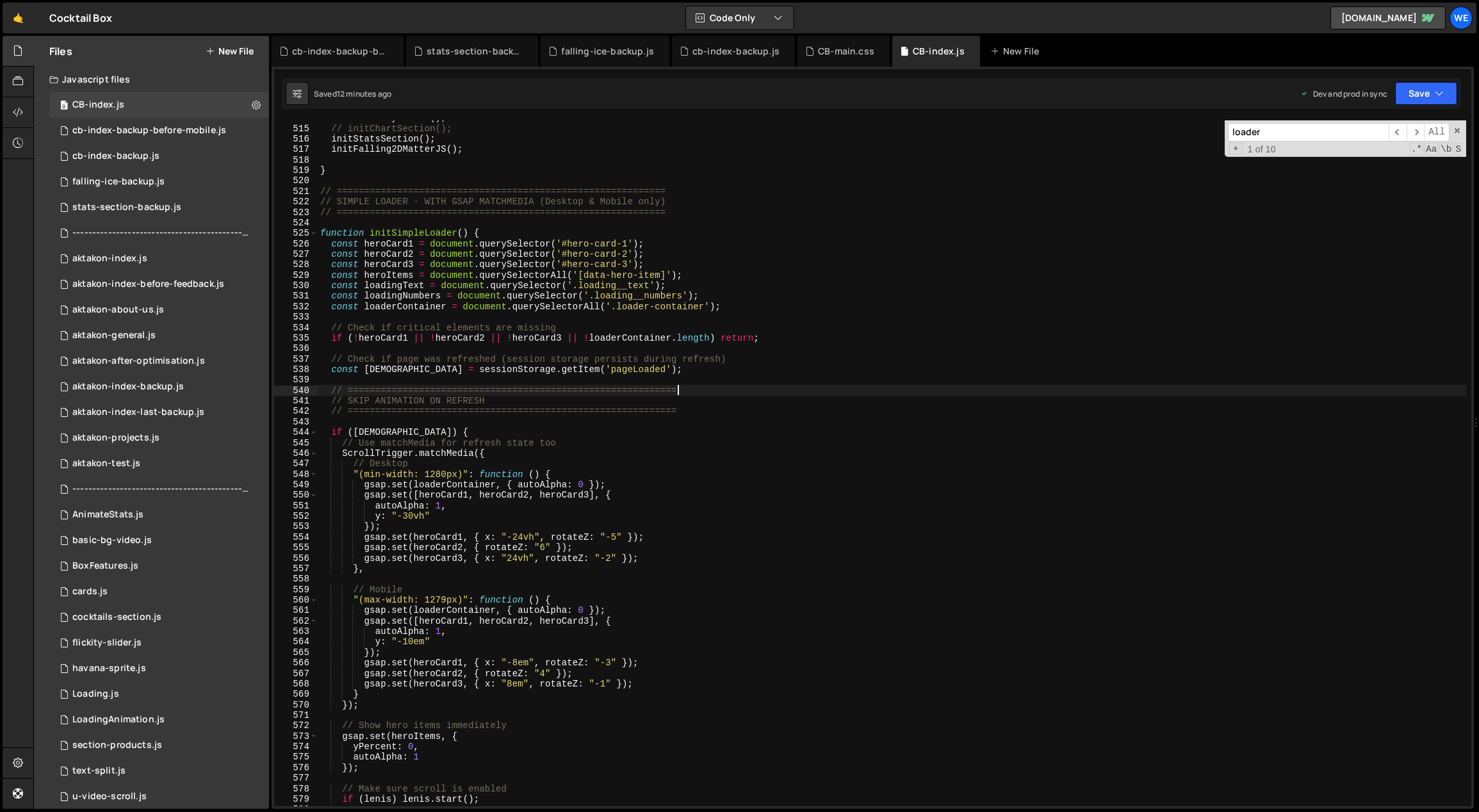
scroll to position [4634, 0]
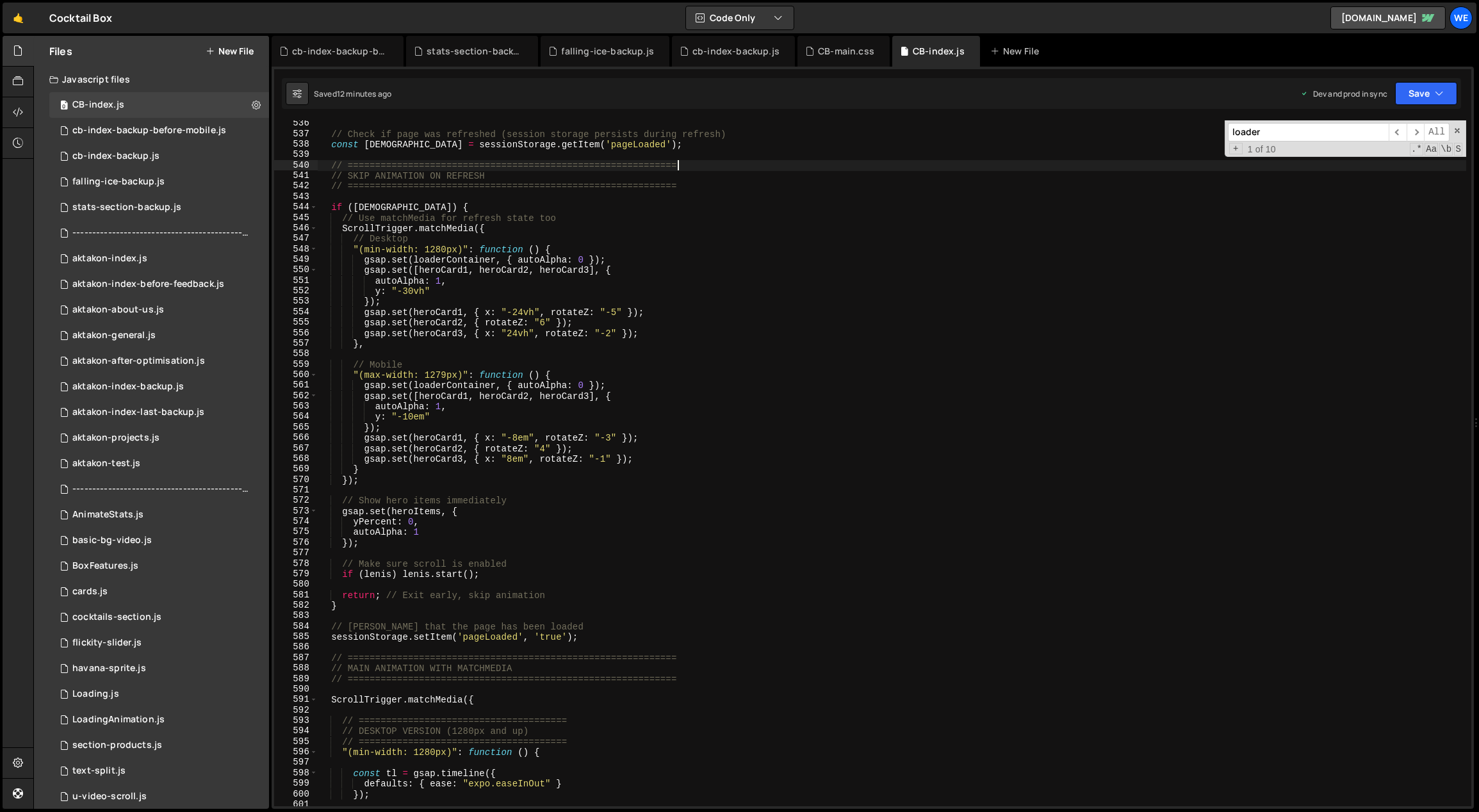
click at [598, 538] on div "// Check if page was refreshed (session storage persists during refresh) const …" at bounding box center [893, 473] width 1149 height 708
type textarea "});"
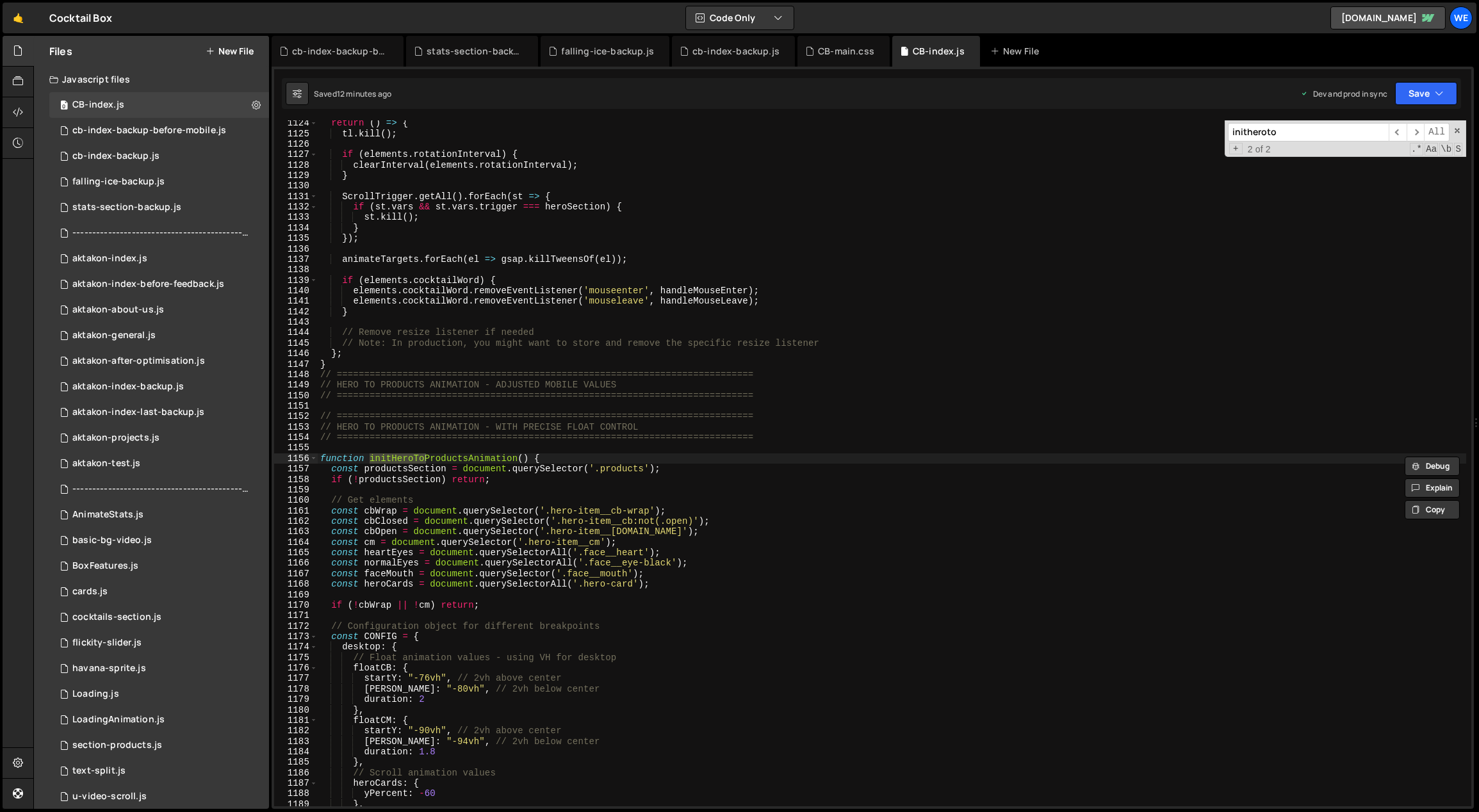
scroll to position [9706, 0]
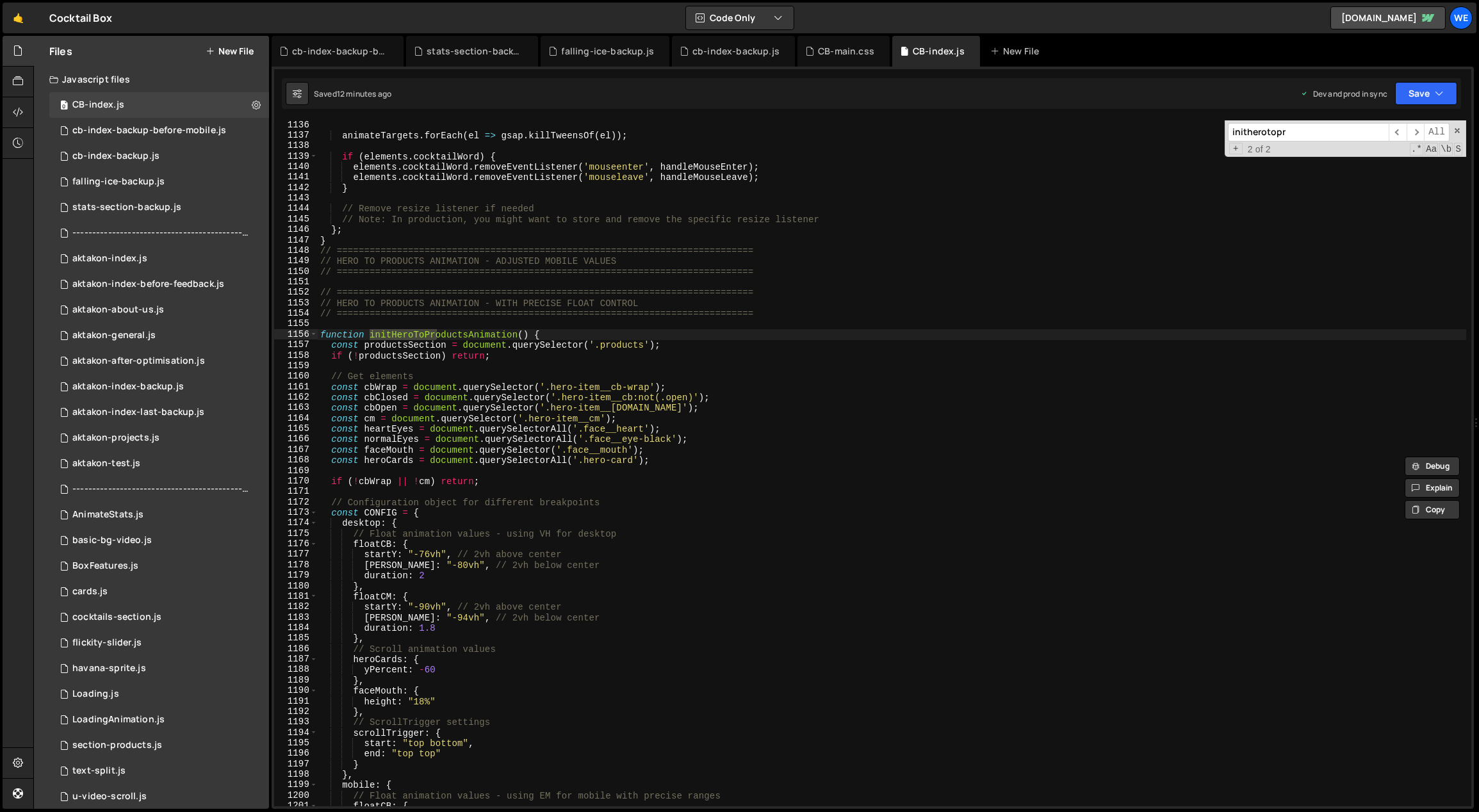
type input "initherotopr"
click at [512, 538] on div "animateTargets . forEach ( el => gsap . killTweensOf ( el )) ; if ( elements . …" at bounding box center [893, 474] width 1149 height 708
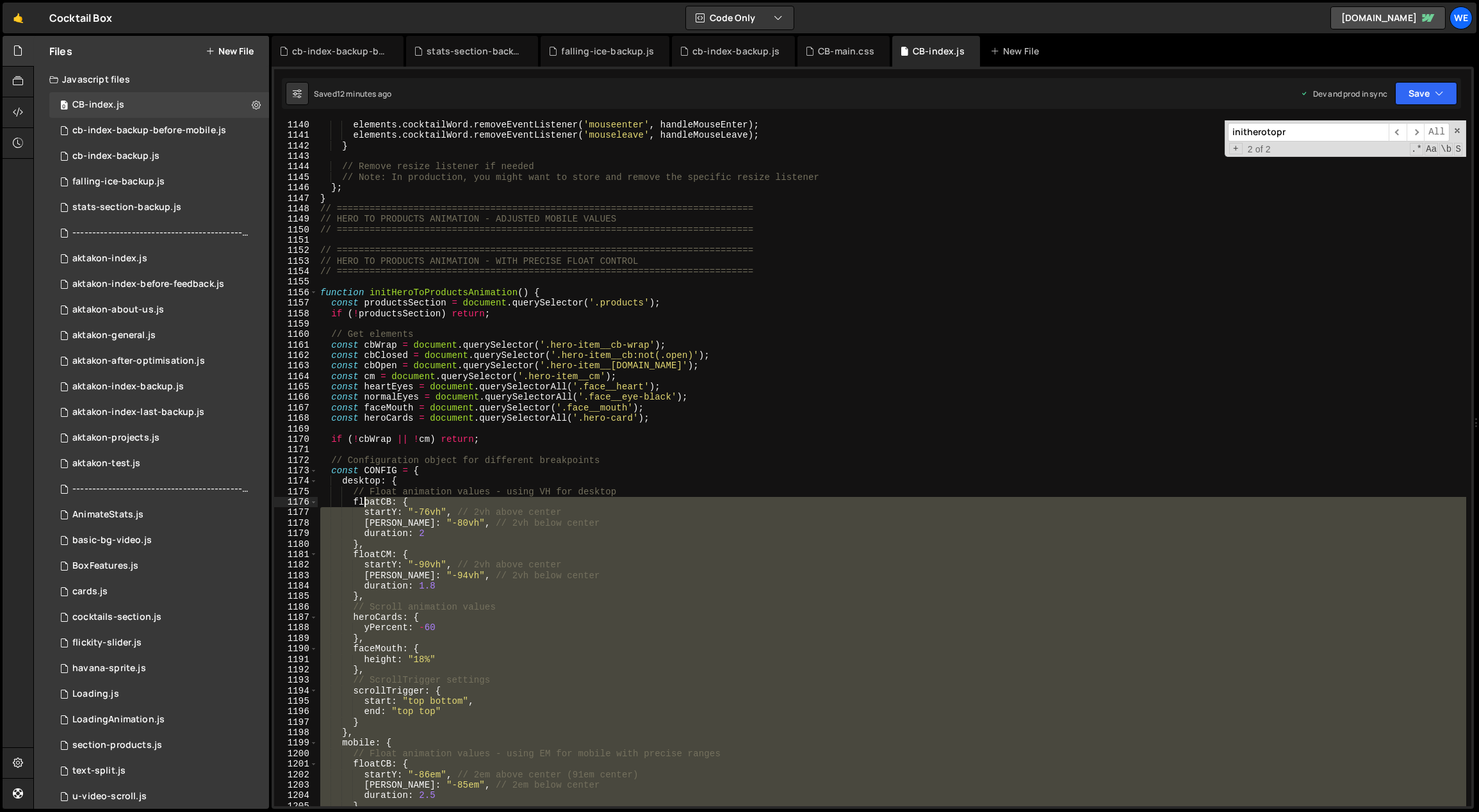
scroll to position [9844, 0]
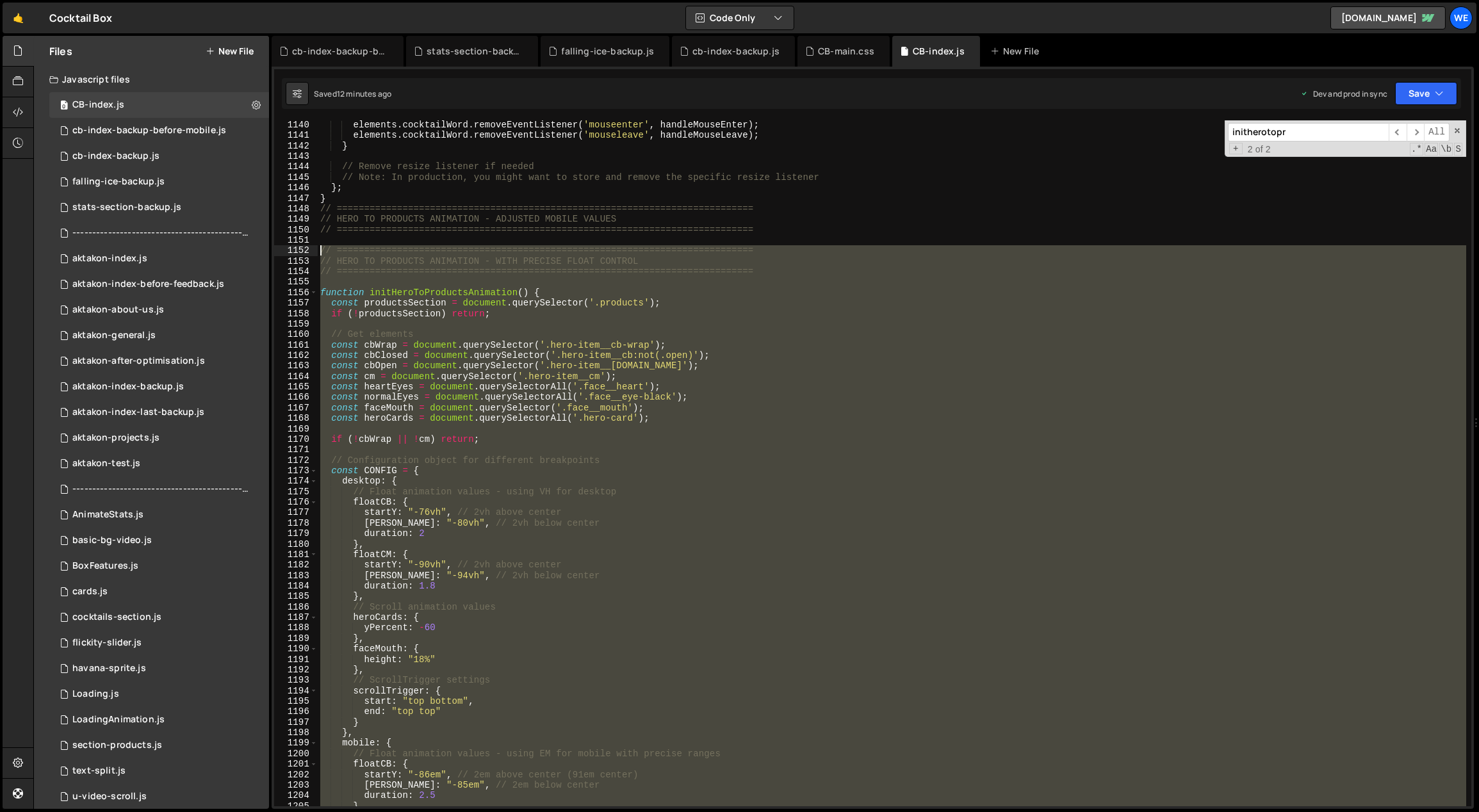
drag, startPoint x: 350, startPoint y: 640, endPoint x: 313, endPoint y: 251, distance: 390.8
click at [313, 251] on div "// Scroll animation values 1140 1141 1142 1143 1144 1145 1146 1147 1148 1149 11…" at bounding box center [873, 463] width 1198 height 686
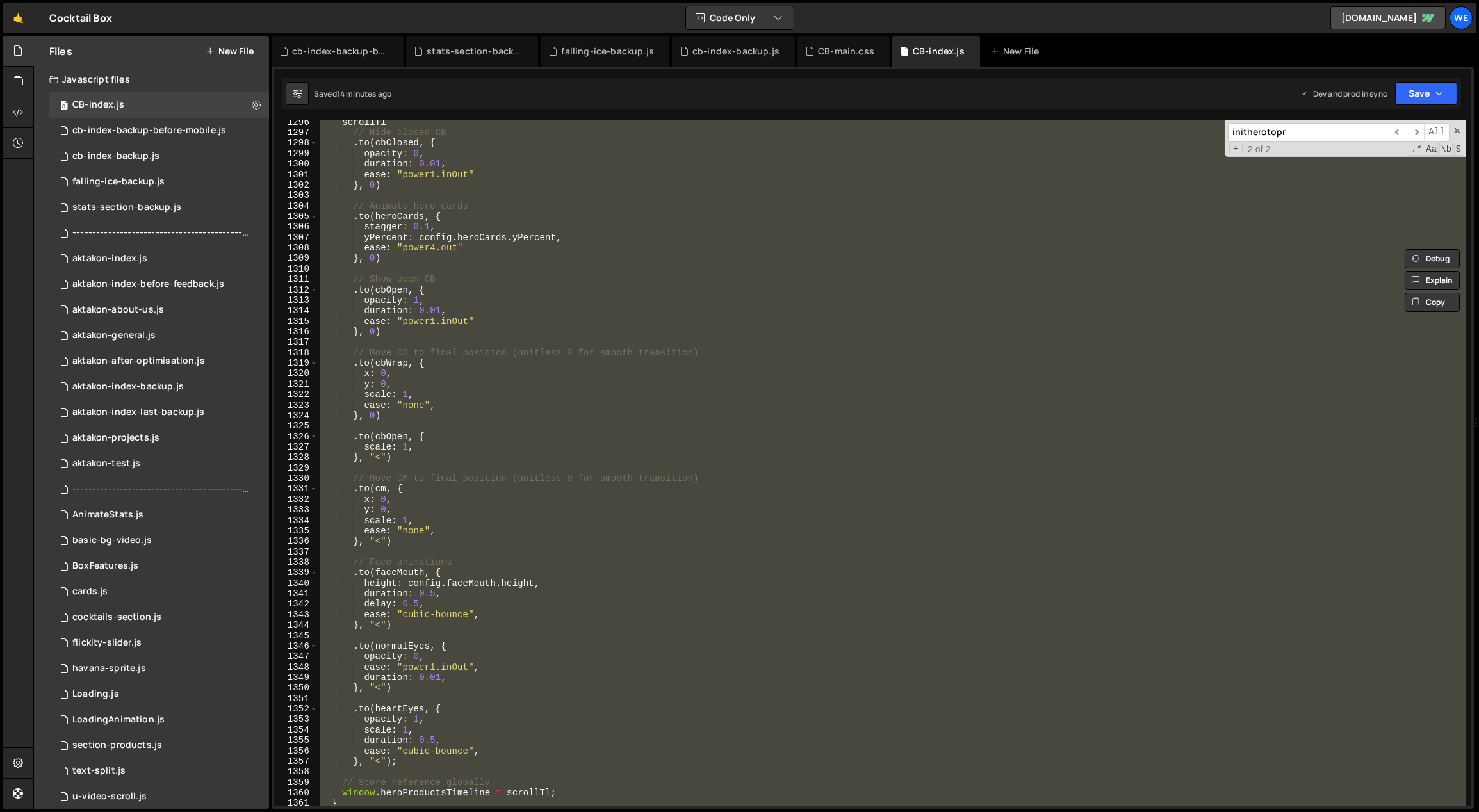
scroll to position [11672, 0]
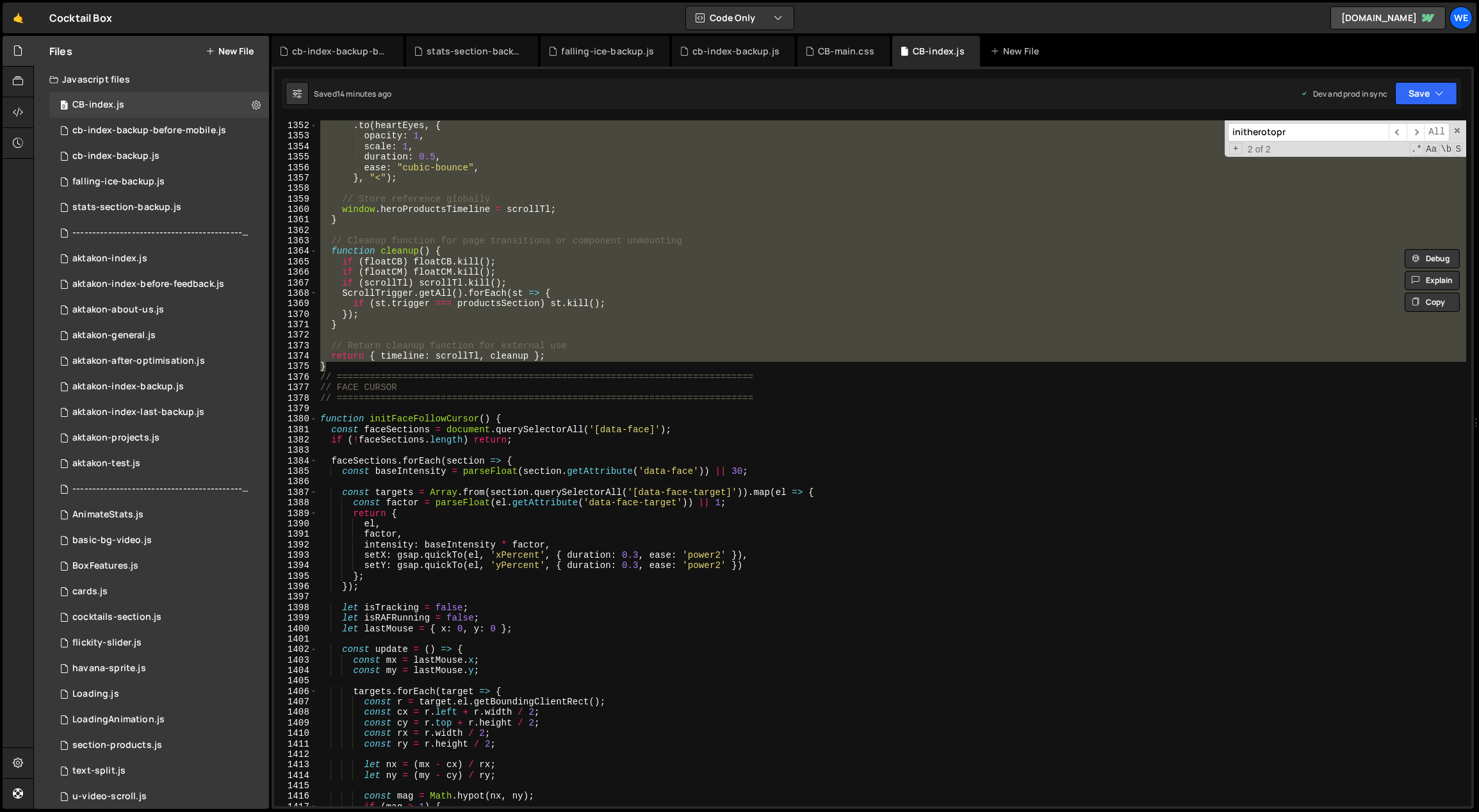
paste textarea "}"
type textarea "}"
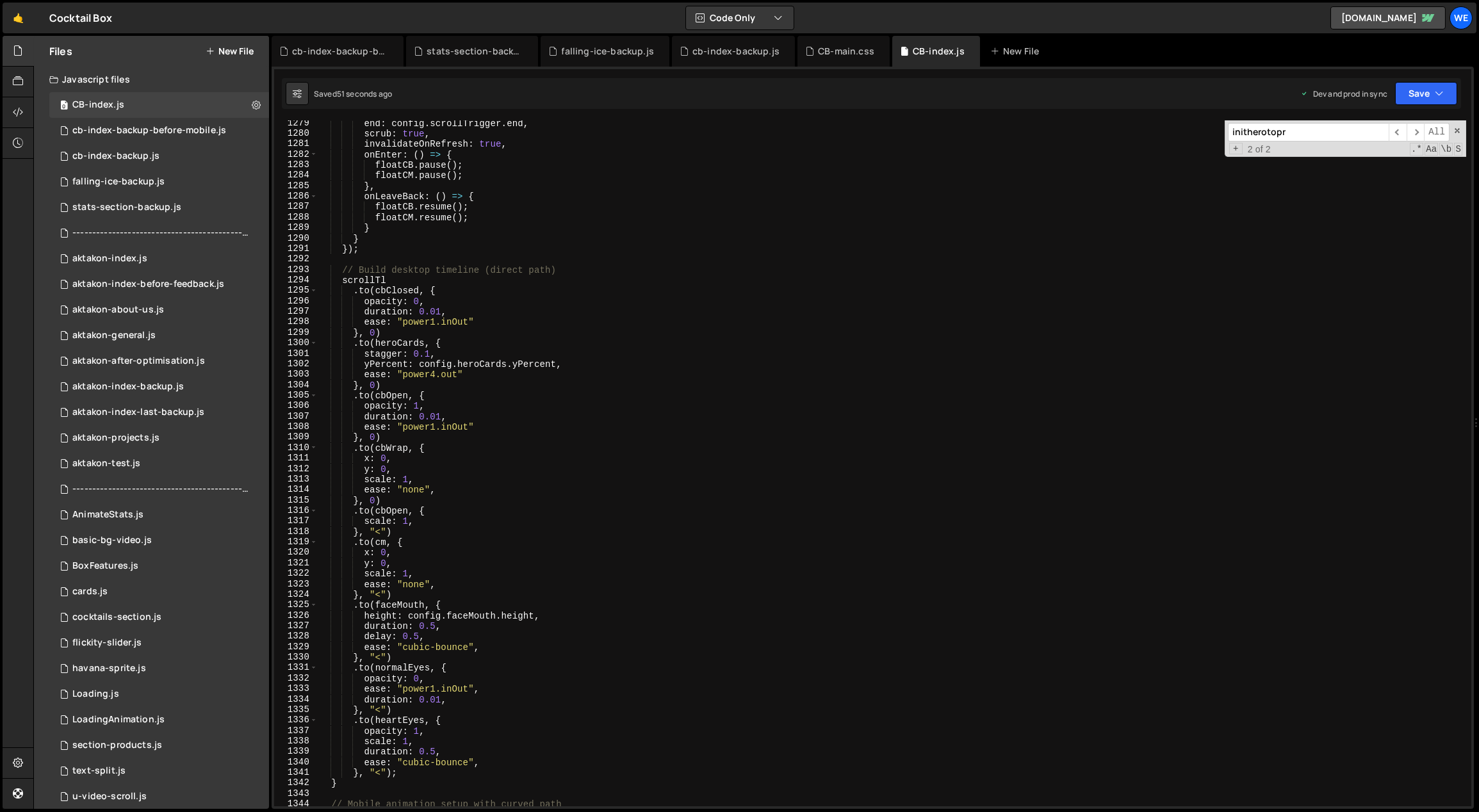
scroll to position [10458, 0]
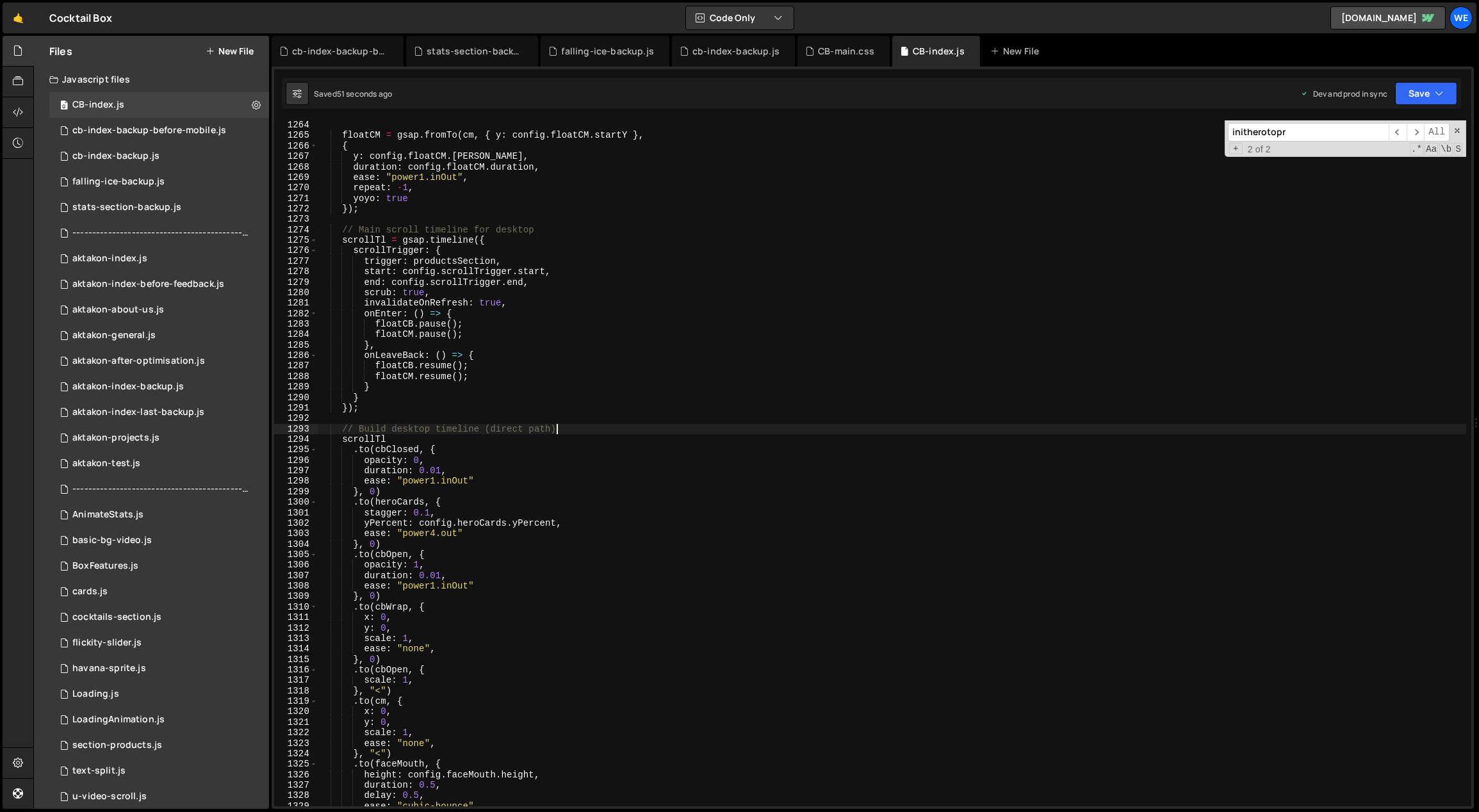
click at [579, 427] on div "floatCM = gsap . fromTo ( cm , { y : config . floatCM . startY } , { y : config…" at bounding box center [893, 474] width 1149 height 708
type textarea "// Build desktop timeline (direct path)"
type input "cbwra"
click at [868, 130] on span "​" at bounding box center [1398, 132] width 18 height 19
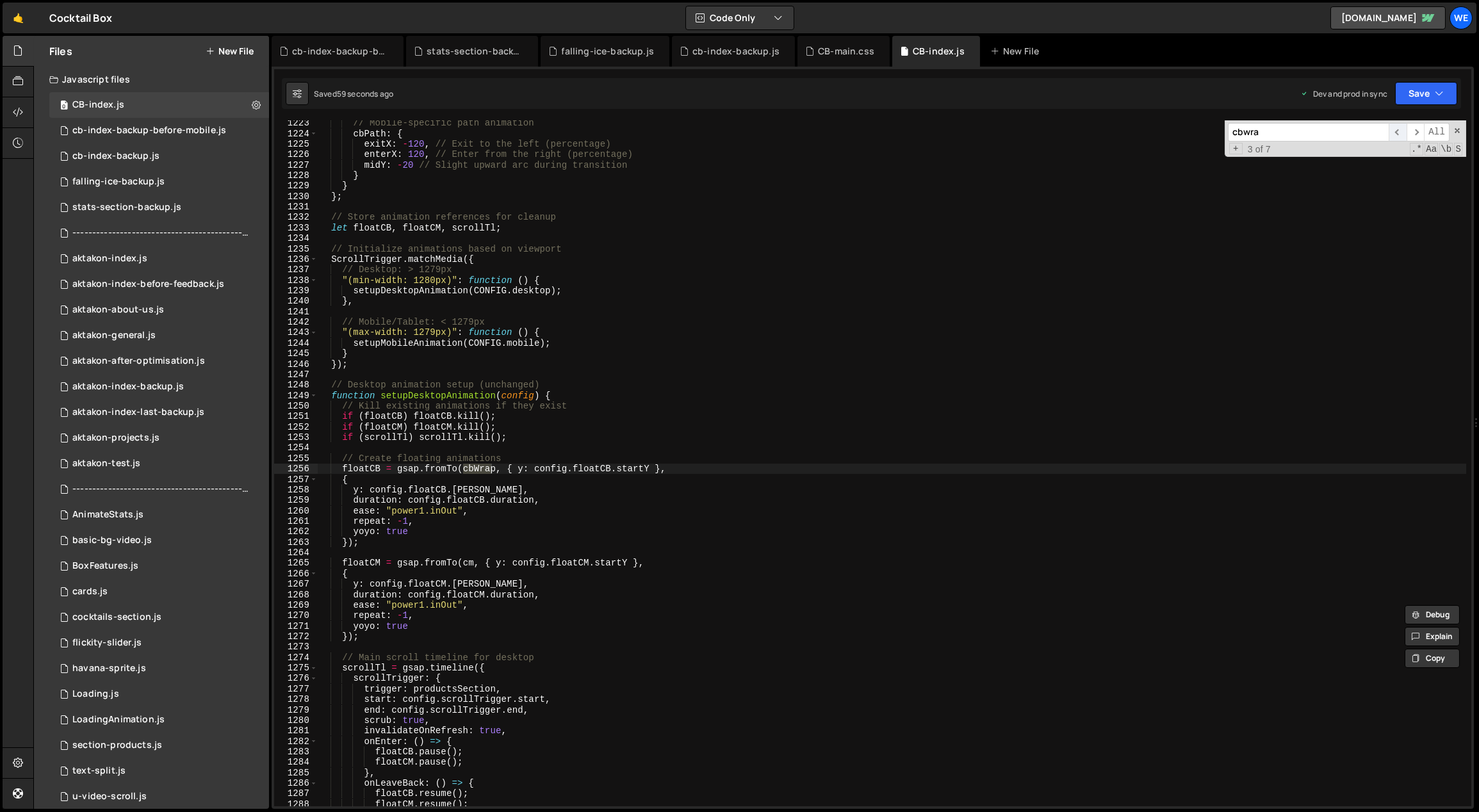
click at [868, 134] on span "​" at bounding box center [1398, 132] width 18 height 19
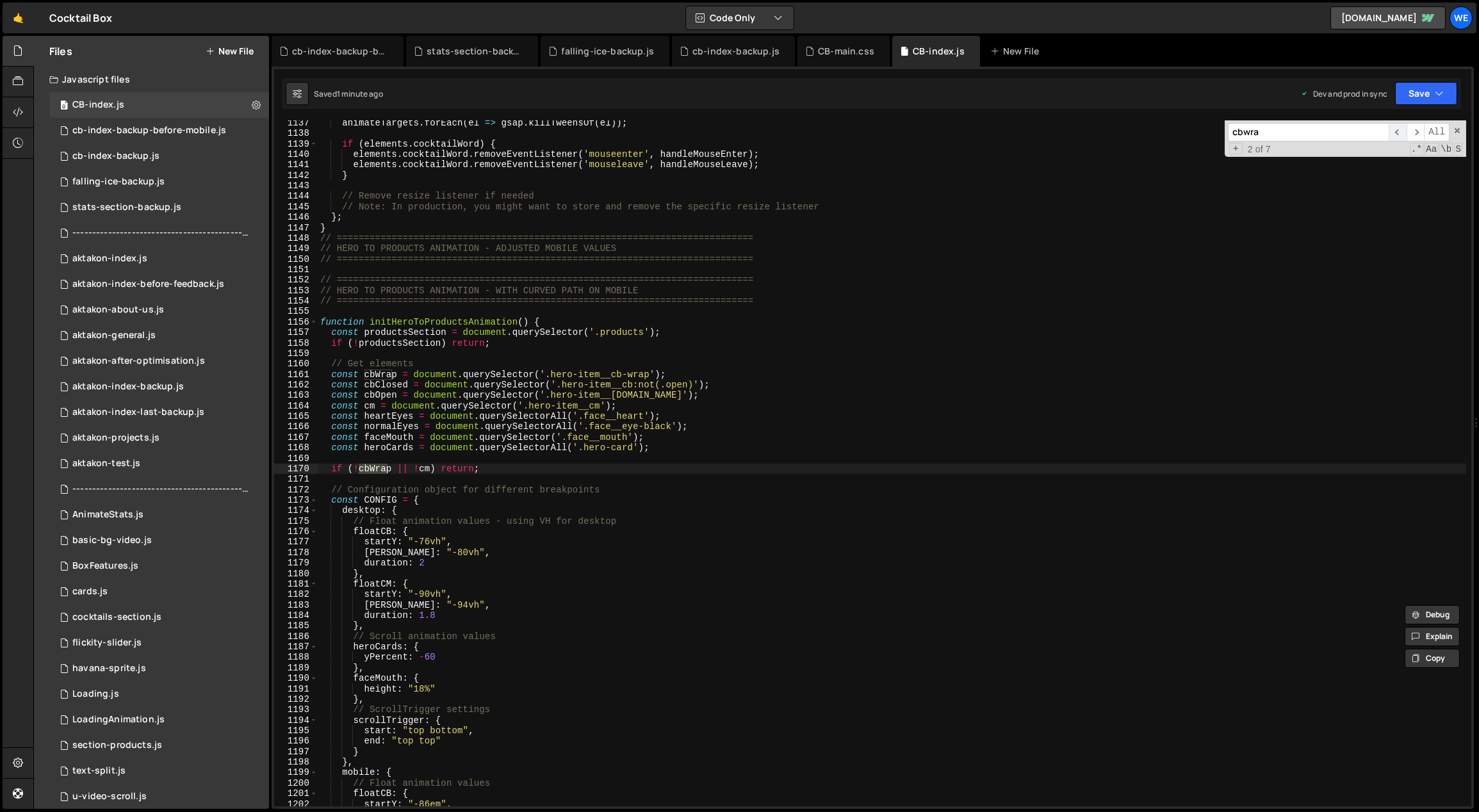
click at [868, 131] on span "​" at bounding box center [1398, 132] width 18 height 19
click at [868, 132] on span "​" at bounding box center [1416, 132] width 18 height 19
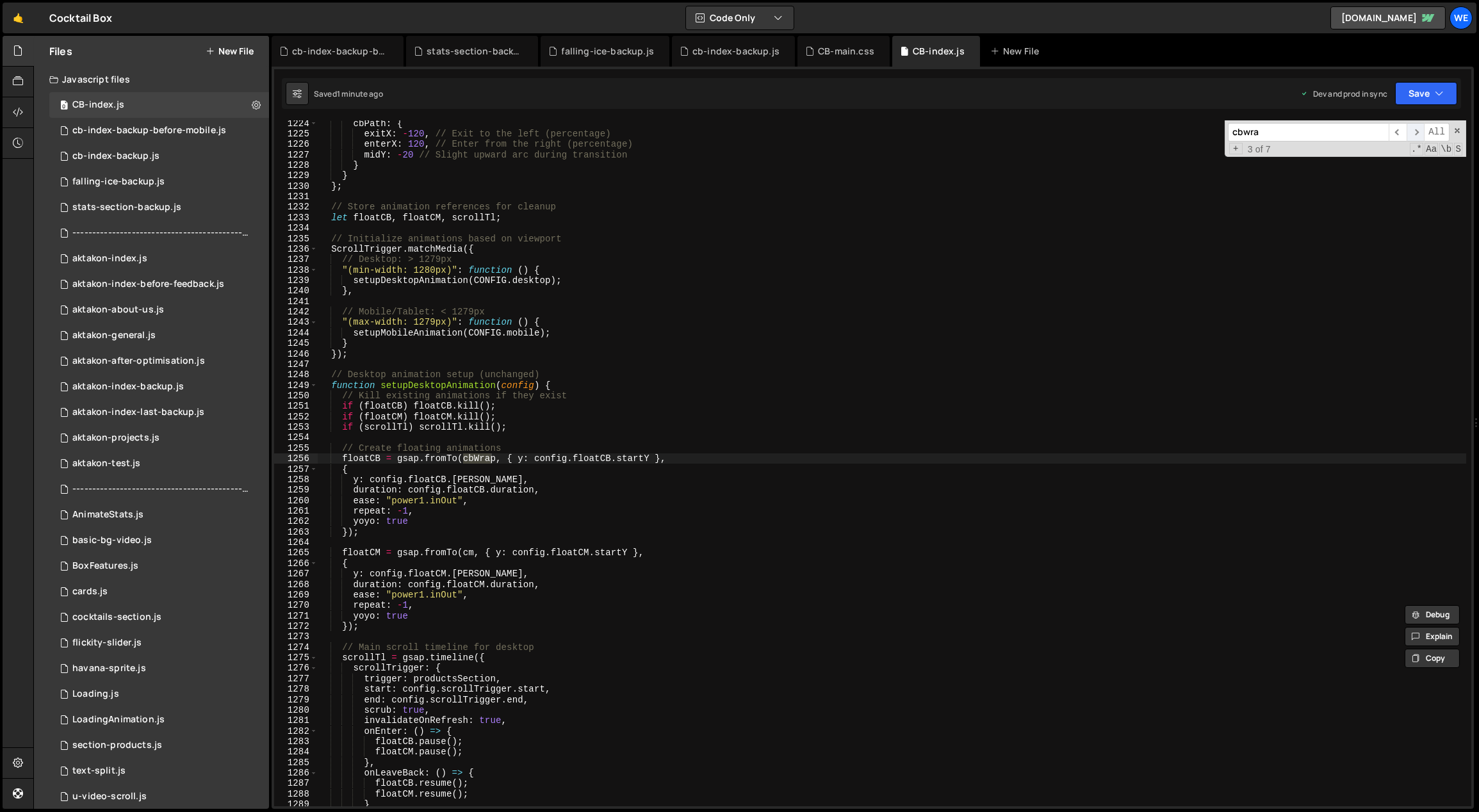
scroll to position [10129, 0]
click at [868, 132] on span "​" at bounding box center [1416, 132] width 18 height 19
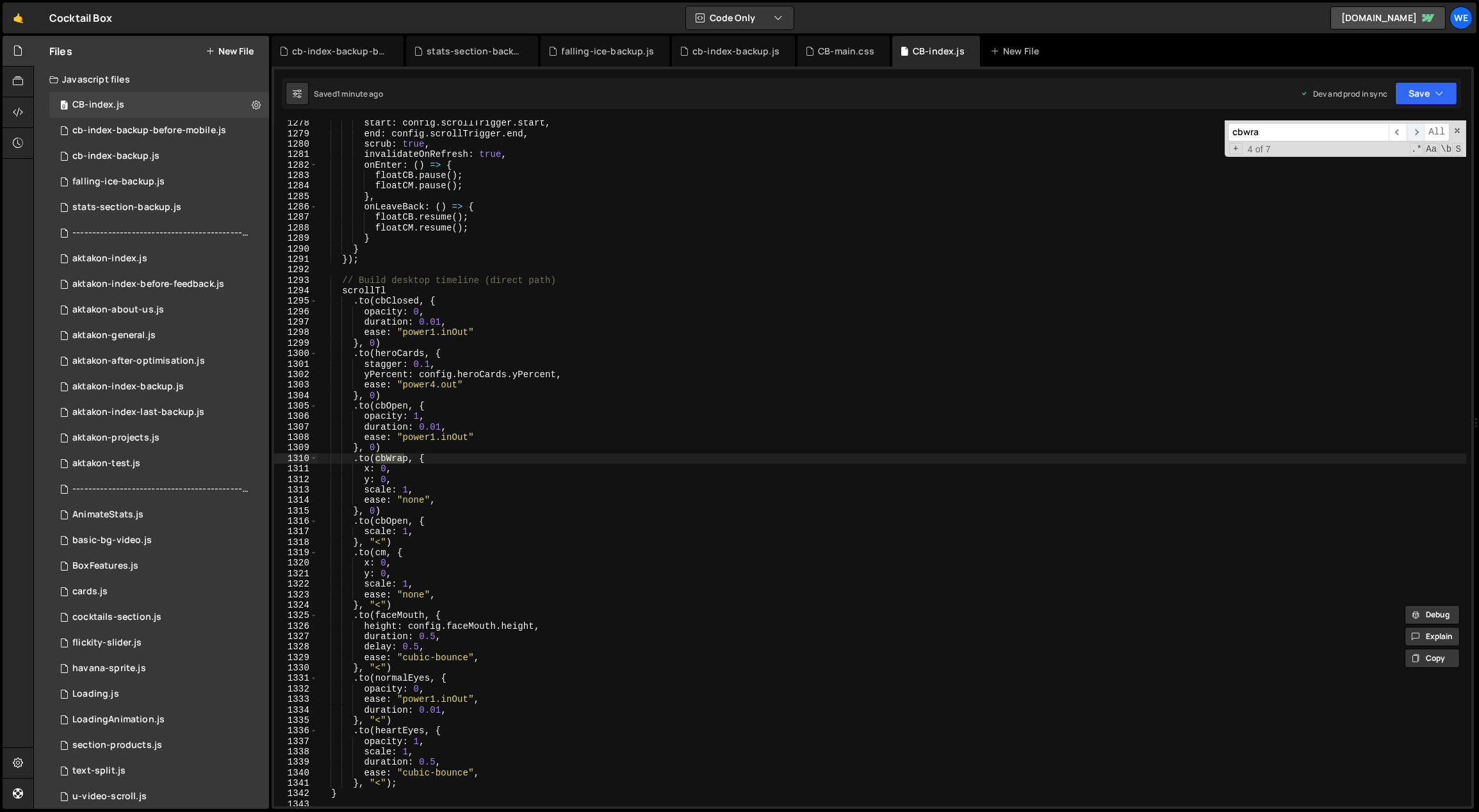
click at [868, 132] on span "​" at bounding box center [1416, 132] width 18 height 19
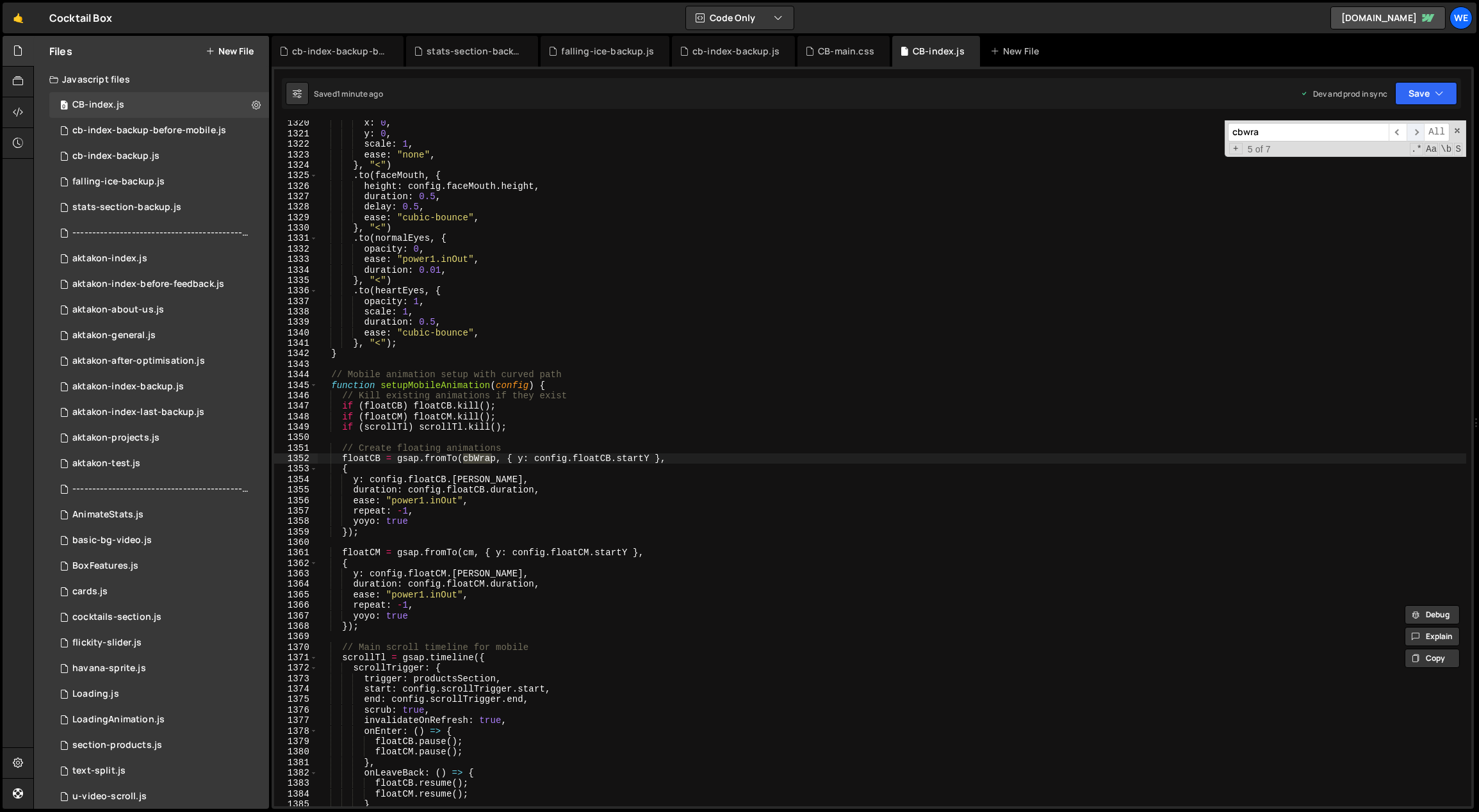
scroll to position [10922, 0]
click at [868, 132] on span "​" at bounding box center [1416, 132] width 18 height 19
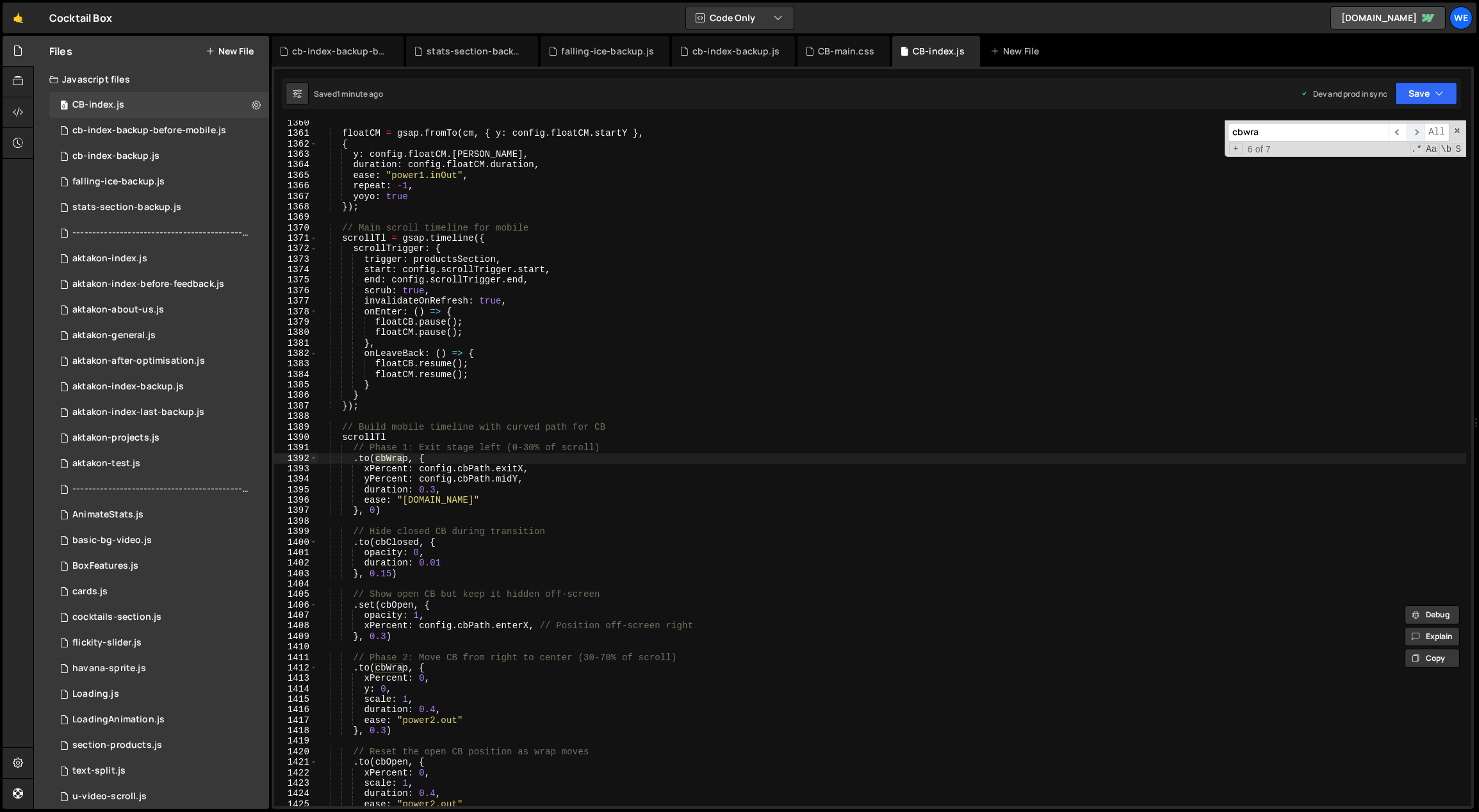
scroll to position [11253, 0]
click at [868, 132] on span "​" at bounding box center [1416, 132] width 18 height 19
type textarea "yPercent: config.cbPath.midY,"
click at [460, 478] on div "floatCM = gsap . fromTo ( cm , { y : config . floatCM . startY } , { y : config…" at bounding box center [893, 472] width 1149 height 708
type input "cbPath"
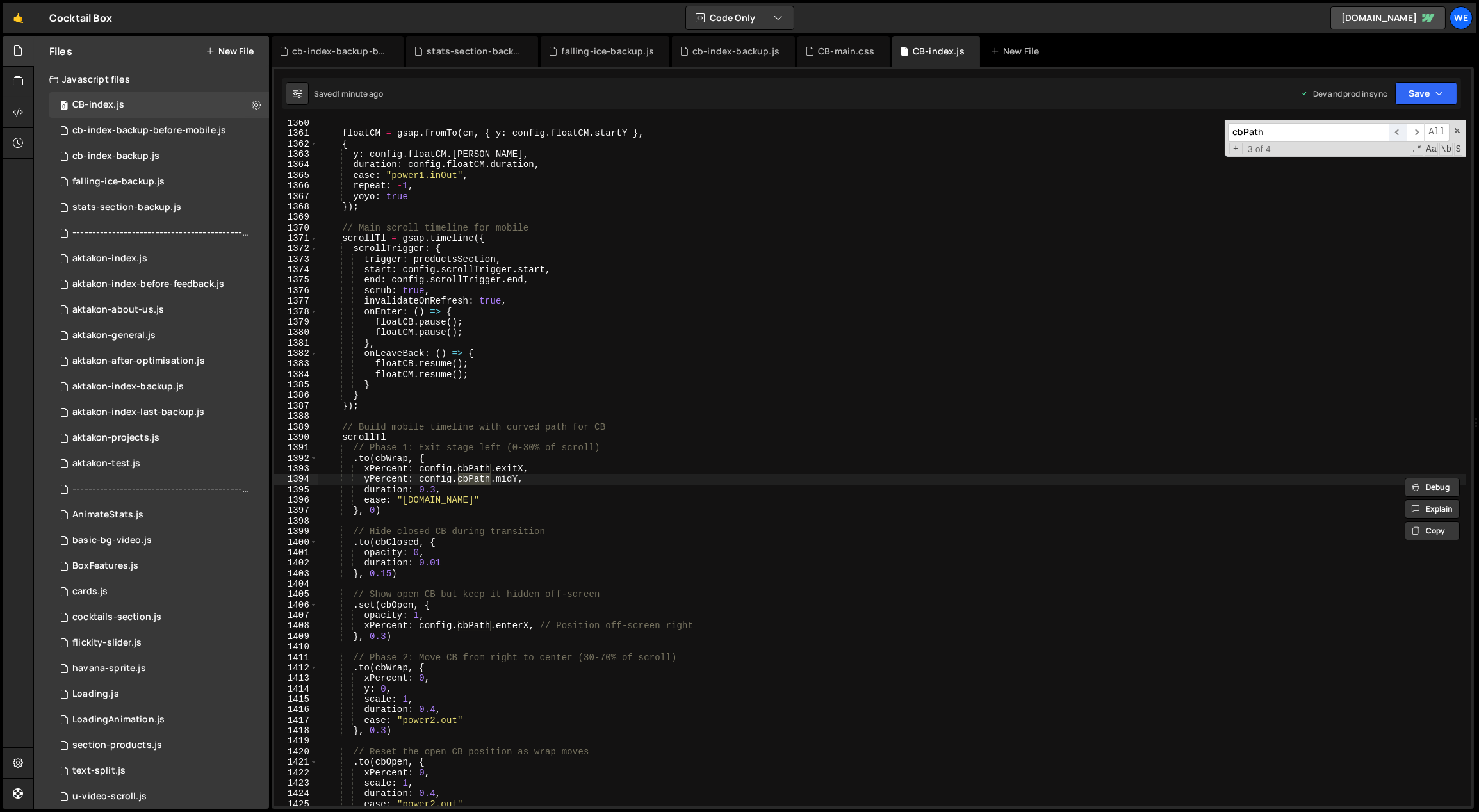
click at [868, 130] on span "​" at bounding box center [1398, 132] width 18 height 19
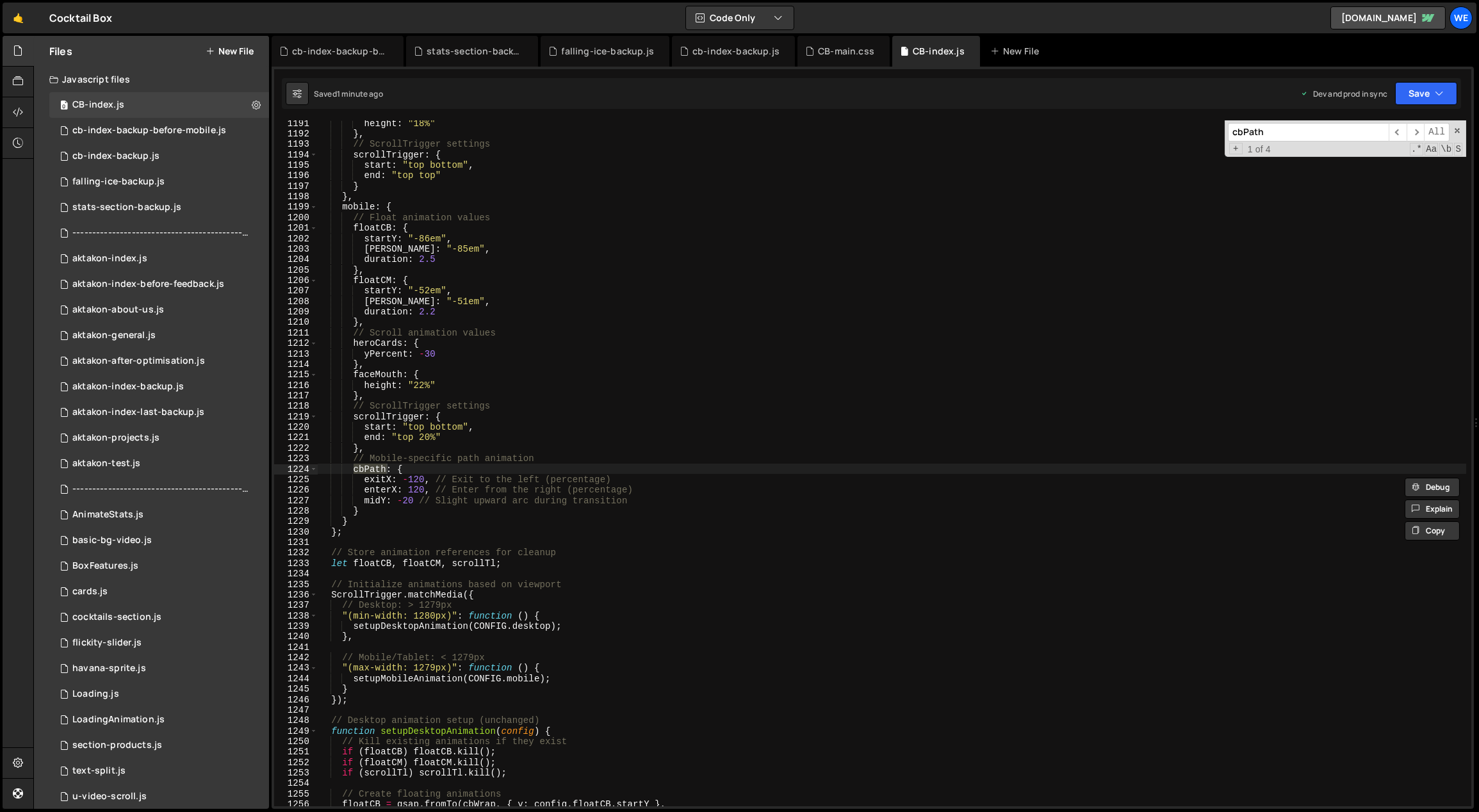
click at [446, 493] on div "height : "18%" } , // ScrollTrigger settings scrollTrigger : { start : "top bot…" at bounding box center [893, 472] width 1149 height 708
drag, startPoint x: 409, startPoint y: 480, endPoint x: 427, endPoint y: 477, distance: 18.2
click at [409, 480] on div "height : "18%" } , // ScrollTrigger settings scrollTrigger : { start : "top bot…" at bounding box center [893, 472] width 1149 height 708
click at [730, 431] on div "height : "18%" } , // ScrollTrigger settings scrollTrigger : { start : "top bot…" at bounding box center [893, 472] width 1149 height 708
click at [657, 506] on div "height : "18%" } , // ScrollTrigger settings scrollTrigger : { start : "top bot…" at bounding box center [893, 472] width 1149 height 708
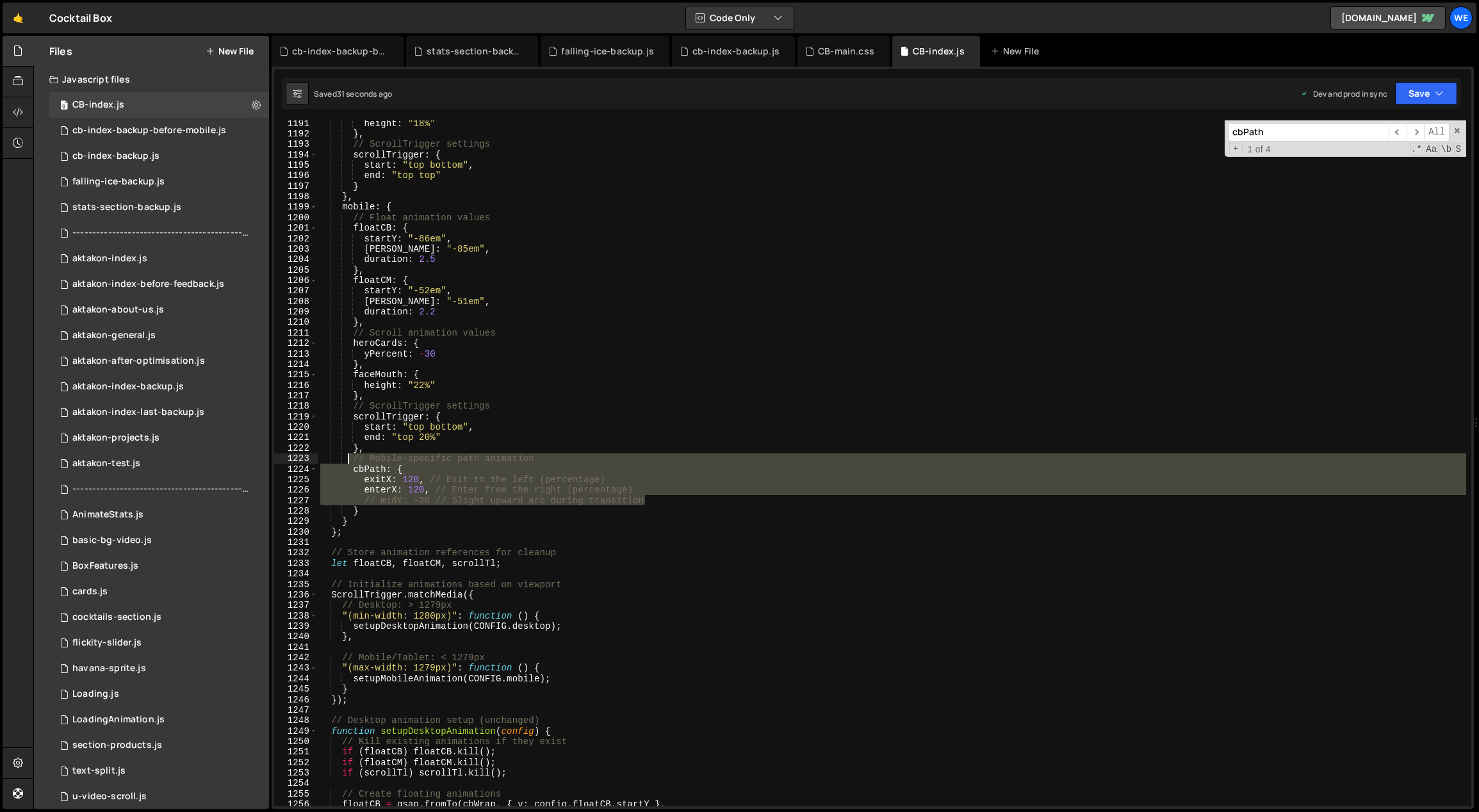
drag, startPoint x: 468, startPoint y: 490, endPoint x: 350, endPoint y: 458, distance: 122.3
click at [350, 458] on div "height : "18%" } , // ScrollTrigger settings scrollTrigger : { start : "top bot…" at bounding box center [893, 472] width 1149 height 708
click at [410, 520] on div "height : "18%" } , // ScrollTrigger settings scrollTrigger : { start : "top bot…" at bounding box center [893, 472] width 1149 height 708
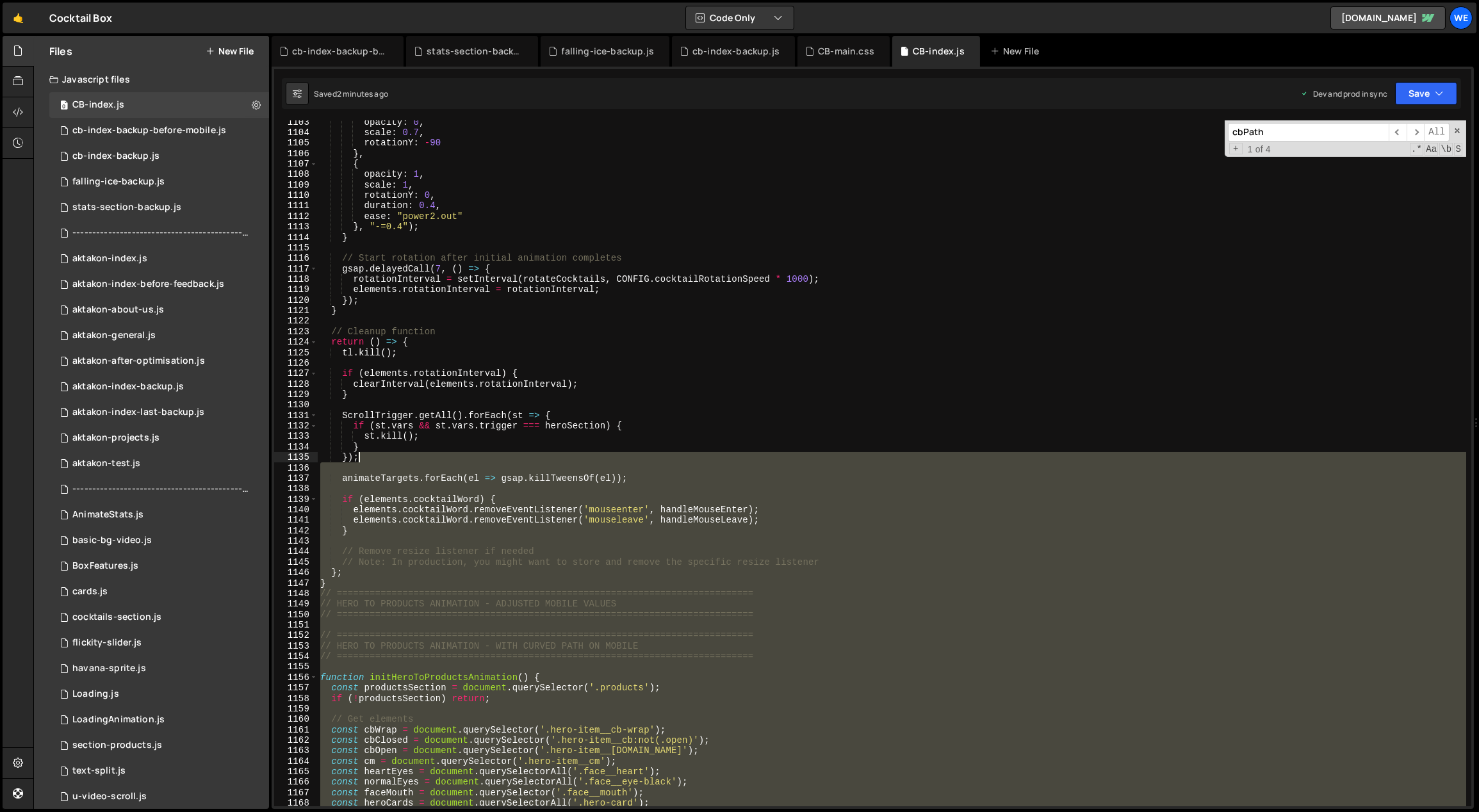
scroll to position [9231, 0]
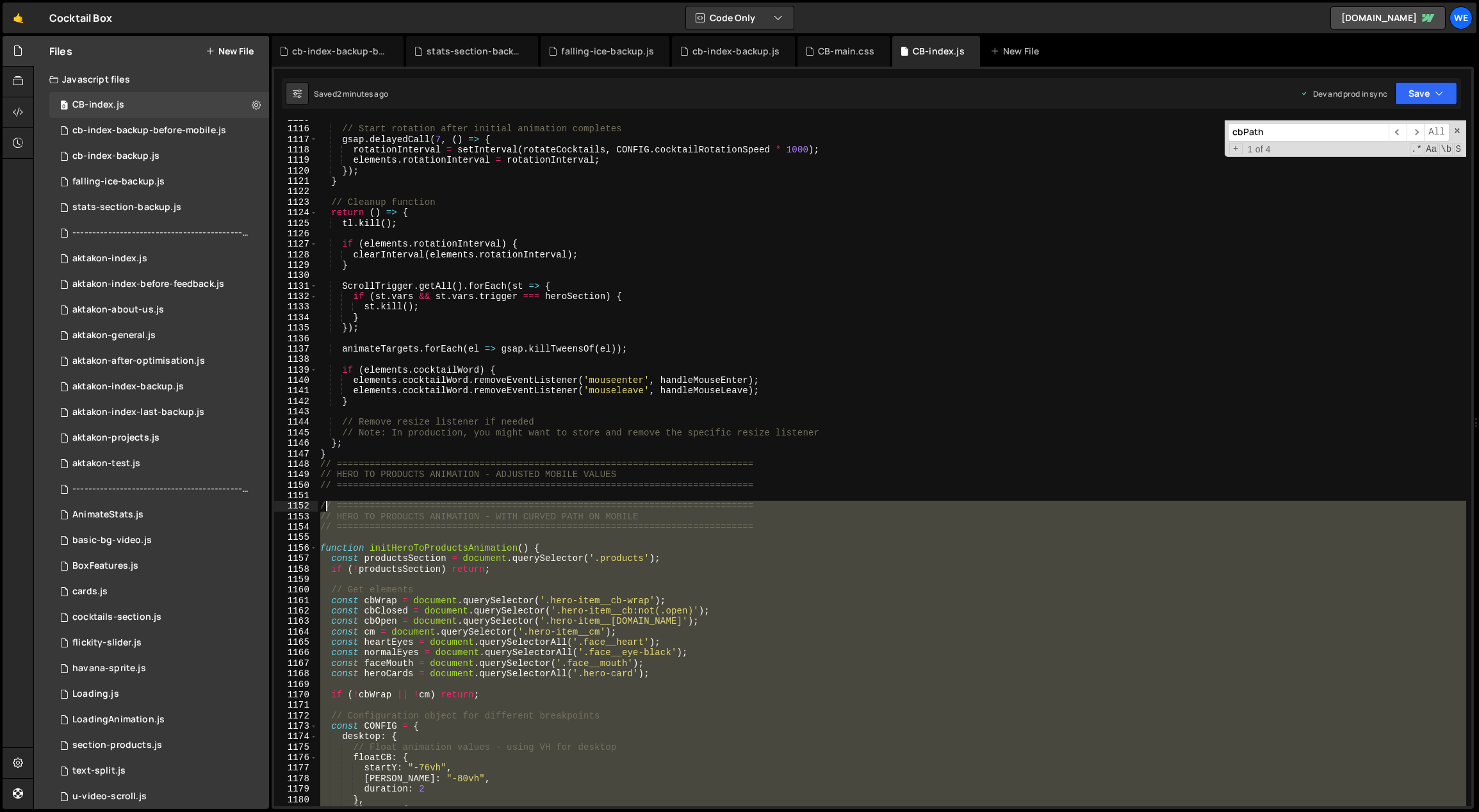
drag, startPoint x: 352, startPoint y: 383, endPoint x: 321, endPoint y: 503, distance: 123.9
click at [321, 503] on div "// Start rotation after initial animation completes gsap . delayedCall ( 7 , ( …" at bounding box center [893, 467] width 1149 height 708
paste textarea "}"
type textarea "}"
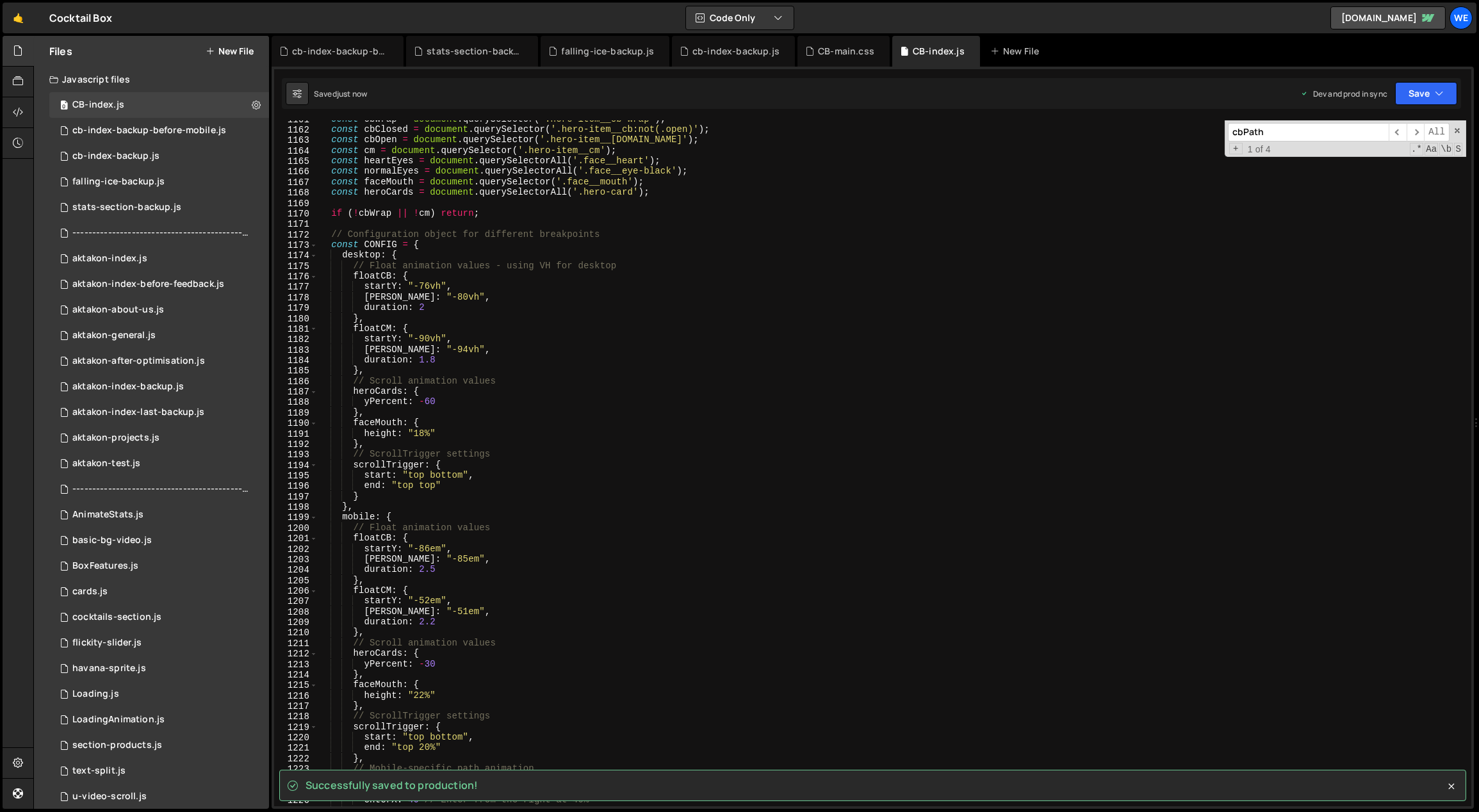
scroll to position [9435, 0]
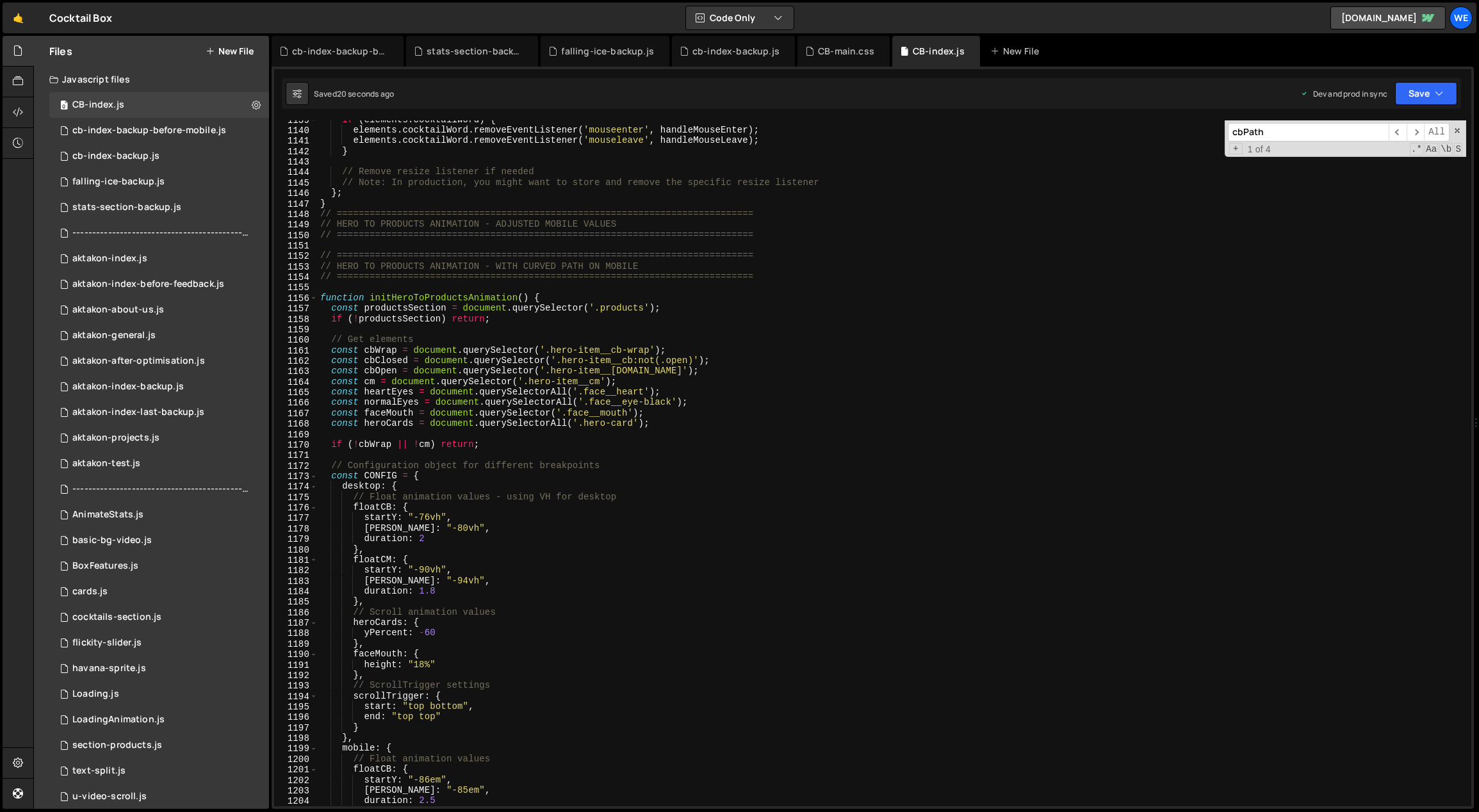
click at [640, 538] on div "if ( elements . cocktailWord ) { elements . cocktailWord . removeEventListener …" at bounding box center [893, 469] width 1149 height 708
click at [586, 538] on div "if ( elements . cocktailWord ) { elements . cocktailWord . removeEventListener …" at bounding box center [893, 469] width 1149 height 708
type textarea "},"
type input "b"
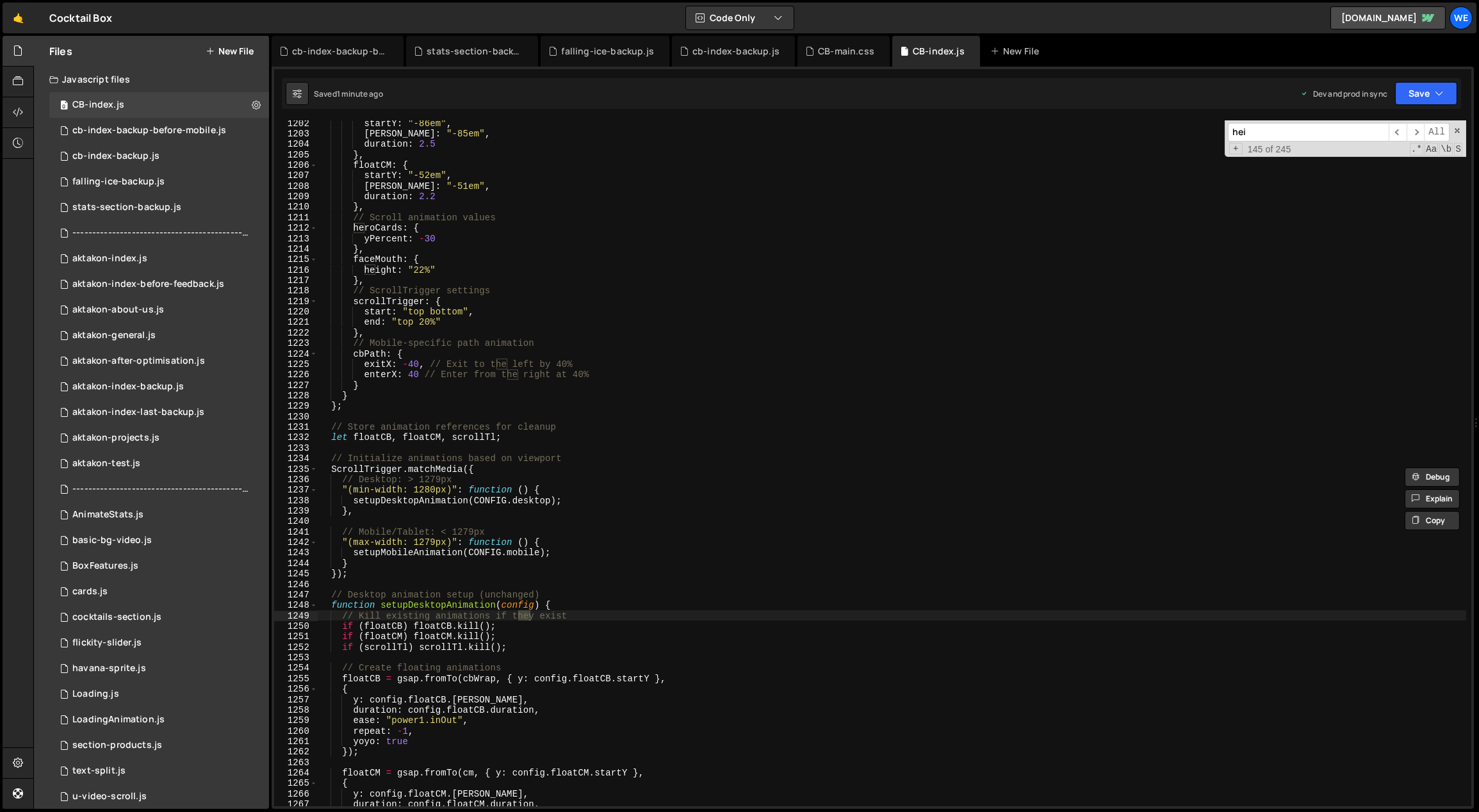
scroll to position [10707, 0]
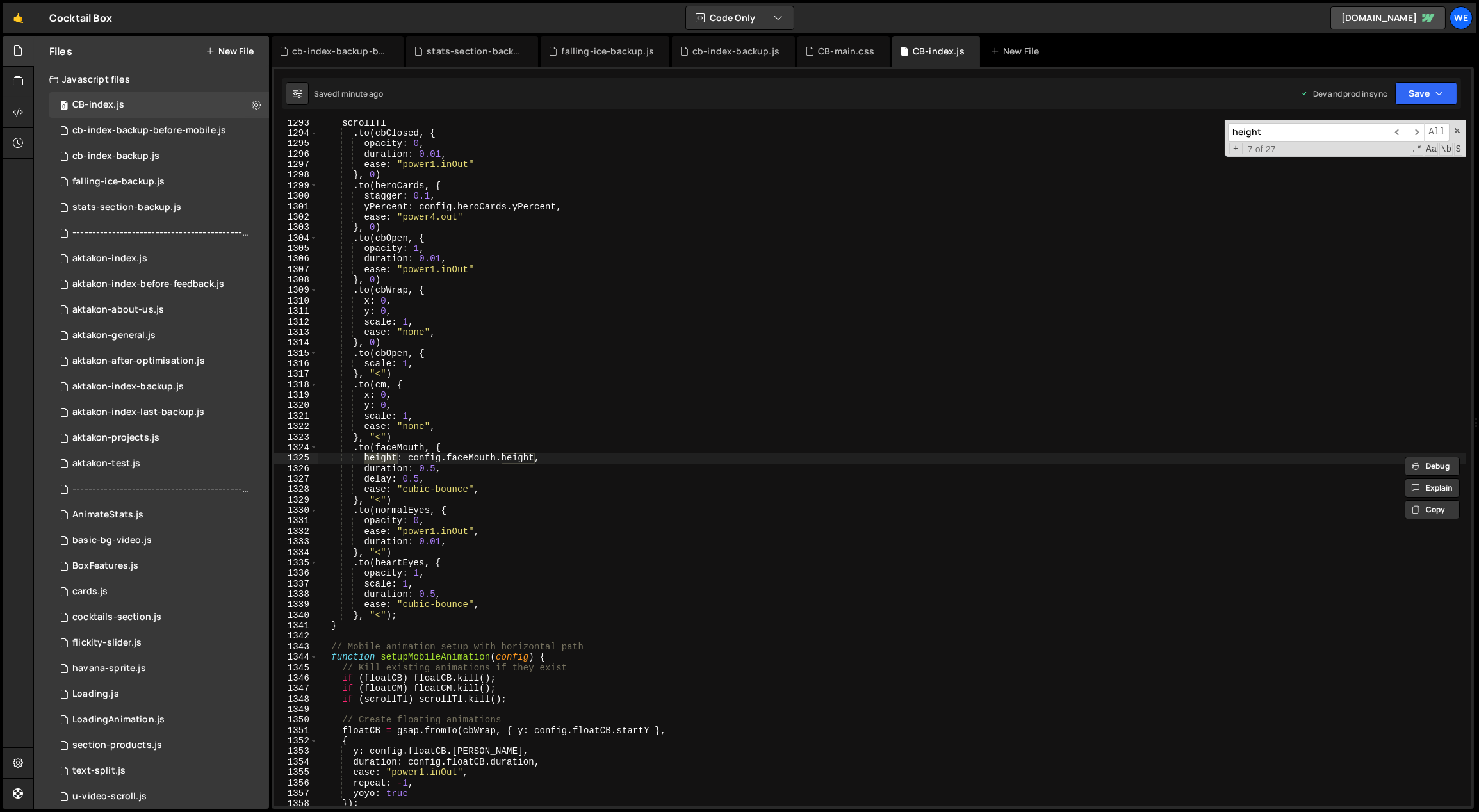
type input "height"
type textarea "}, "<")"
click at [868, 499] on div "scrollTl . to ( cbClosed , { opacity : 0 , duration : 0.01 , ease : "power1.inO…" at bounding box center [893, 472] width 1149 height 708
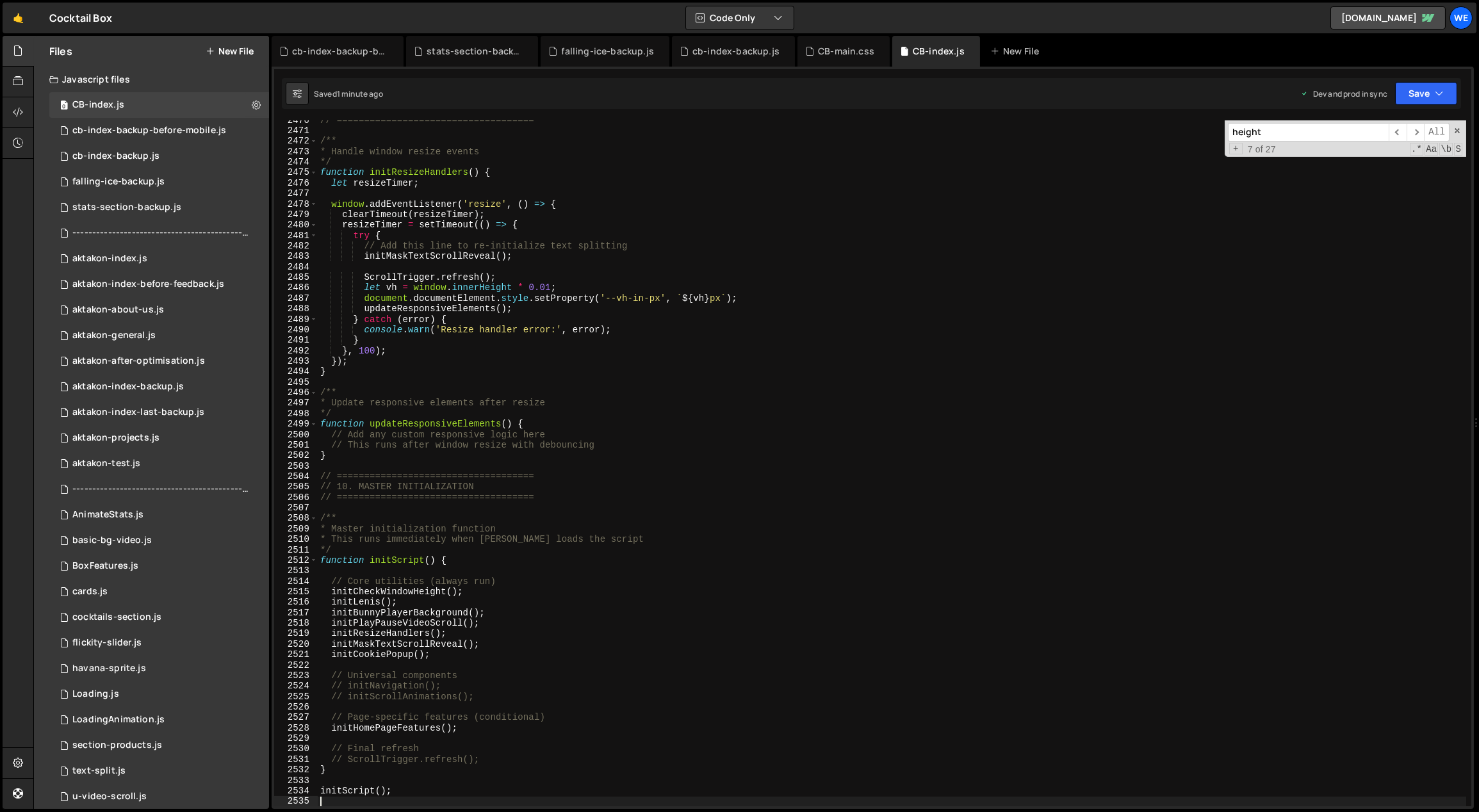
scroll to position [20302, 0]
drag, startPoint x: 457, startPoint y: 590, endPoint x: 333, endPoint y: 590, distance: 124.0
click at [333, 538] on div "// ==================================== /** * Handle window resize events */ fu…" at bounding box center [893, 470] width 1149 height 708
type textarea "initCheckWindowHeight();"
type input "initCheckWindowHeight()"
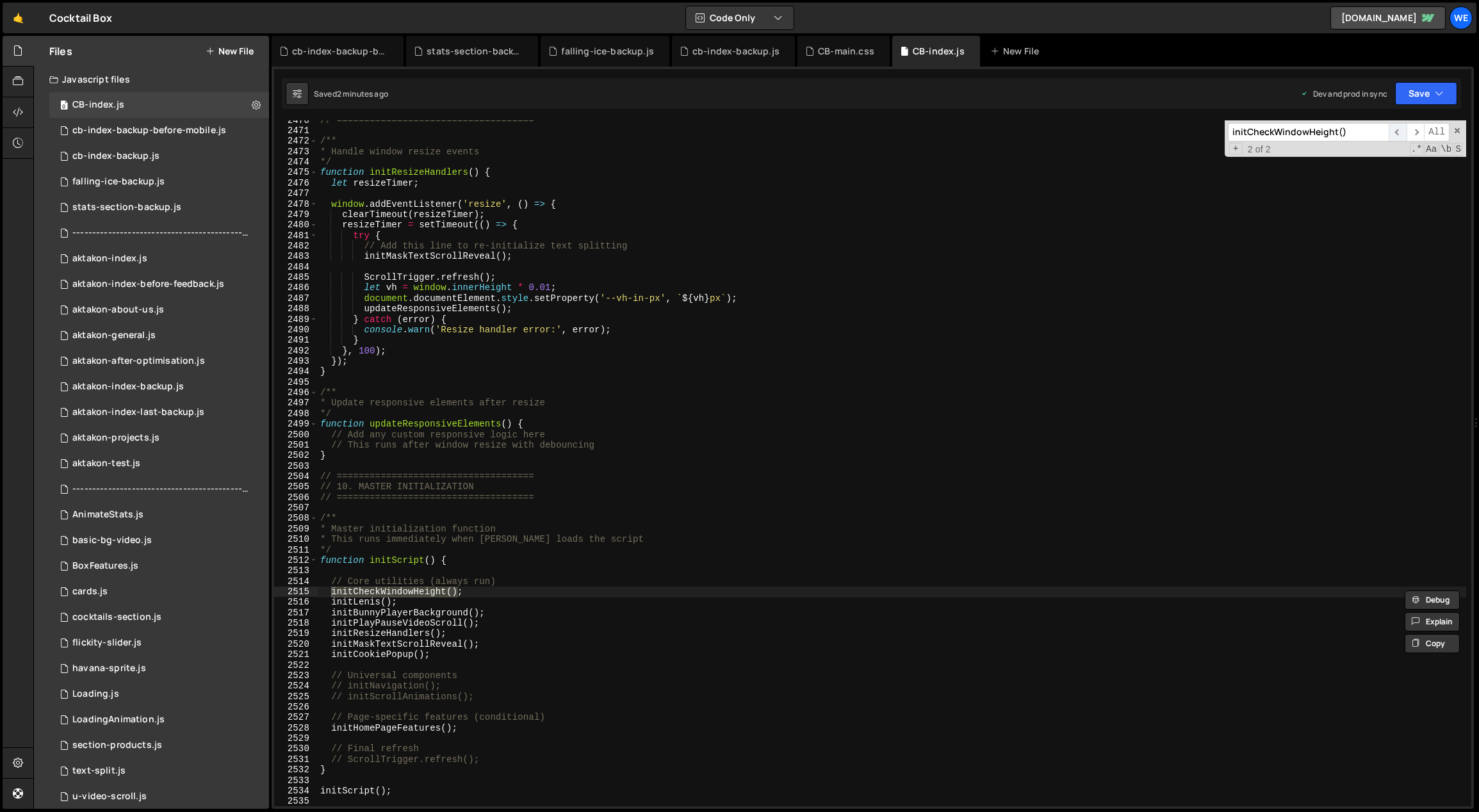
click at [868, 131] on span "​" at bounding box center [1398, 132] width 18 height 19
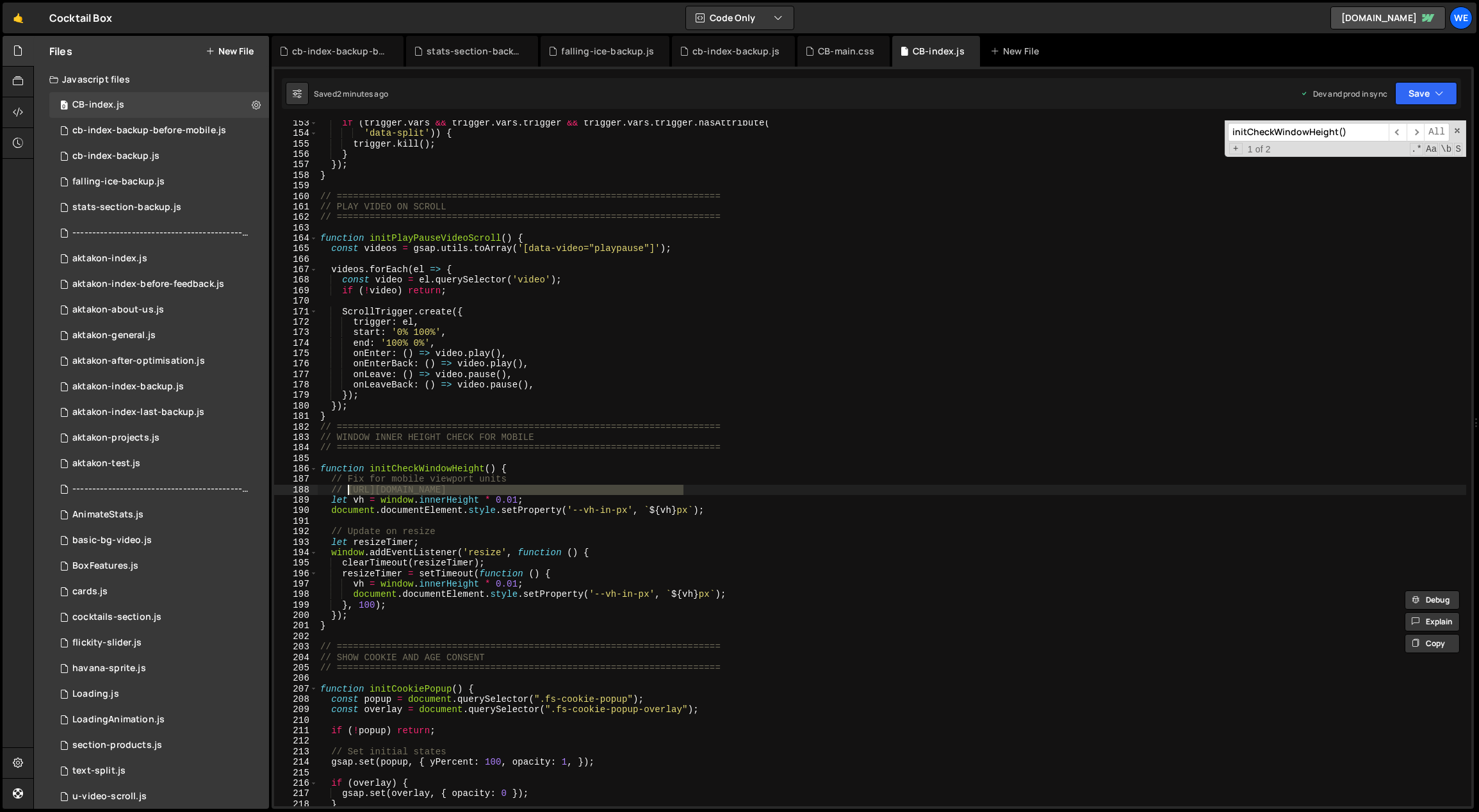
drag, startPoint x: 687, startPoint y: 487, endPoint x: 371, endPoint y: 492, distance: 316.0
click at [346, 488] on div "if ( trigger . vars && trigger . vars . trigger && trigger . vars . trigger . h…" at bounding box center [893, 472] width 1149 height 708
click at [464, 535] on div "if ( trigger . vars && trigger . vars . trigger && trigger . vars . trigger . h…" at bounding box center [893, 472] width 1149 height 708
drag, startPoint x: 373, startPoint y: 605, endPoint x: 360, endPoint y: 603, distance: 13.2
click at [360, 538] on div "if ( trigger . vars && trigger . vars . trigger && trigger . vars . trigger . h…" at bounding box center [893, 472] width 1149 height 708
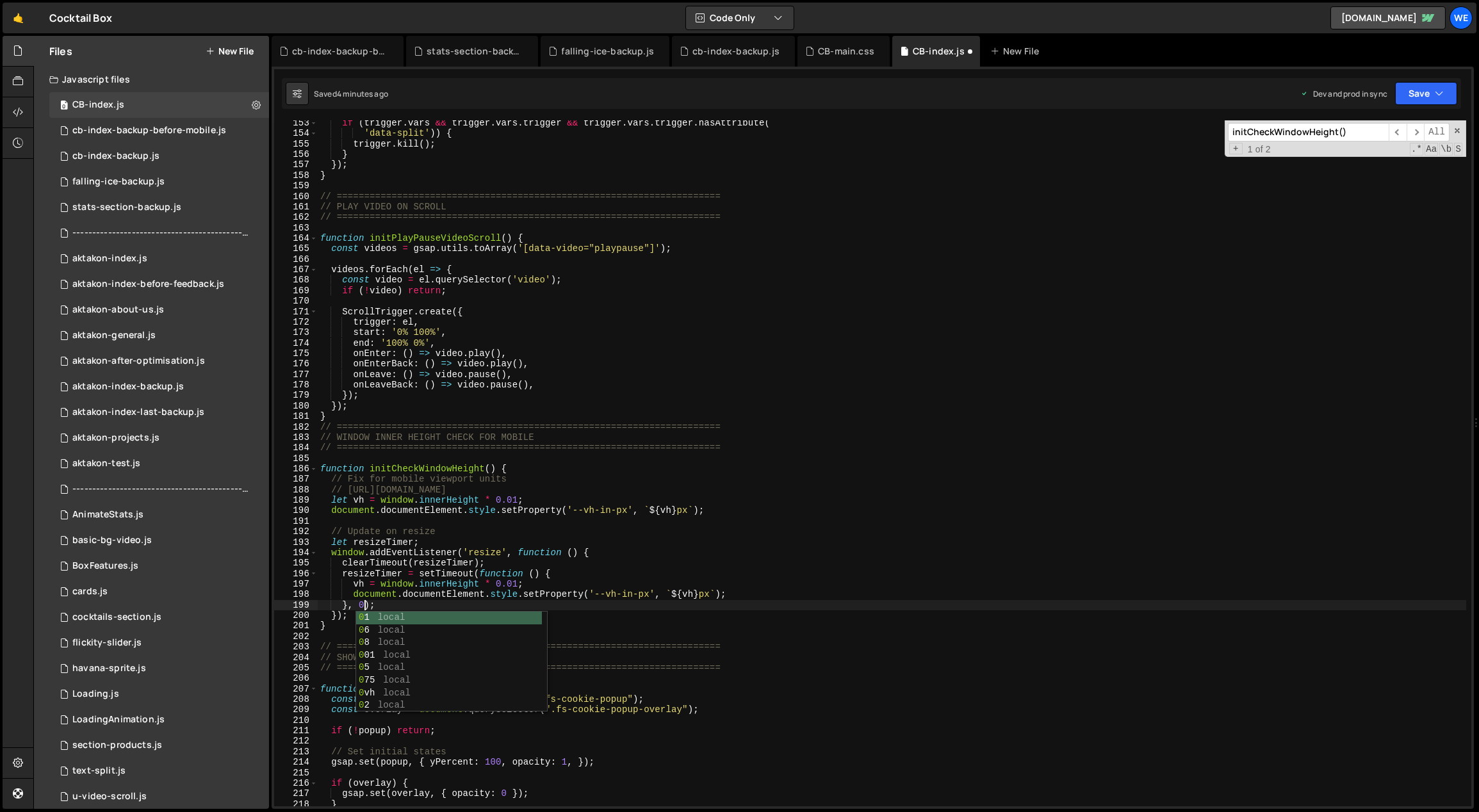
scroll to position [0, 2]
click at [510, 538] on div "if ( trigger . vars && trigger . vars . trigger && trigger . vars . trigger . h…" at bounding box center [893, 472] width 1149 height 708
click at [534, 538] on div "if ( trigger . vars && trigger . vars . trigger && trigger . vars . trigger . h…" at bounding box center [893, 472] width 1149 height 708
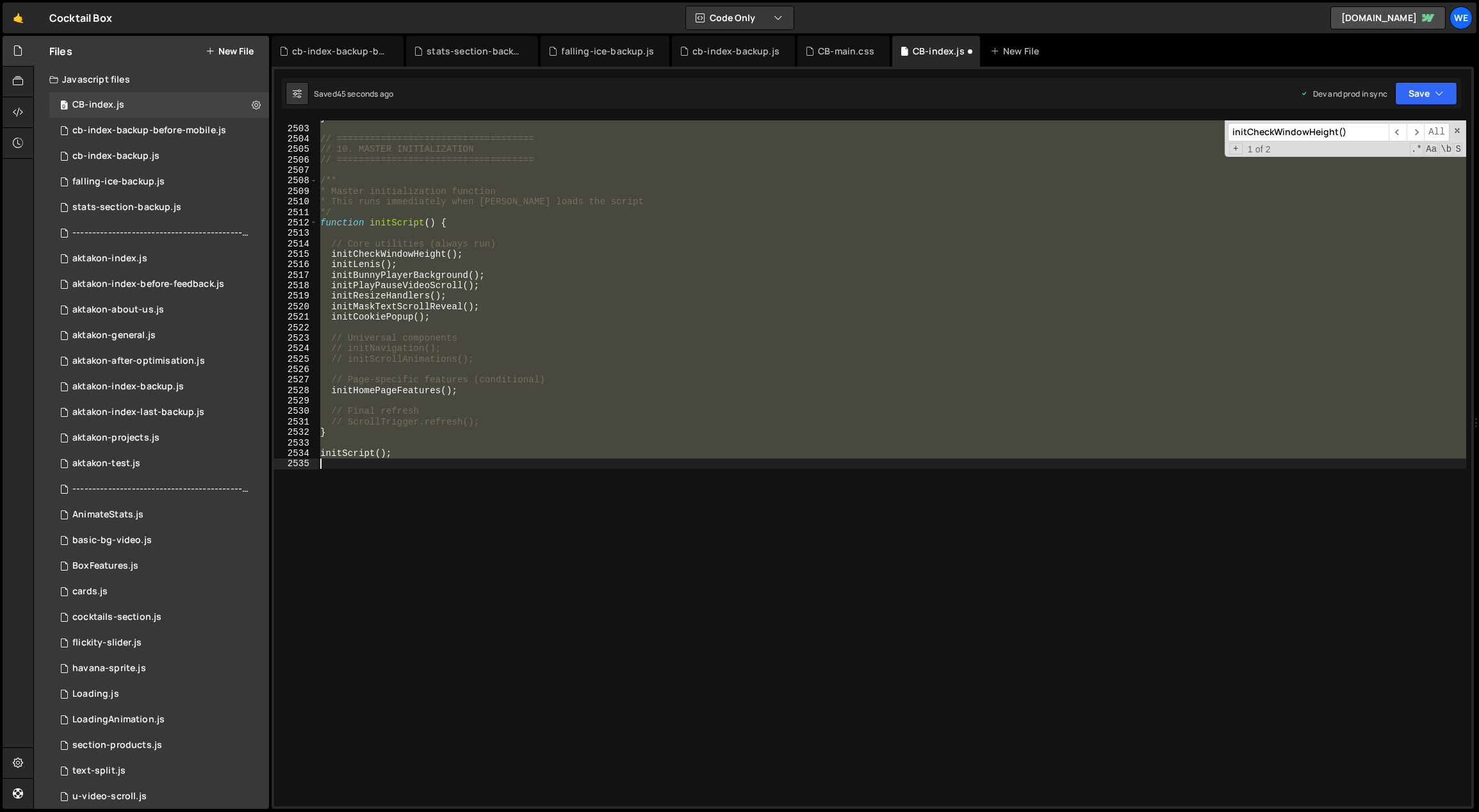
scroll to position [1383, 0]
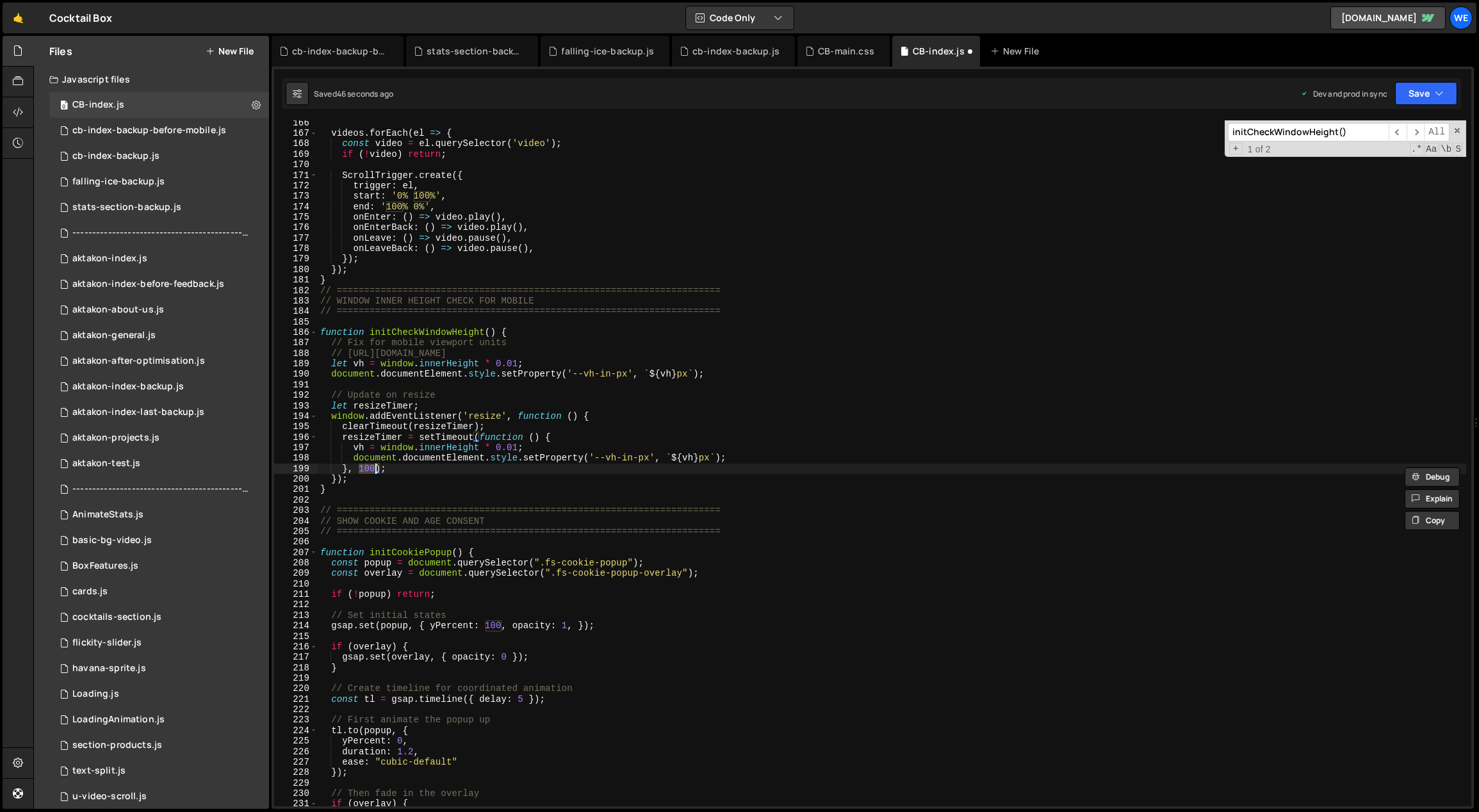
click at [496, 538] on div "videos . forEach ( el => { const video = el . querySelector ( 'video' ) ; if ( …" at bounding box center [893, 472] width 1149 height 708
click at [490, 538] on div "videos . forEach ( el => { const video = el . querySelector ( 'video' ) ; if ( …" at bounding box center [893, 472] width 1149 height 708
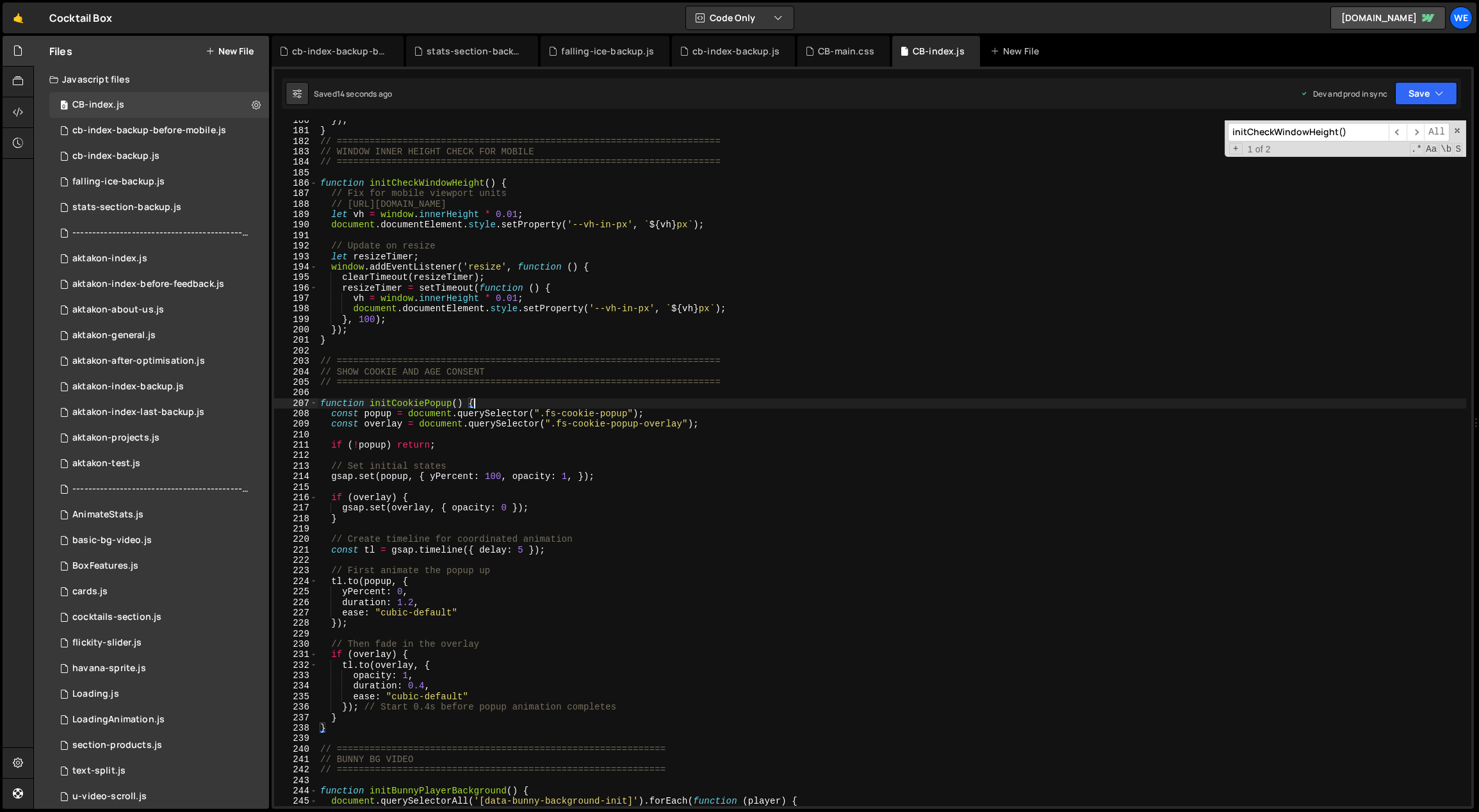
scroll to position [1501, 0]
click at [517, 538] on div "}) ; } // =====================================================================…" at bounding box center [893, 470] width 1149 height 708
click at [723, 520] on div "}) ; } // =====================================================================…" at bounding box center [893, 470] width 1149 height 708
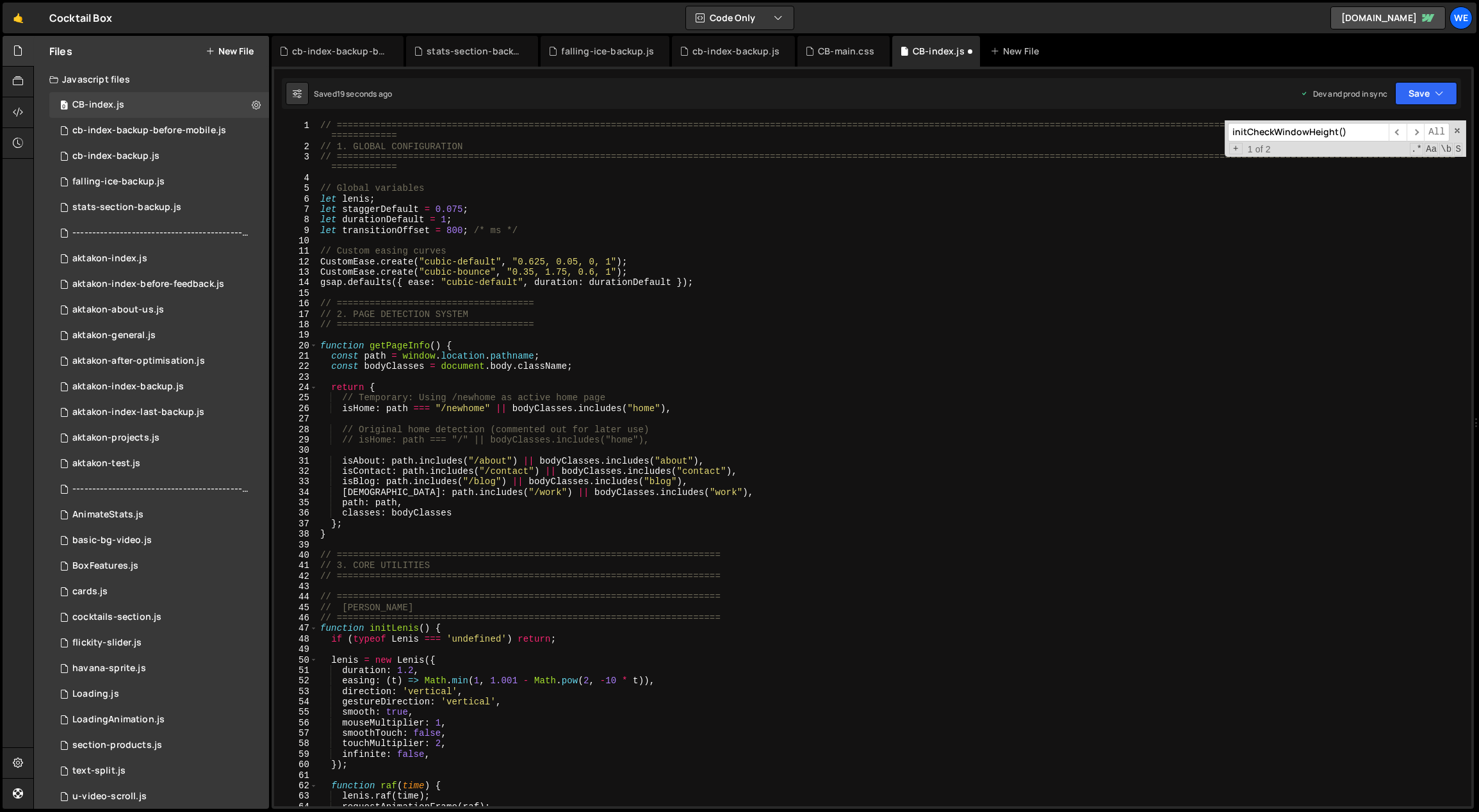
scroll to position [462, 0]
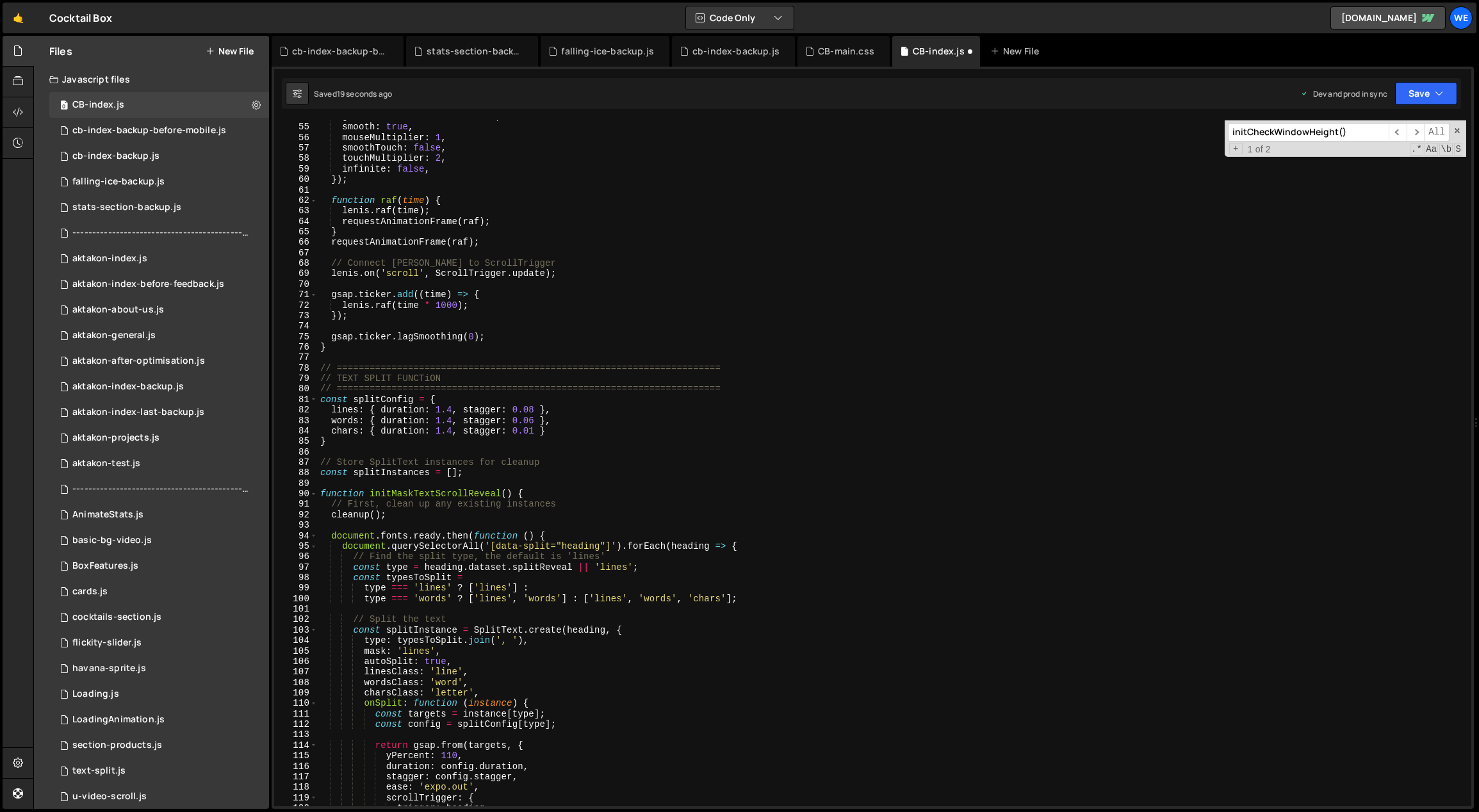
click at [561, 538] on div "gestureDirection : 'vertical' , smooth : true , mouseMultiplier : 1 , smoothTou…" at bounding box center [893, 466] width 1149 height 708
type textarea "document.querySelectorAll('[data-split="heading"]').forEach(heading => {"
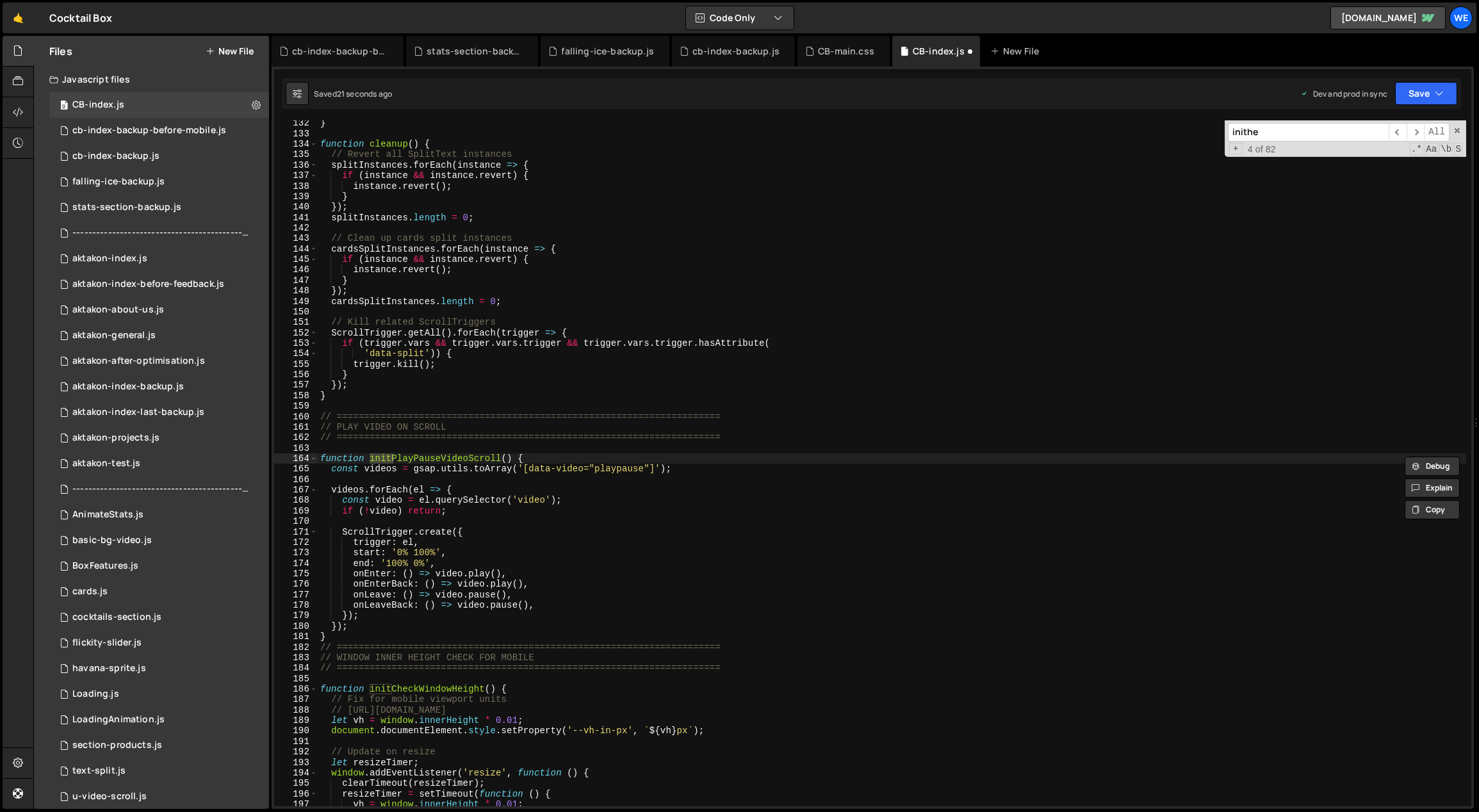
scroll to position [3874, 0]
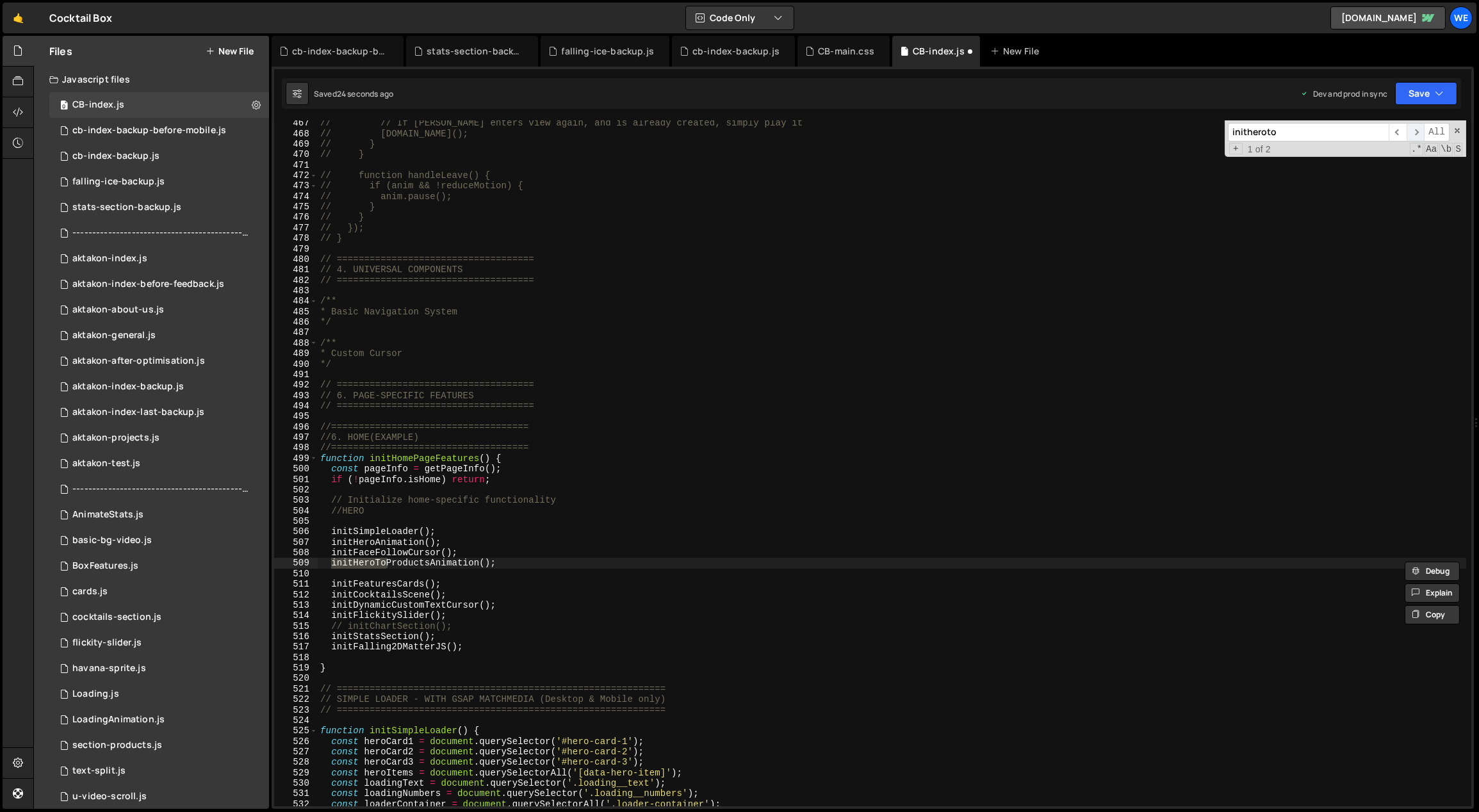
type input "initheroto"
click at [868, 134] on span "​" at bounding box center [1416, 132] width 18 height 19
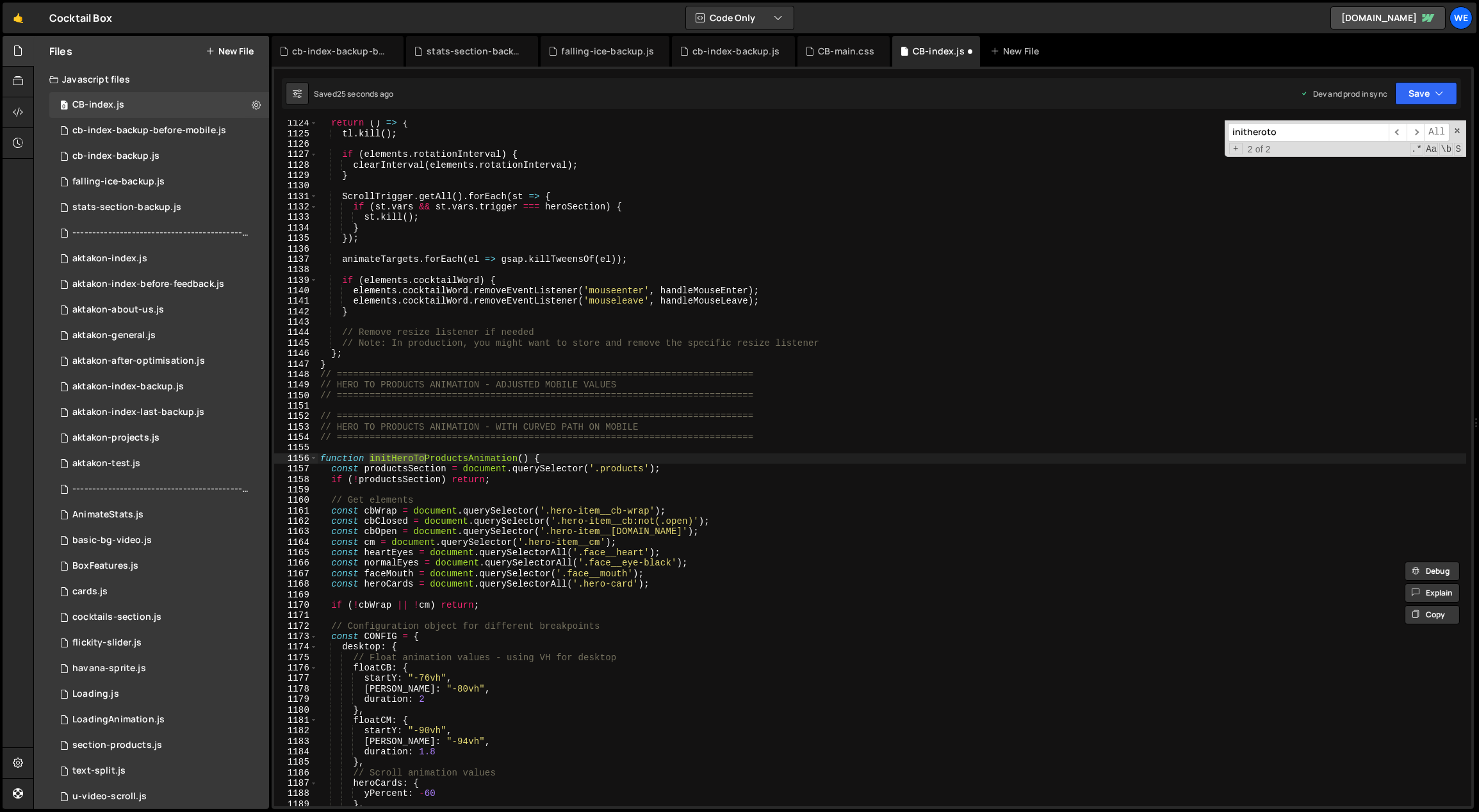
click at [492, 467] on div "return ( ) => { tl . kill ( ) ; if ( elements . rotationInterval ) { clearInter…" at bounding box center [893, 472] width 1149 height 708
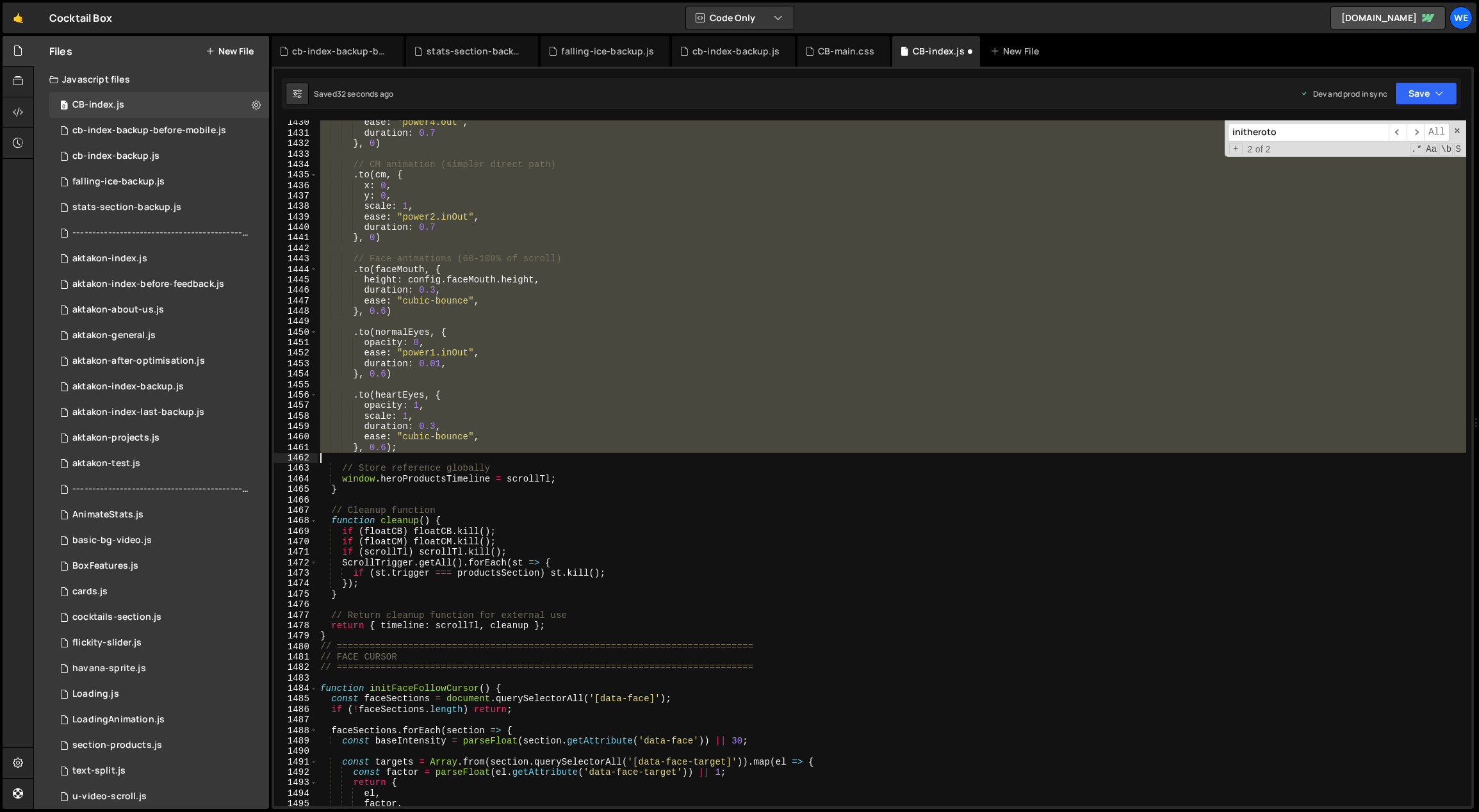
scroll to position [11841, 0]
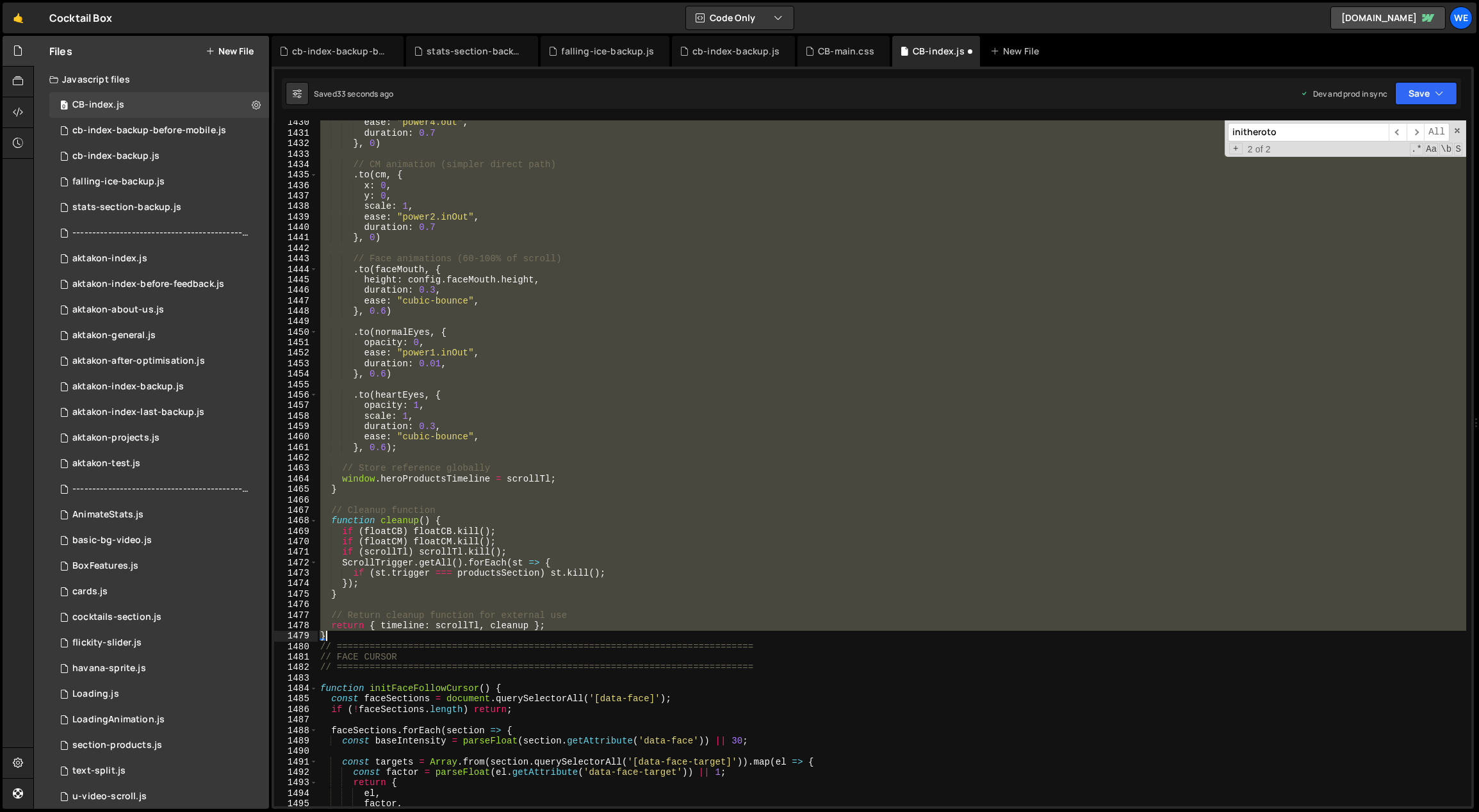
drag, startPoint x: 320, startPoint y: 413, endPoint x: 358, endPoint y: 635, distance: 225.2
click at [358, 538] on div "ease : "power4.out" , duration : 0.7 } , 0 ) // CM animation (simpler direct pa…" at bounding box center [893, 471] width 1149 height 708
paste textarea
type textarea "}"
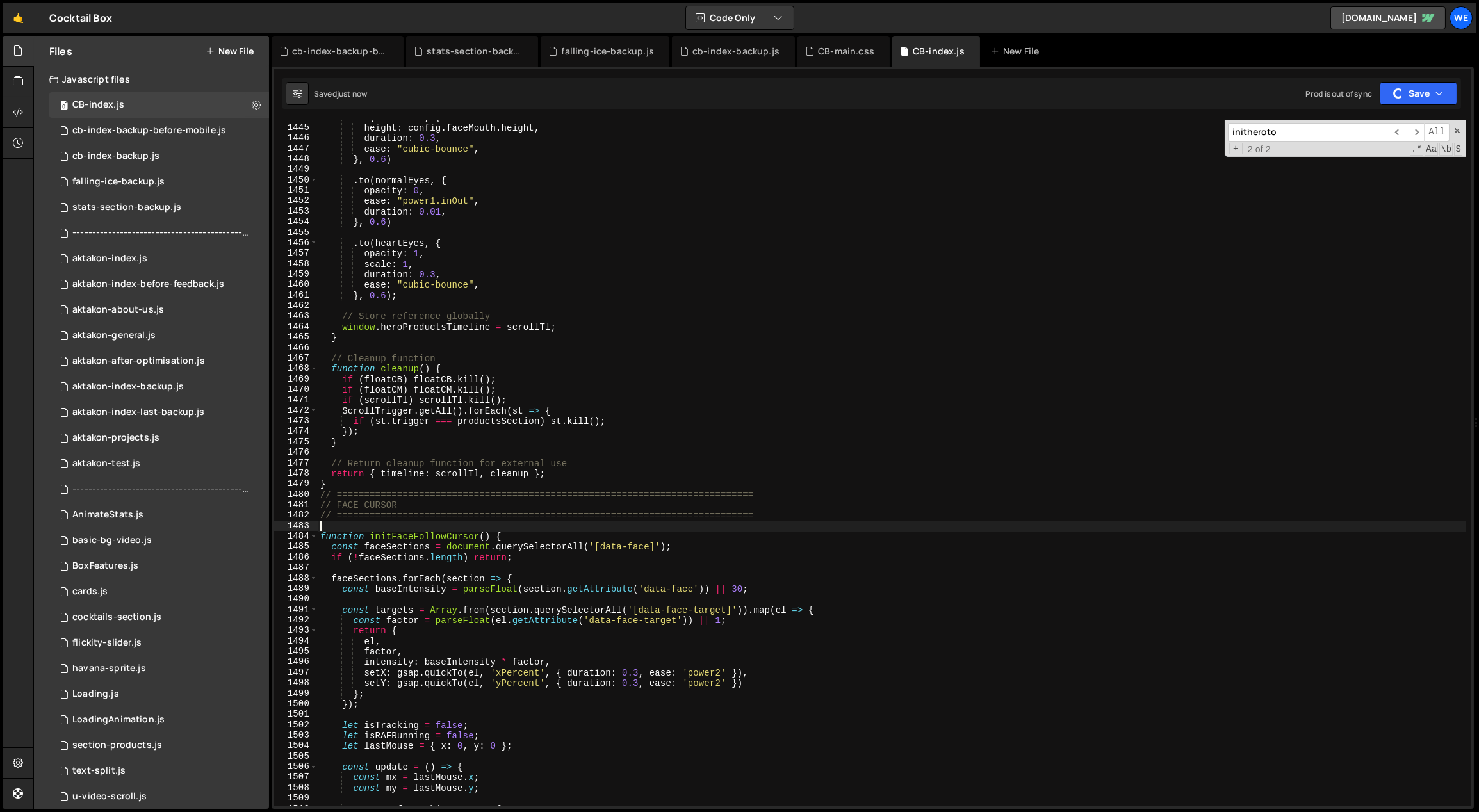
scroll to position [11916, 0]
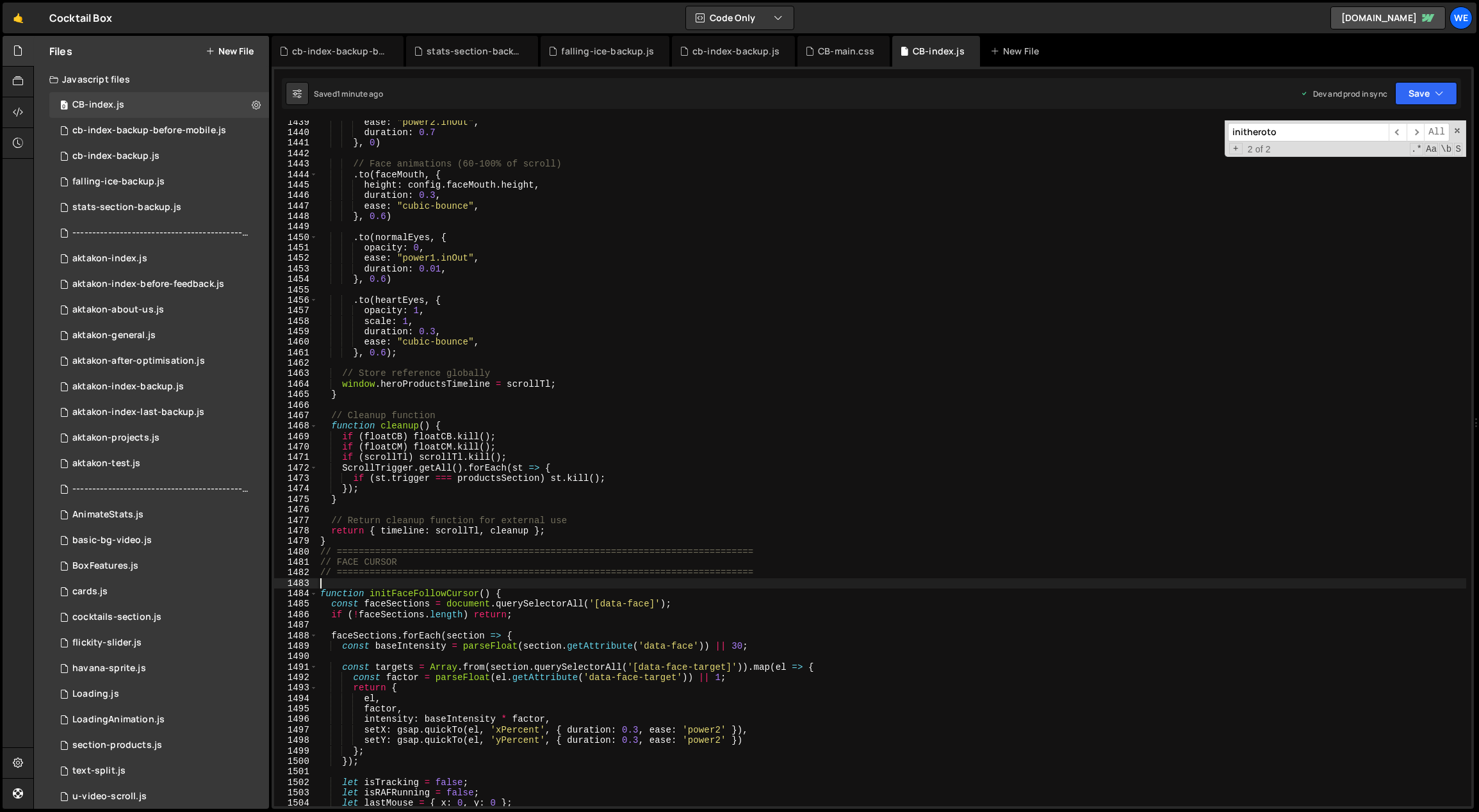
click at [499, 511] on div "ease : "power2.inOut" , duration : 0.7 } , 0 ) // Face animations (60-100% of s…" at bounding box center [893, 471] width 1149 height 708
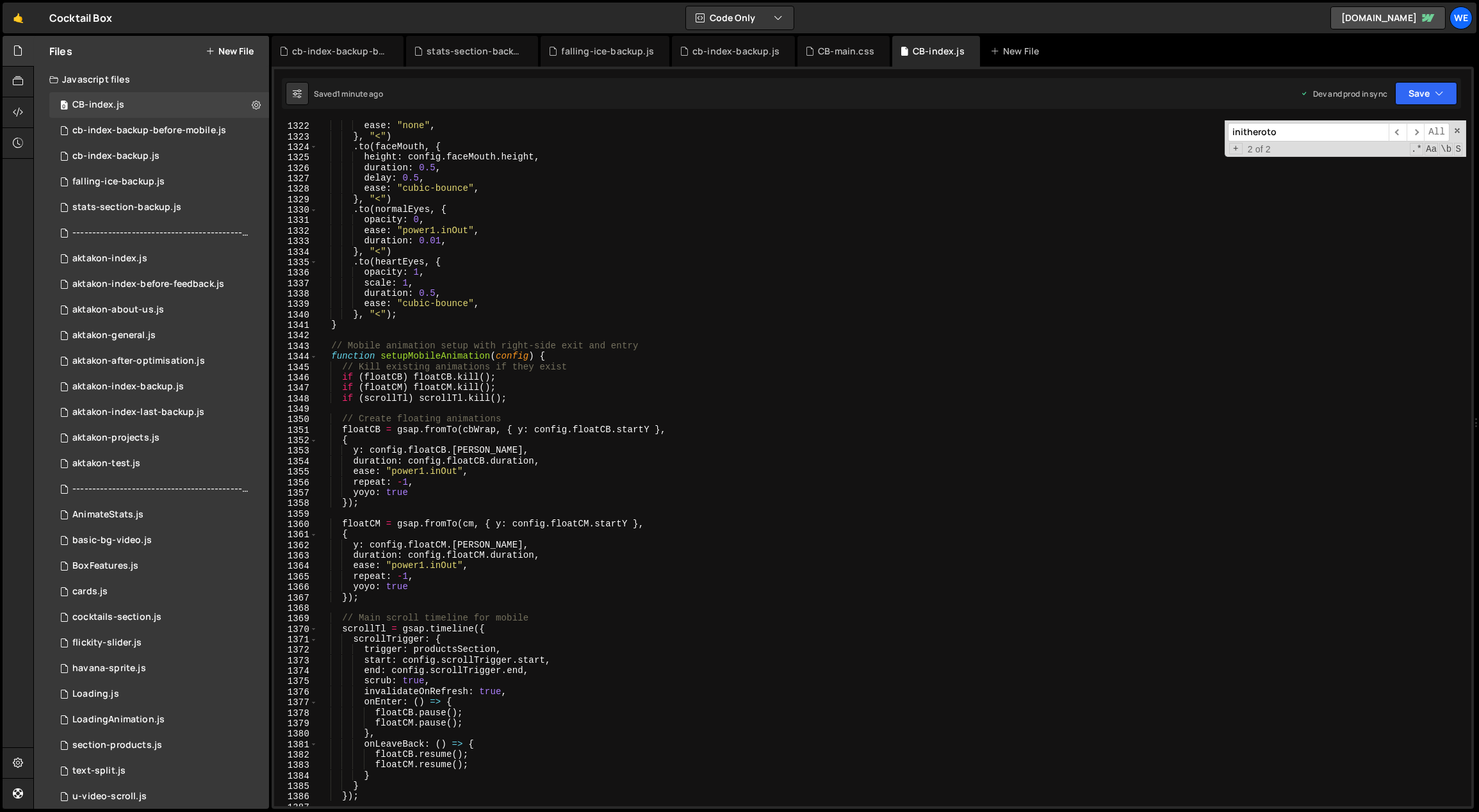
scroll to position [10945, 0]
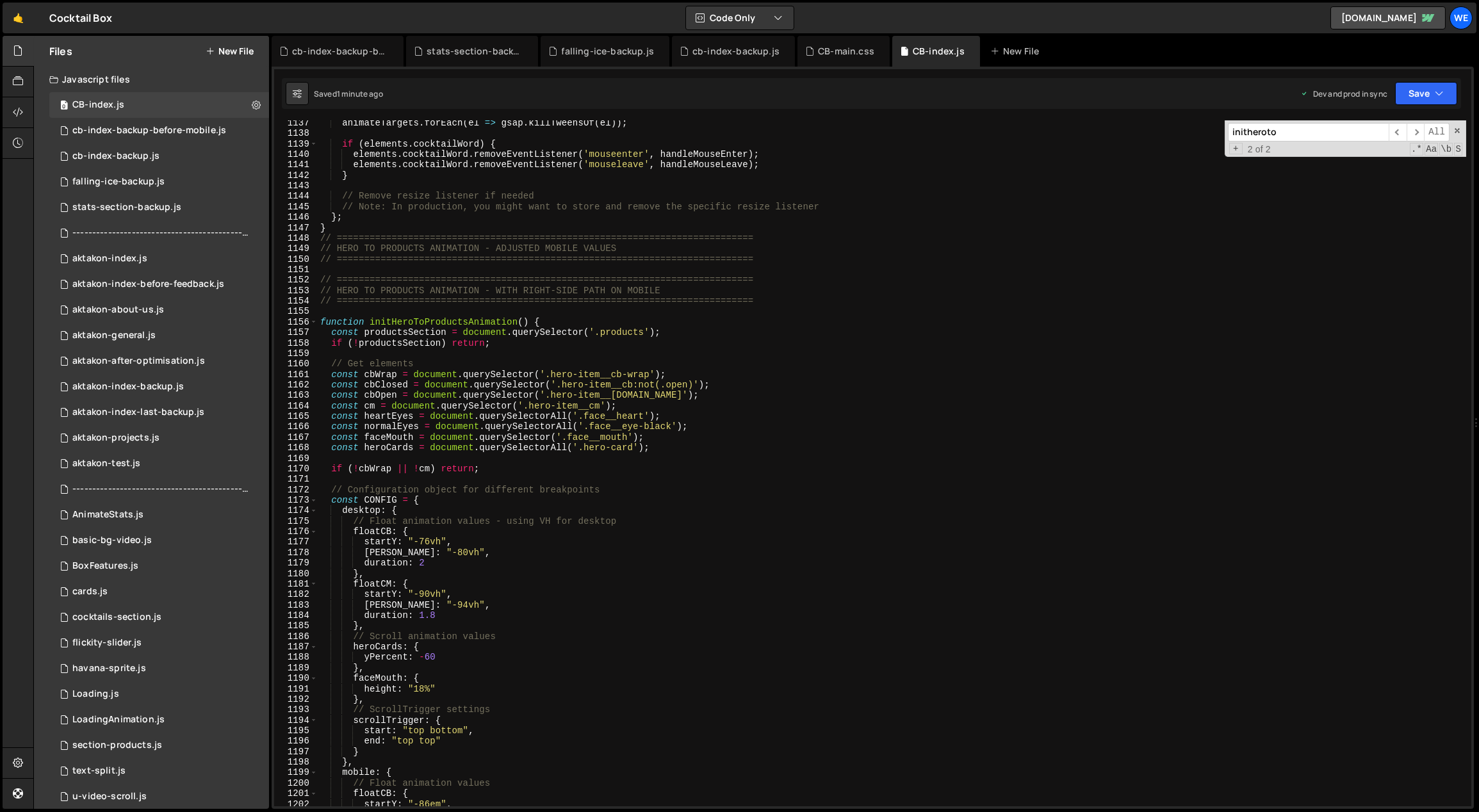
scroll to position [9528, 0]
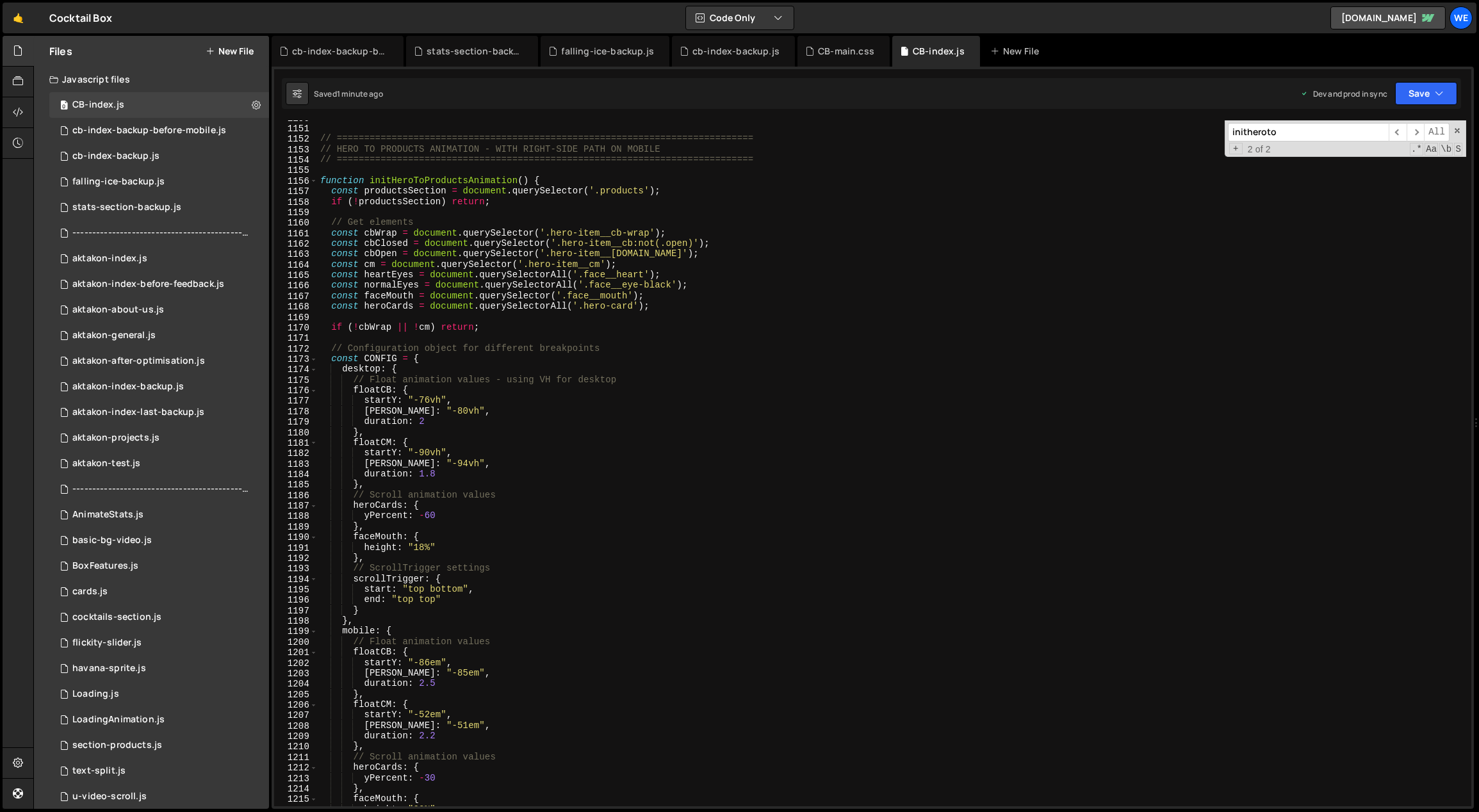
click at [496, 542] on div "// ============================================================================…" at bounding box center [893, 467] width 1149 height 708
type textarea "faceMouth: {"
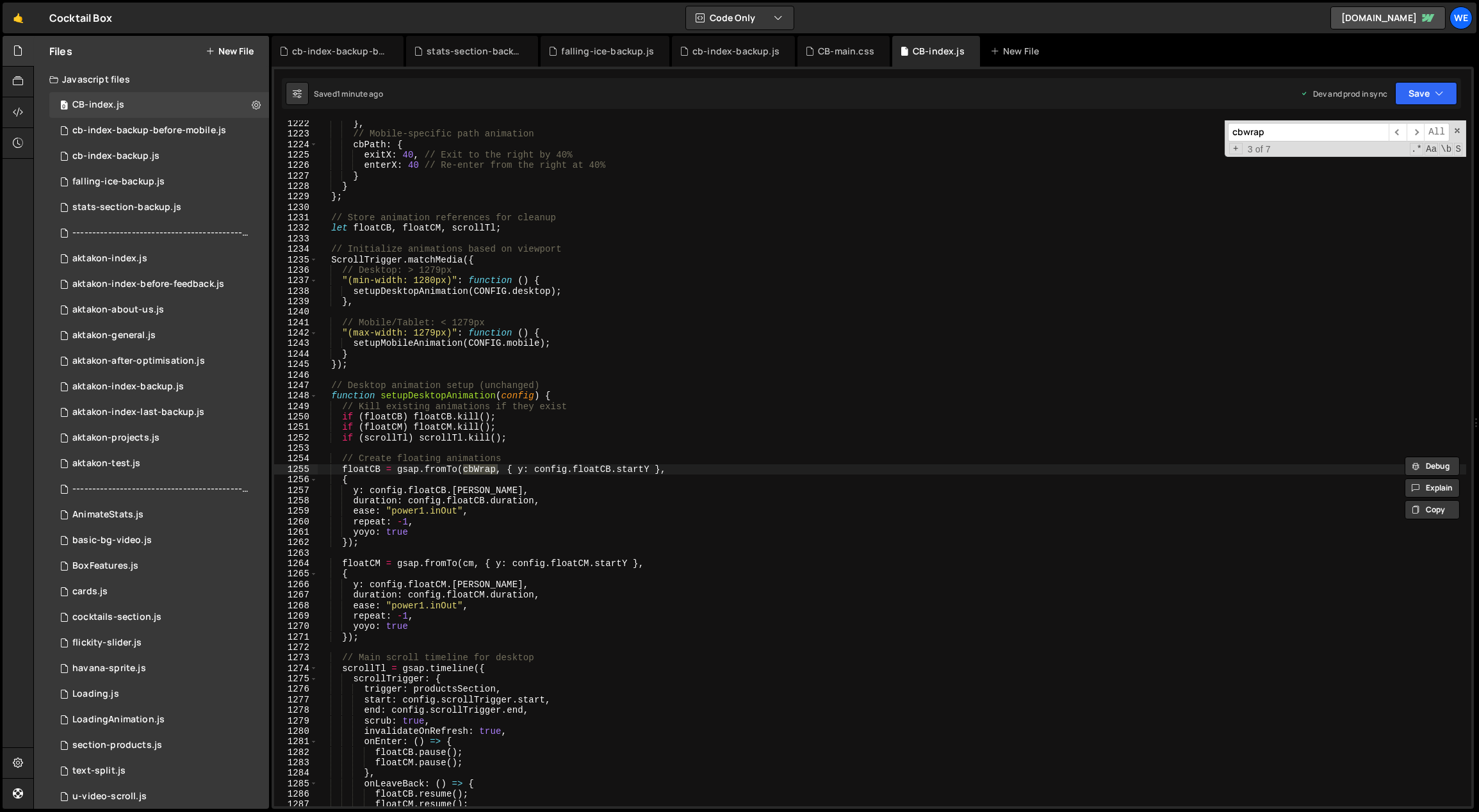
scroll to position [10120, 0]
type input "cbwrap"
click at [1402, 134] on span "​" at bounding box center [1398, 132] width 18 height 19
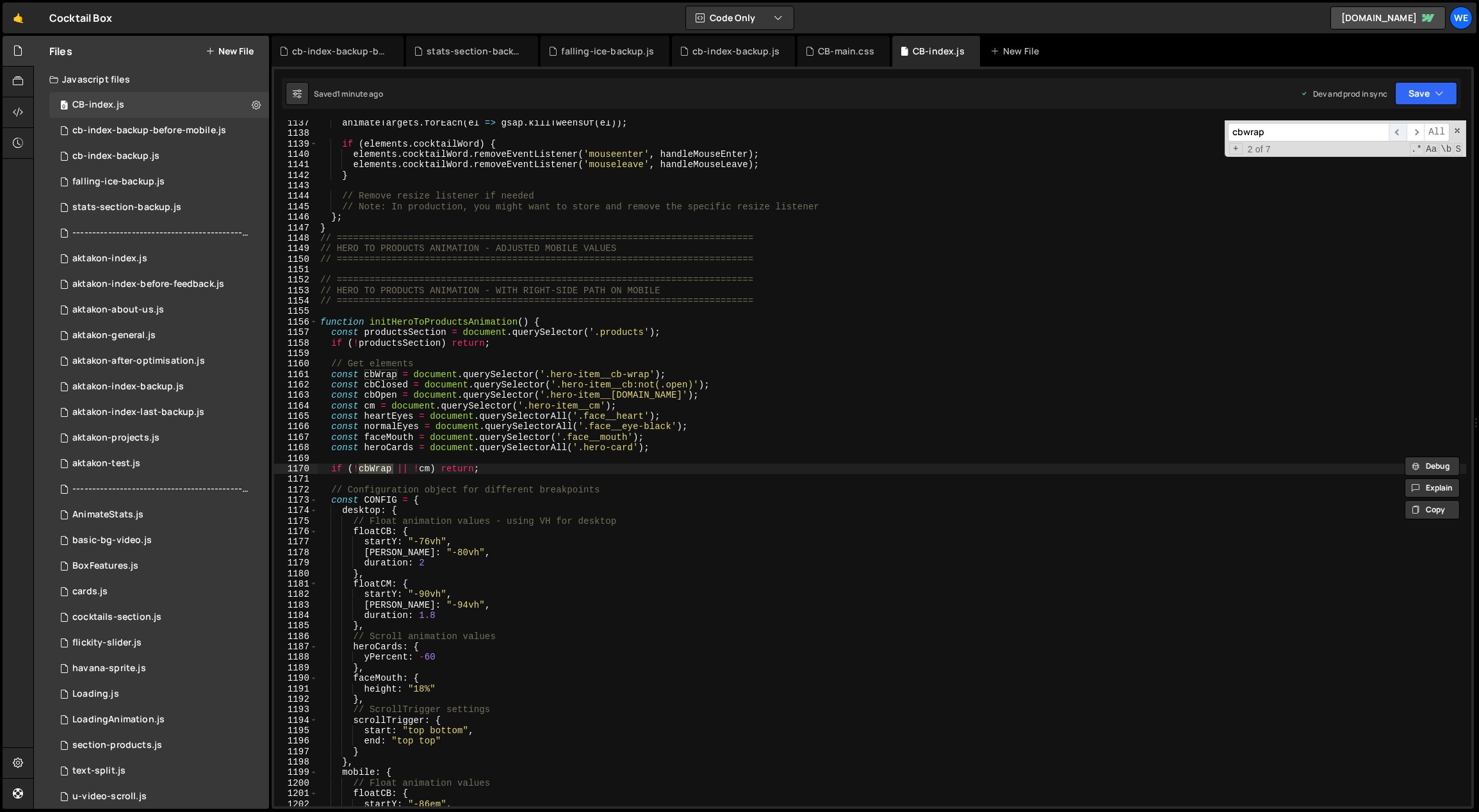
click at [1401, 134] on span "​" at bounding box center [1398, 132] width 18 height 19
click at [1417, 133] on span "​" at bounding box center [1416, 132] width 18 height 19
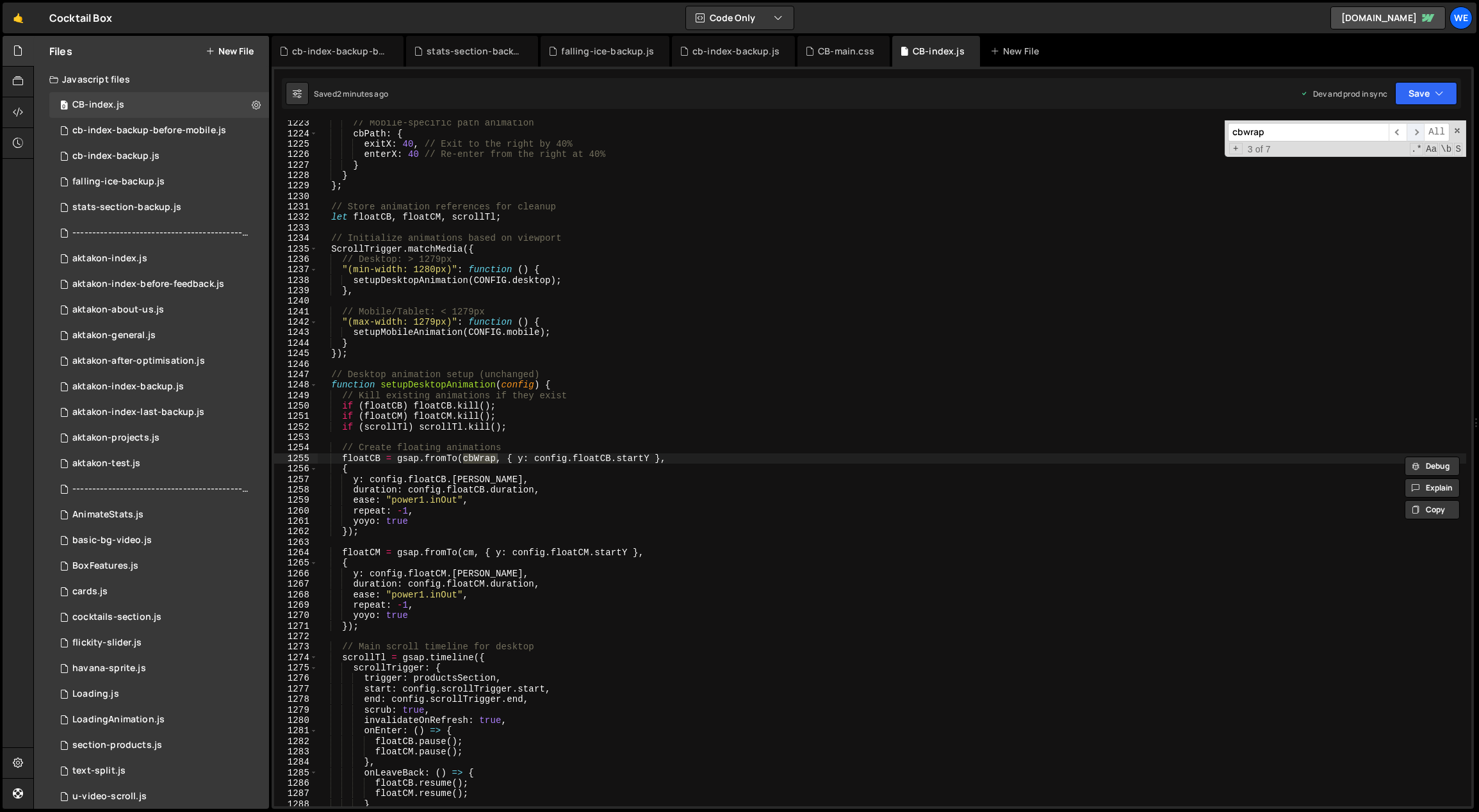
click at [1417, 133] on span "​" at bounding box center [1416, 132] width 18 height 19
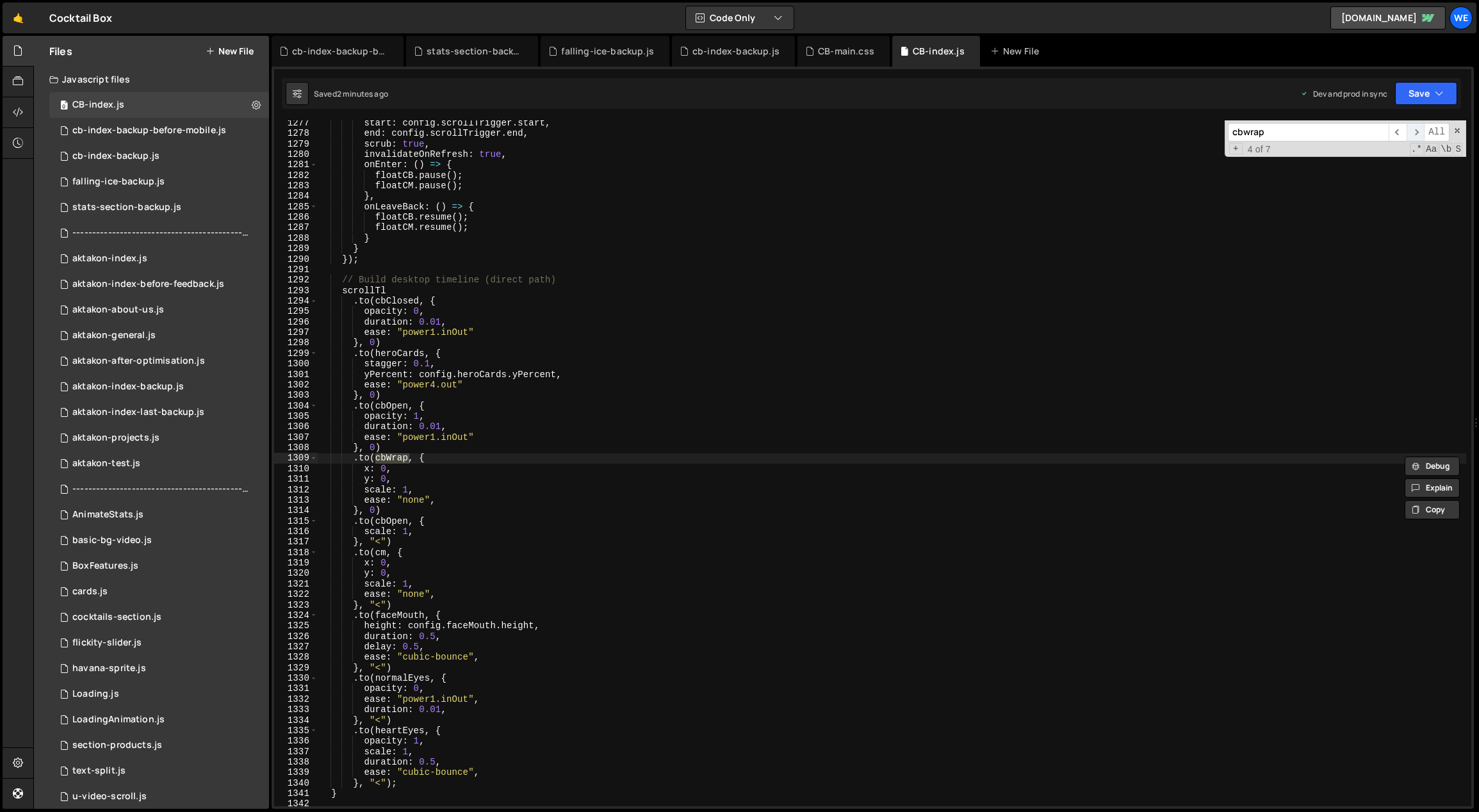
click at [1417, 133] on span "​" at bounding box center [1416, 132] width 18 height 19
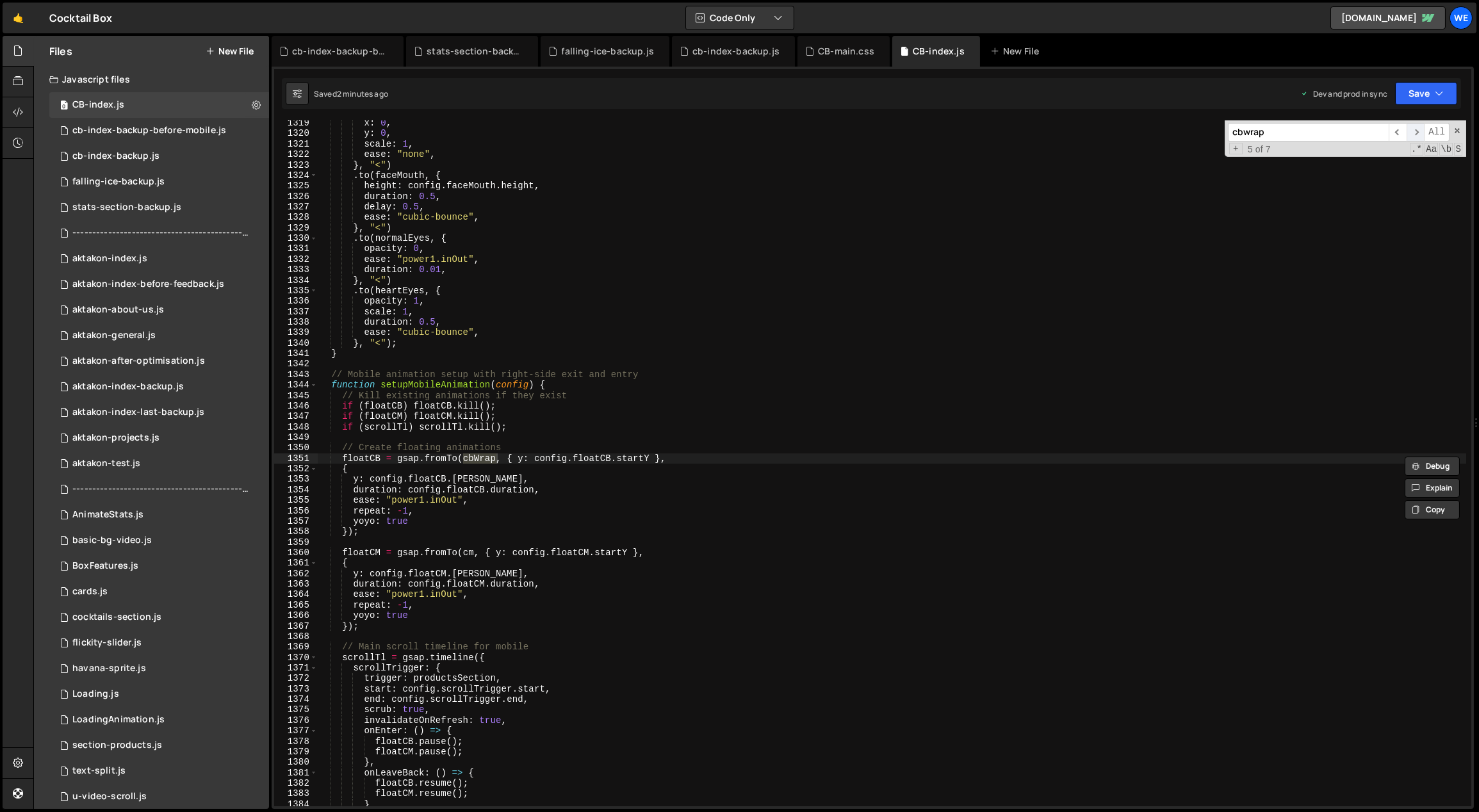
scroll to position [10923, 0]
click at [1417, 133] on span "​" at bounding box center [1416, 132] width 18 height 19
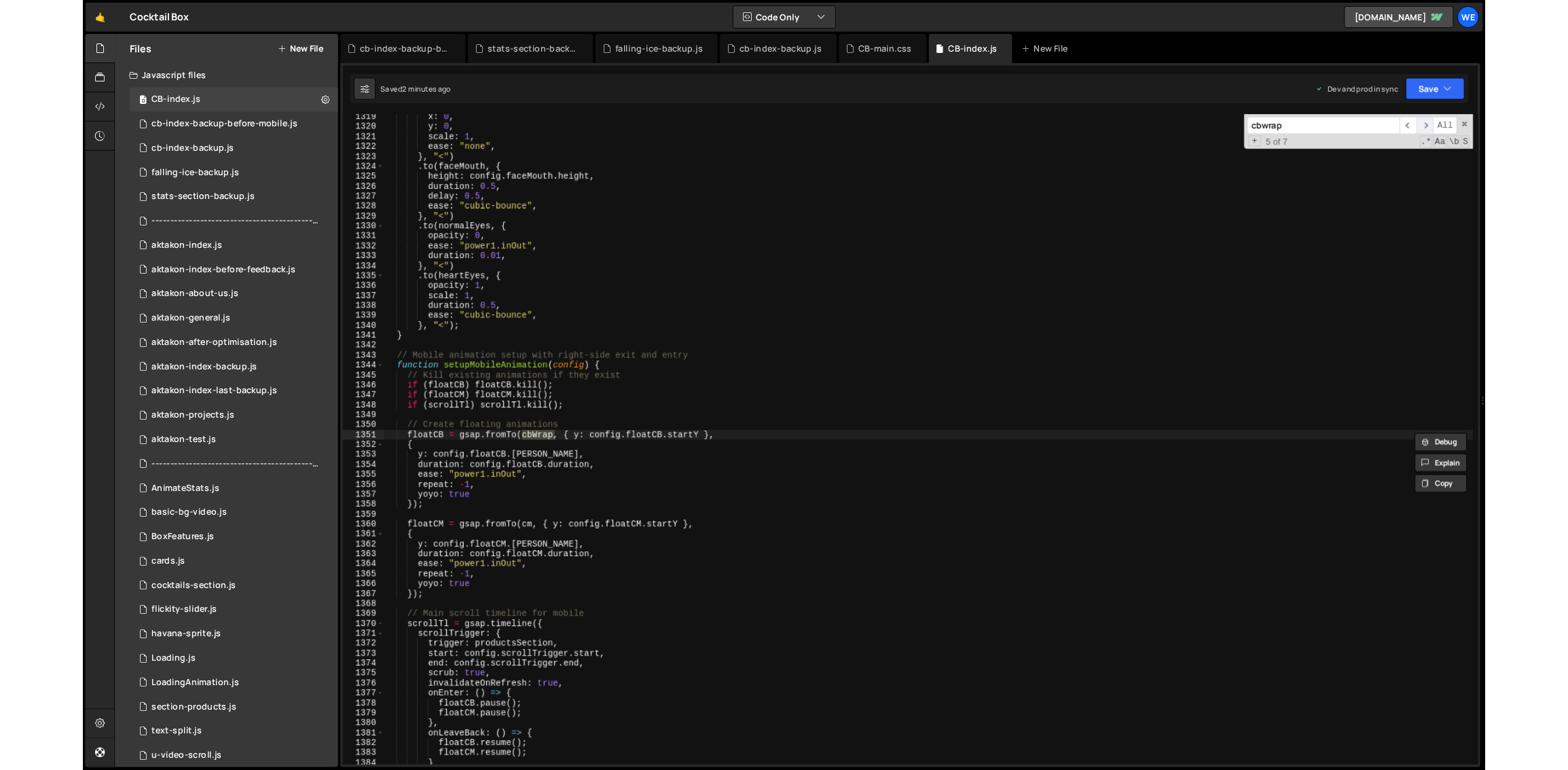
scroll to position [11935, 0]
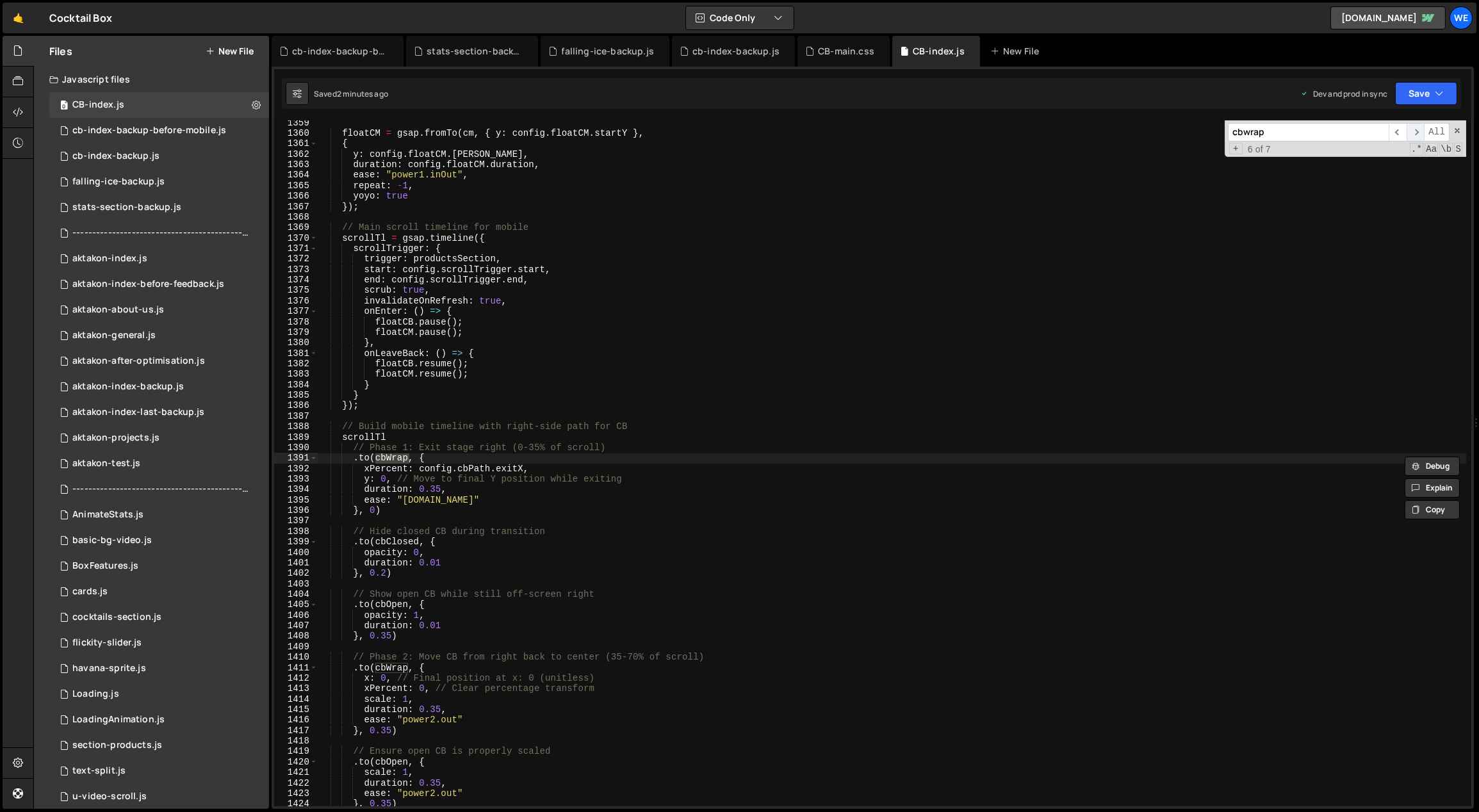
click at [1417, 133] on span "​" at bounding box center [1416, 132] width 18 height 19
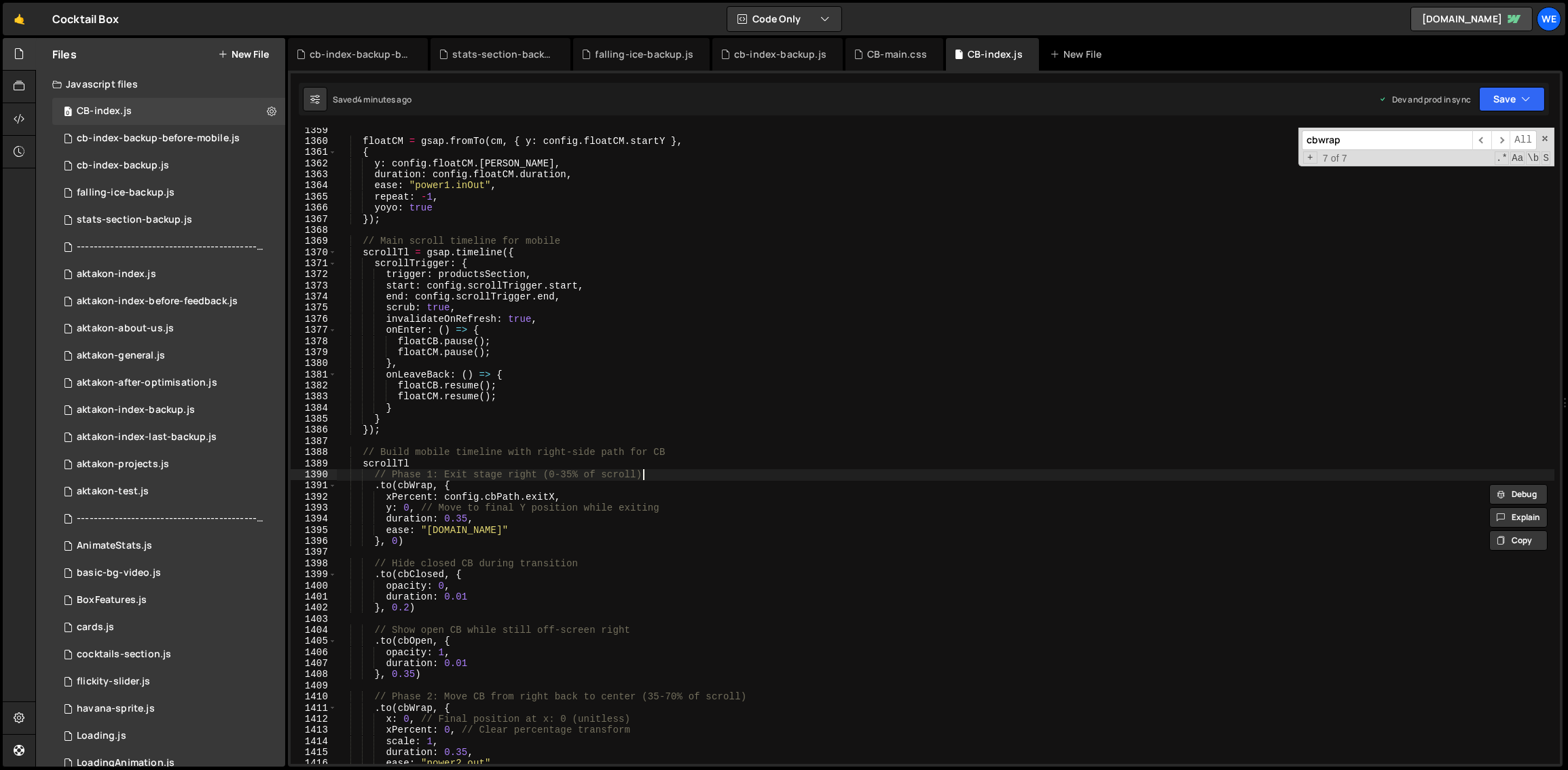
click at [682, 477] on div "floatCM = gsap . fromTo ( cm , { y : config . floatCM . startY } , { y : config…" at bounding box center [946, 454] width 1218 height 659
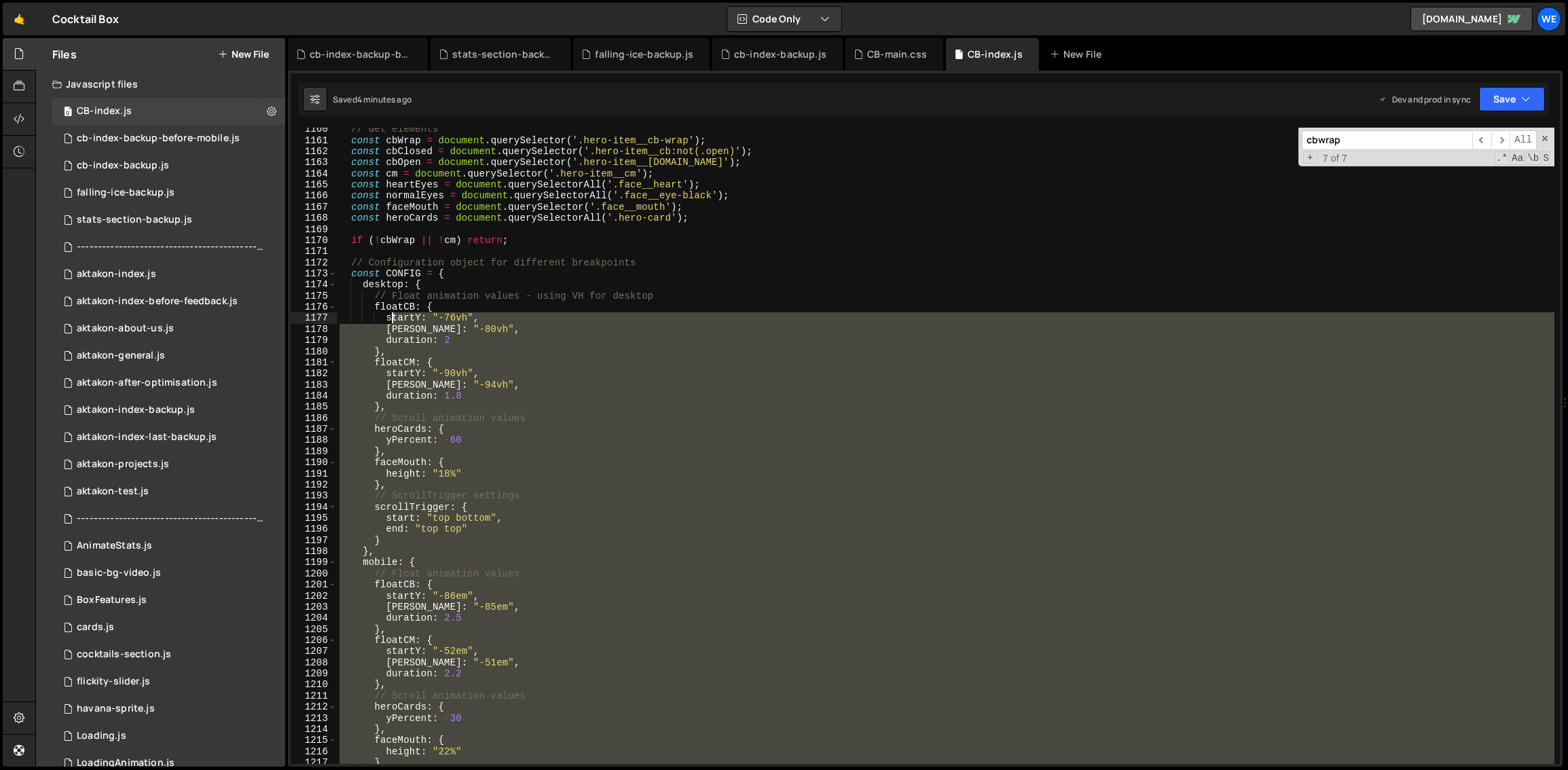
scroll to position [10034, 0]
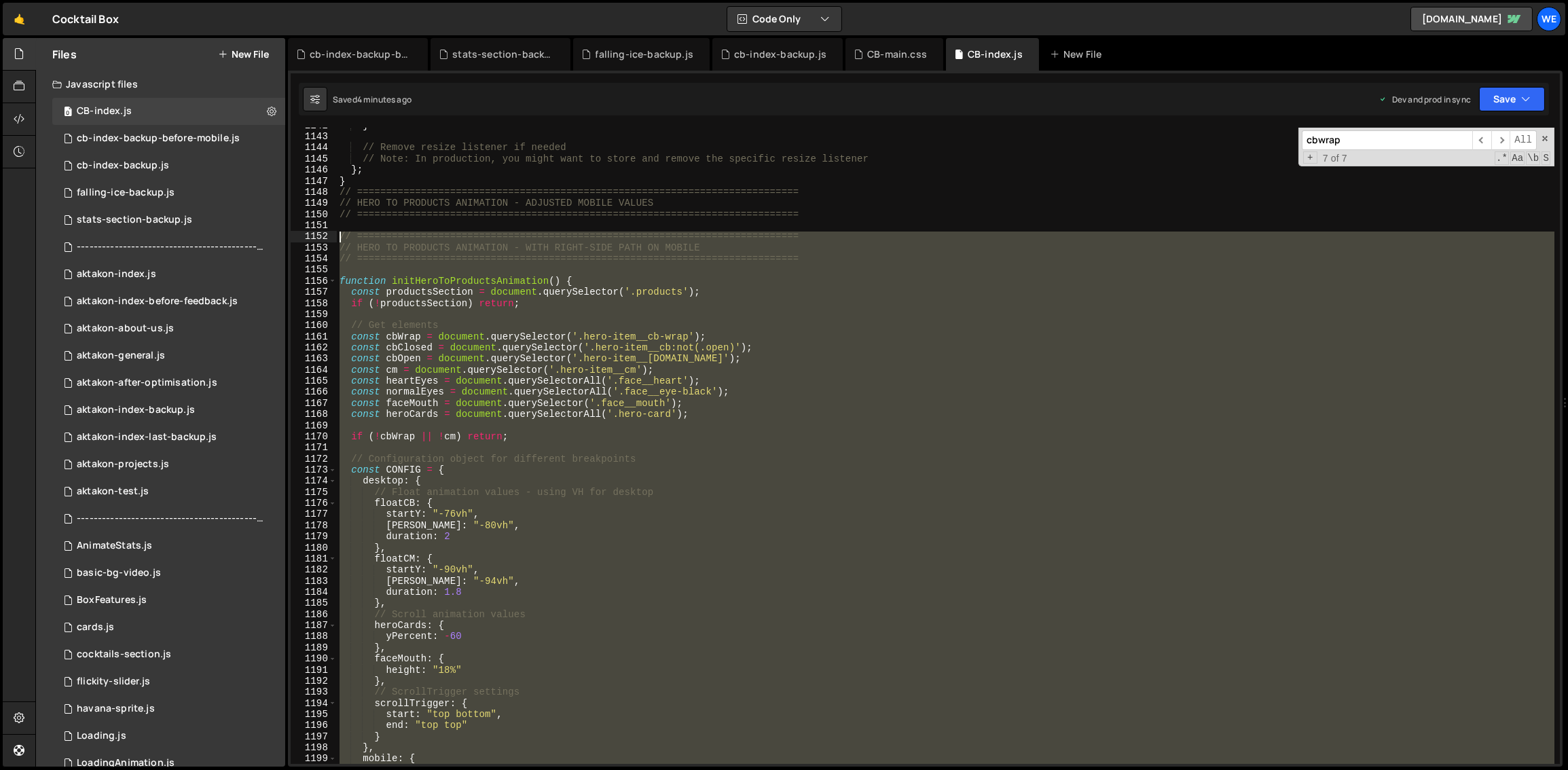
drag, startPoint x: 356, startPoint y: 252, endPoint x: 337, endPoint y: 230, distance: 29.1
click at [337, 230] on div "} // Remove resize listener if needed // Note: In production, you might want to…" at bounding box center [946, 449] width 1218 height 659
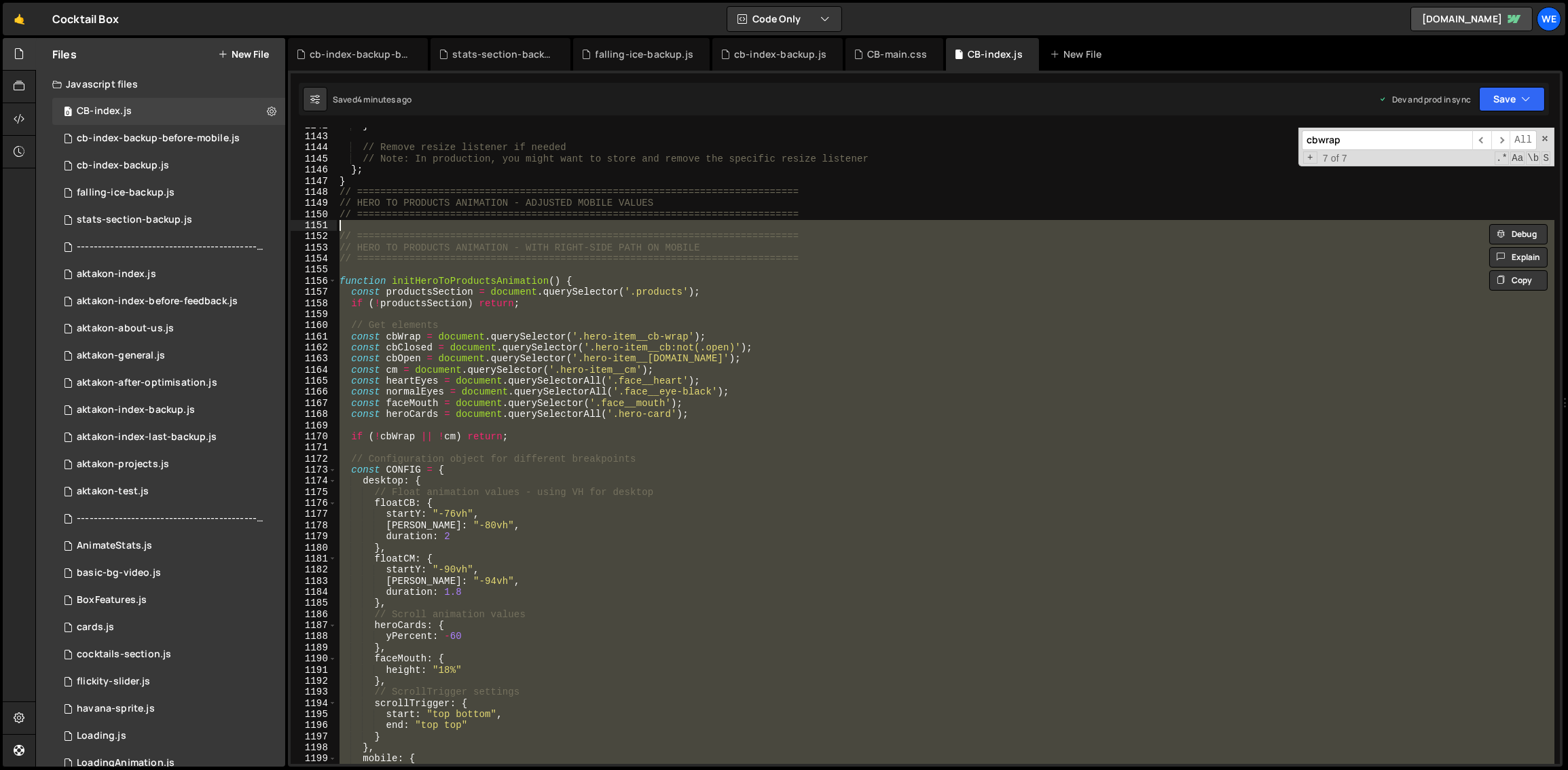
paste textarea "}"
type textarea "}"
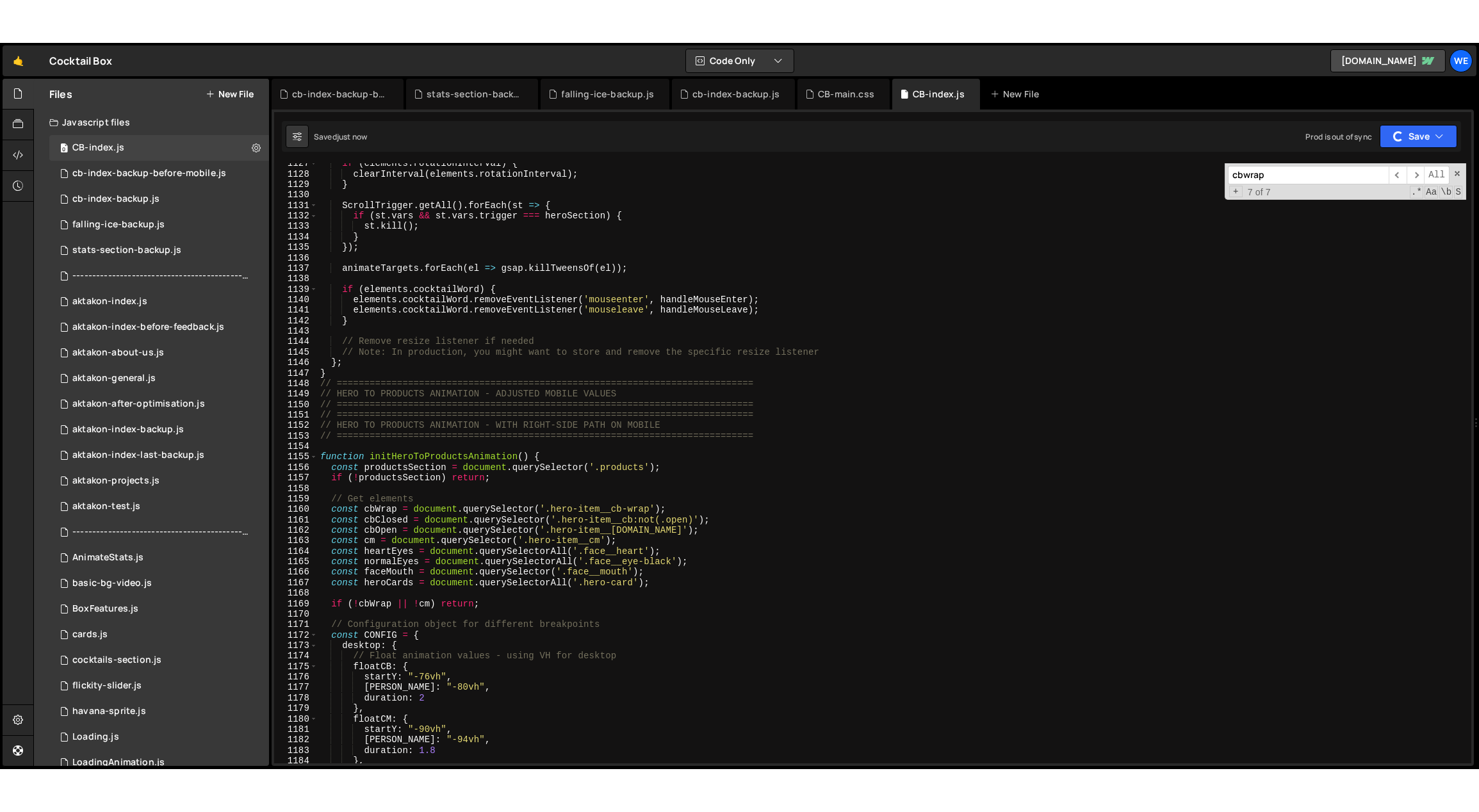
scroll to position [9261, 0]
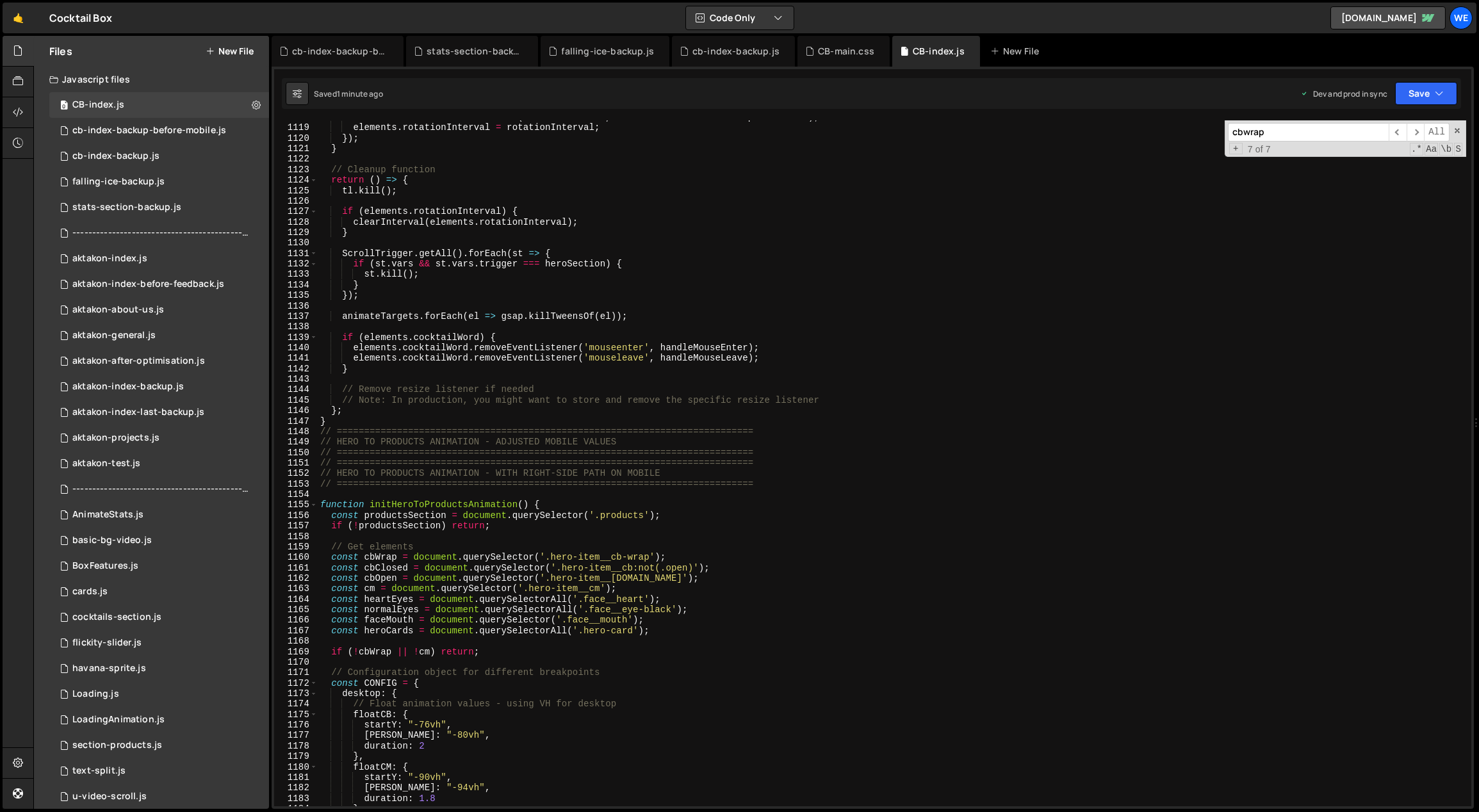
click at [508, 533] on div "rotationInterval = setInterval ( rotateCocktails , CONFIG . cocktailRotationSpe…" at bounding box center [893, 466] width 1149 height 708
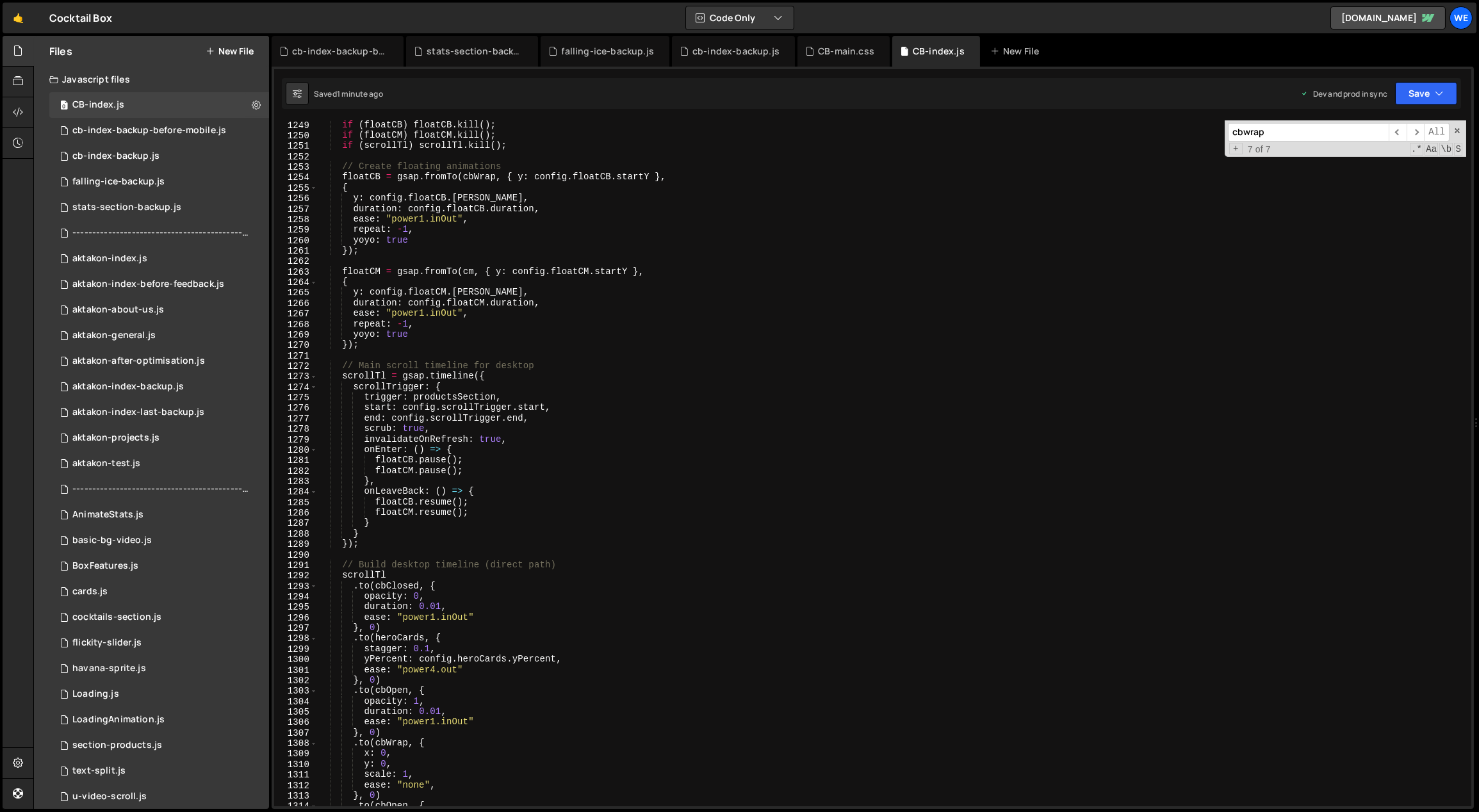
scroll to position [10338, 0]
drag, startPoint x: 467, startPoint y: 619, endPoint x: 403, endPoint y: 617, distance: 64.0
click at [403, 617] on div "if ( floatCB ) floatCB . kill ( ) ; if ( floatCM ) floatCM . kill ( ) ; if ( sc…" at bounding box center [893, 474] width 1149 height 708
click at [442, 601] on div "if ( floatCB ) floatCB . kill ( ) ; if ( floatCM ) floatCM . kill ( ) ; if ( sc…" at bounding box center [893, 474] width 1149 height 708
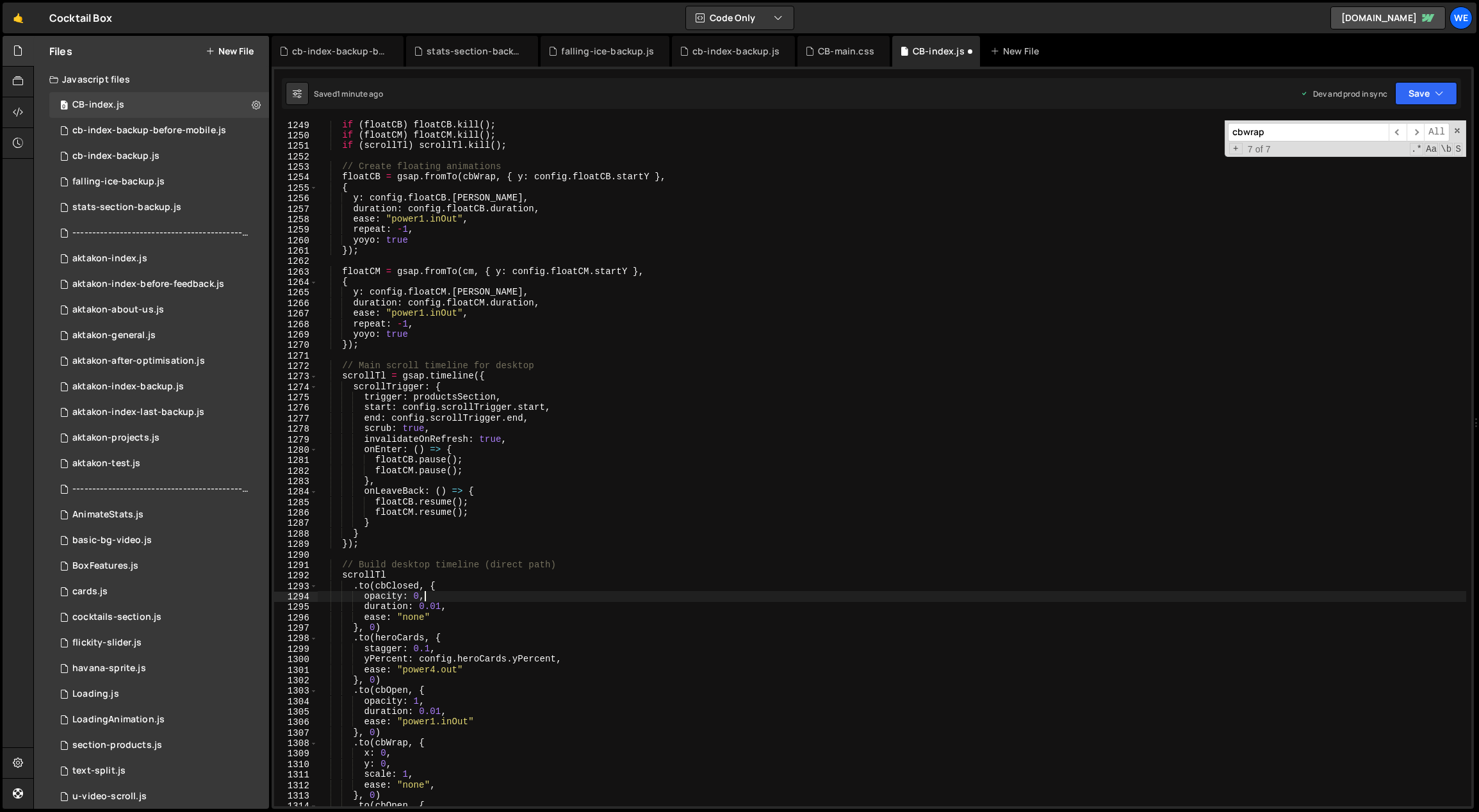
drag, startPoint x: 436, startPoint y: 615, endPoint x: 444, endPoint y: 621, distance: 10.0
click at [440, 617] on div "if ( floatCB ) floatCB . kill ( ) ; if ( floatCM ) floatCM . kill ( ) ; if ( sc…" at bounding box center [893, 474] width 1149 height 708
drag, startPoint x: 435, startPoint y: 618, endPoint x: 363, endPoint y: 620, distance: 72.0
click at [363, 620] on div "if ( floatCB ) floatCB . kill ( ) ; if ( floatCM ) floatCM . kill ( ) ; if ( sc…" at bounding box center [893, 474] width 1149 height 708
drag, startPoint x: 466, startPoint y: 668, endPoint x: 367, endPoint y: 671, distance: 99.0
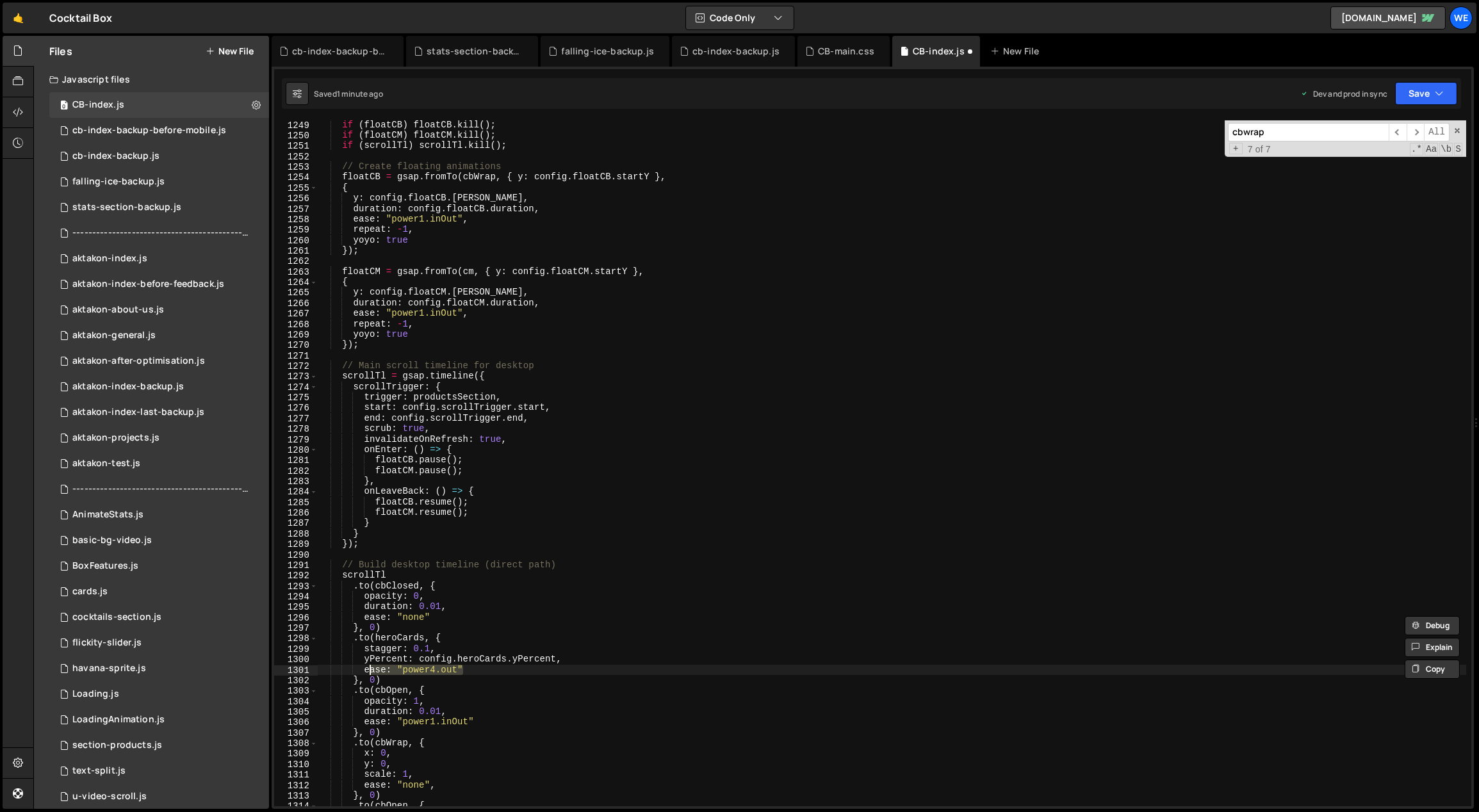
click at [367, 671] on div "if ( floatCB ) floatCB . kill ( ) ; if ( floatCM ) floatCM . kill ( ) ; if ( sc…" at bounding box center [893, 474] width 1149 height 708
click at [439, 635] on div "if ( floatCB ) floatCB . kill ( ) ; if ( floatCM ) floatCM . kill ( ) ; if ( sc…" at bounding box center [893, 474] width 1149 height 708
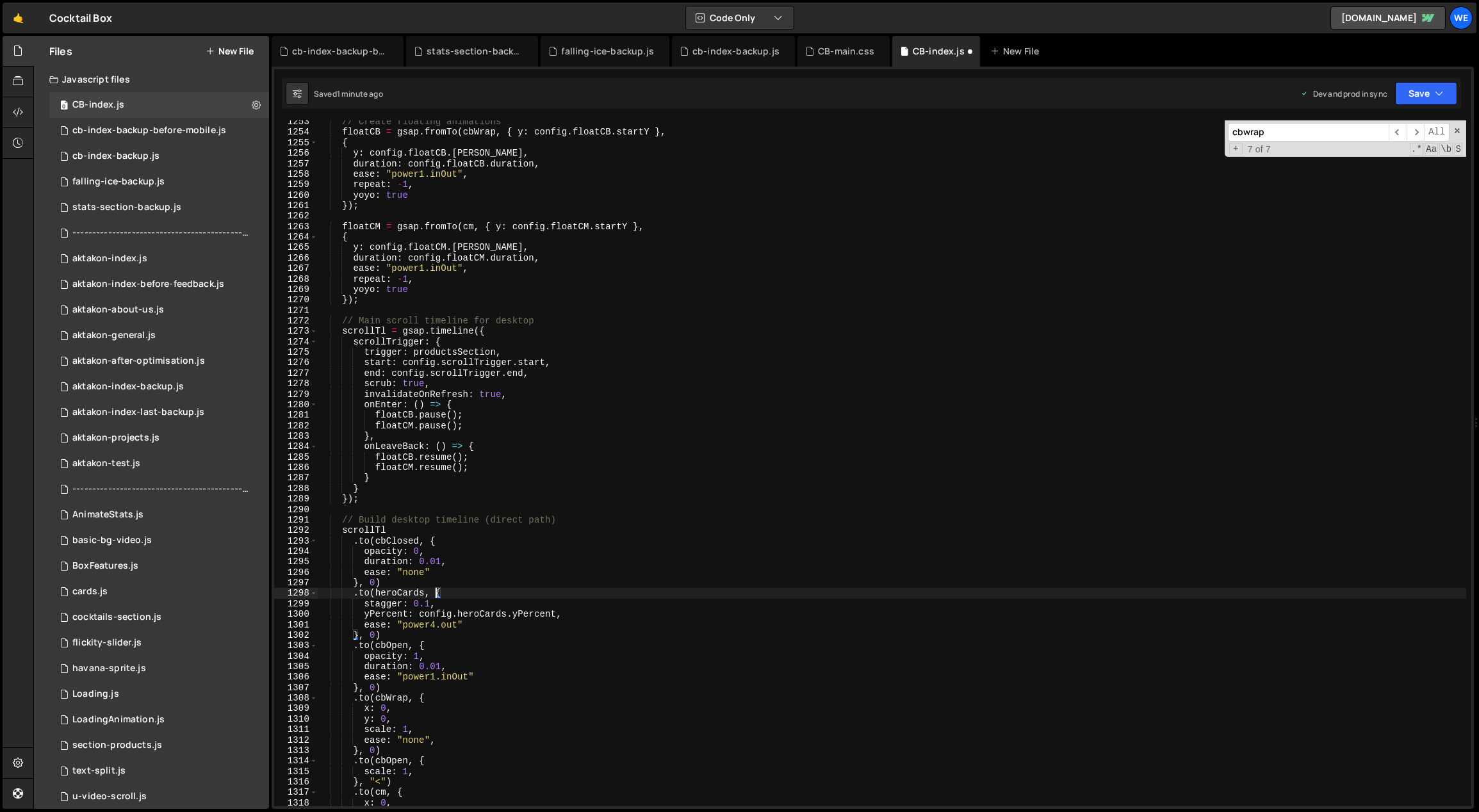
scroll to position [10399, 0]
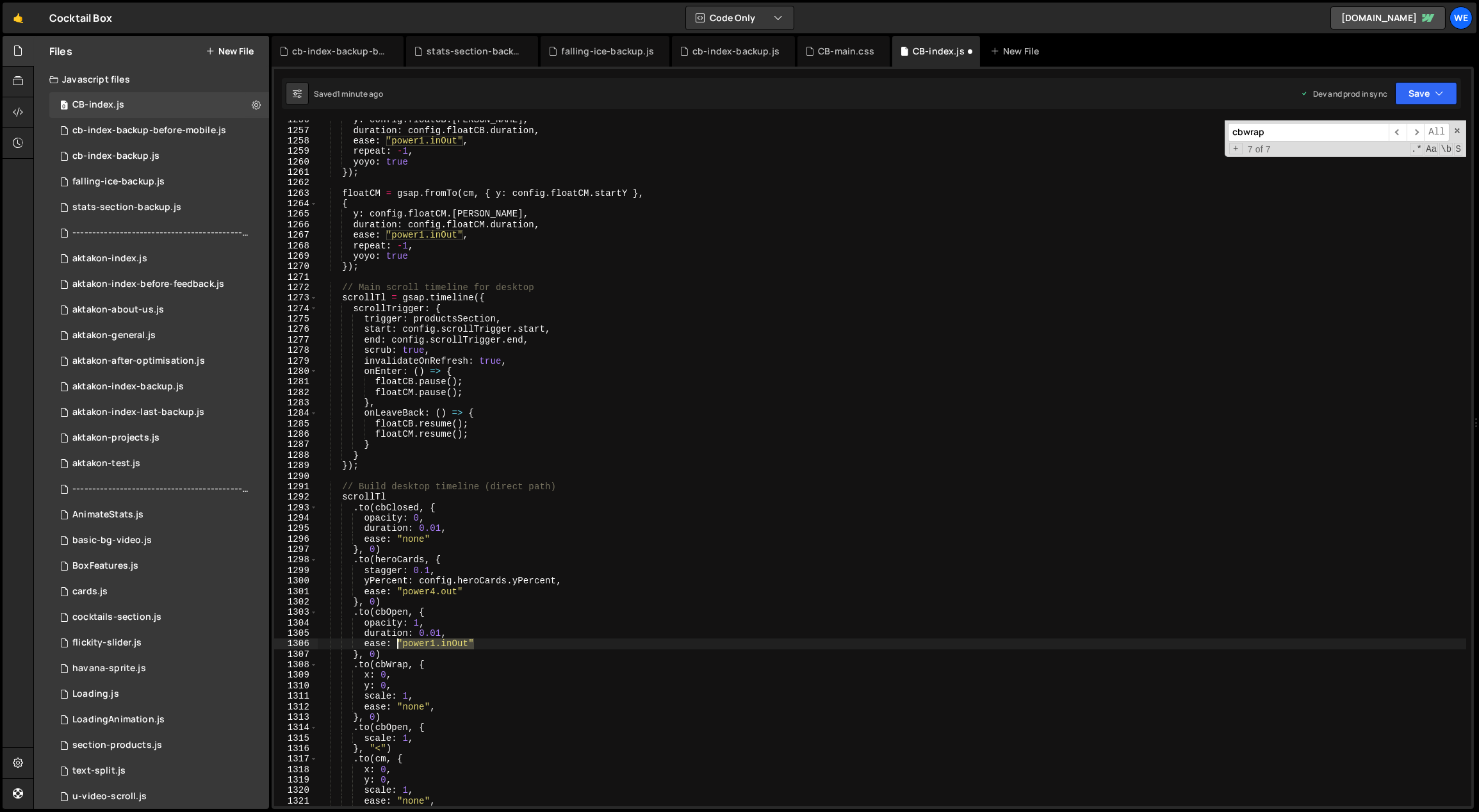
drag, startPoint x: 481, startPoint y: 645, endPoint x: 398, endPoint y: 644, distance: 83.0
